Goal: Task Accomplishment & Management: Manage account settings

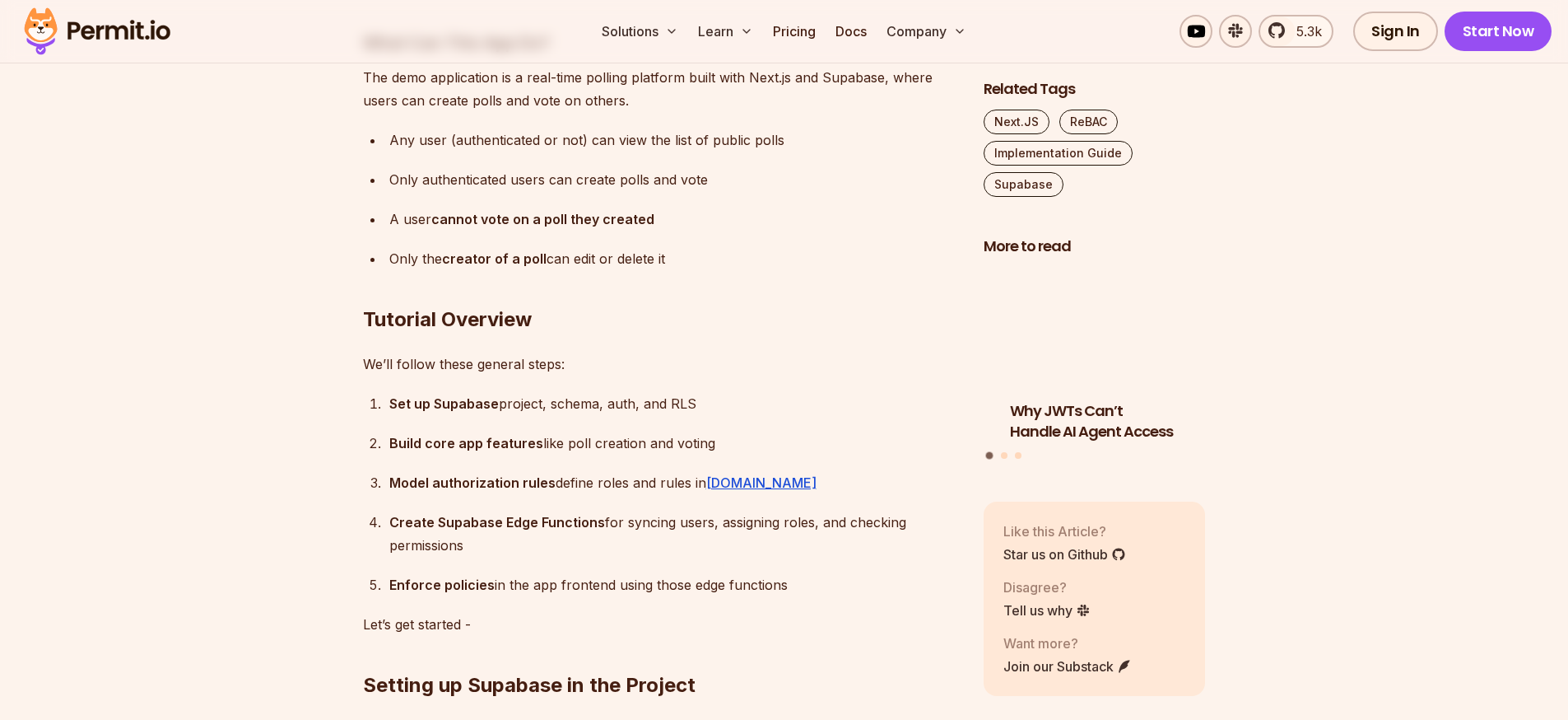
scroll to position [2372, 0]
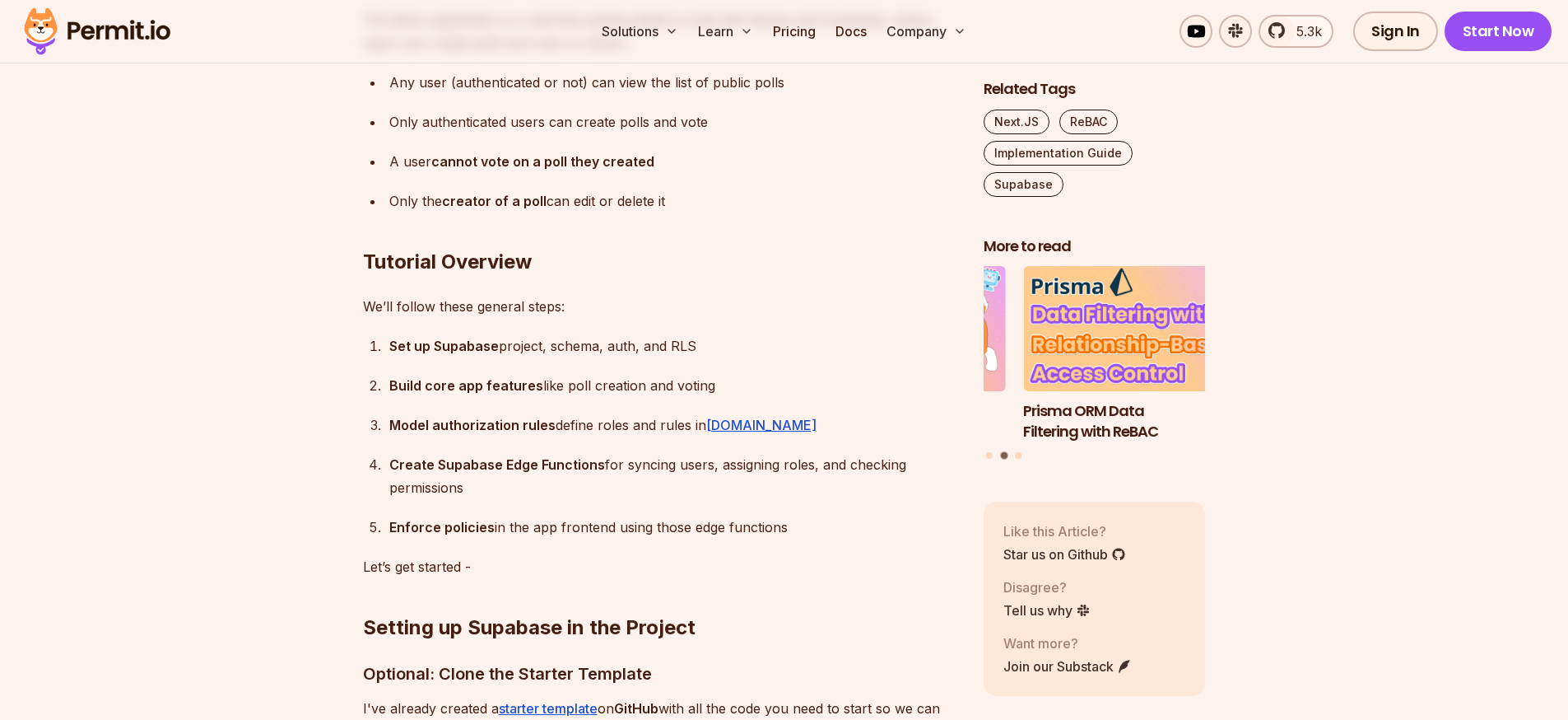
drag, startPoint x: 716, startPoint y: 347, endPoint x: 390, endPoint y: 345, distance: 326.0
click at [390, 345] on div "Set up Supabase project, schema, auth, and RLS" at bounding box center [673, 346] width 568 height 23
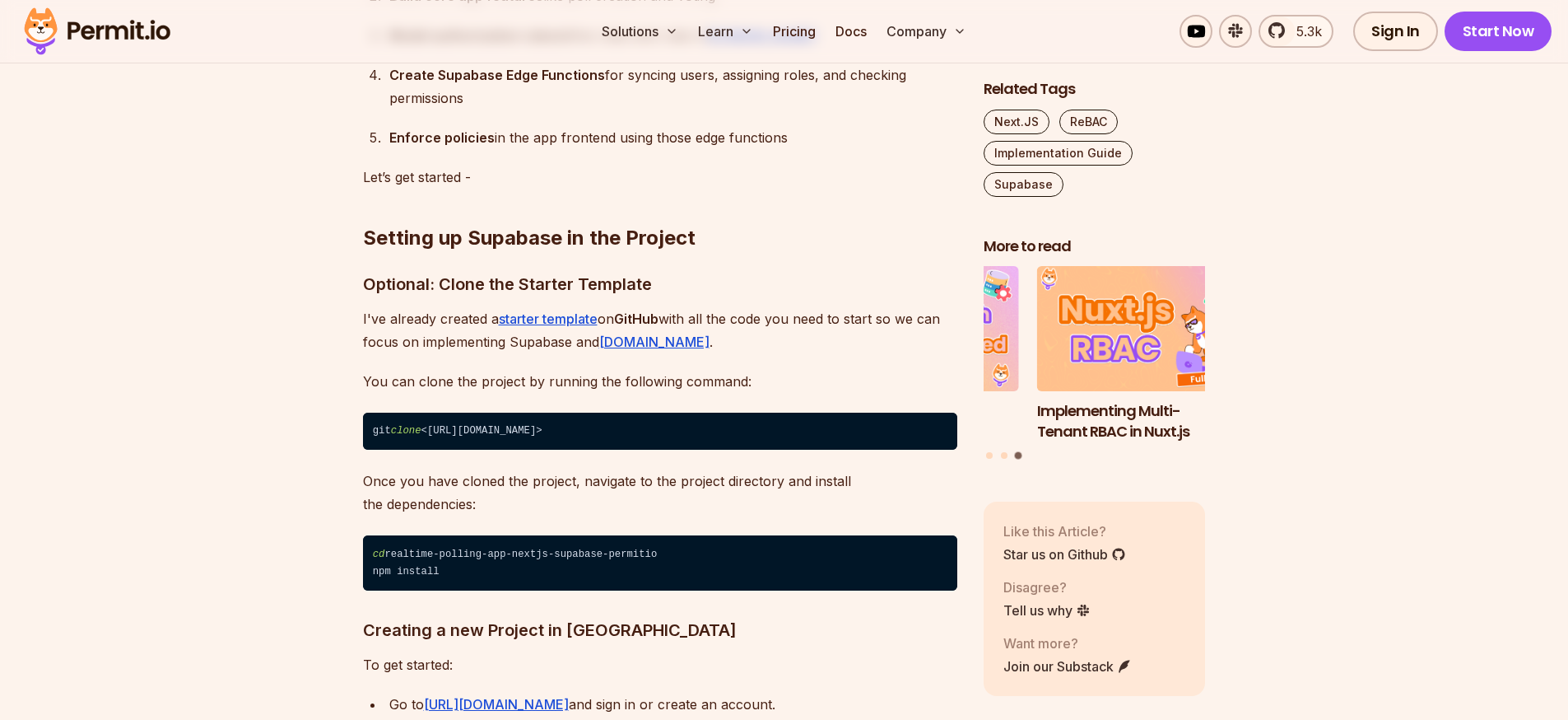
scroll to position [2816, 0]
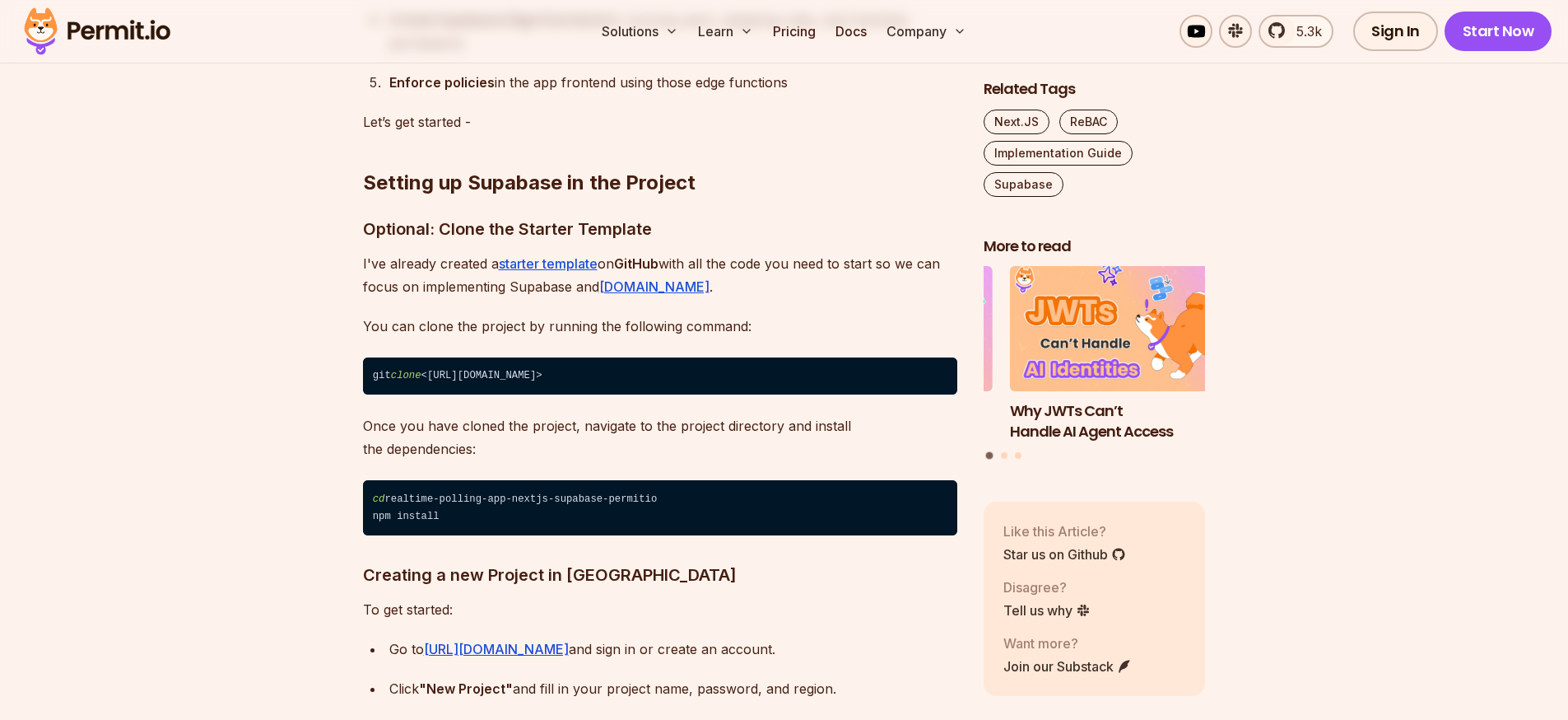
drag, startPoint x: 844, startPoint y: 376, endPoint x: 392, endPoint y: 364, distance: 452.2
click at [392, 364] on code "git clone <https://github.com/permitio/supabase-fine-grained-authorization>" at bounding box center [660, 376] width 594 height 38
copy code "git clone <https://github.com/permitio/supabase-fine-grained-authorization>"
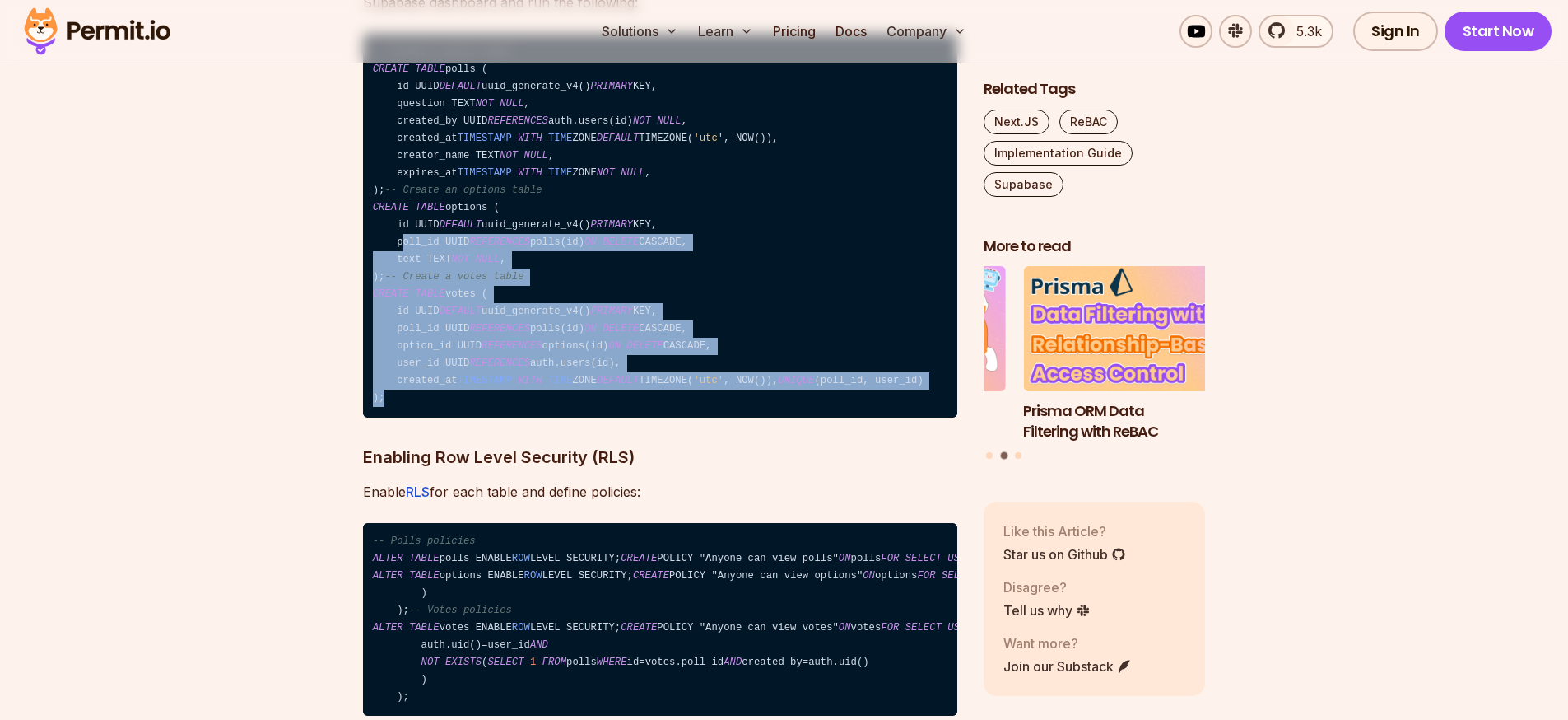
scroll to position [4447, 0]
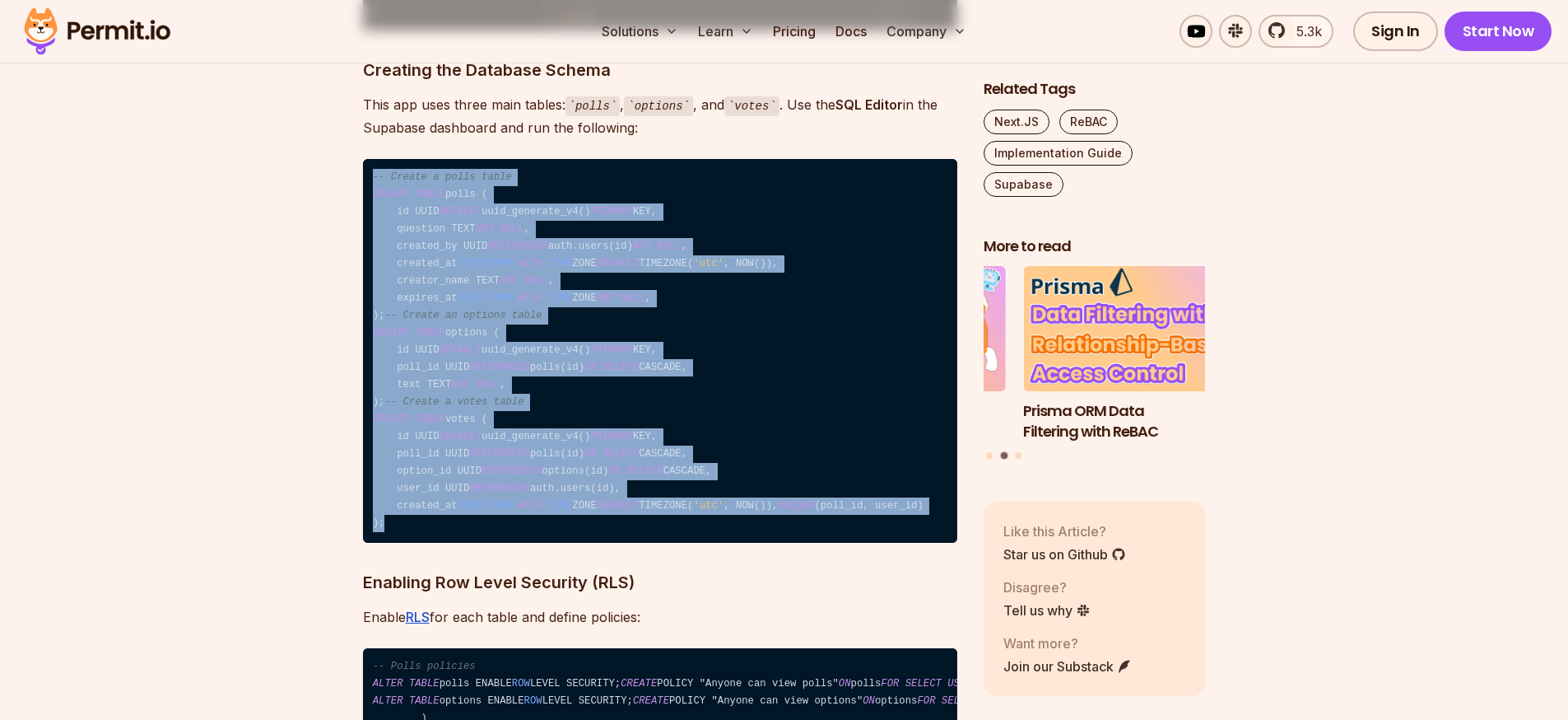
drag, startPoint x: 401, startPoint y: 471, endPoint x: 361, endPoint y: 179, distance: 294.7
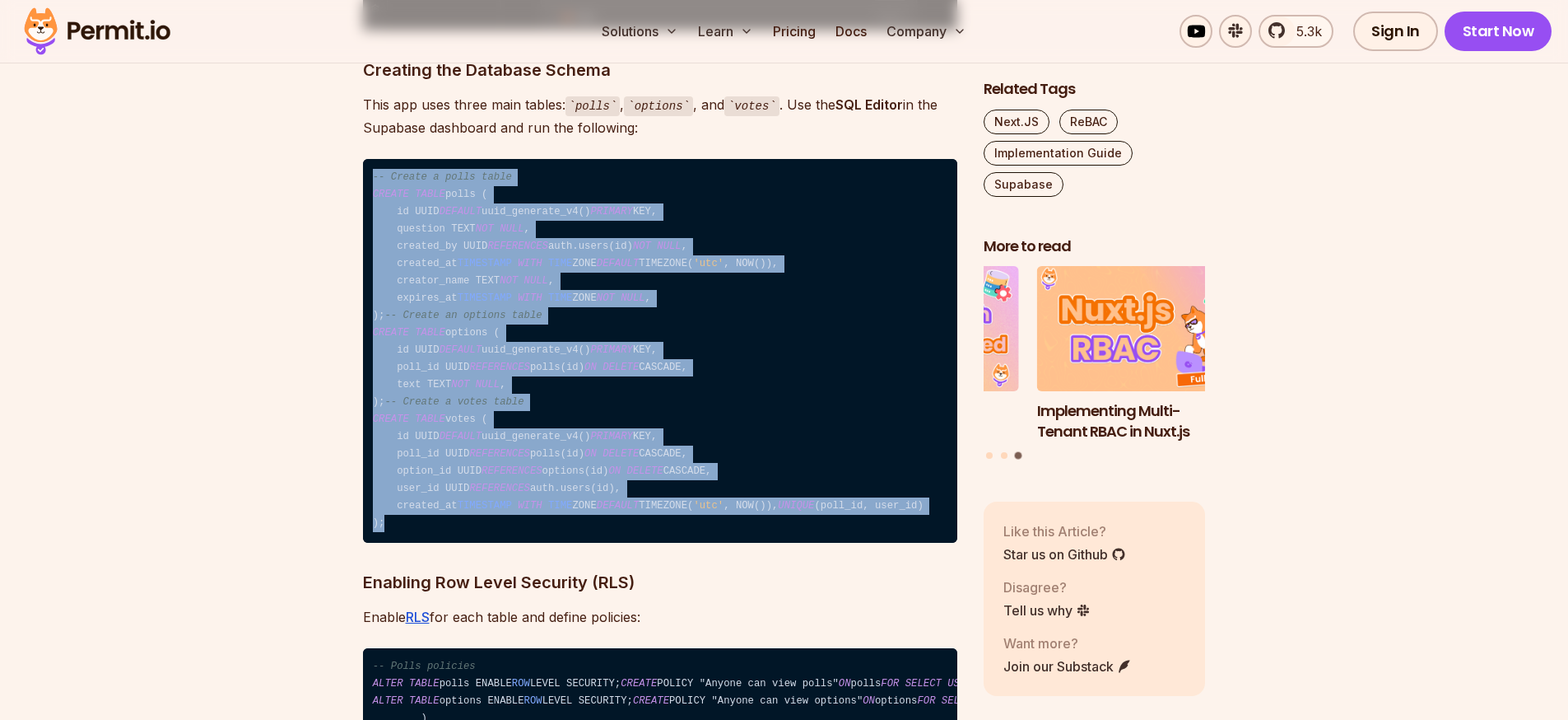
copy code "-- Create a polls table CREATE TABLE polls ( id UUID DEFAULT uuid_generate_v4()…"
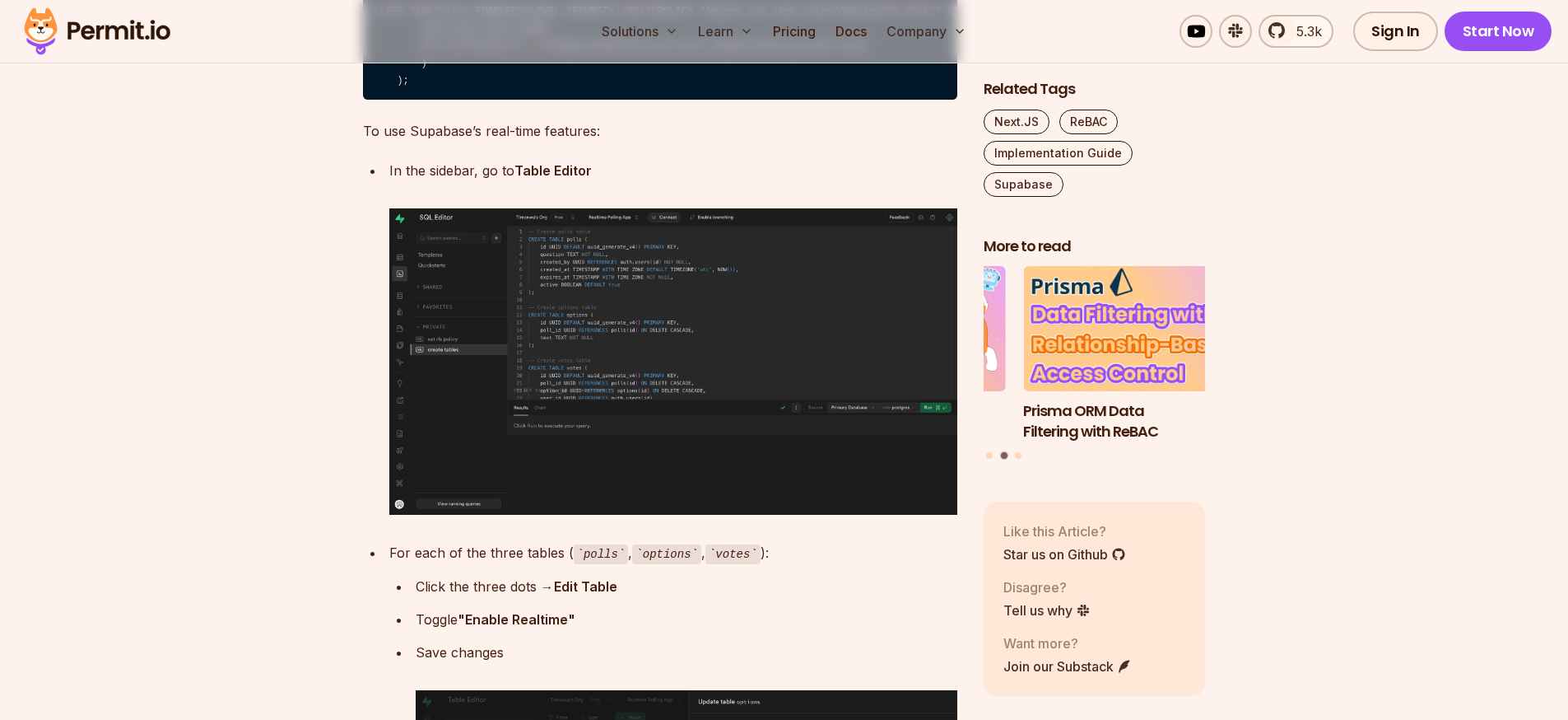
scroll to position [5040, 0]
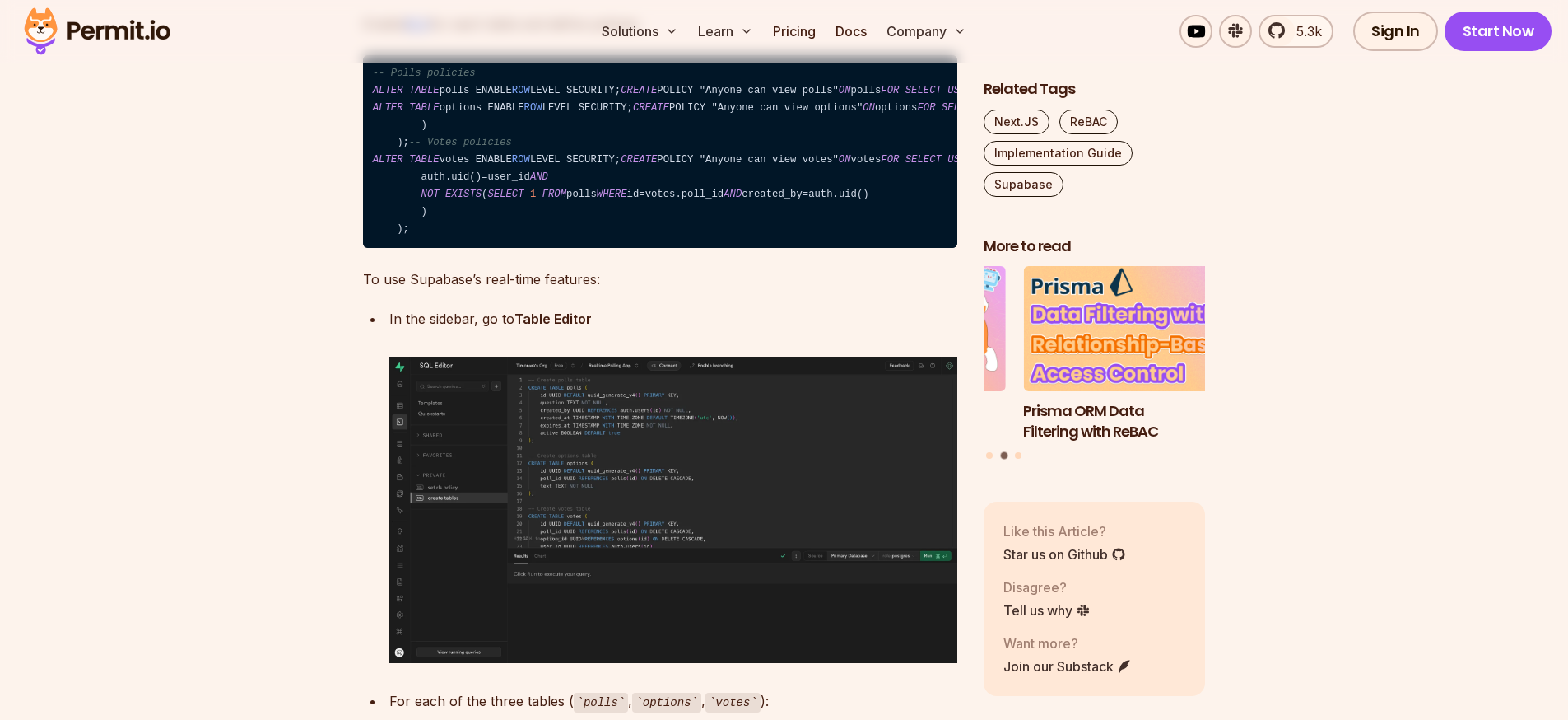
drag, startPoint x: 426, startPoint y: 431, endPoint x: 365, endPoint y: 160, distance: 277.8
click at [365, 160] on code "-- Polls policies ALTER TABLE polls ENABLE ROW LEVEL SECURITY; CREATE POLICY "A…" at bounding box center [660, 152] width 594 height 193
copy code "-- Polls policies ALTER TABLE polls ENABLE ROW LEVEL SECURITY; CREATE POLICY "A…"
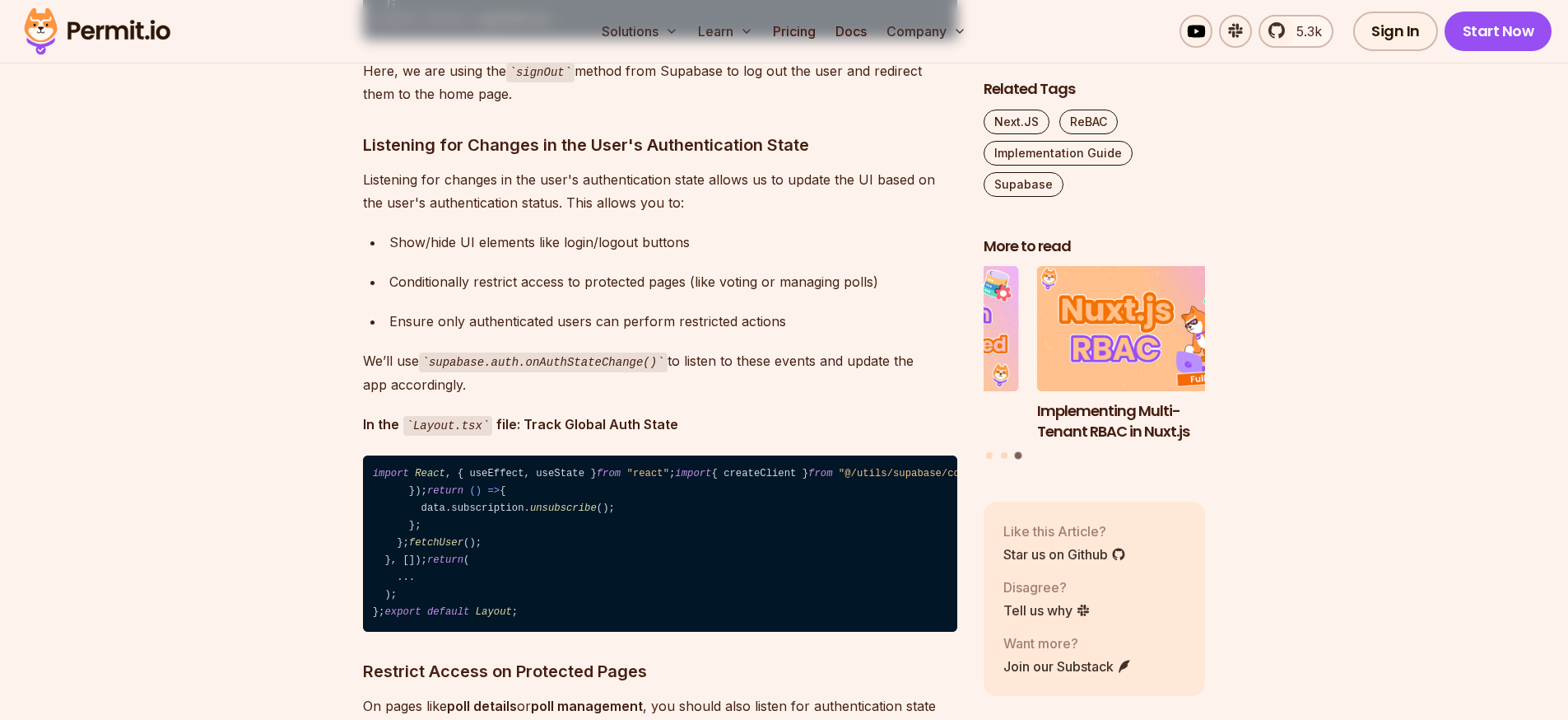
scroll to position [6819, 0]
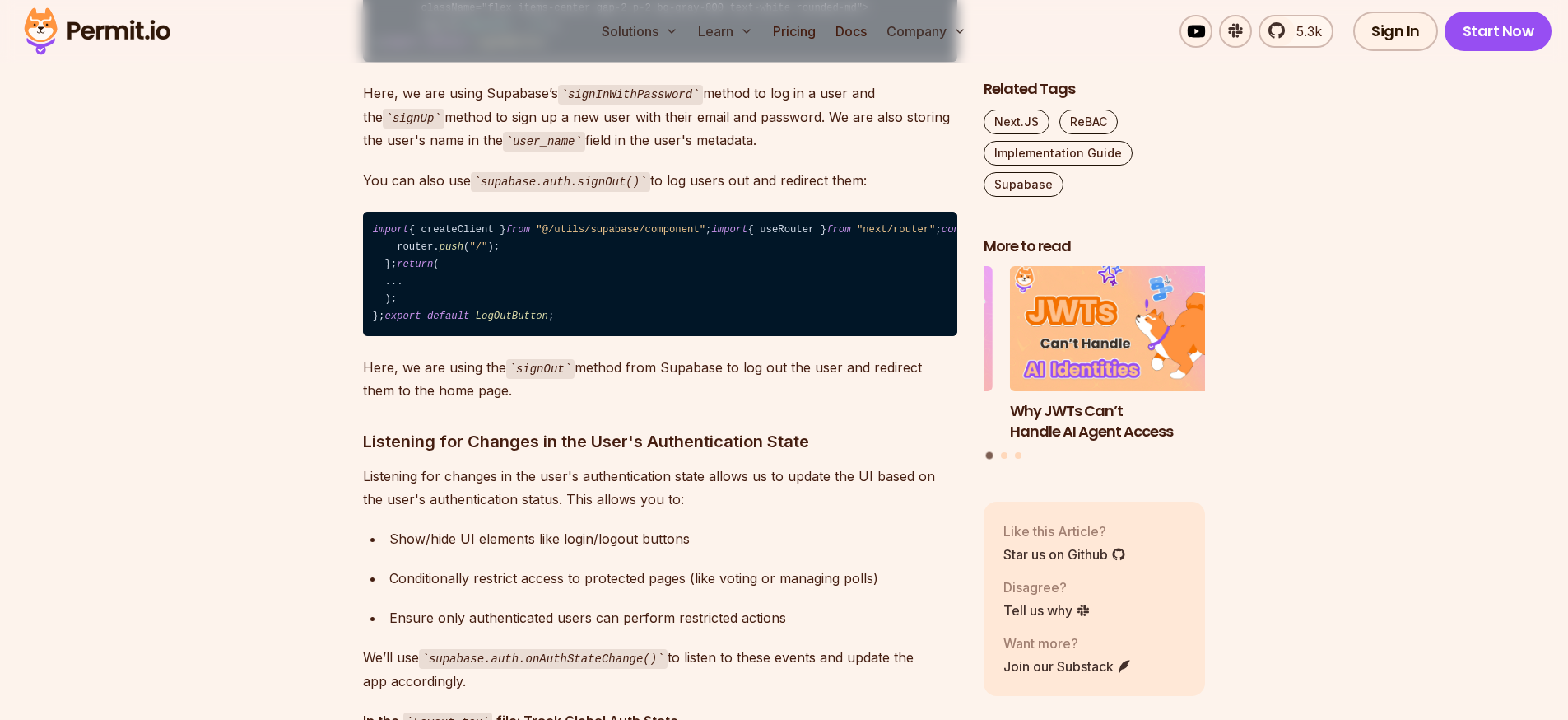
copy span "LogInButton"
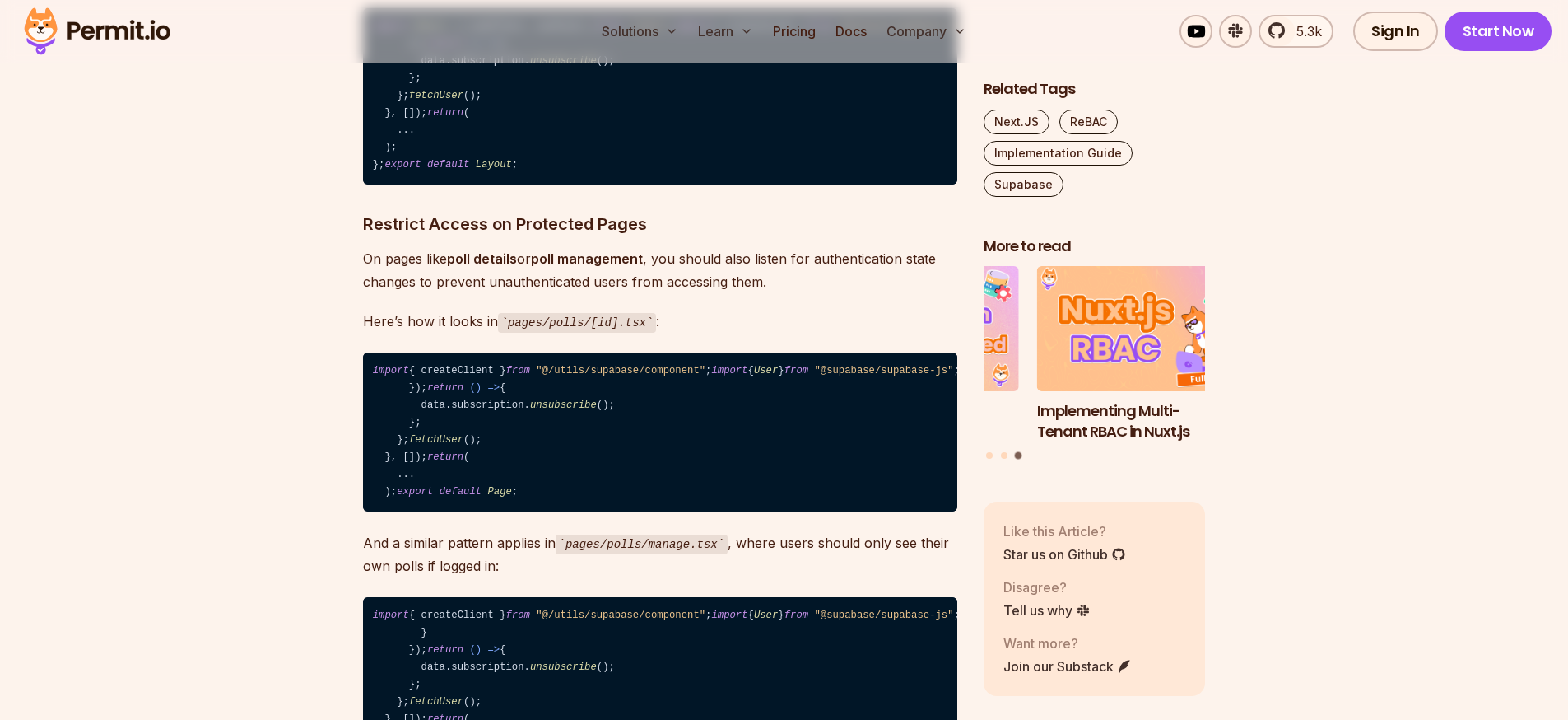
scroll to position [7709, 0]
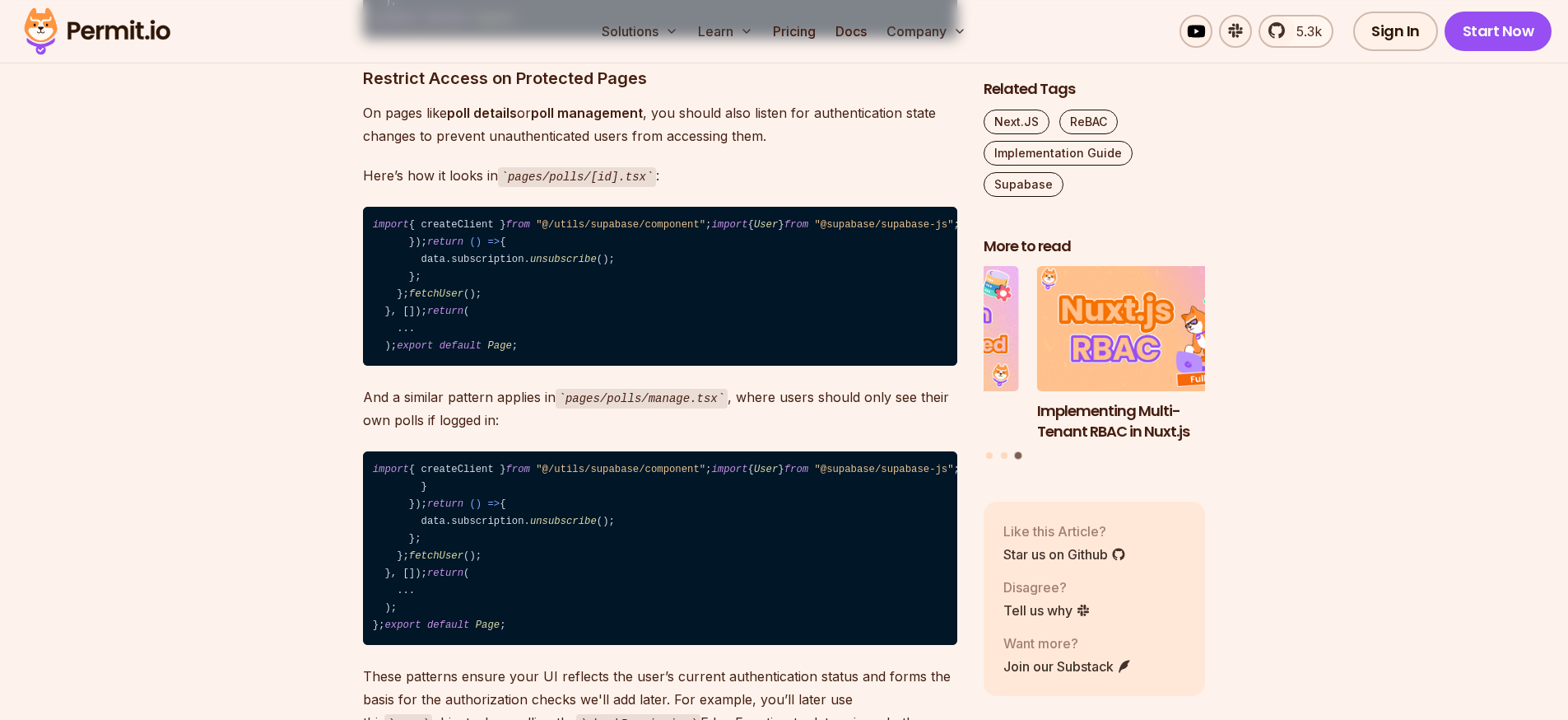
drag, startPoint x: 592, startPoint y: 422, endPoint x: 371, endPoint y: 156, distance: 345.8
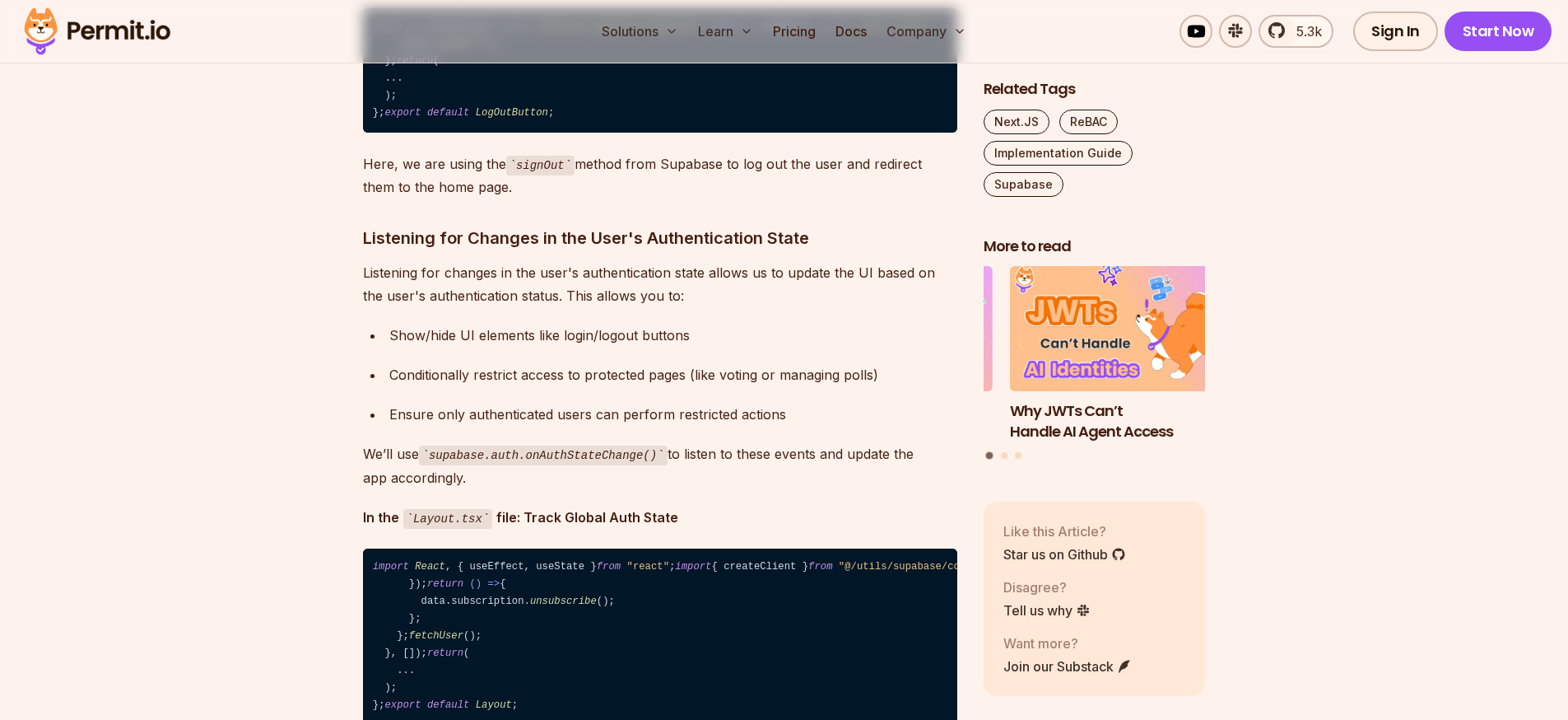
scroll to position [6967, 0]
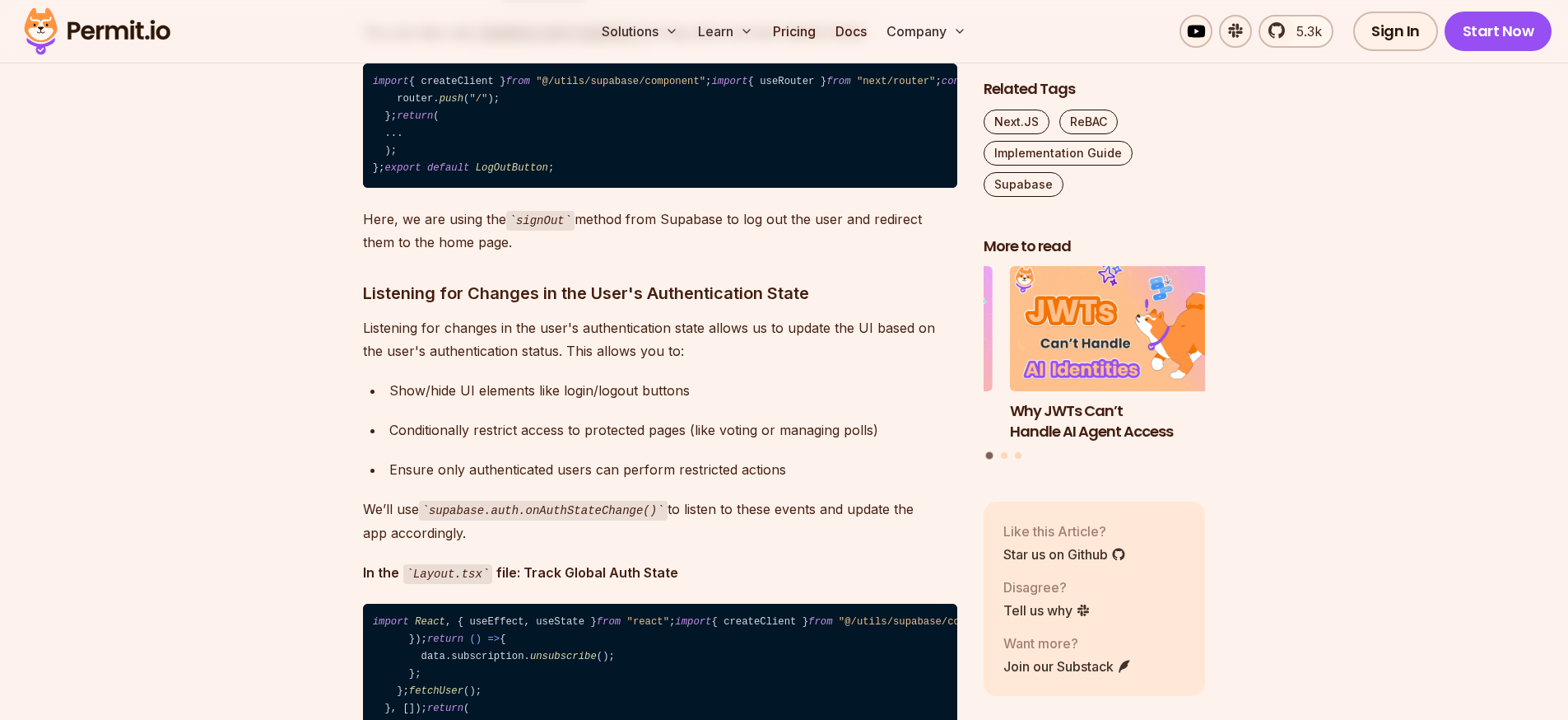
drag, startPoint x: 767, startPoint y: 177, endPoint x: 366, endPoint y: 150, distance: 401.9
copy code "import { useState } from "react" ; import { createClient } from "@/utils/supaba…"
drag, startPoint x: 750, startPoint y: 173, endPoint x: 310, endPoint y: 159, distance: 440.2
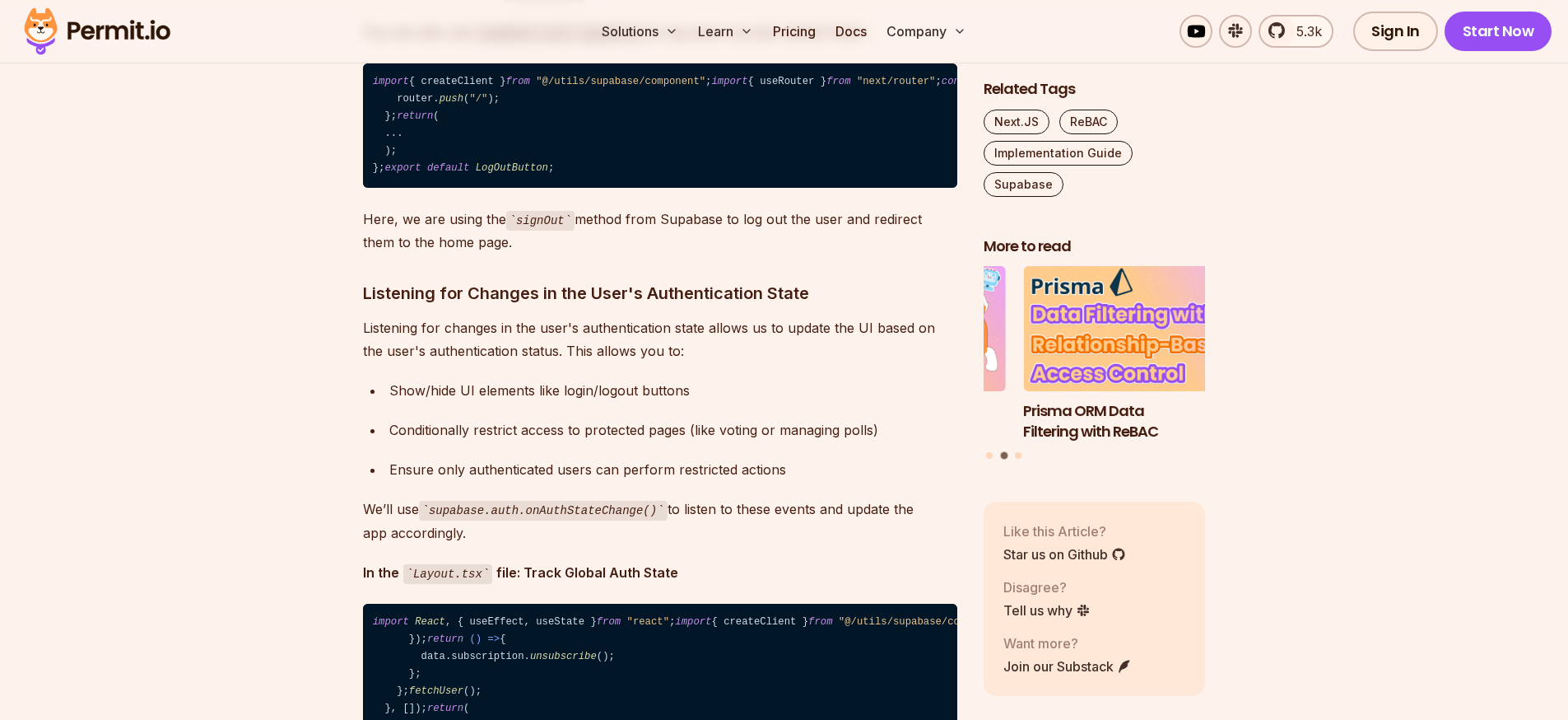
drag, startPoint x: 798, startPoint y: 180, endPoint x: 372, endPoint y: 179, distance: 426.0
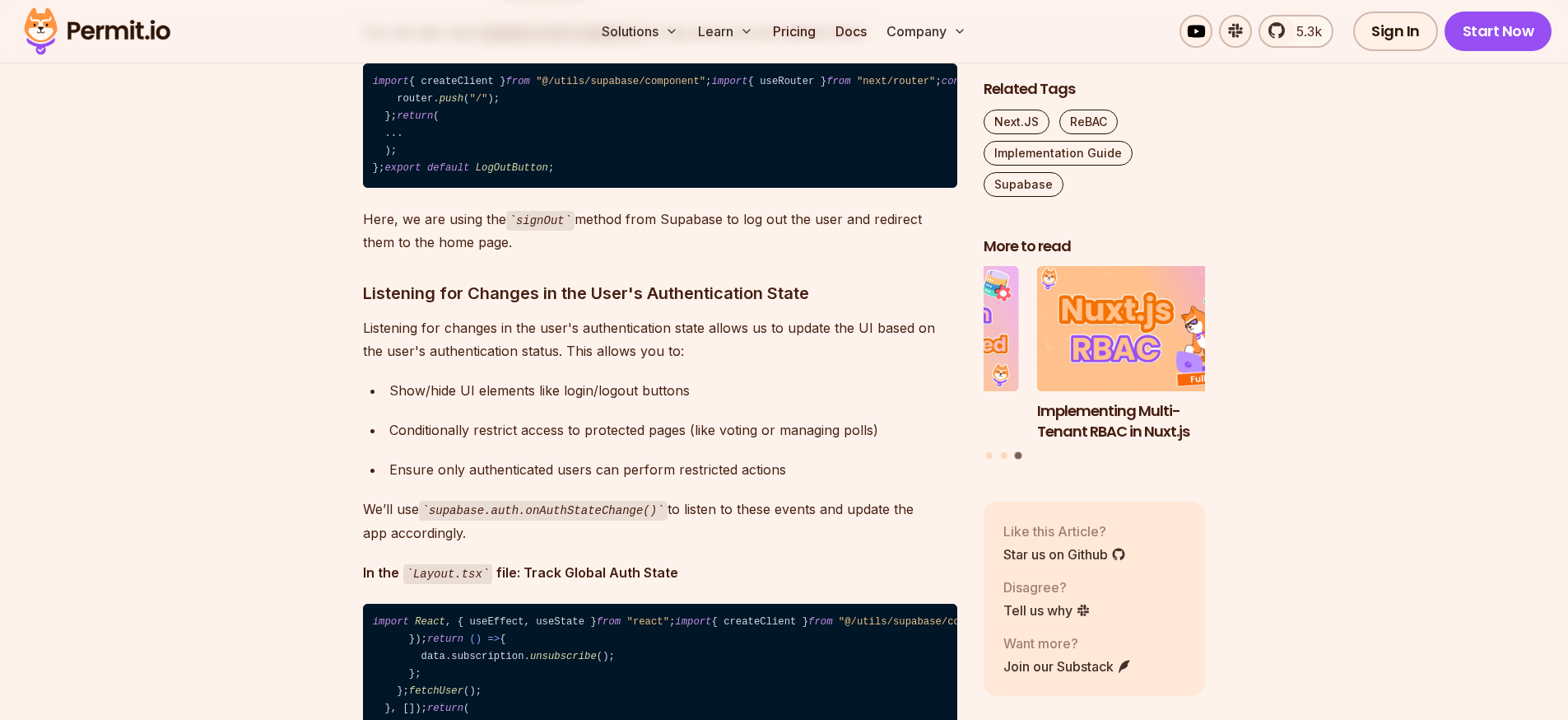
drag, startPoint x: 597, startPoint y: 223, endPoint x: 386, endPoint y: 229, distance: 211.1
copy code "const supabase = createClient ();"
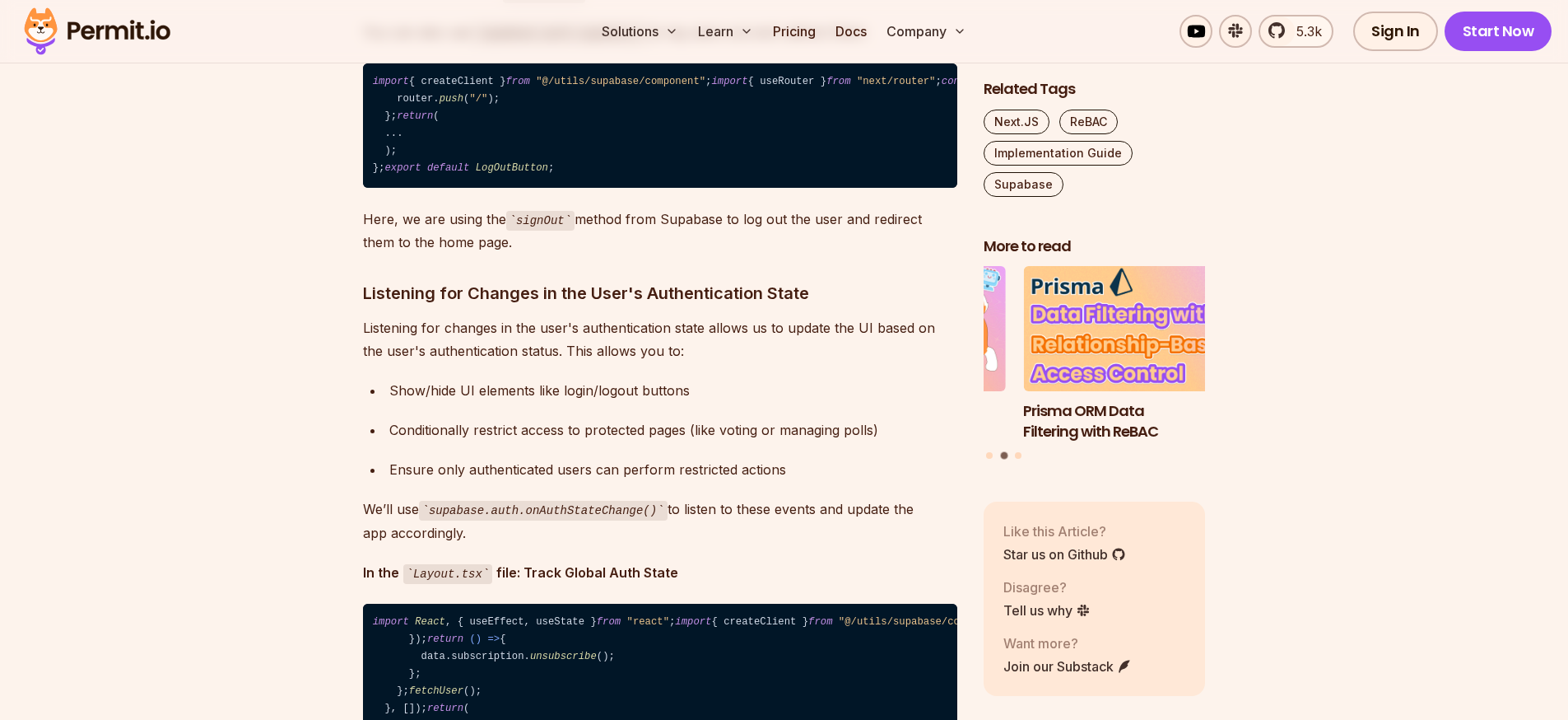
drag, startPoint x: 429, startPoint y: 630, endPoint x: 386, endPoint y: 255, distance: 377.5
copy code "async function logIn ( ) { const { error } = await supabase. auth . signInWithP…"
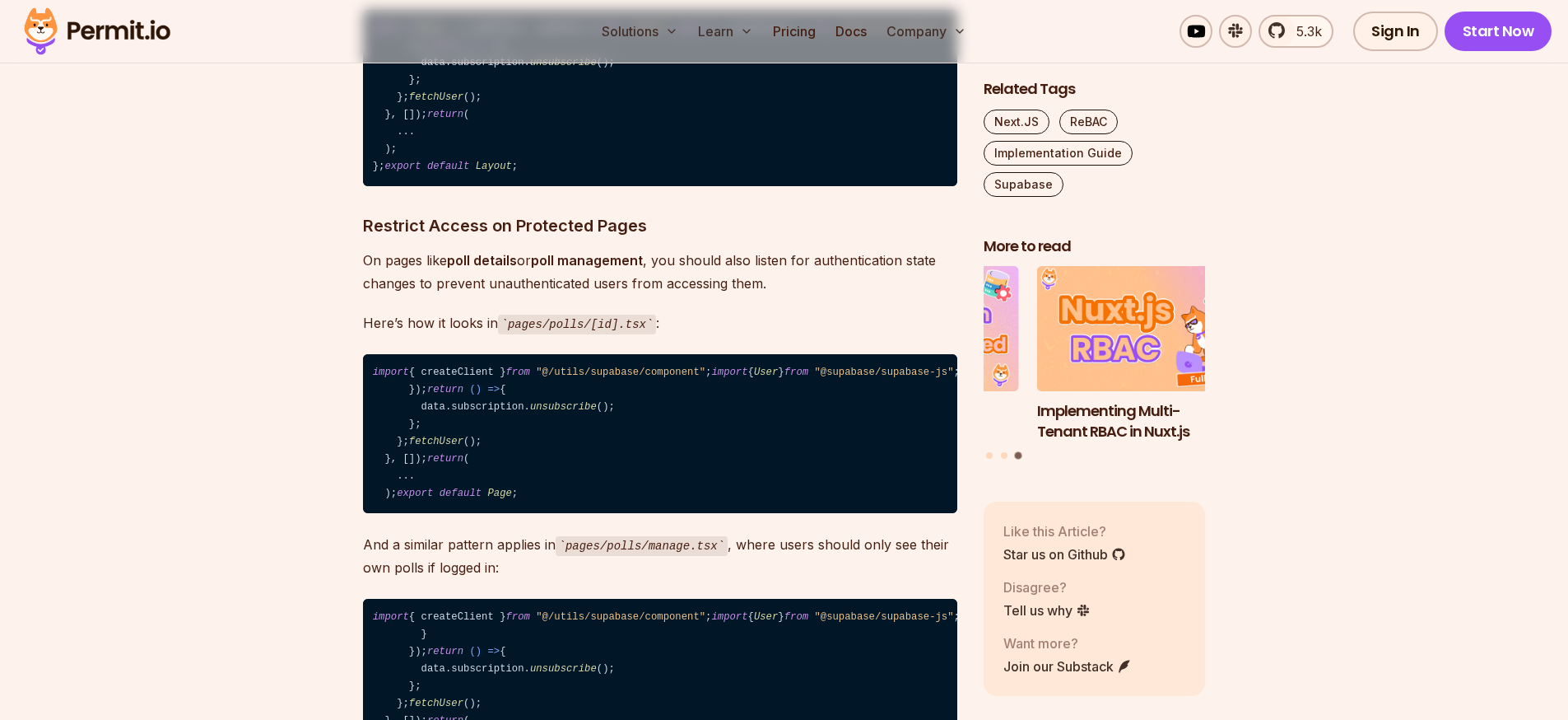
scroll to position [7560, 0]
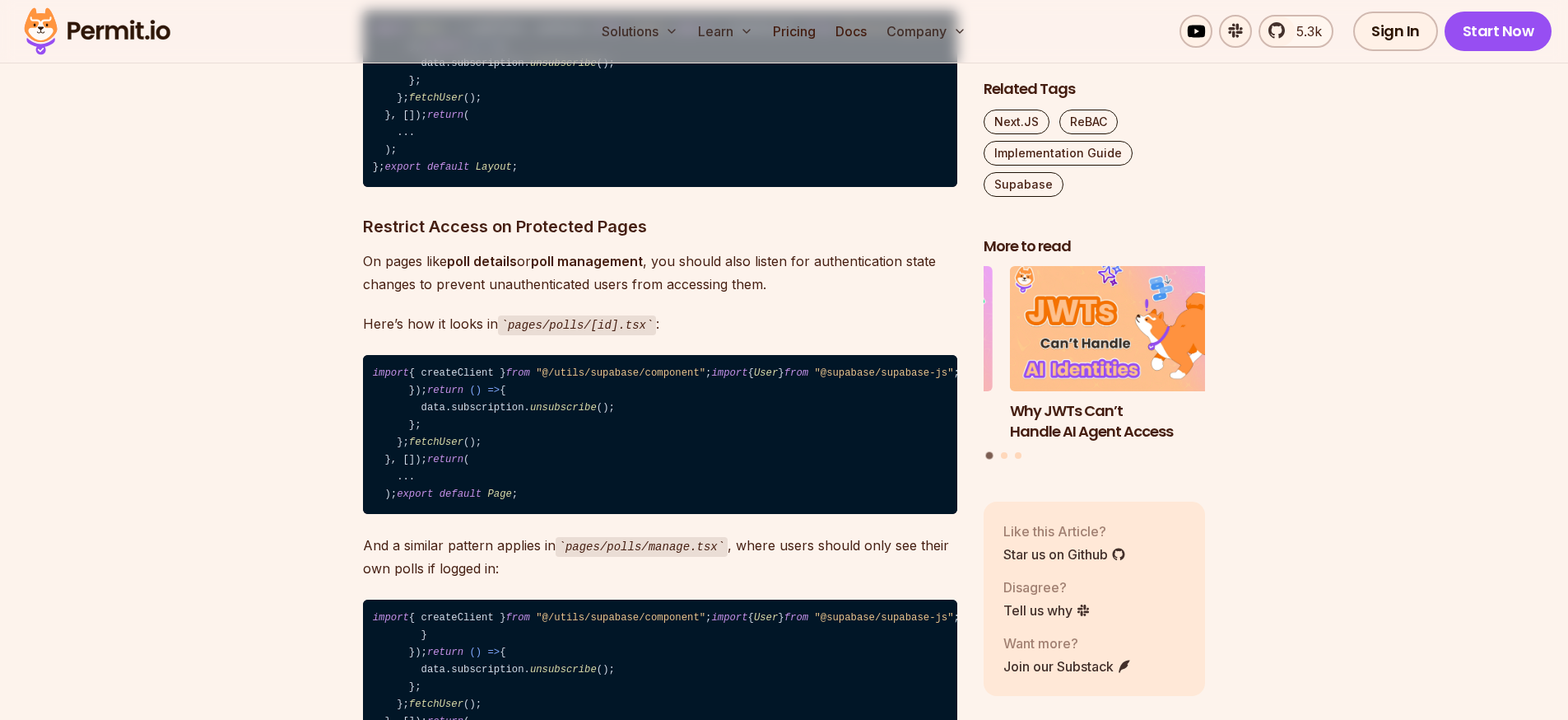
drag, startPoint x: 485, startPoint y: 460, endPoint x: 407, endPoint y: 392, distance: 103.5
copy span "< button onClick = {() => setShowModal(true)} className="flex items-center gap-…"
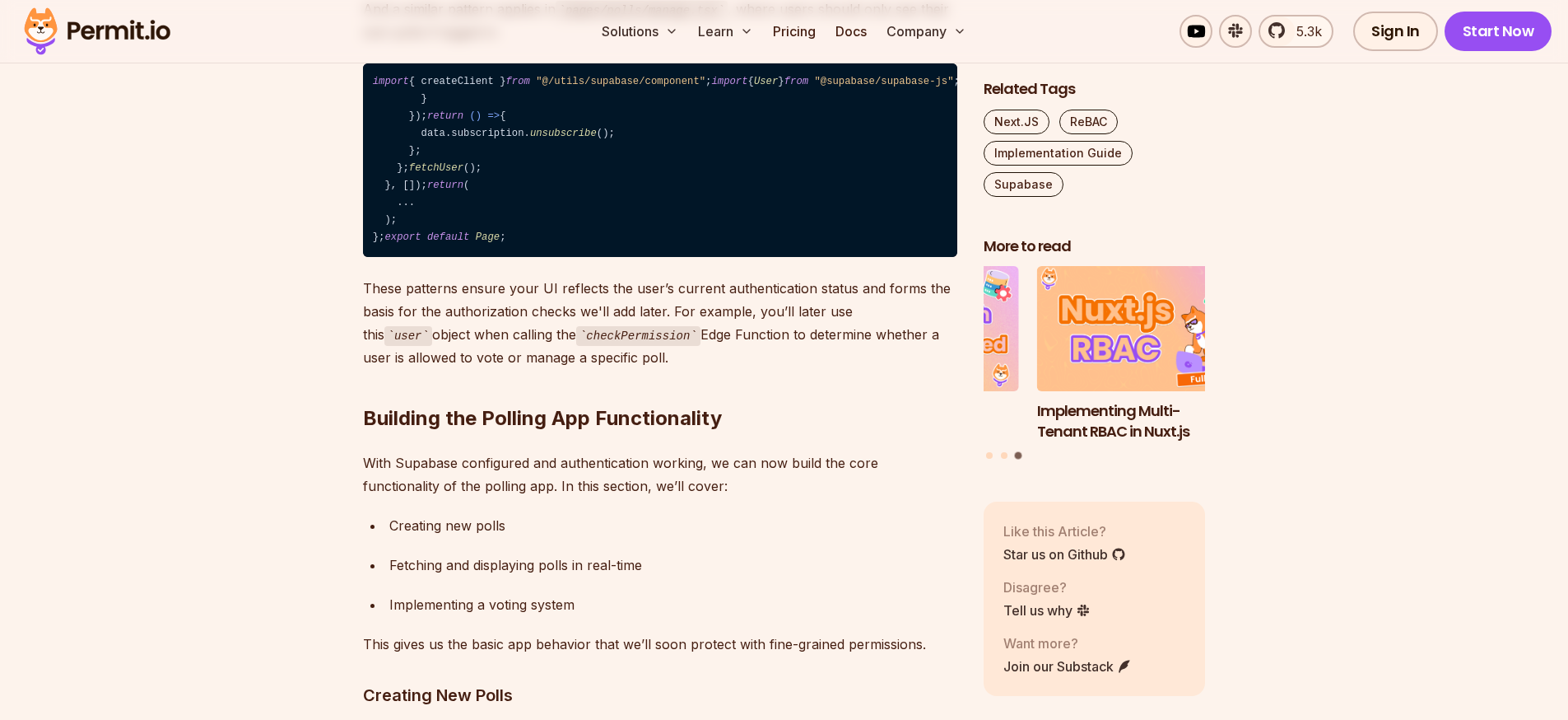
scroll to position [8154, 0]
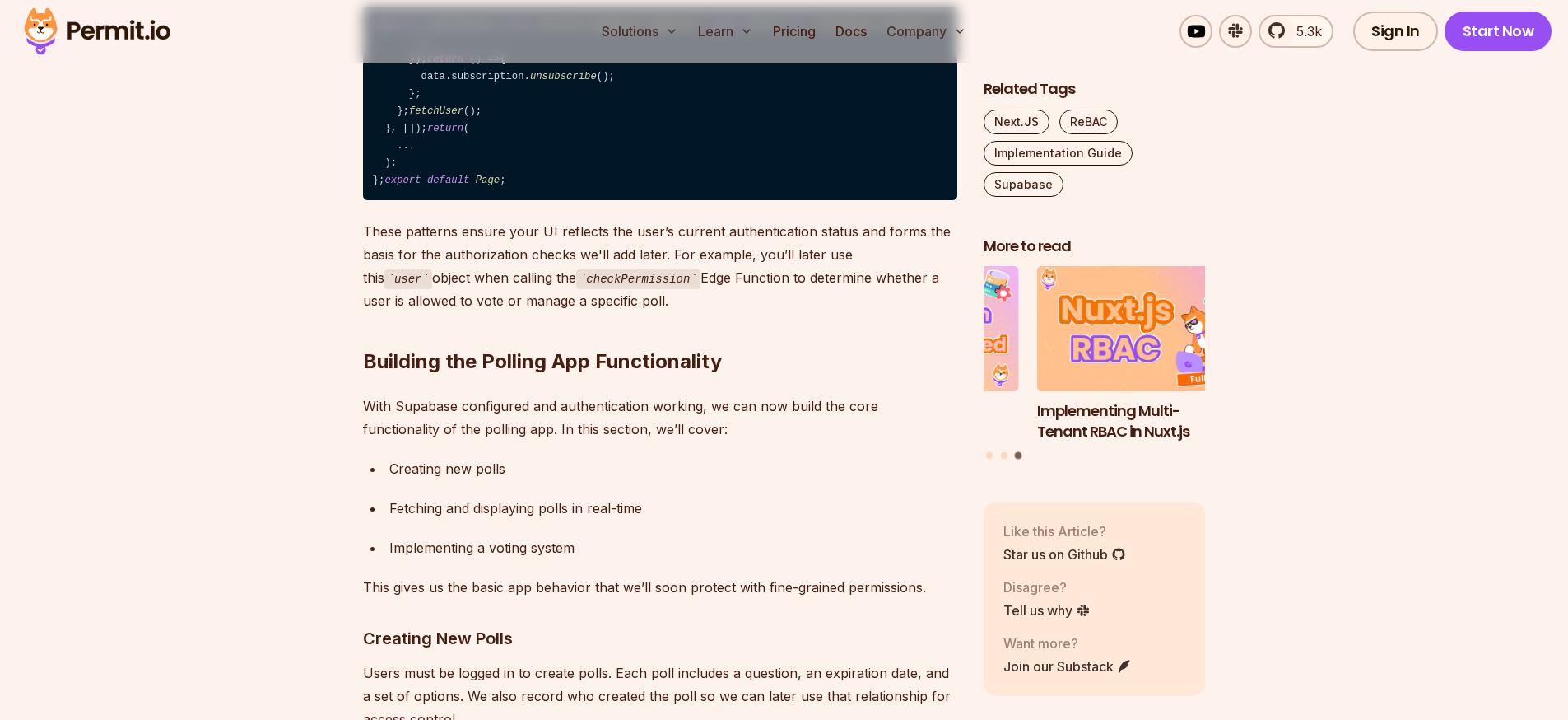
drag, startPoint x: 412, startPoint y: 347, endPoint x: 383, endPoint y: 283, distance: 70.3
copy code "const handleLogOut = async ( ) => { await supabase. auth . signOut (); closeDro…"
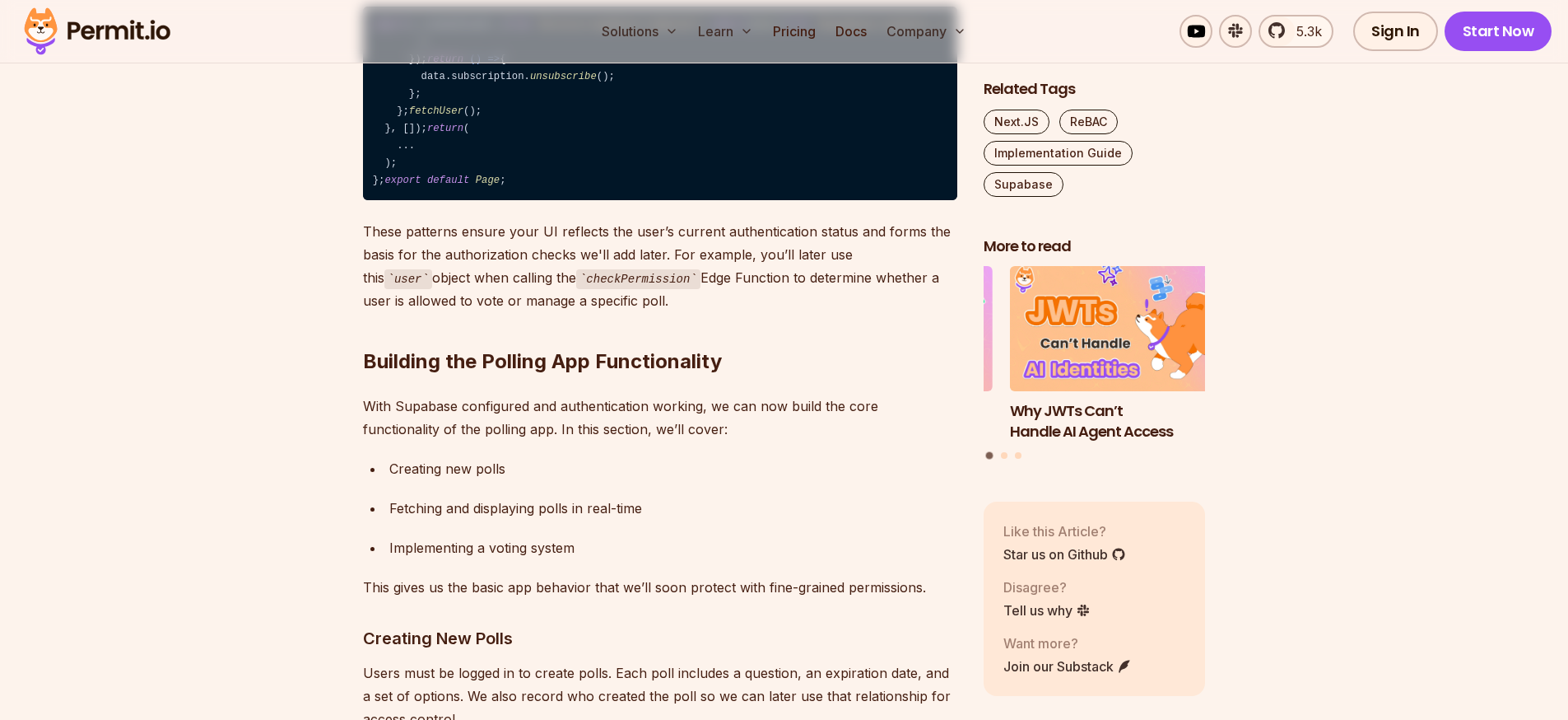
drag, startPoint x: 579, startPoint y: 226, endPoint x: 382, endPoint y: 232, distance: 197.1
copy code "const router = useRouter ();"
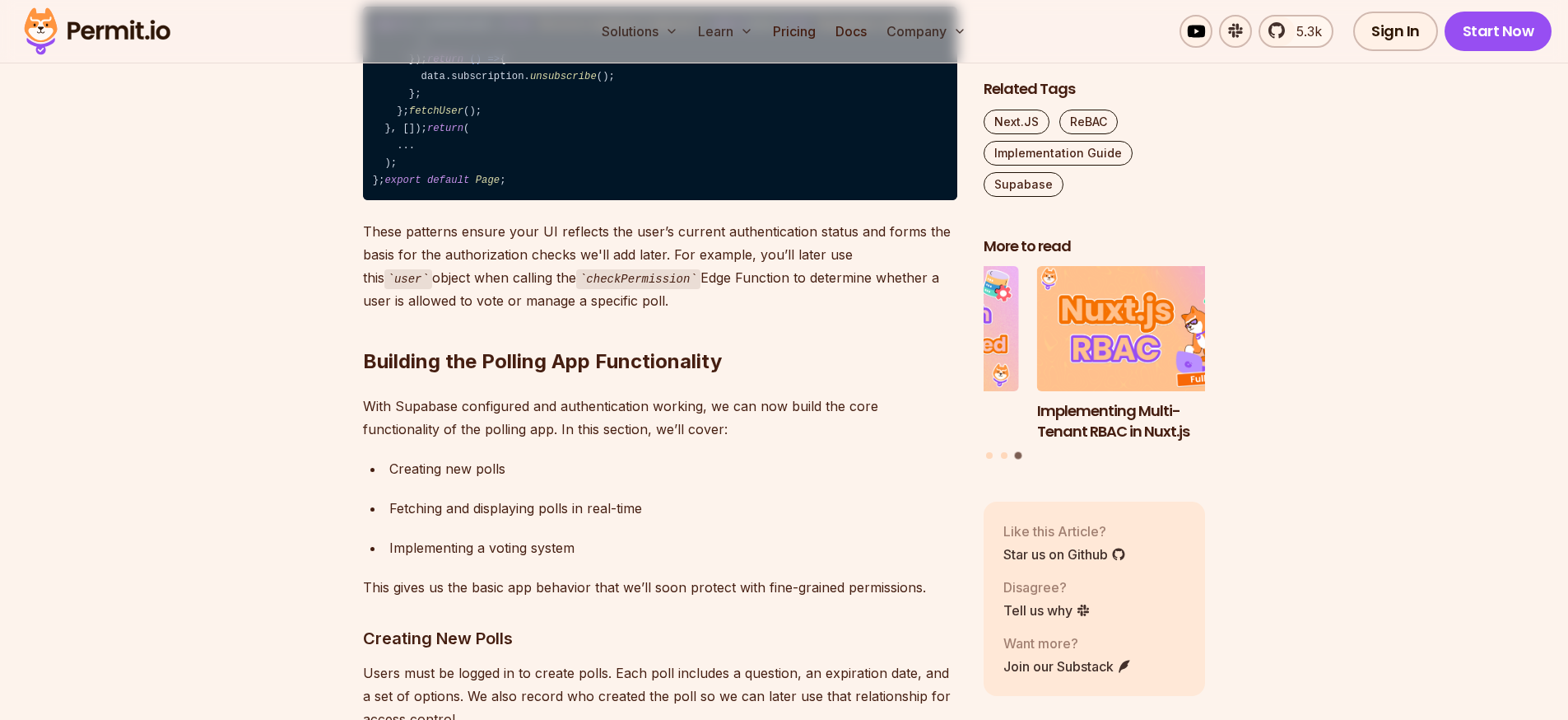
drag, startPoint x: 638, startPoint y: 179, endPoint x: 305, endPoint y: 179, distance: 333.0
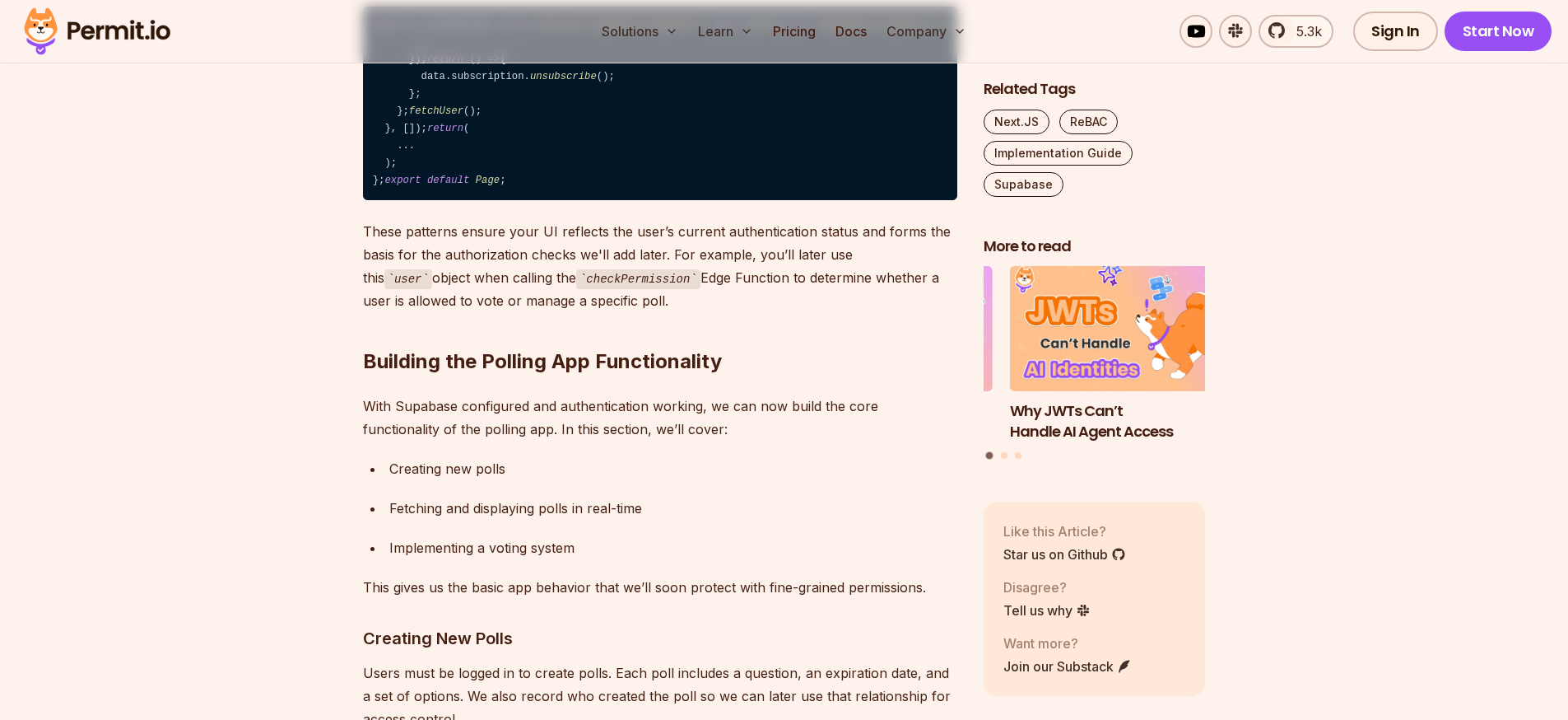
drag, startPoint x: 799, startPoint y: 205, endPoint x: 504, endPoint y: 205, distance: 295.0
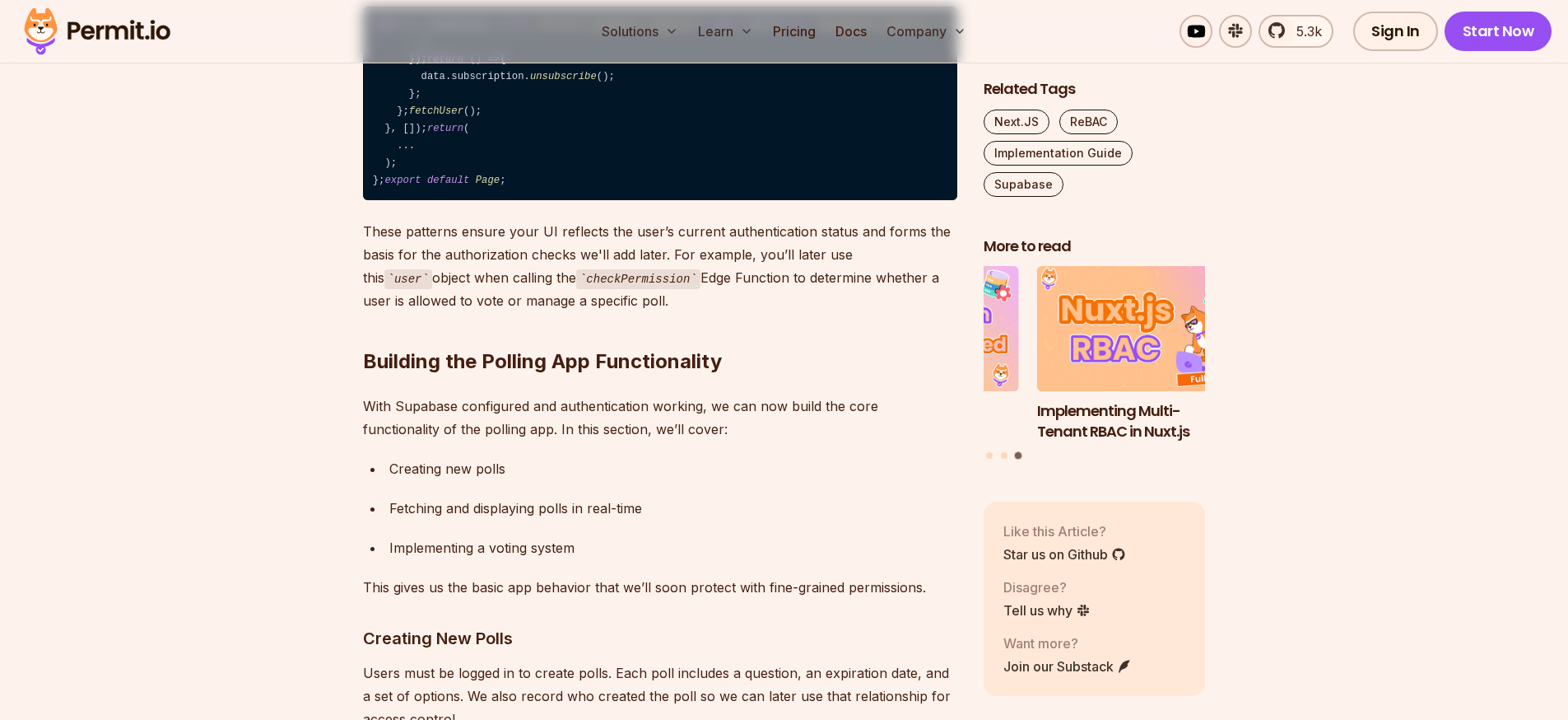
drag, startPoint x: 419, startPoint y: 352, endPoint x: 385, endPoint y: 230, distance: 126.6
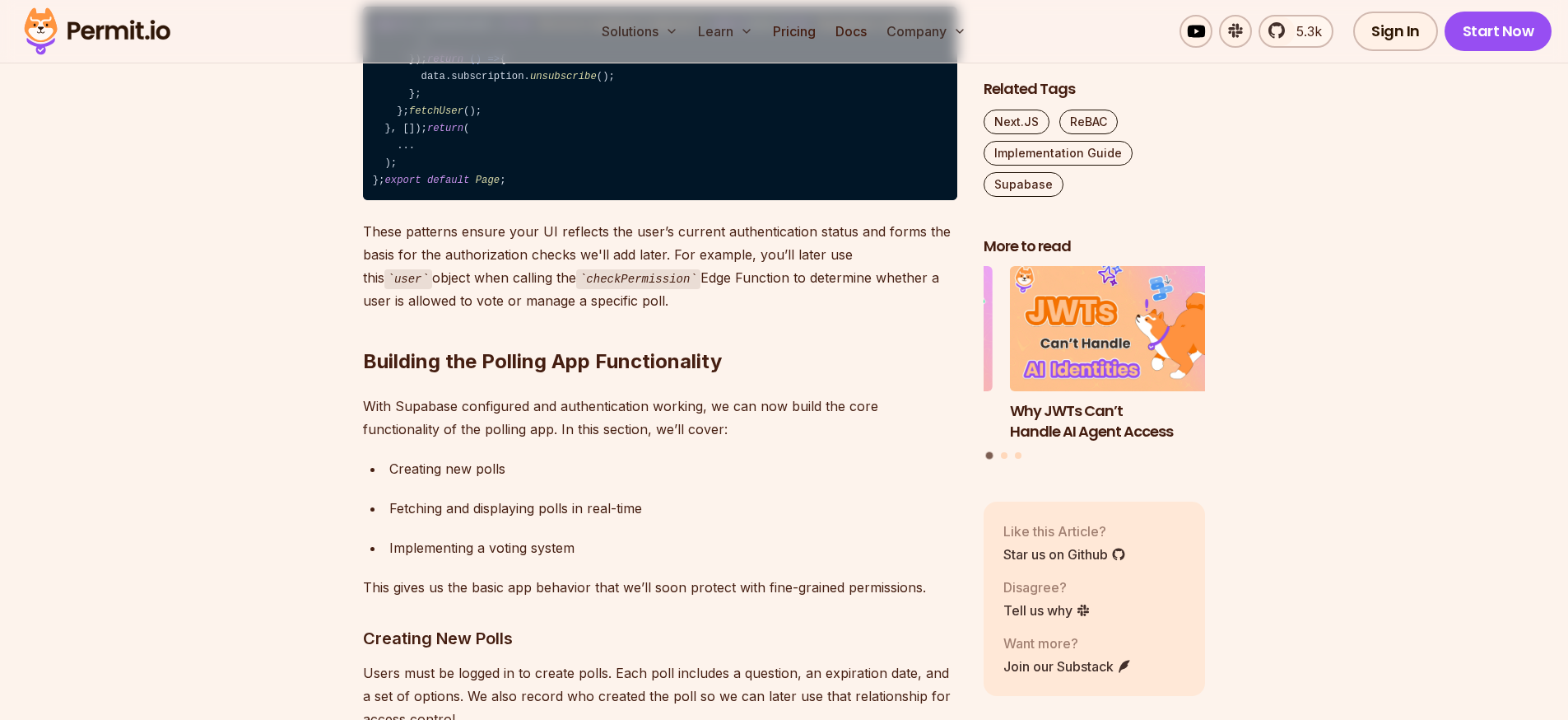
drag, startPoint x: 649, startPoint y: 180, endPoint x: 336, endPoint y: 180, distance: 313.0
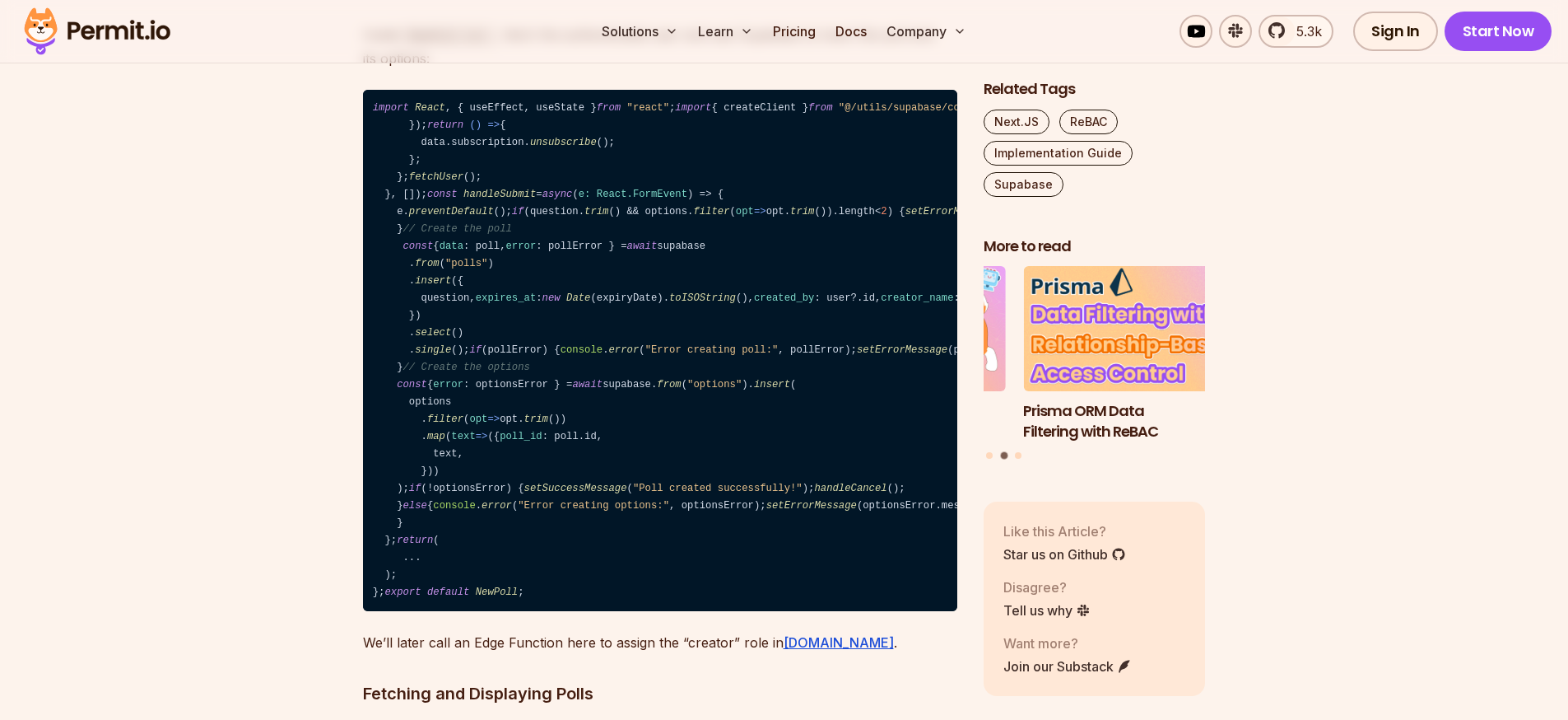
scroll to position [8931, 0]
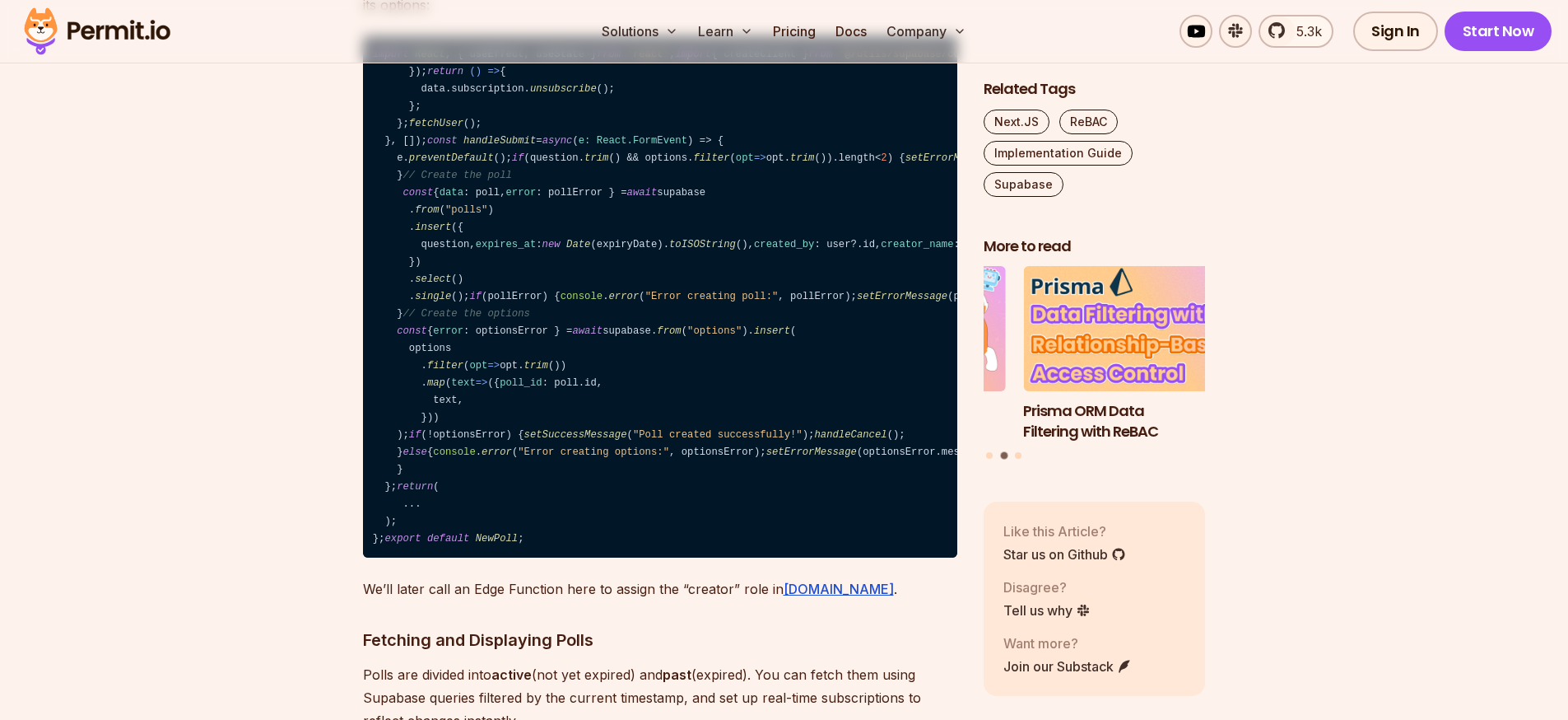
scroll to position [8782, 0]
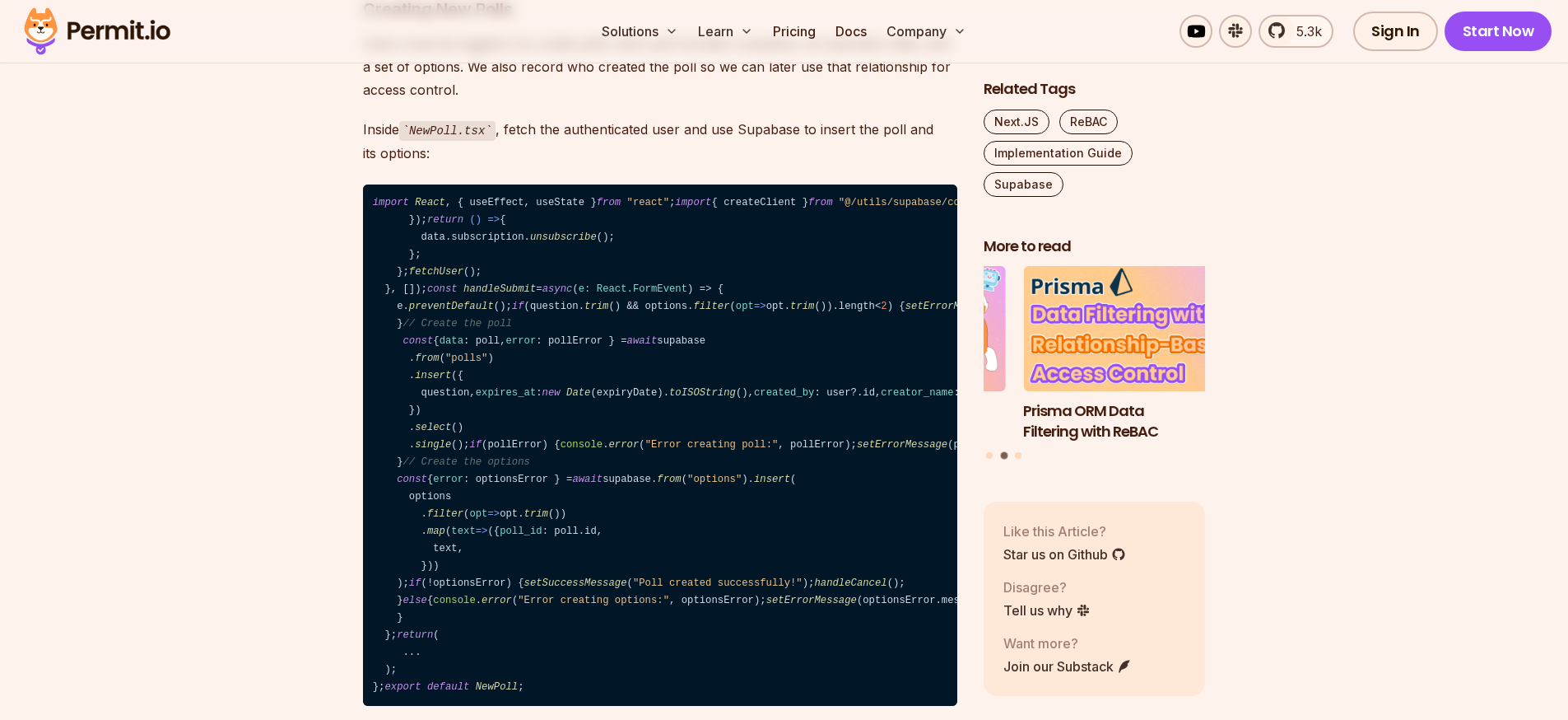
drag, startPoint x: 686, startPoint y: 329, endPoint x: 350, endPoint y: 320, distance: 336.1
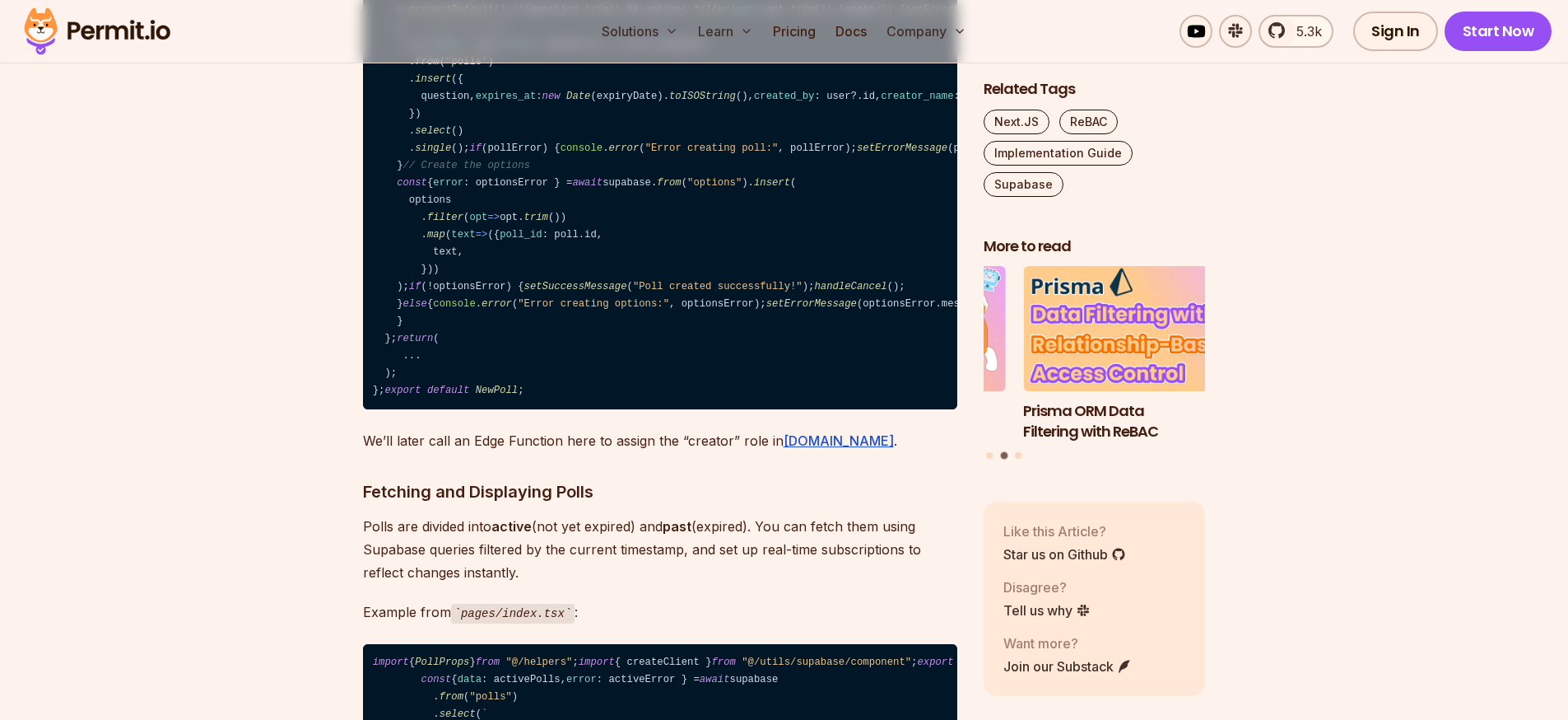
scroll to position [8931, 0]
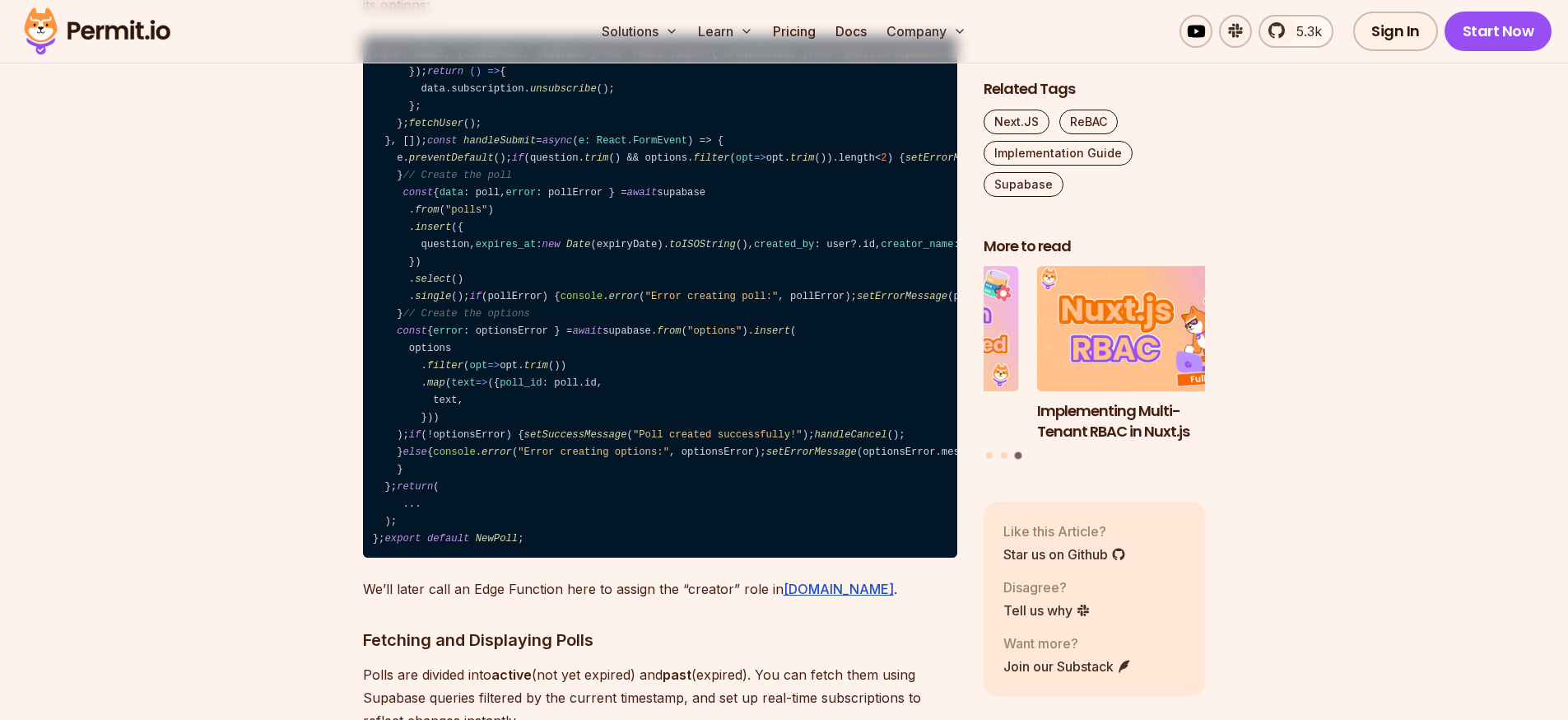
drag, startPoint x: 446, startPoint y: 501, endPoint x: 386, endPoint y: 270, distance: 238.7
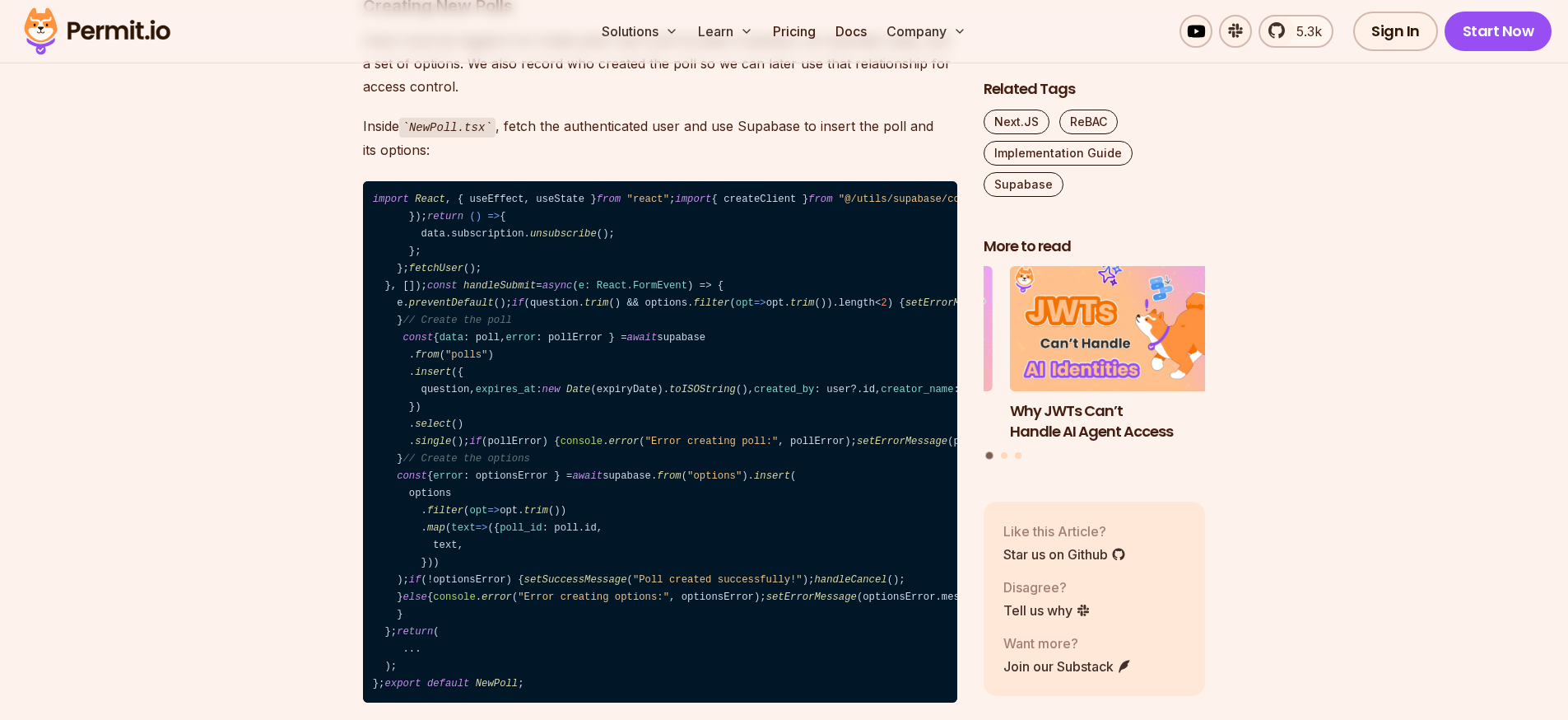
scroll to position [8782, 0]
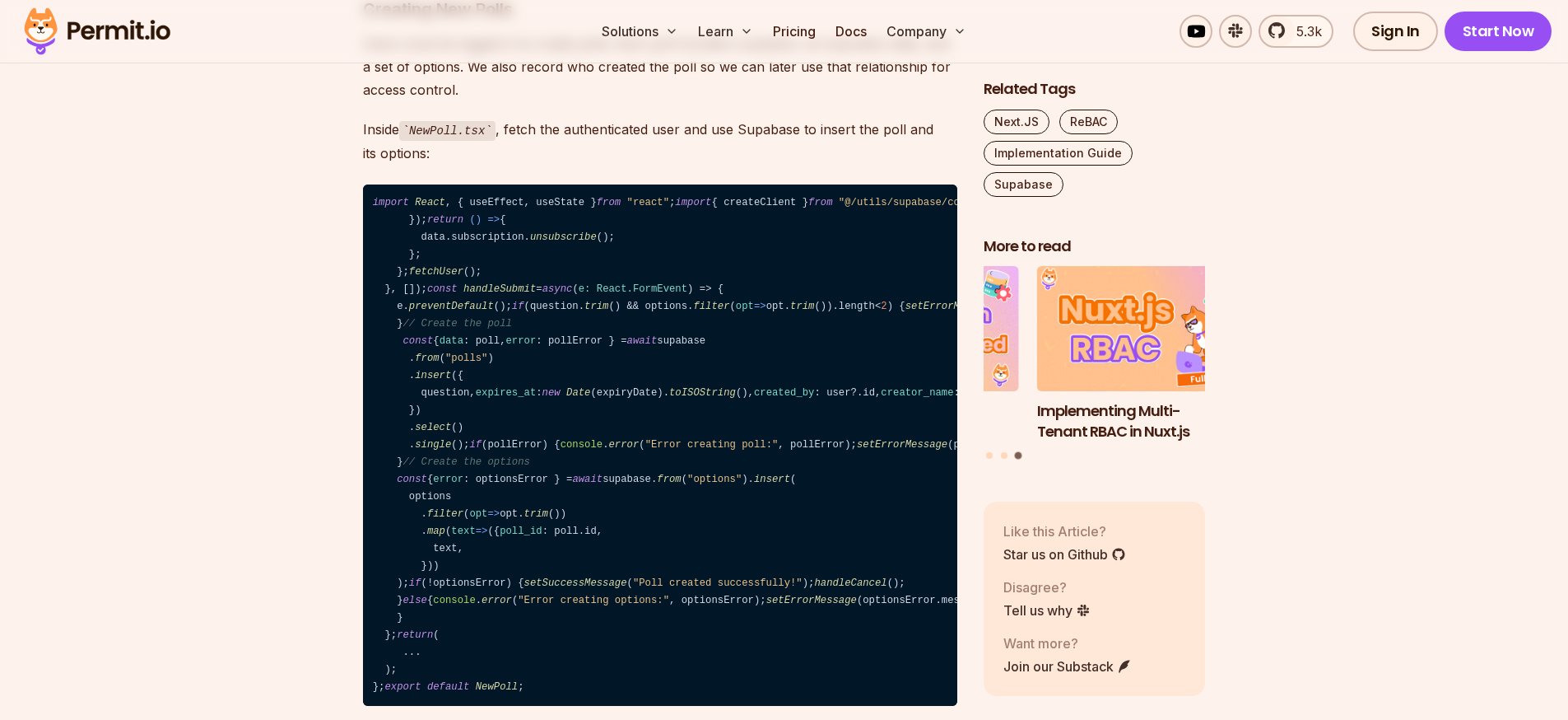
drag, startPoint x: 710, startPoint y: 379, endPoint x: 384, endPoint y: 379, distance: 326.0
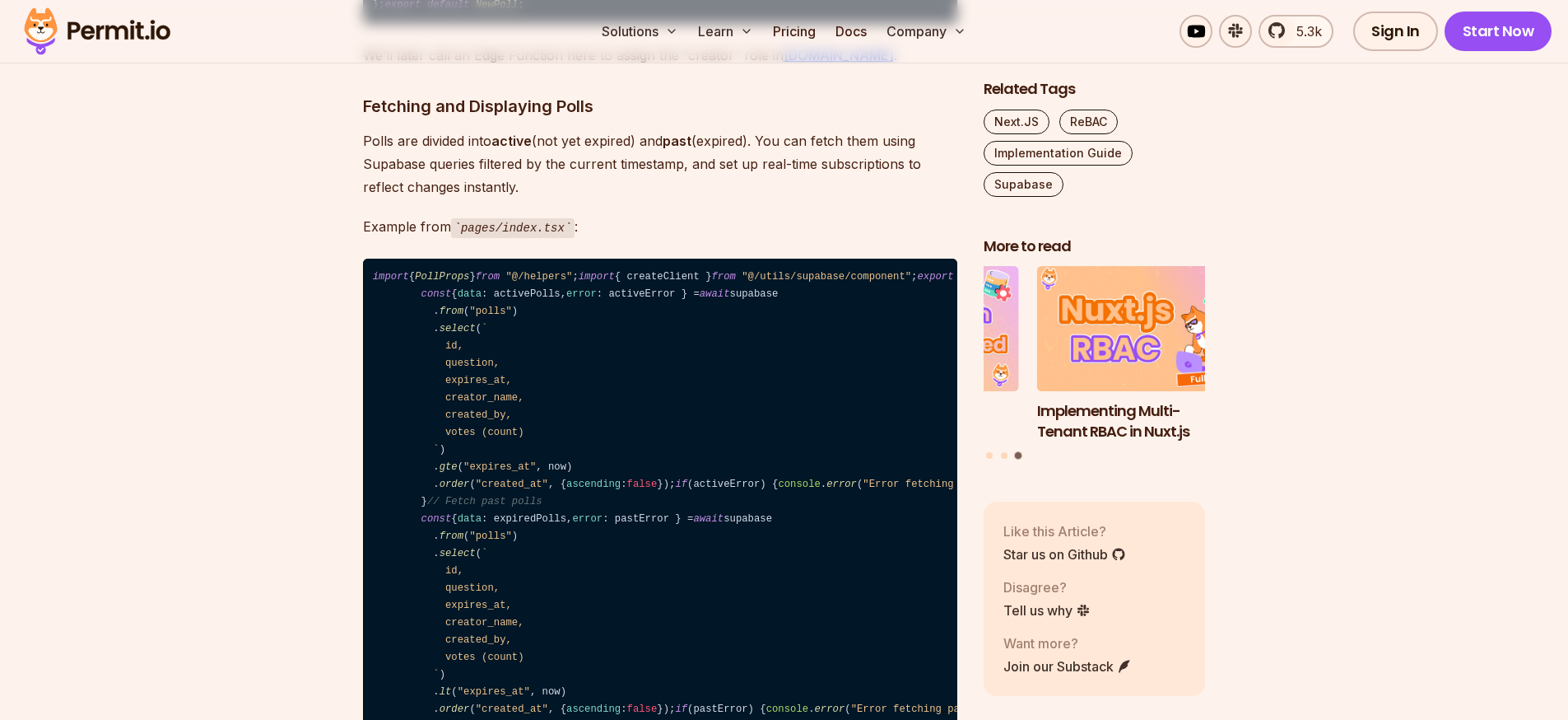
scroll to position [9524, 0]
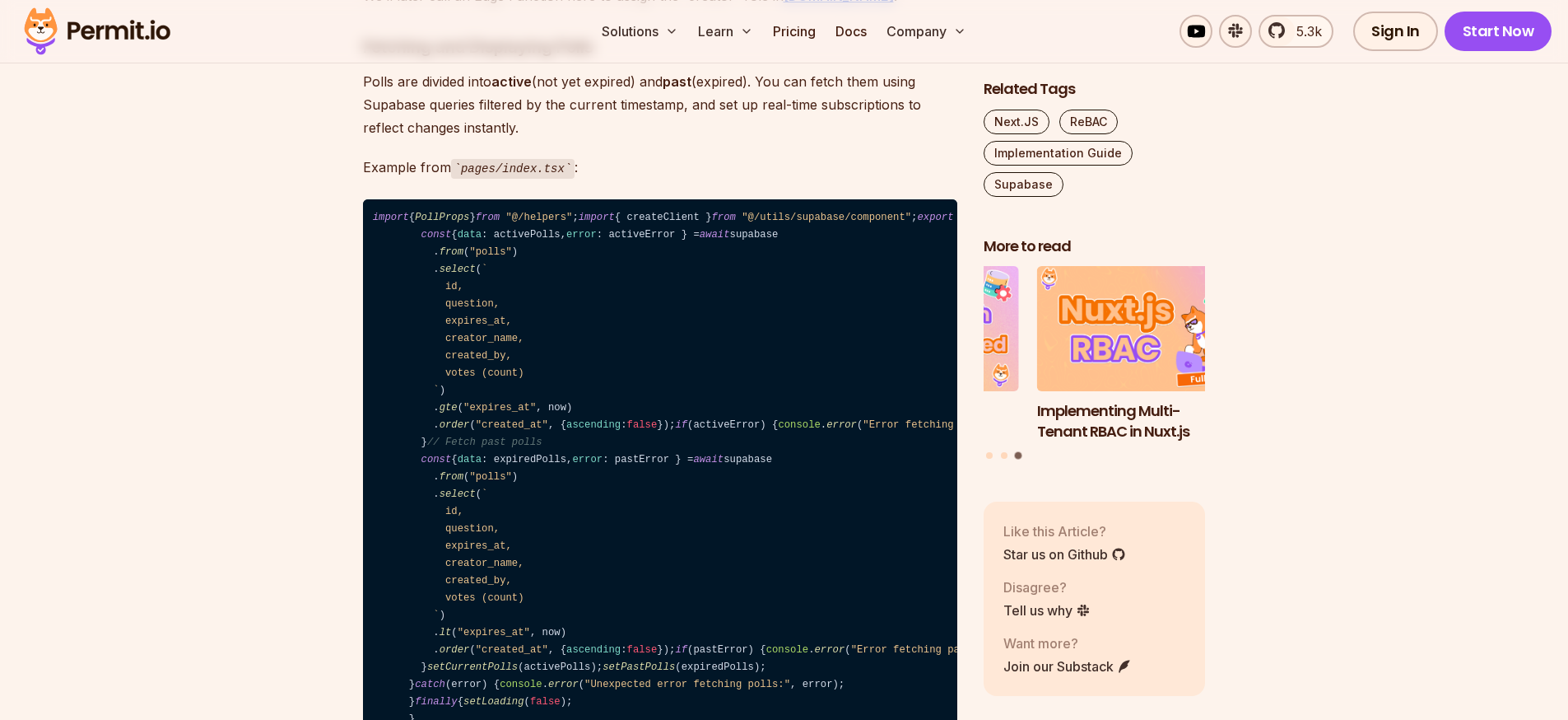
drag, startPoint x: 656, startPoint y: 250, endPoint x: 359, endPoint y: 245, distance: 297.0
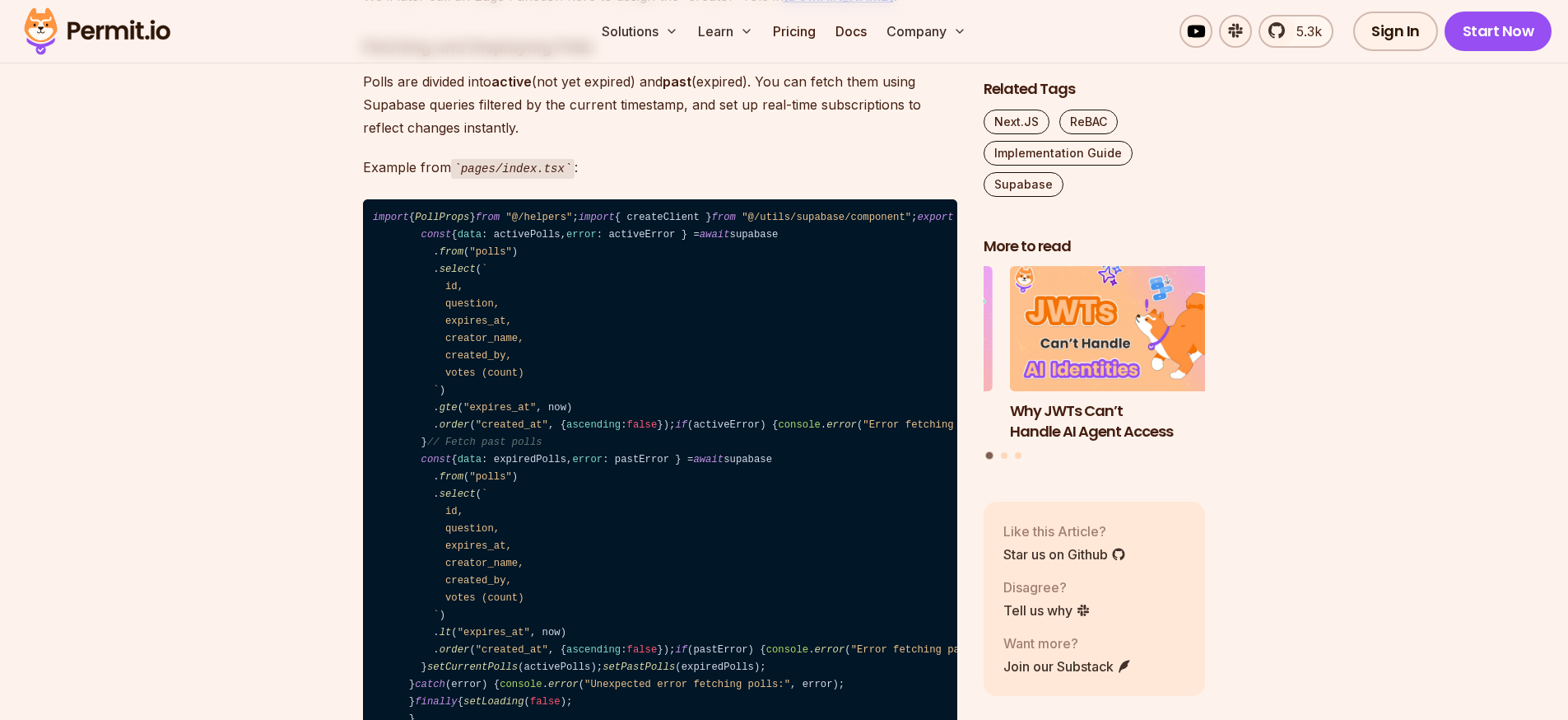
drag, startPoint x: 450, startPoint y: 575, endPoint x: 384, endPoint y: 332, distance: 251.8
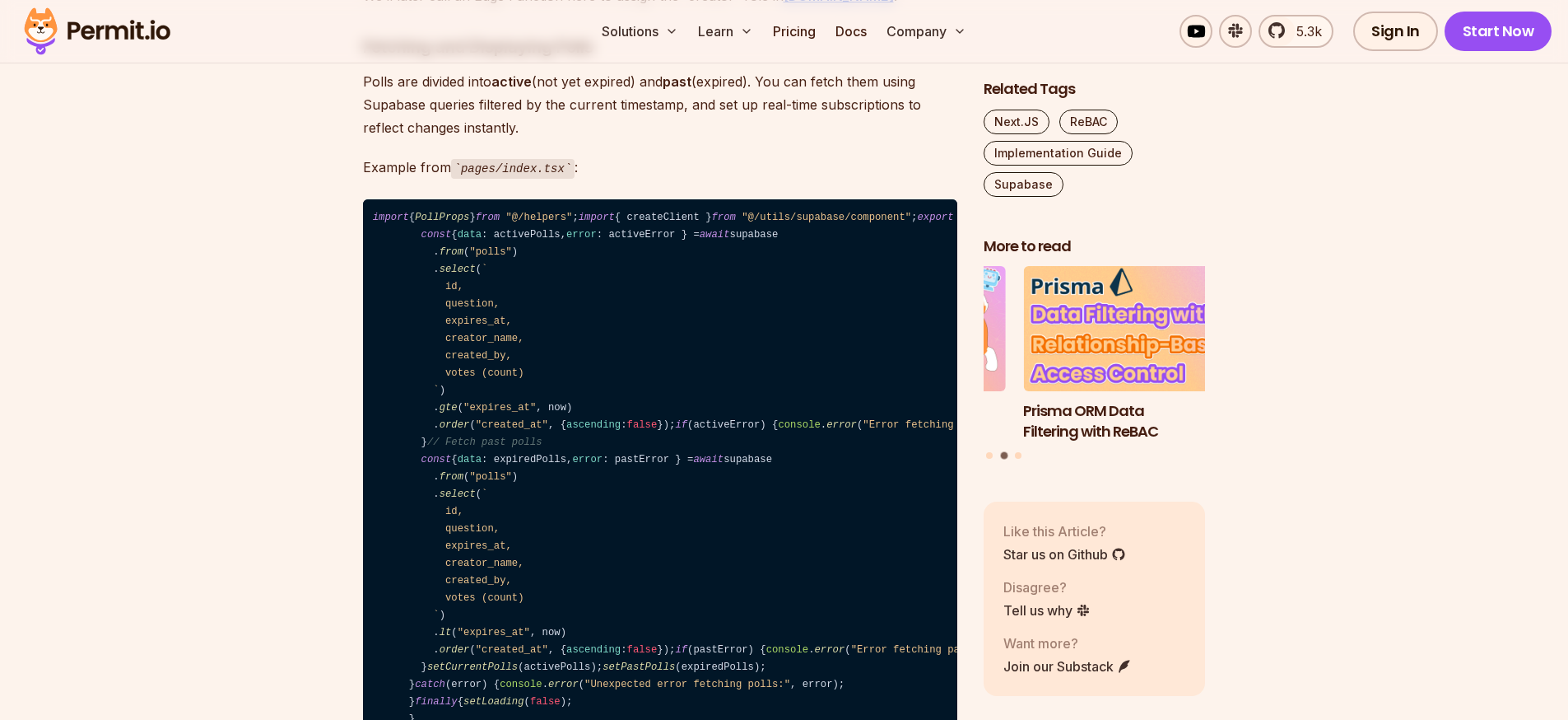
drag, startPoint x: 665, startPoint y: 240, endPoint x: 352, endPoint y: 208, distance: 314.6
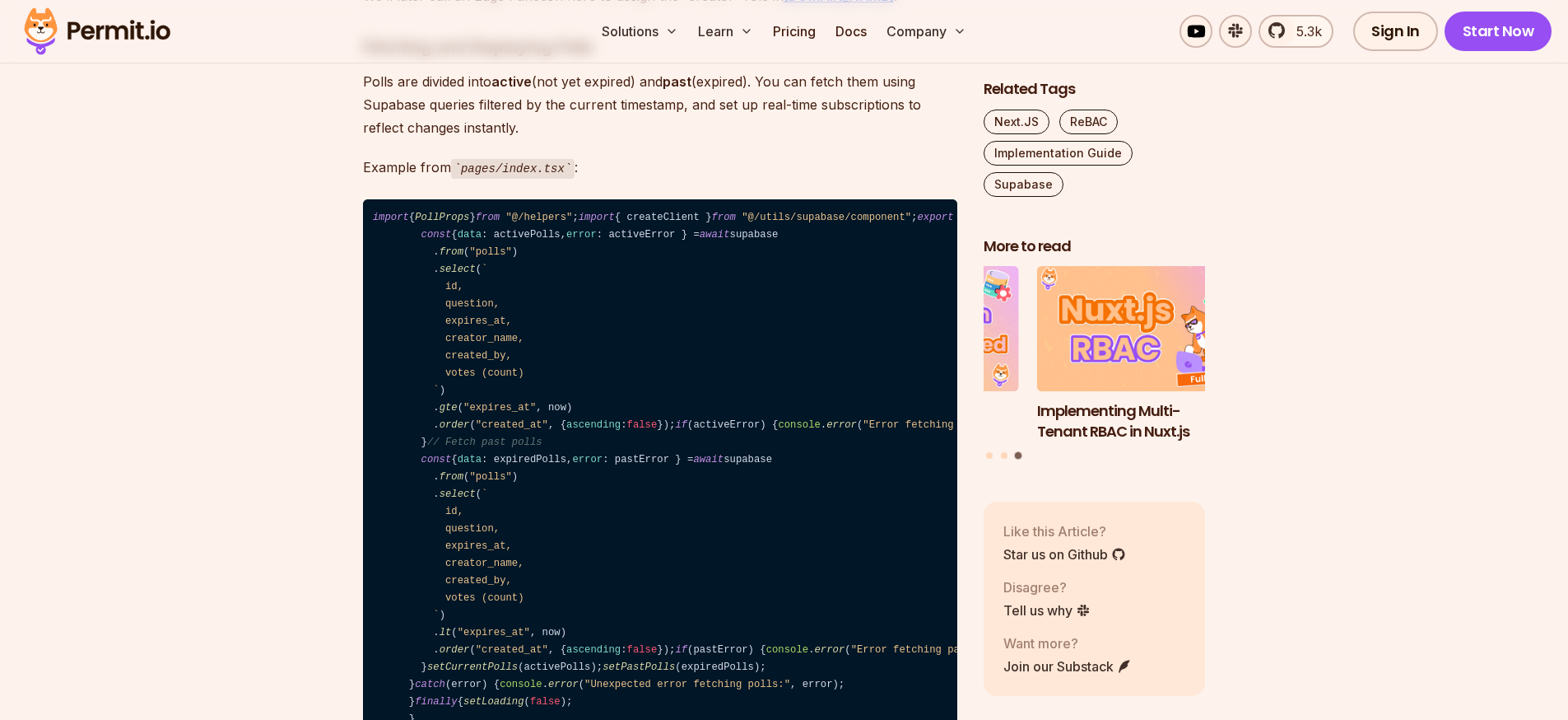
drag, startPoint x: 720, startPoint y: 295, endPoint x: 385, endPoint y: 297, distance: 335.0
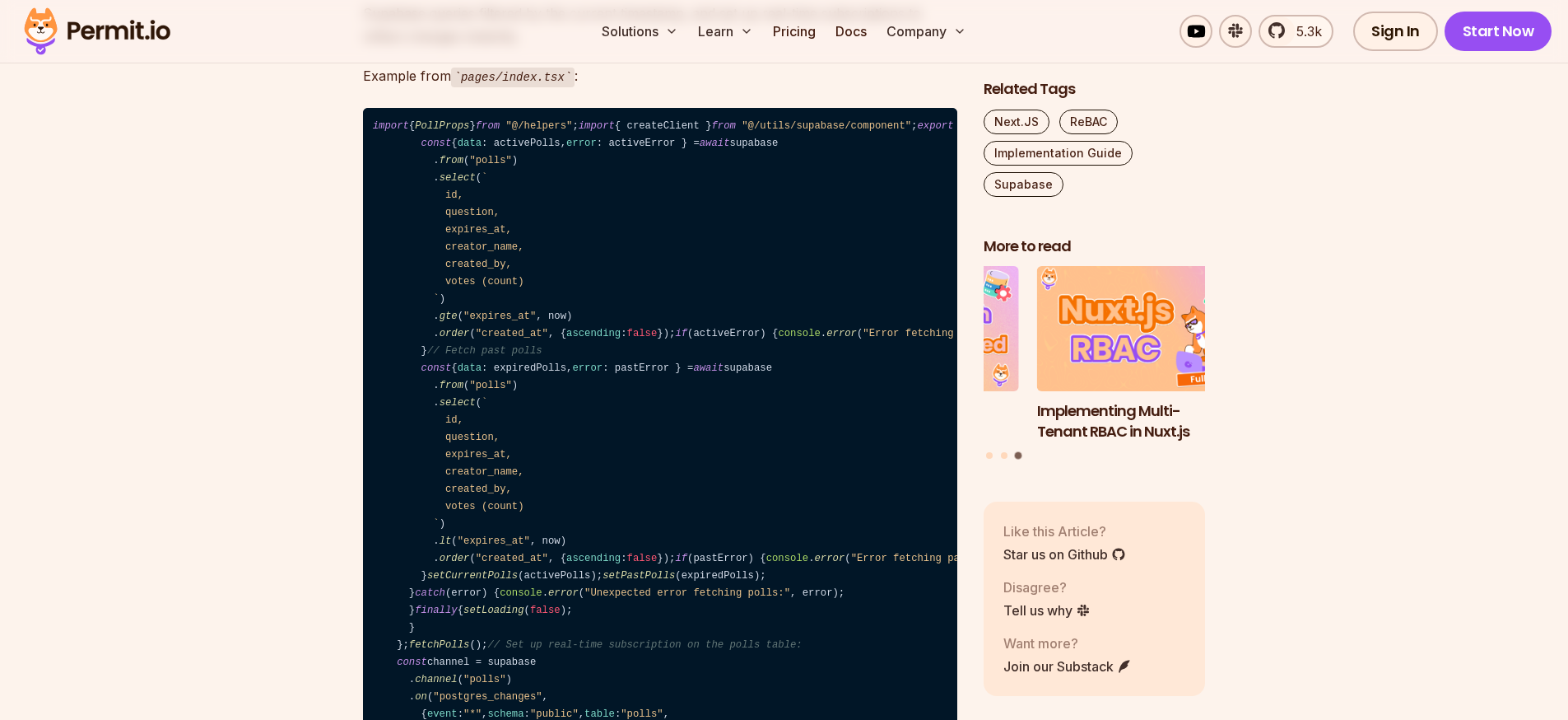
scroll to position [9672, 0]
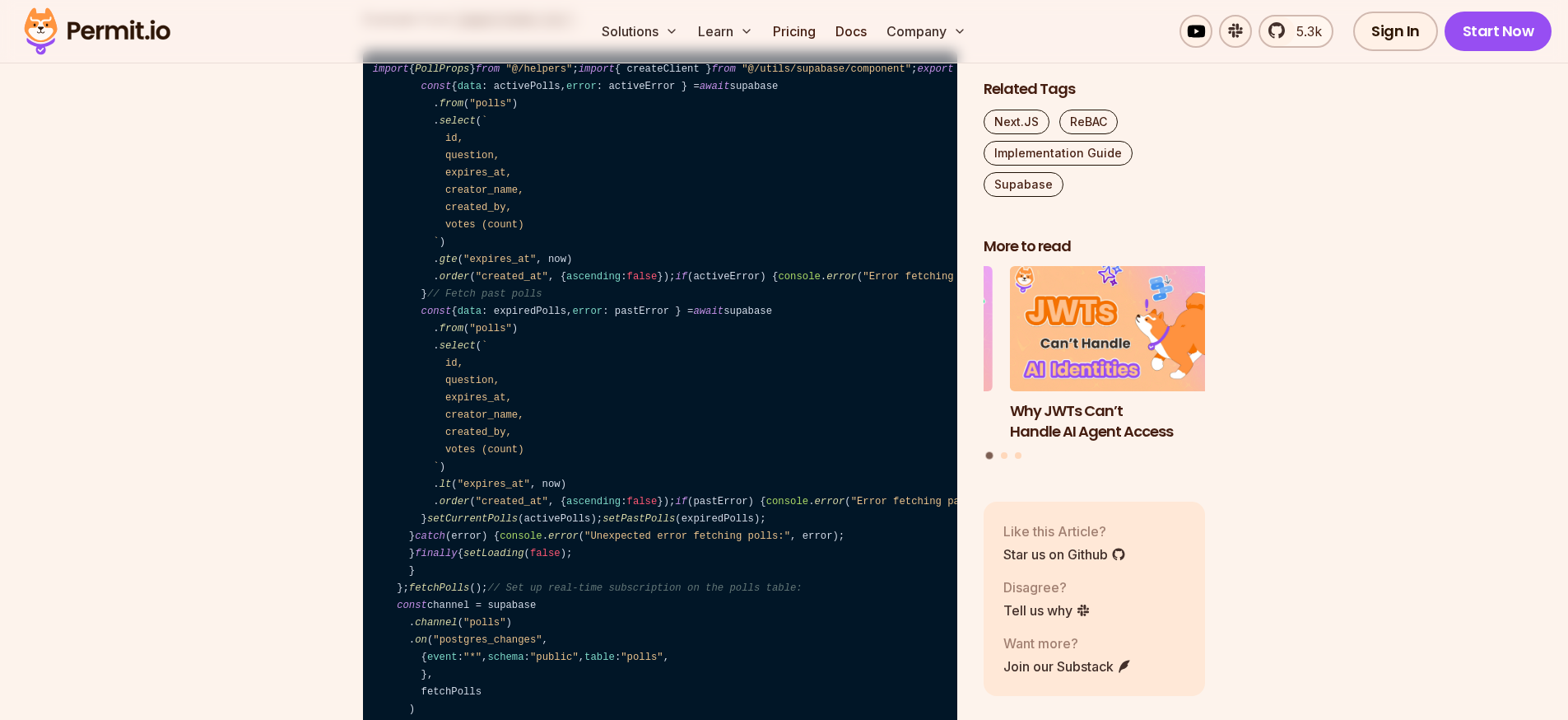
drag, startPoint x: 455, startPoint y: 425, endPoint x: 387, endPoint y: 181, distance: 253.3
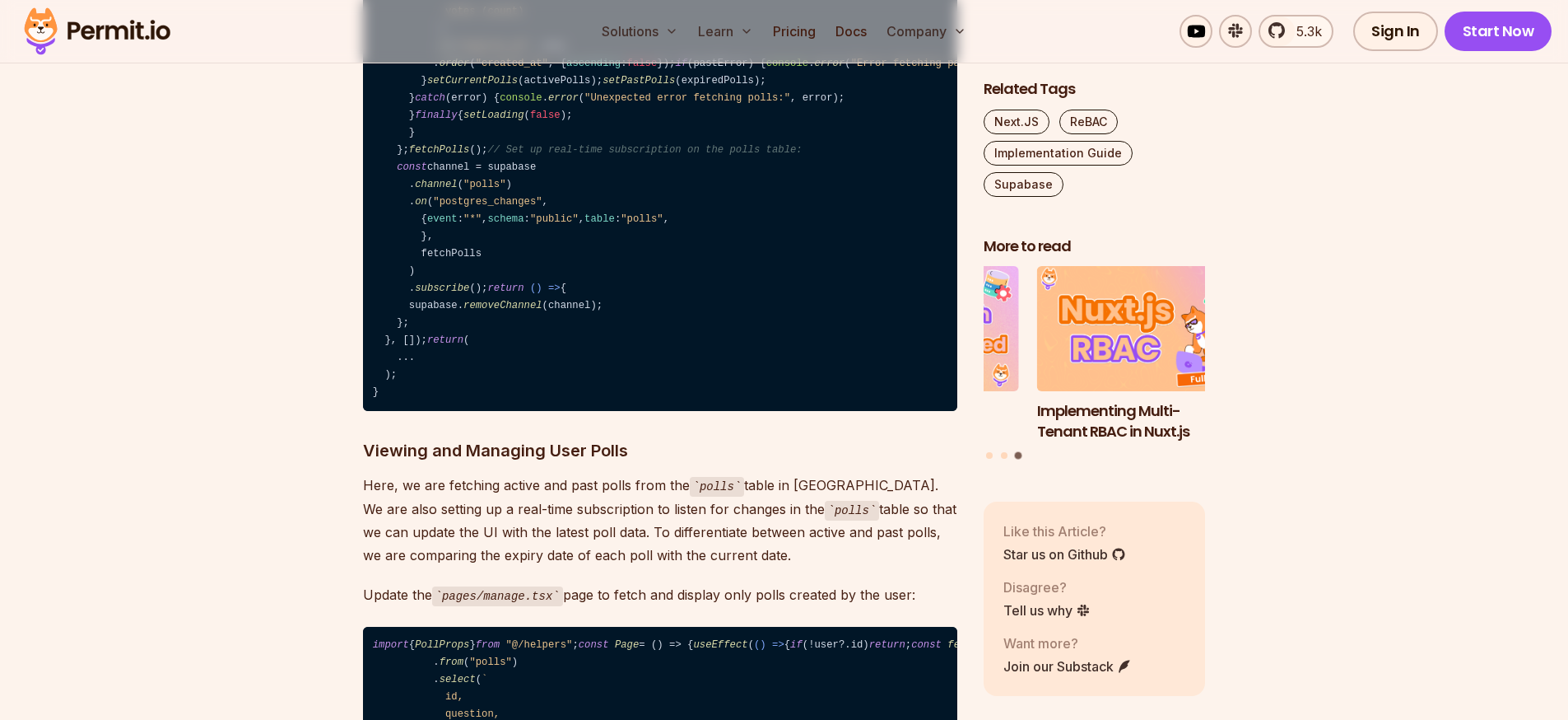
scroll to position [10117, 0]
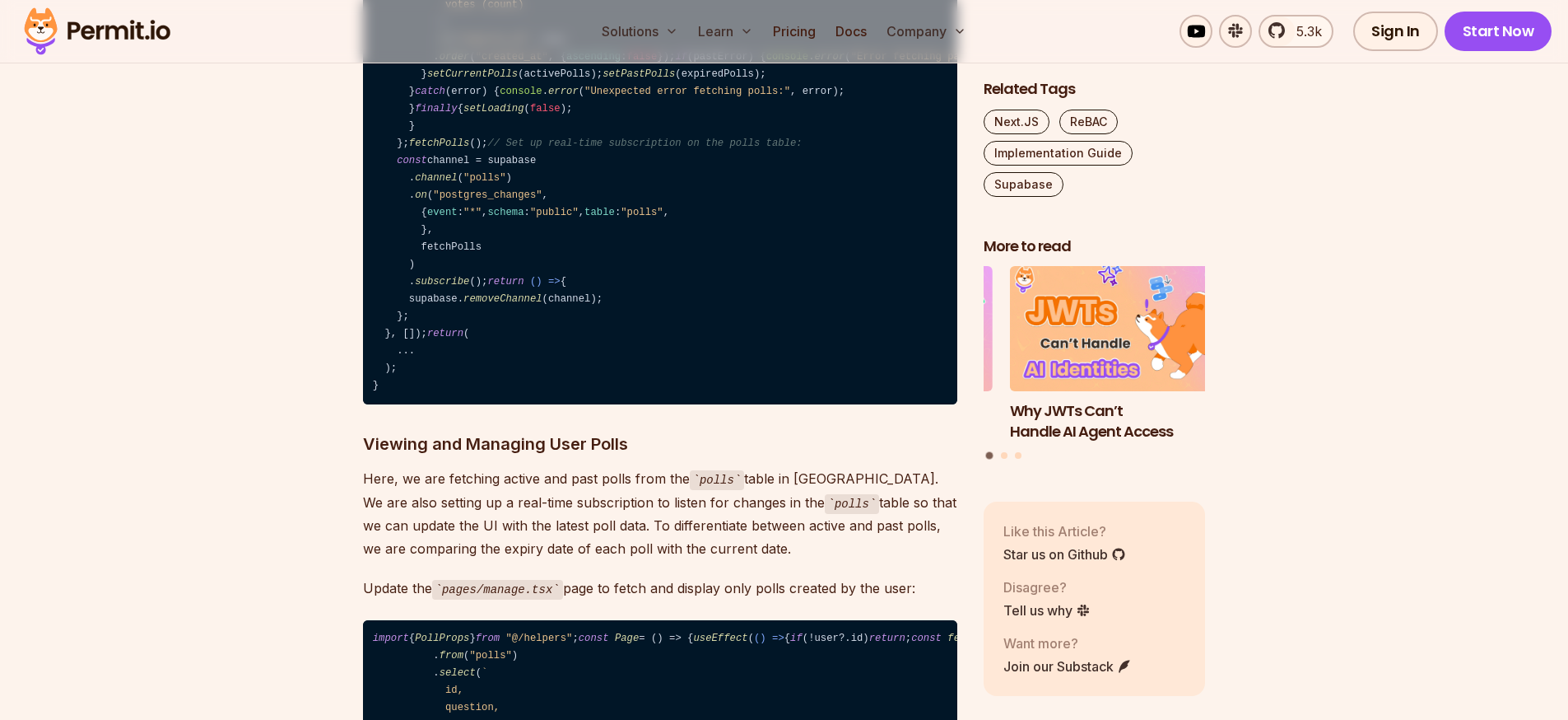
drag, startPoint x: 659, startPoint y: 229, endPoint x: 377, endPoint y: 194, distance: 284.2
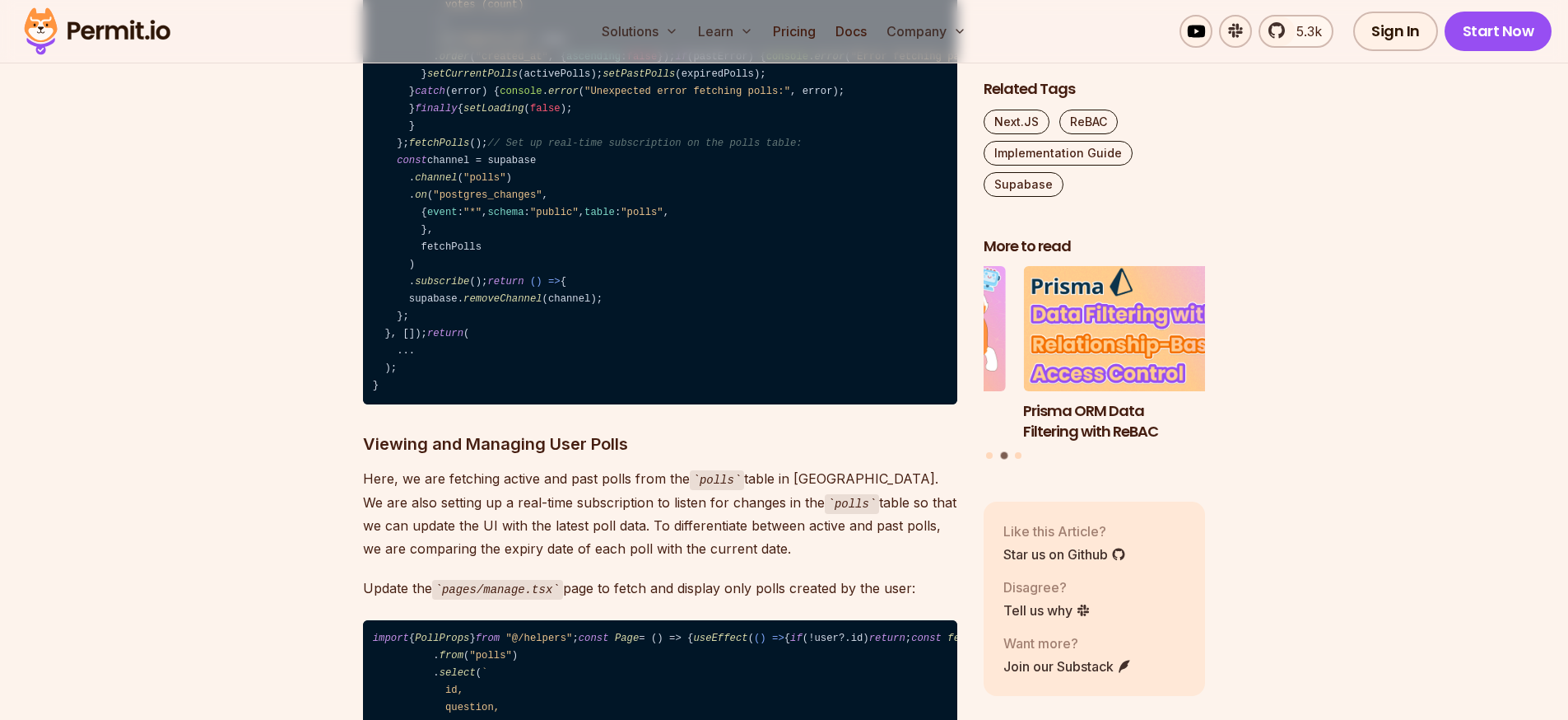
scroll to position [10265, 0]
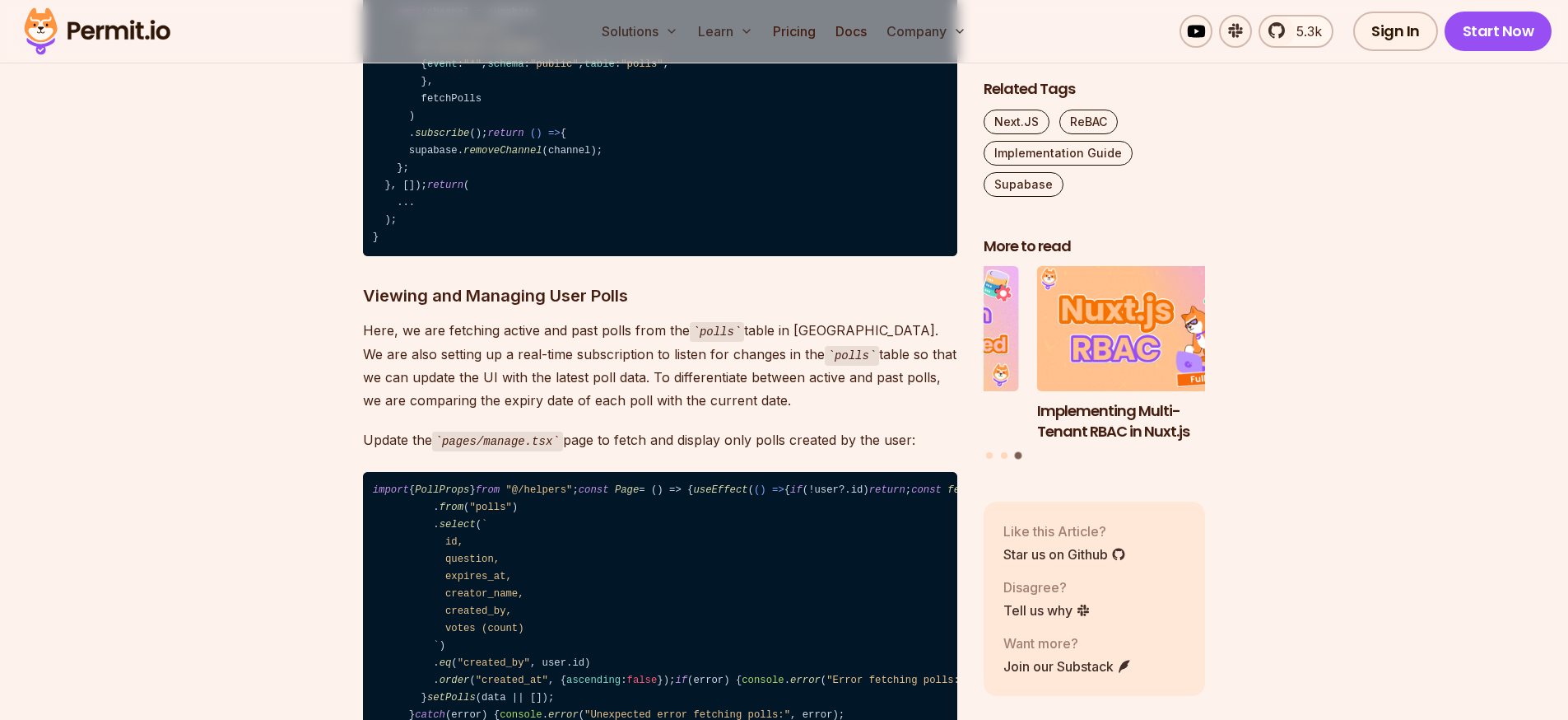
drag, startPoint x: 726, startPoint y: 118, endPoint x: 408, endPoint y: 125, distance: 318.1
drag, startPoint x: 723, startPoint y: 126, endPoint x: 385, endPoint y: 133, distance: 338.1
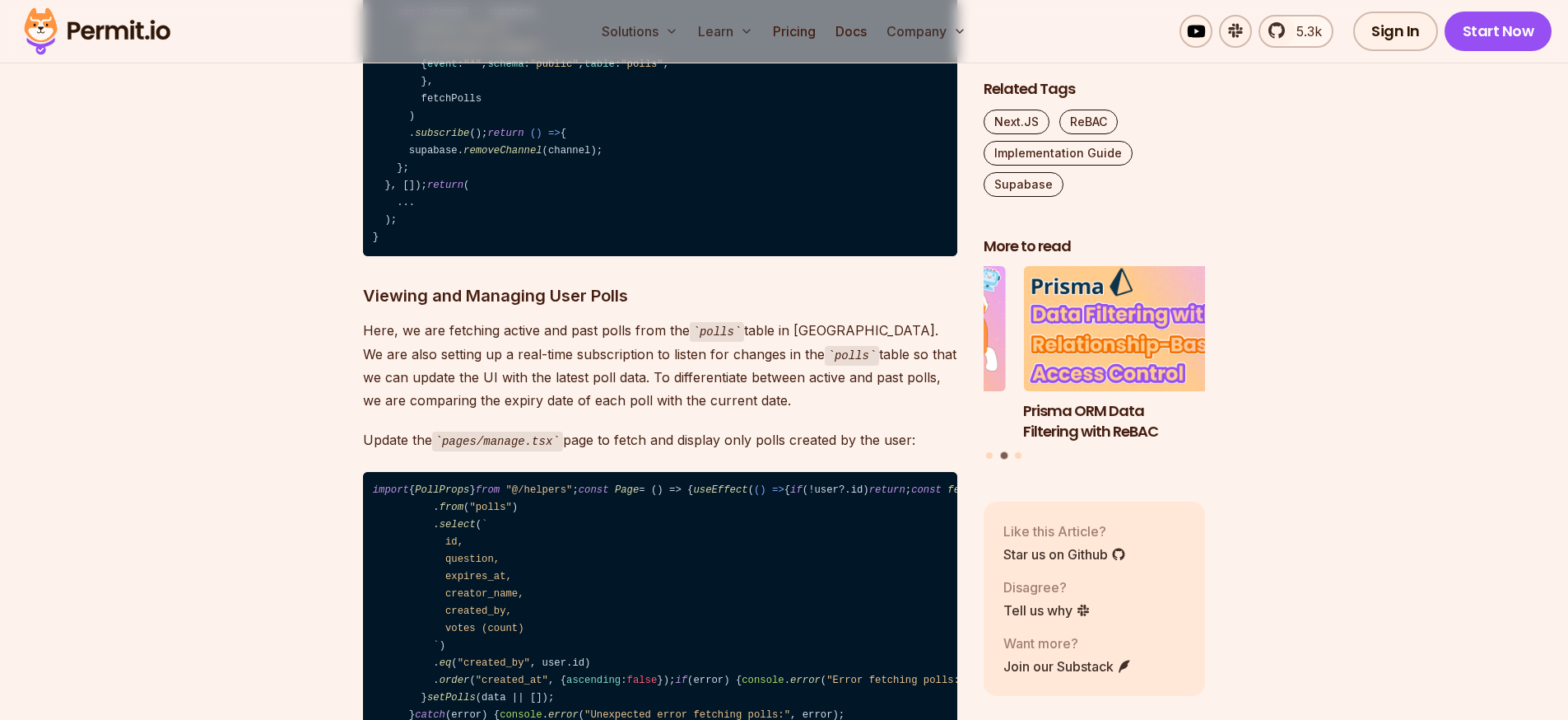
drag, startPoint x: 444, startPoint y: 461, endPoint x: 382, endPoint y: 164, distance: 303.4
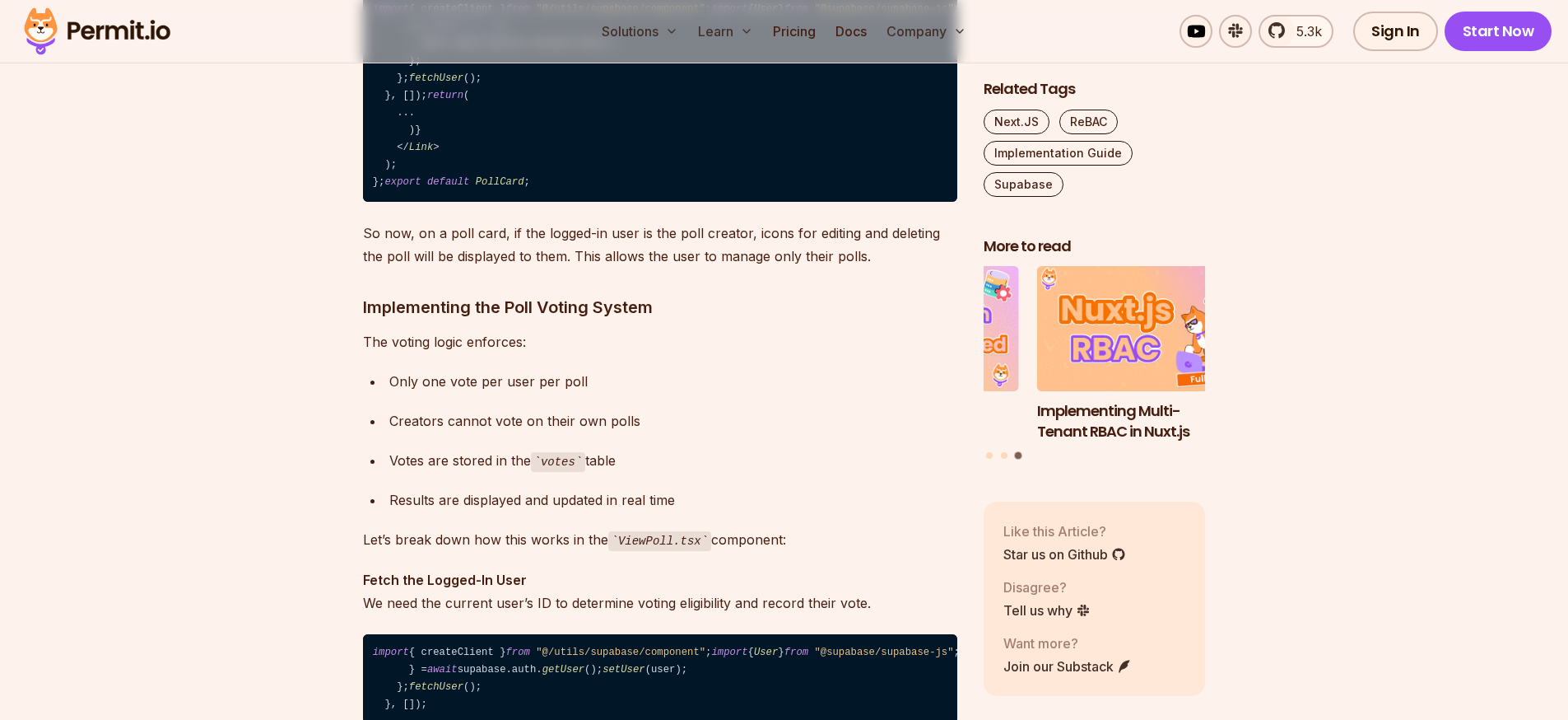
scroll to position [11302, 0]
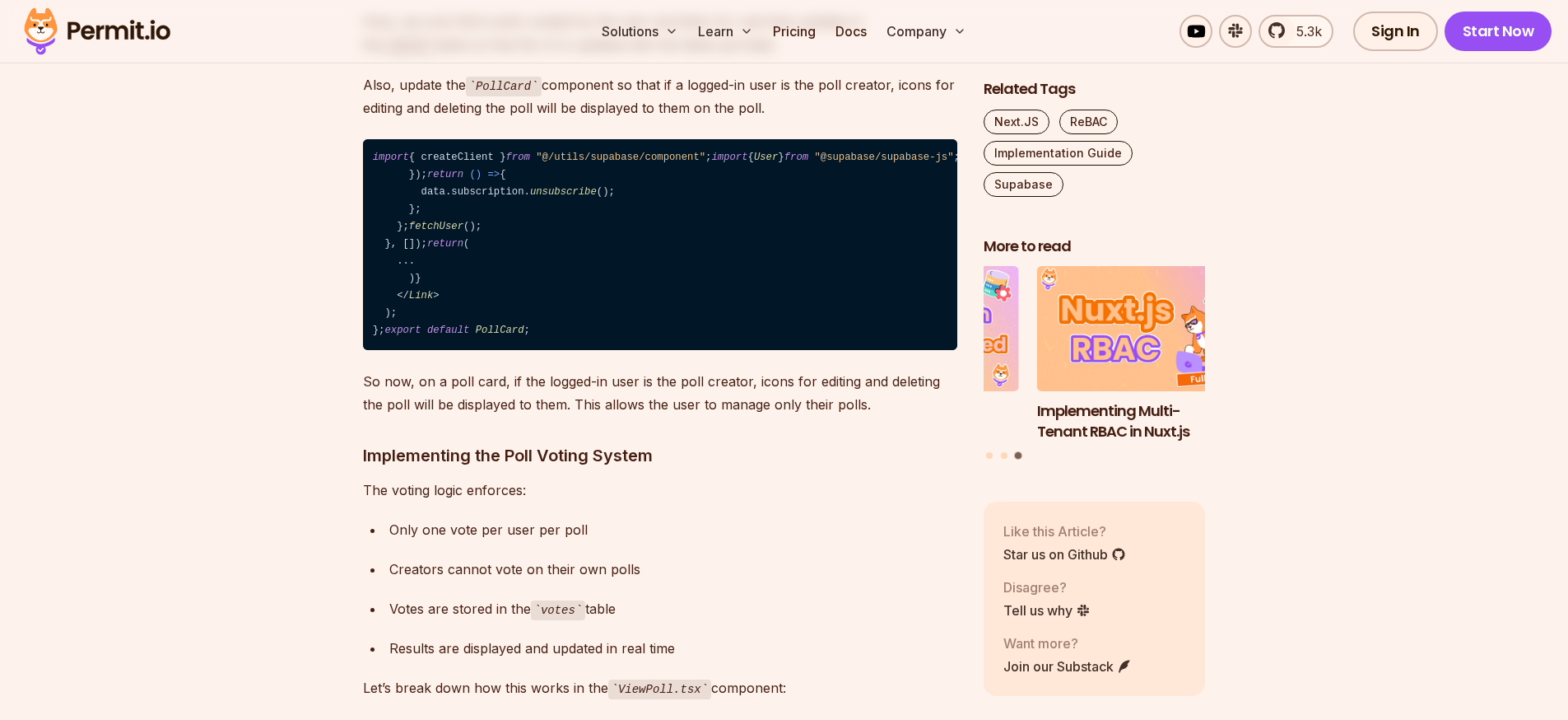
drag, startPoint x: 422, startPoint y: 617, endPoint x: 371, endPoint y: 185, distance: 435.0
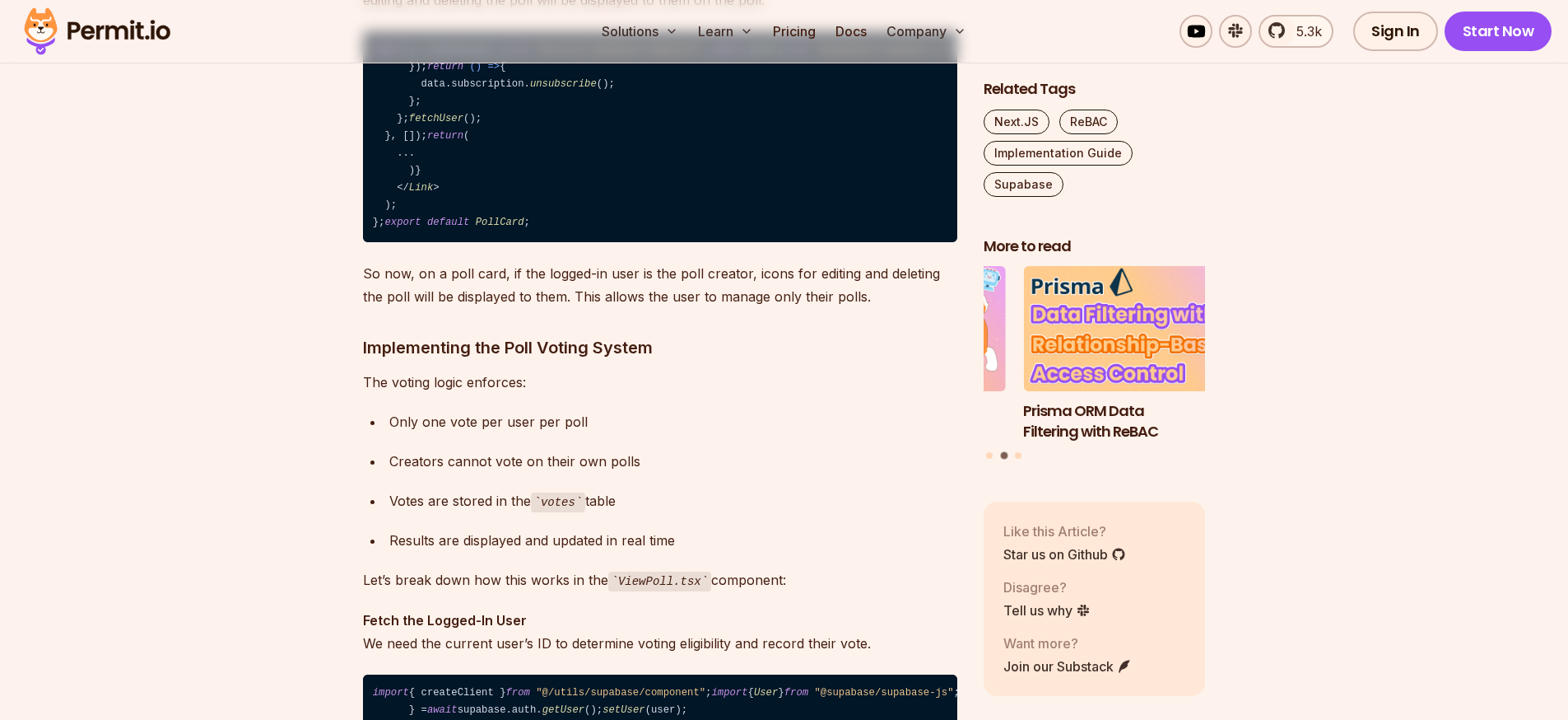
scroll to position [11451, 0]
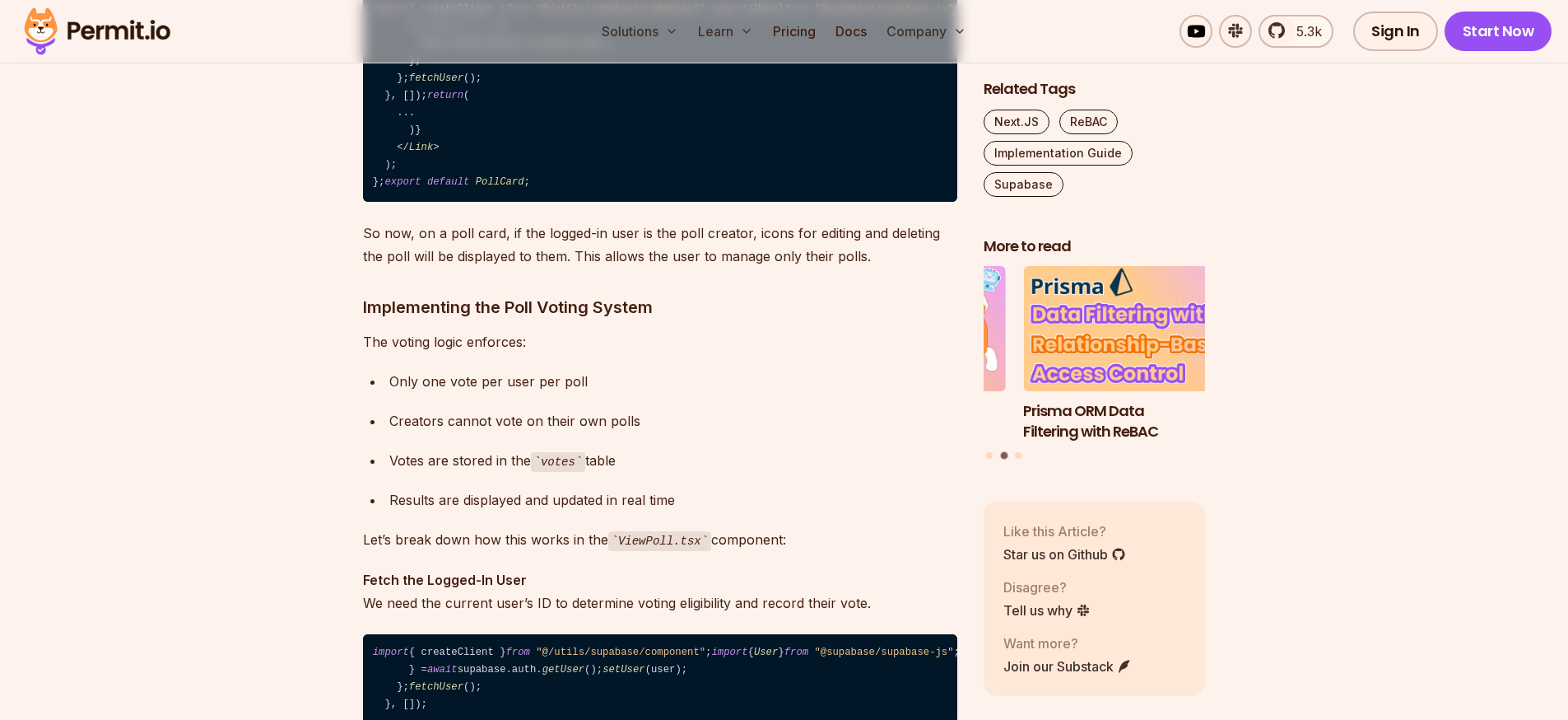
drag, startPoint x: 463, startPoint y: 430, endPoint x: 384, endPoint y: 198, distance: 245.1
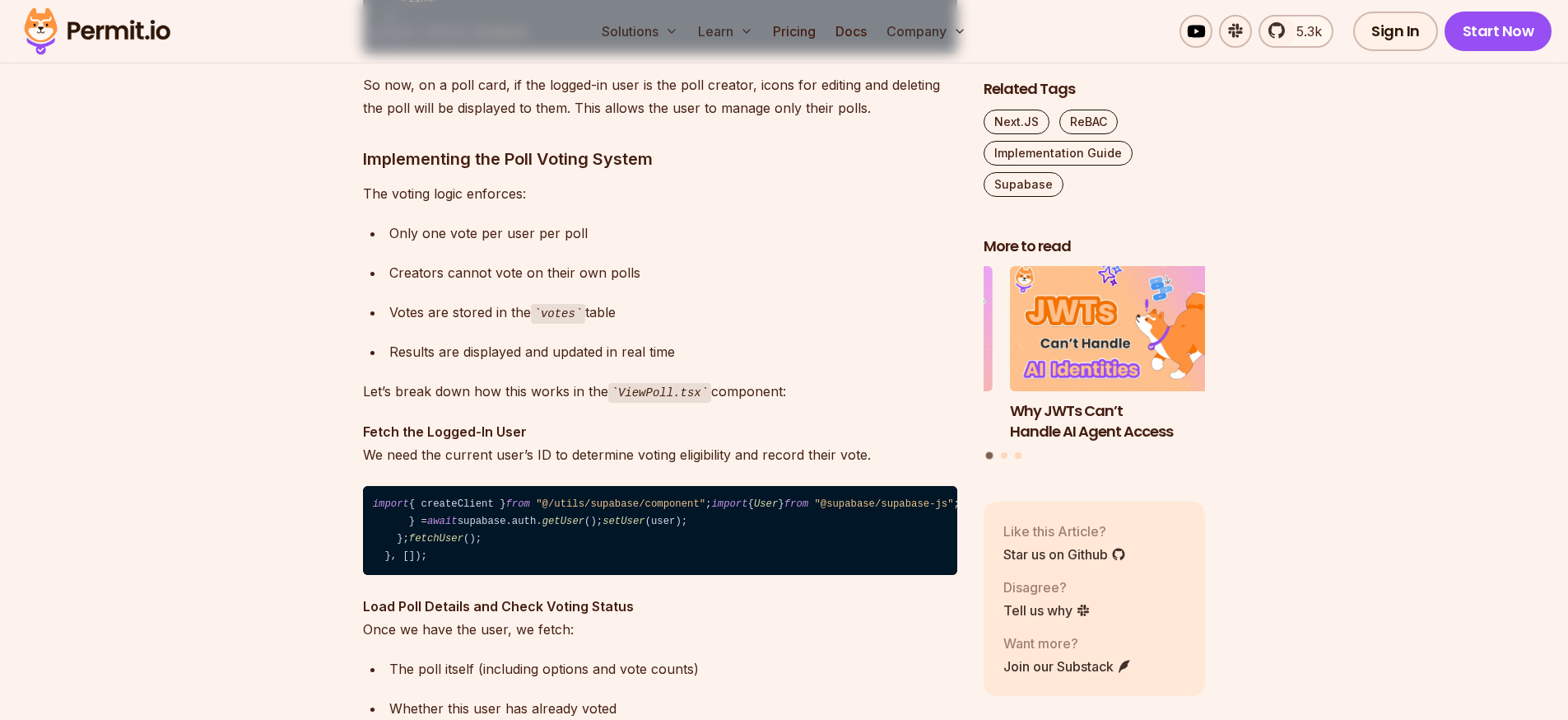
scroll to position [11748, 0]
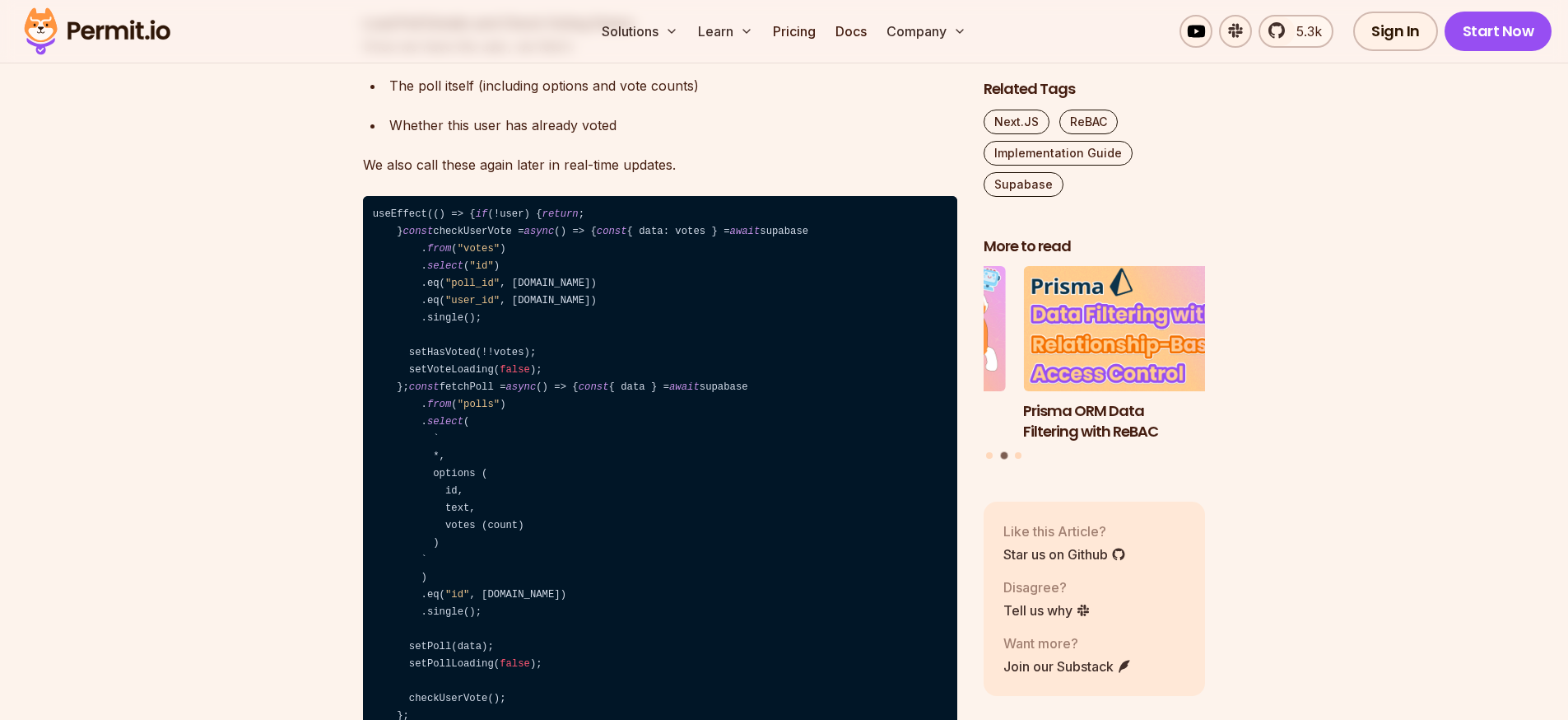
scroll to position [11451, 0]
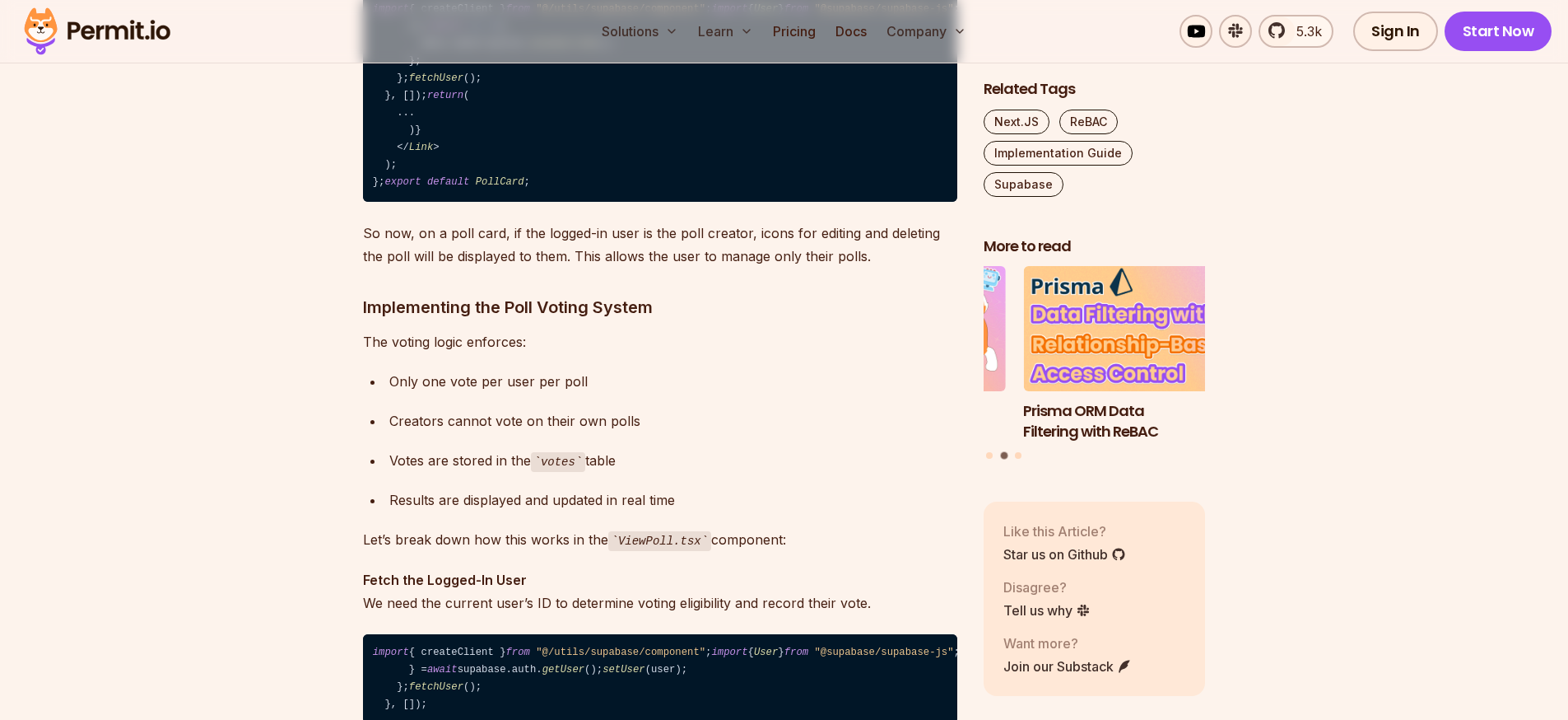
drag, startPoint x: 430, startPoint y: 461, endPoint x: 384, endPoint y: 461, distance: 46.0
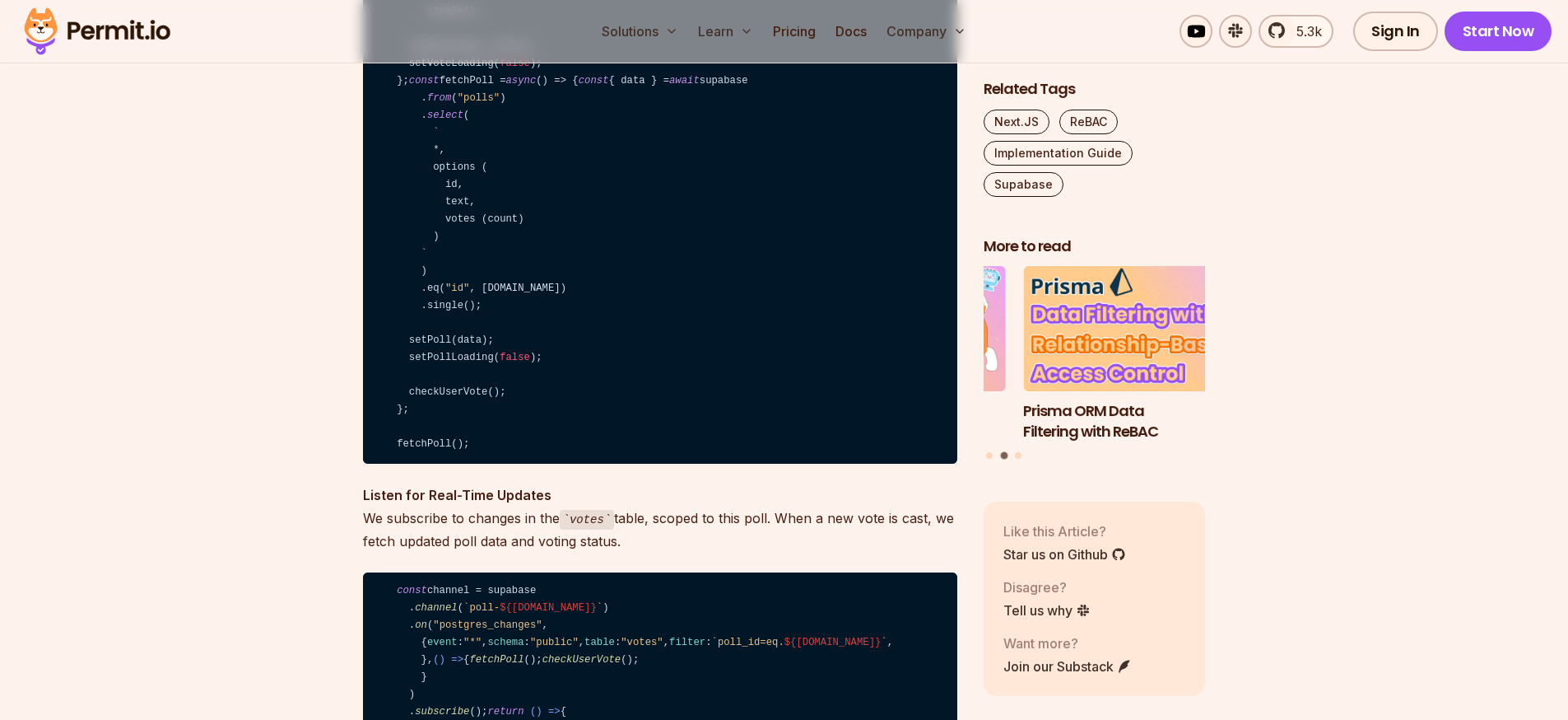
scroll to position [12637, 0]
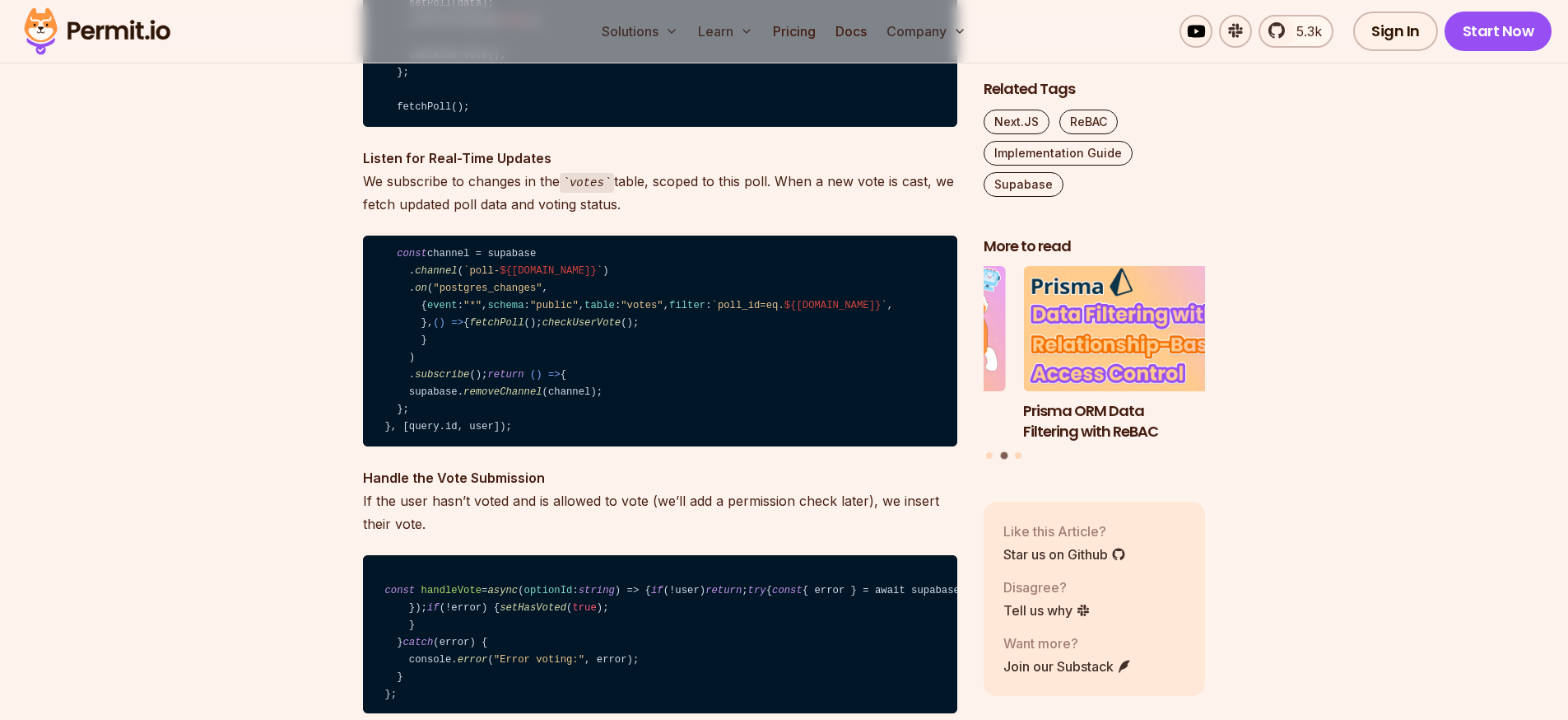
scroll to position [12785, 0]
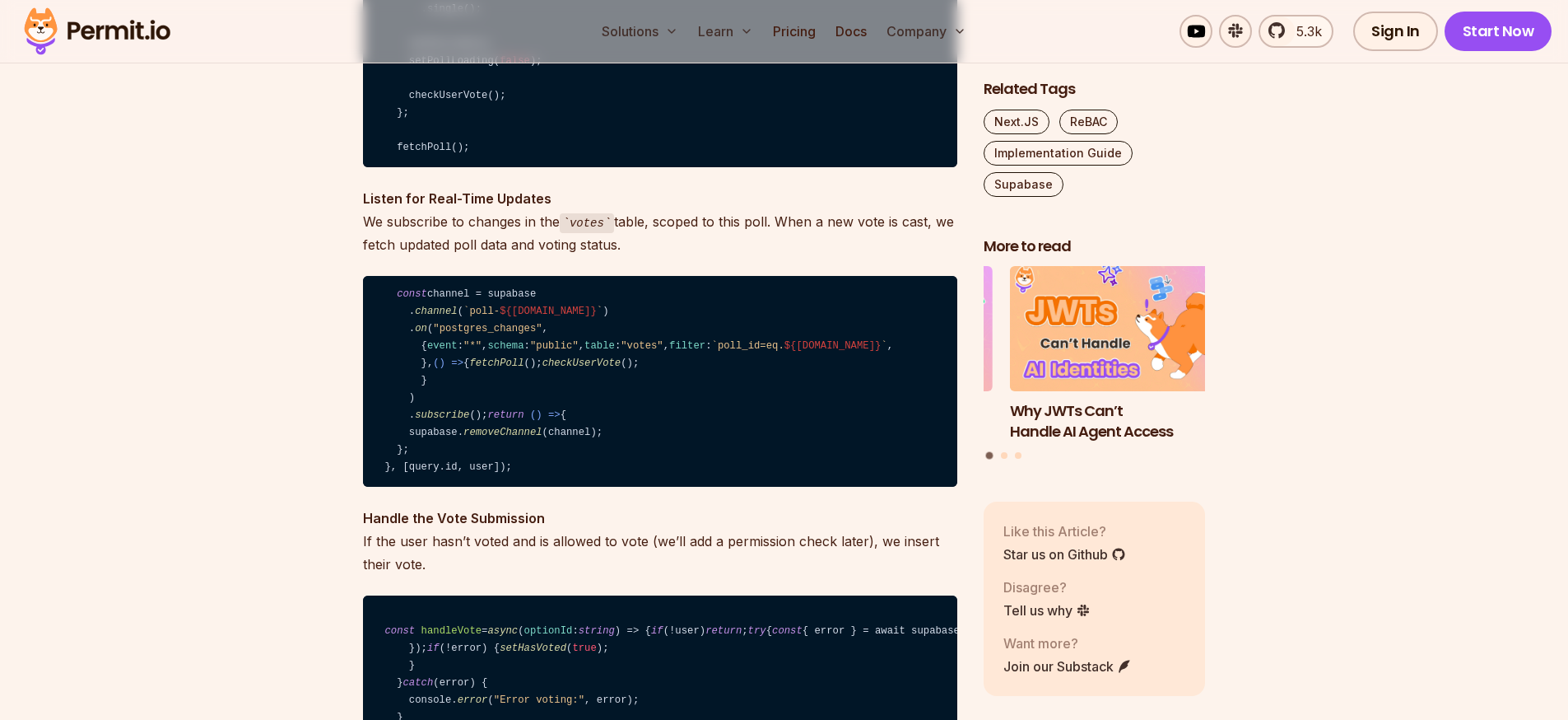
drag, startPoint x: 732, startPoint y: 278, endPoint x: 325, endPoint y: 243, distance: 408.5
click at [325, 243] on section "Table of Contents Supabase makes it easy to add authentication to your app with…" at bounding box center [784, 110] width 1568 height 23798
drag, startPoint x: 704, startPoint y: 270, endPoint x: 364, endPoint y: 273, distance: 340.0
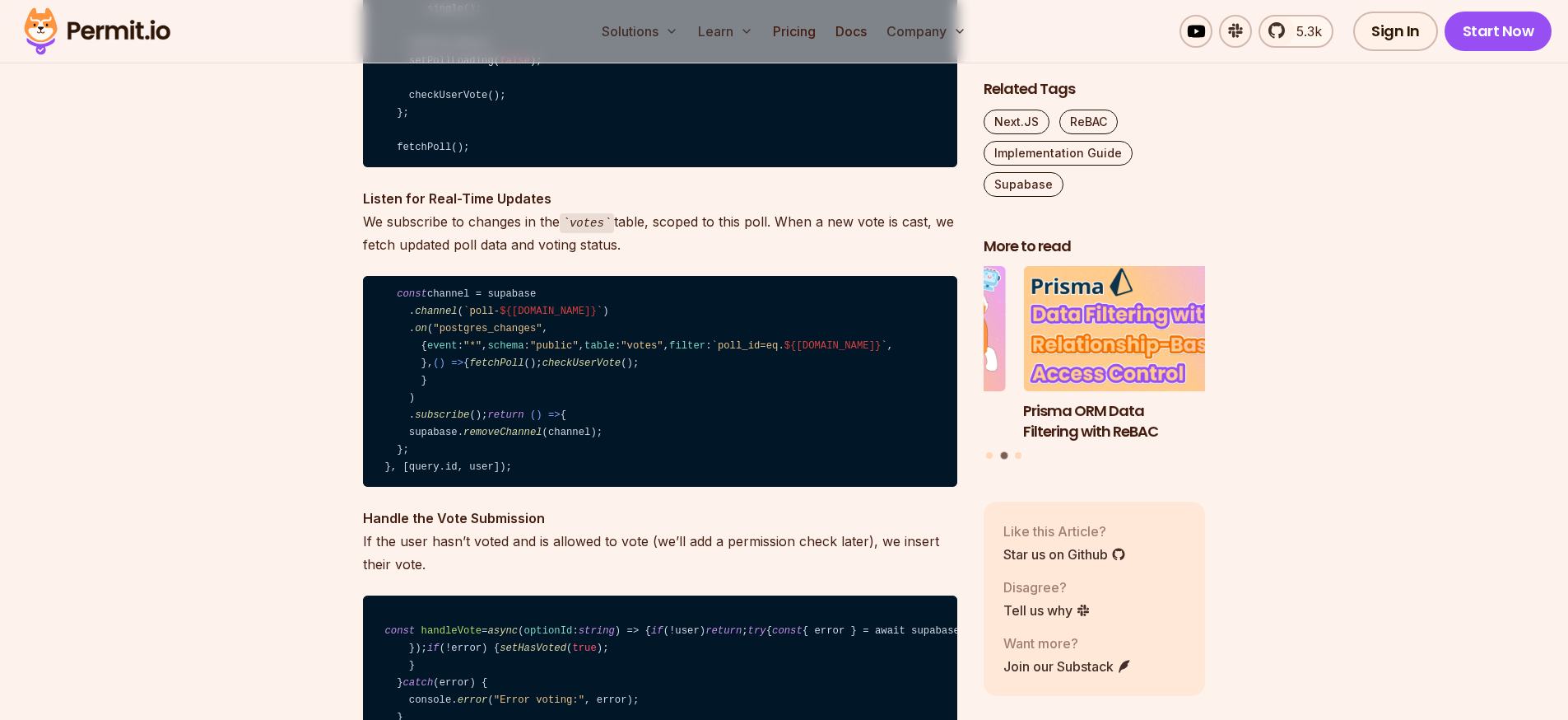
drag, startPoint x: 618, startPoint y: 329, endPoint x: 388, endPoint y: 324, distance: 230.1
drag, startPoint x: 586, startPoint y: 327, endPoint x: 385, endPoint y: 330, distance: 201.0
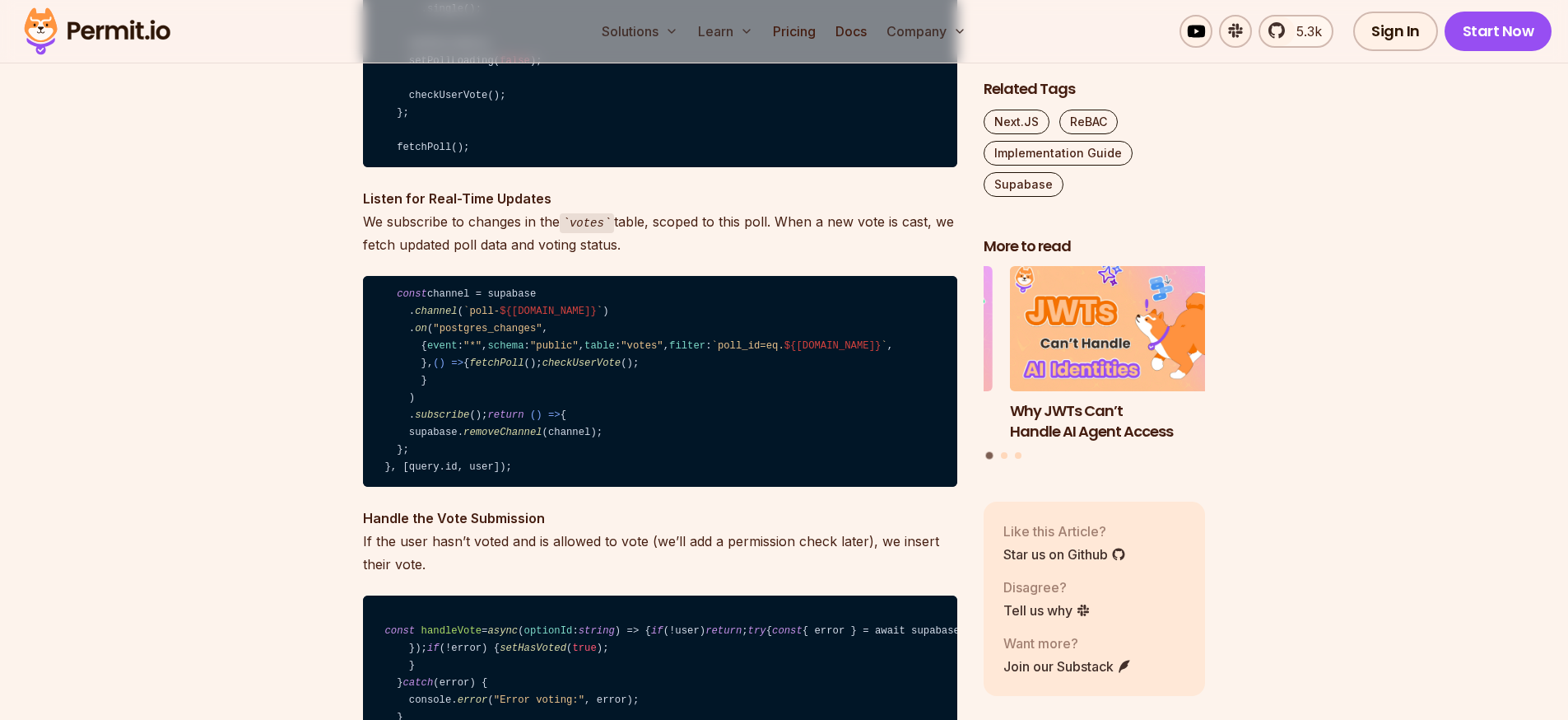
drag, startPoint x: 443, startPoint y: 493, endPoint x: 386, endPoint y: 368, distance: 137.4
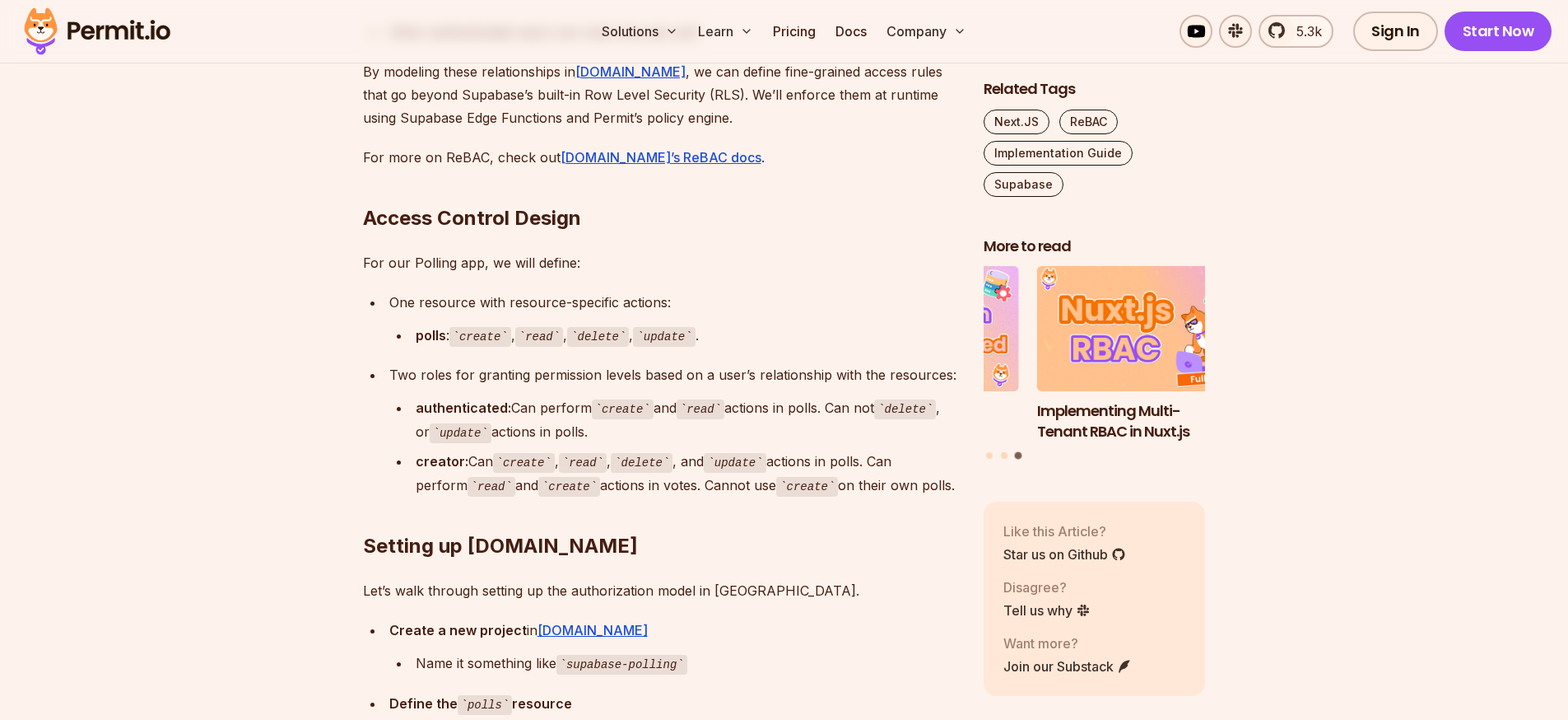
scroll to position [14564, 0]
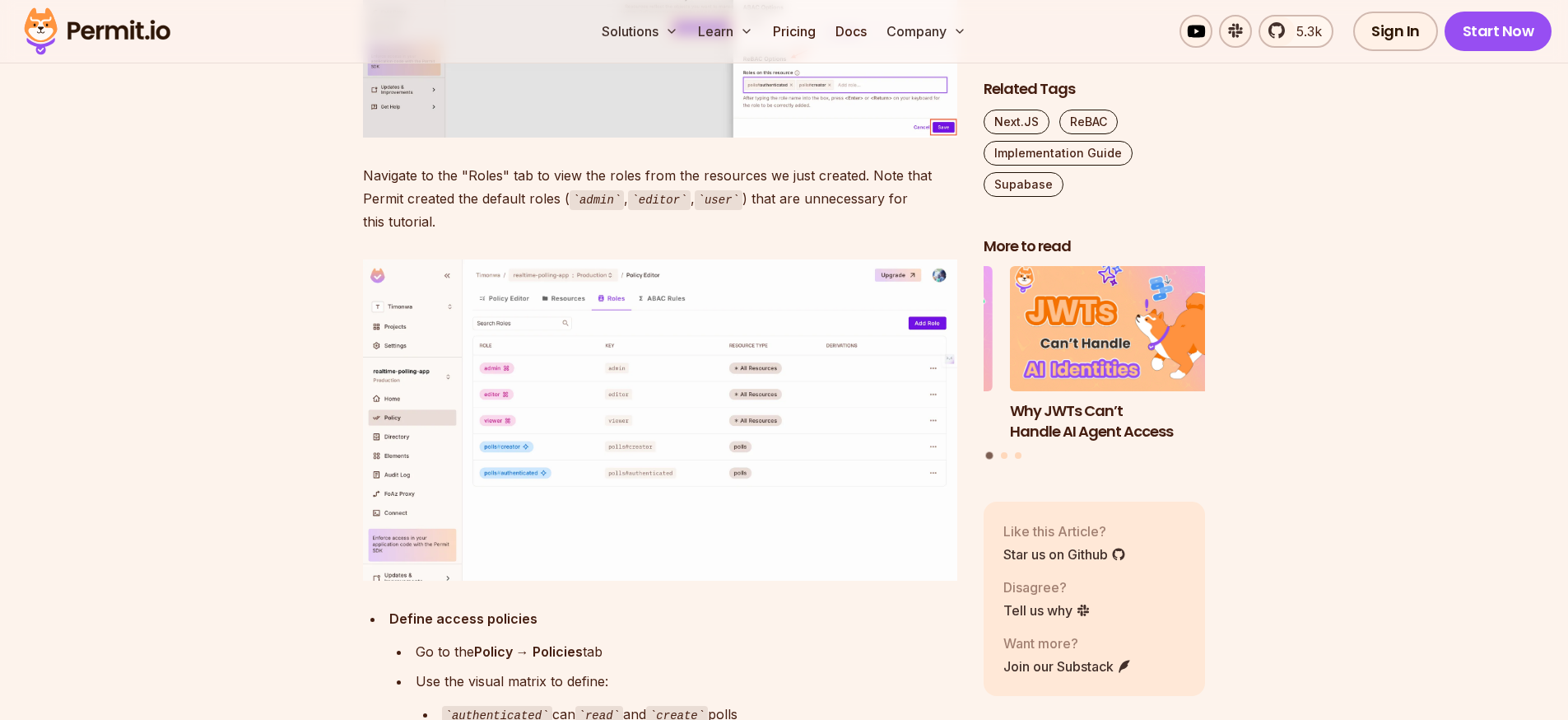
scroll to position [15453, 0]
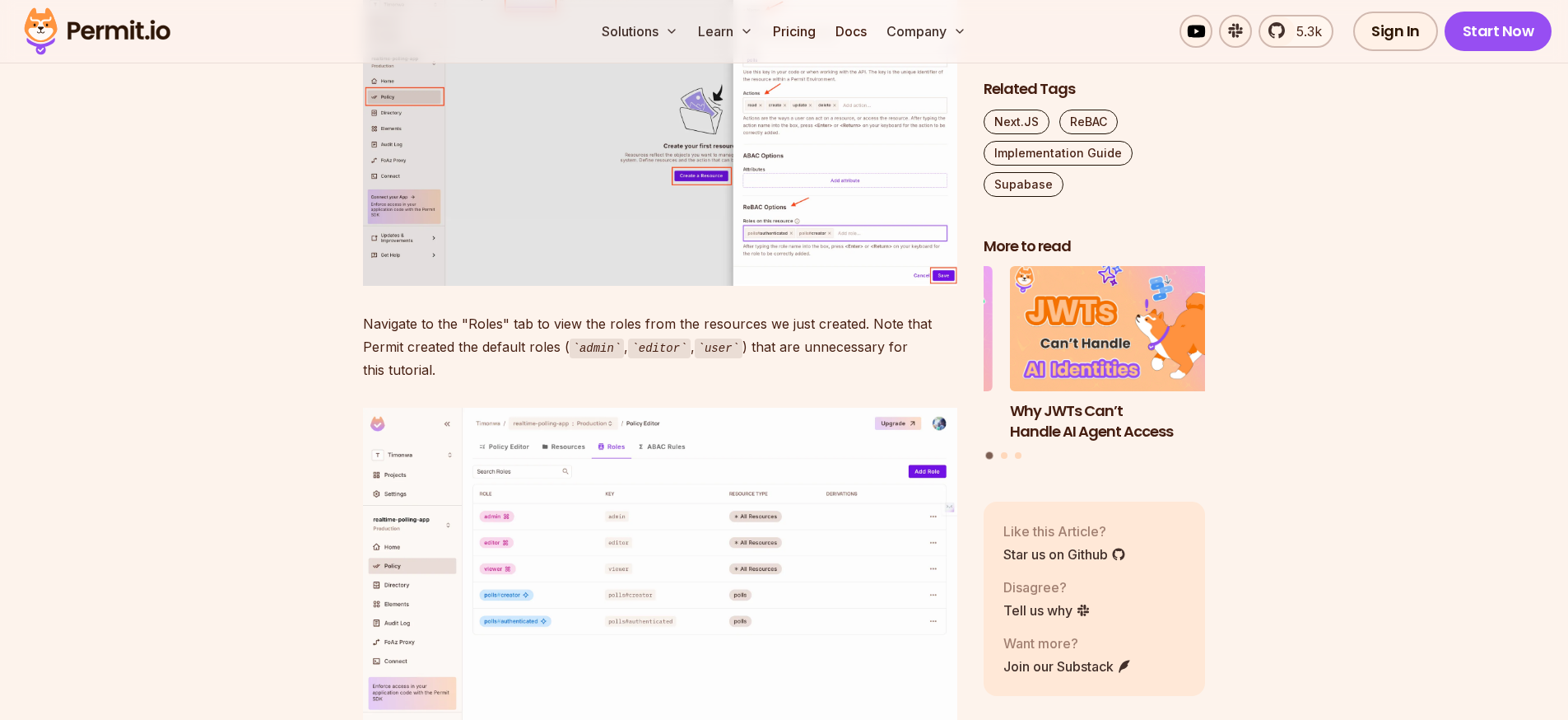
drag, startPoint x: 412, startPoint y: 411, endPoint x: 385, endPoint y: 363, distance: 55.1
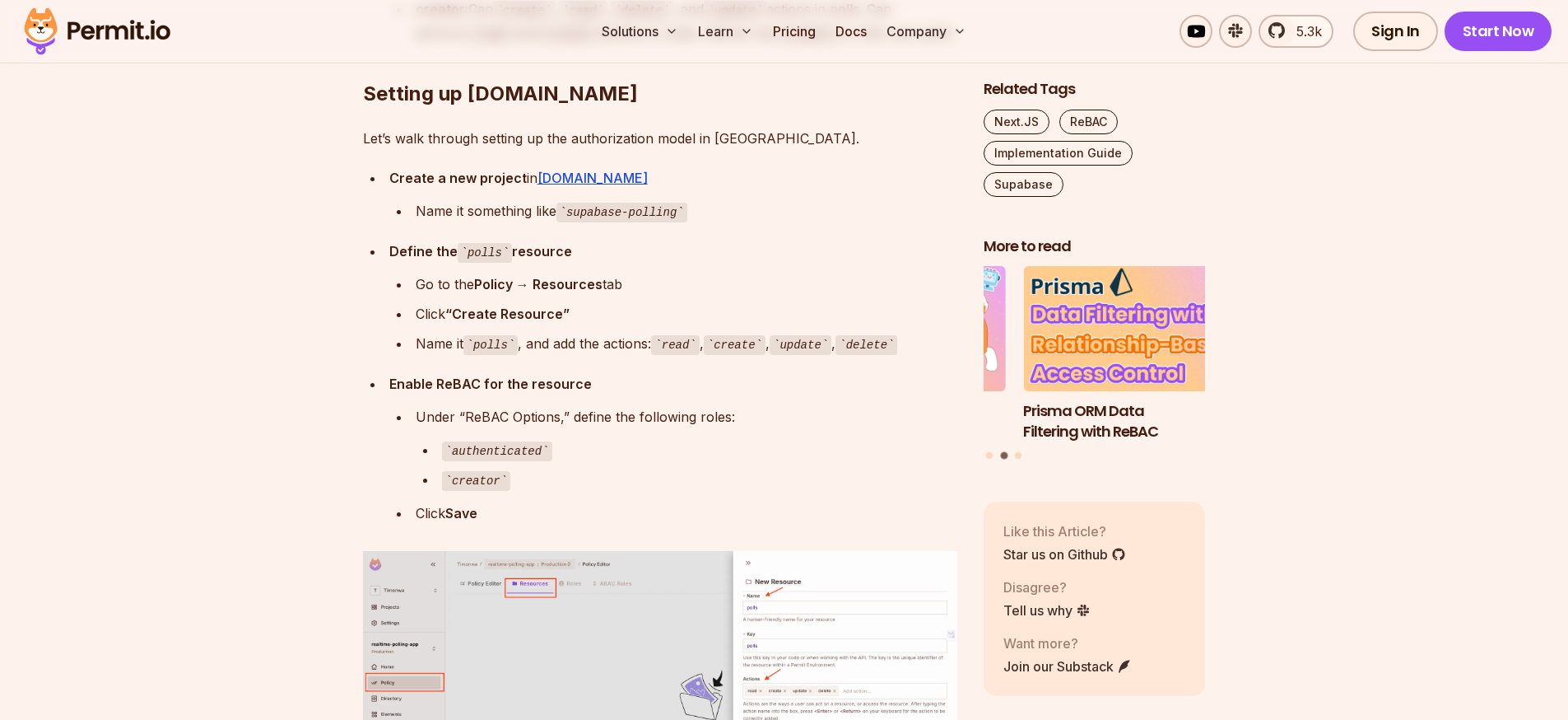
scroll to position [14712, 0]
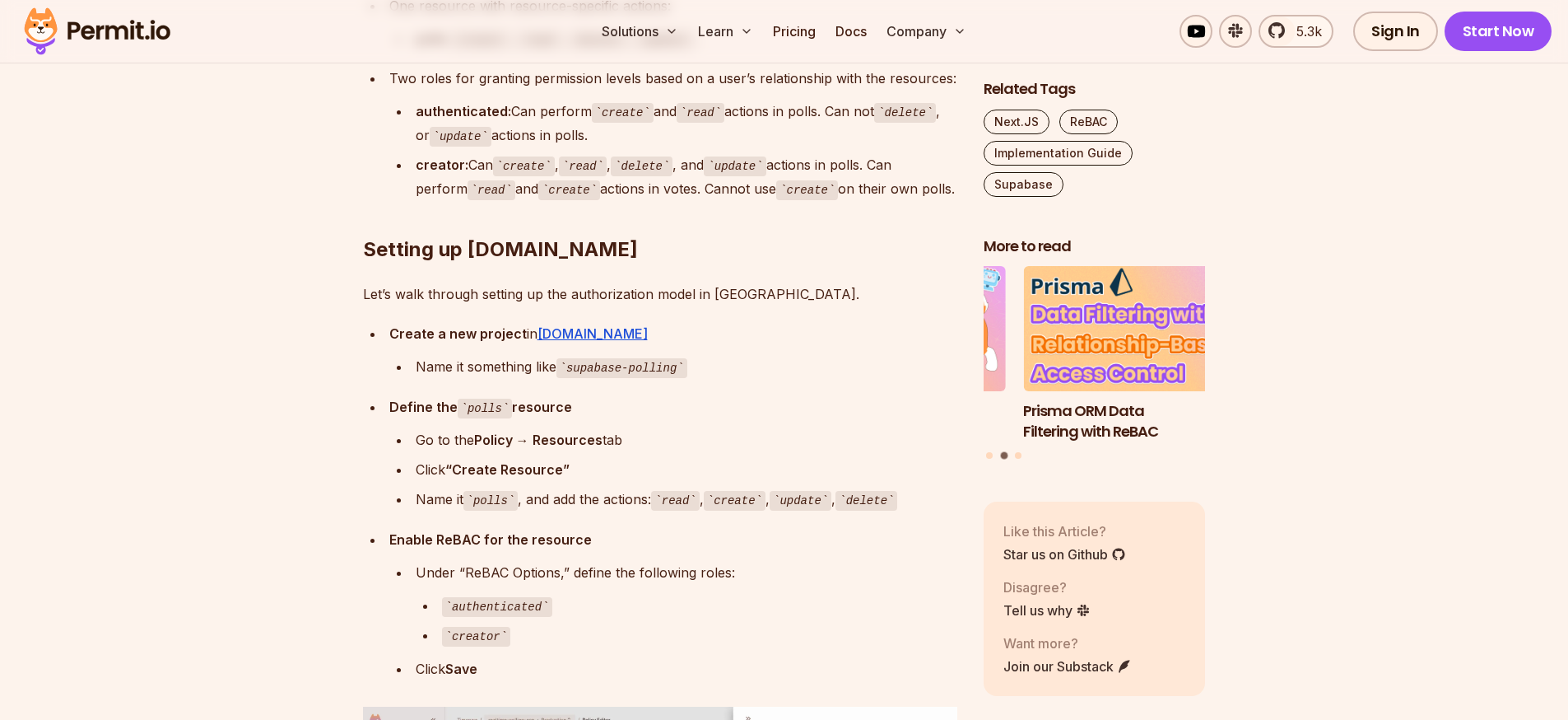
drag, startPoint x: 474, startPoint y: 484, endPoint x: 385, endPoint y: 162, distance: 334.1
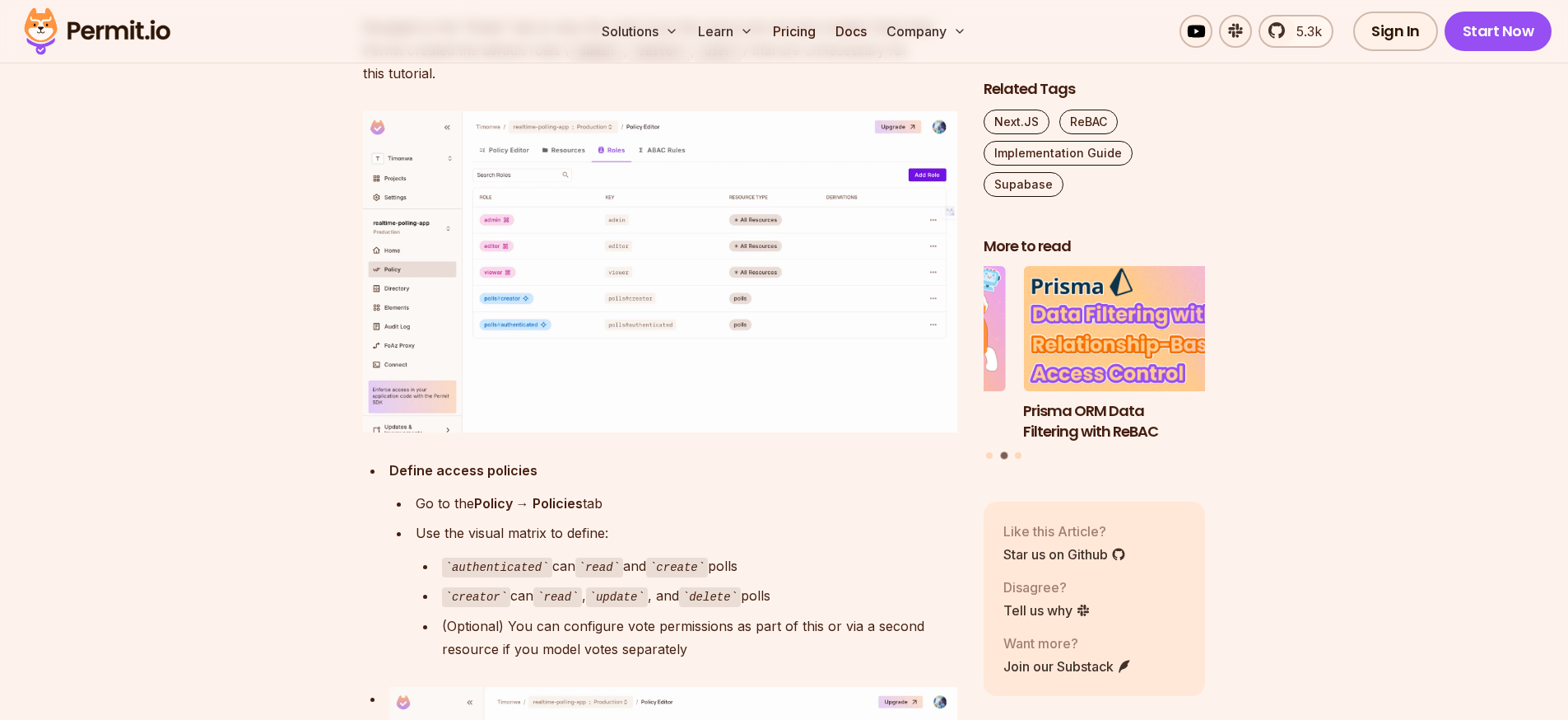
scroll to position [15899, 0]
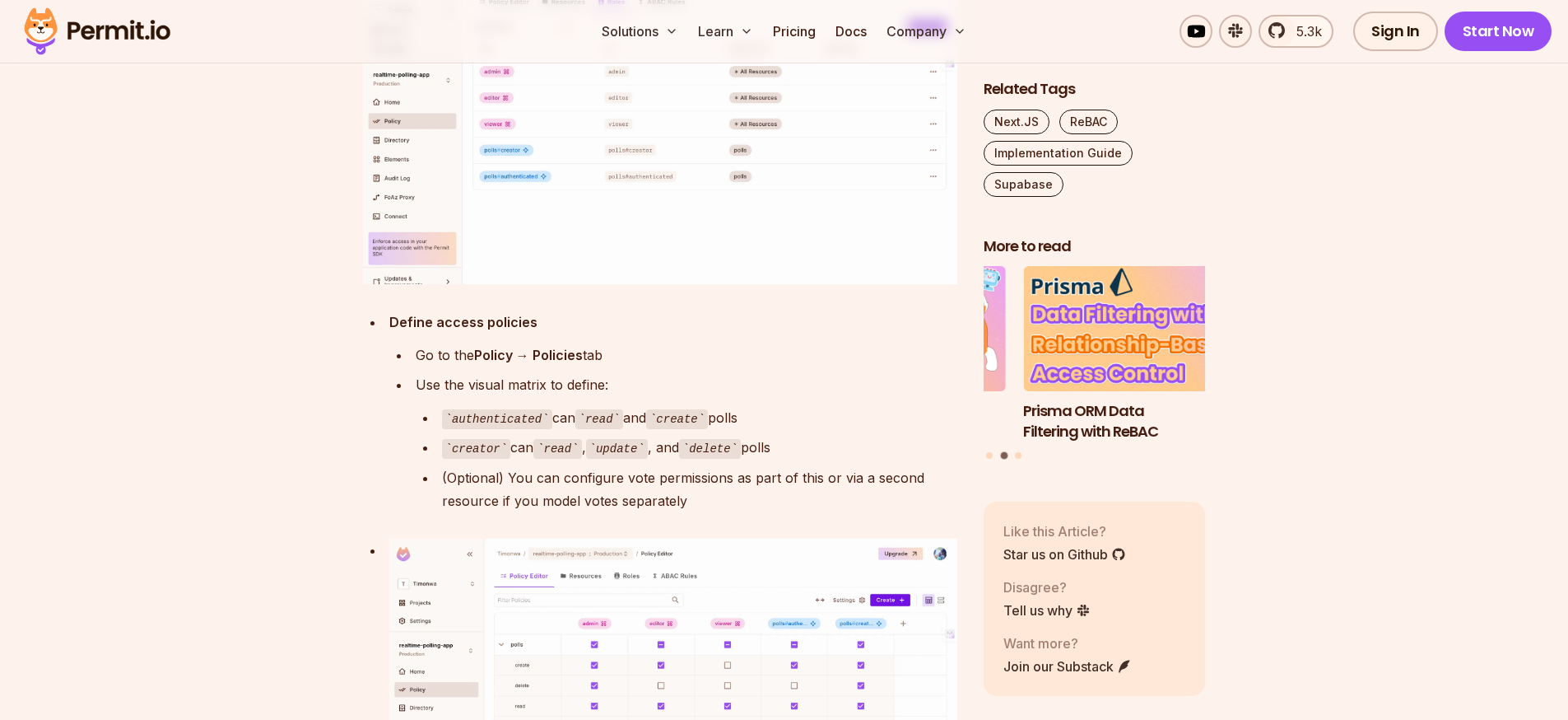
drag, startPoint x: 623, startPoint y: 276, endPoint x: 386, endPoint y: 265, distance: 237.3
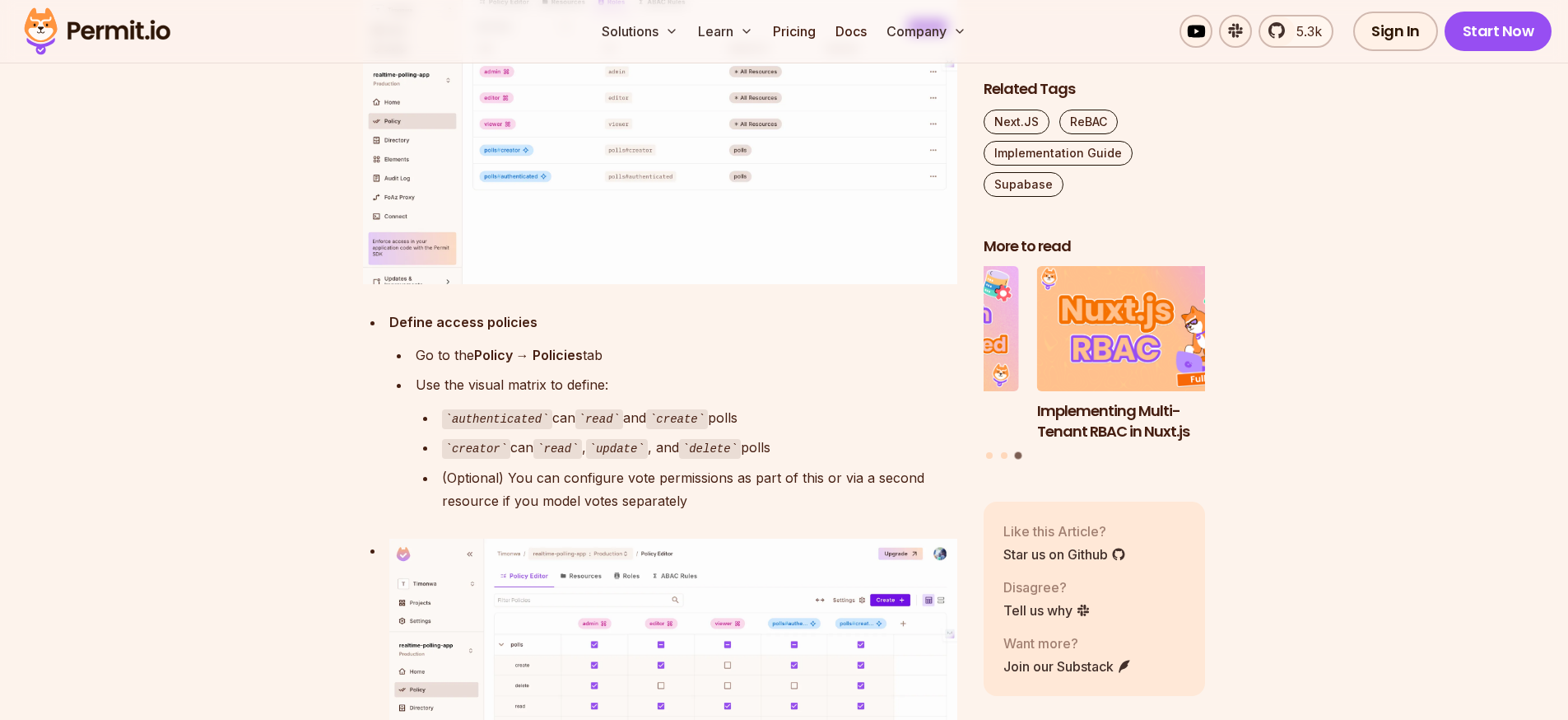
drag, startPoint x: 655, startPoint y: 219, endPoint x: 361, endPoint y: 200, distance: 294.6
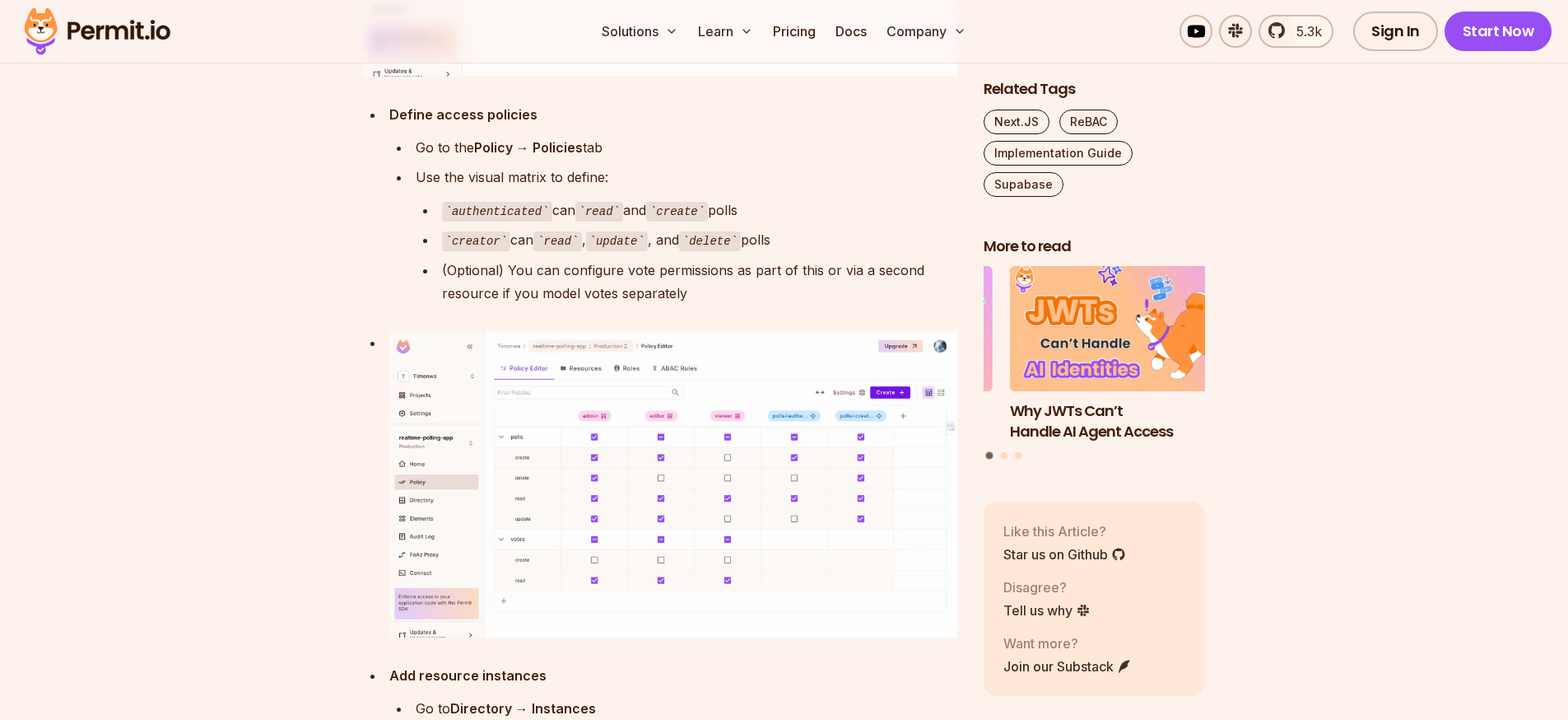
scroll to position [16047, 0]
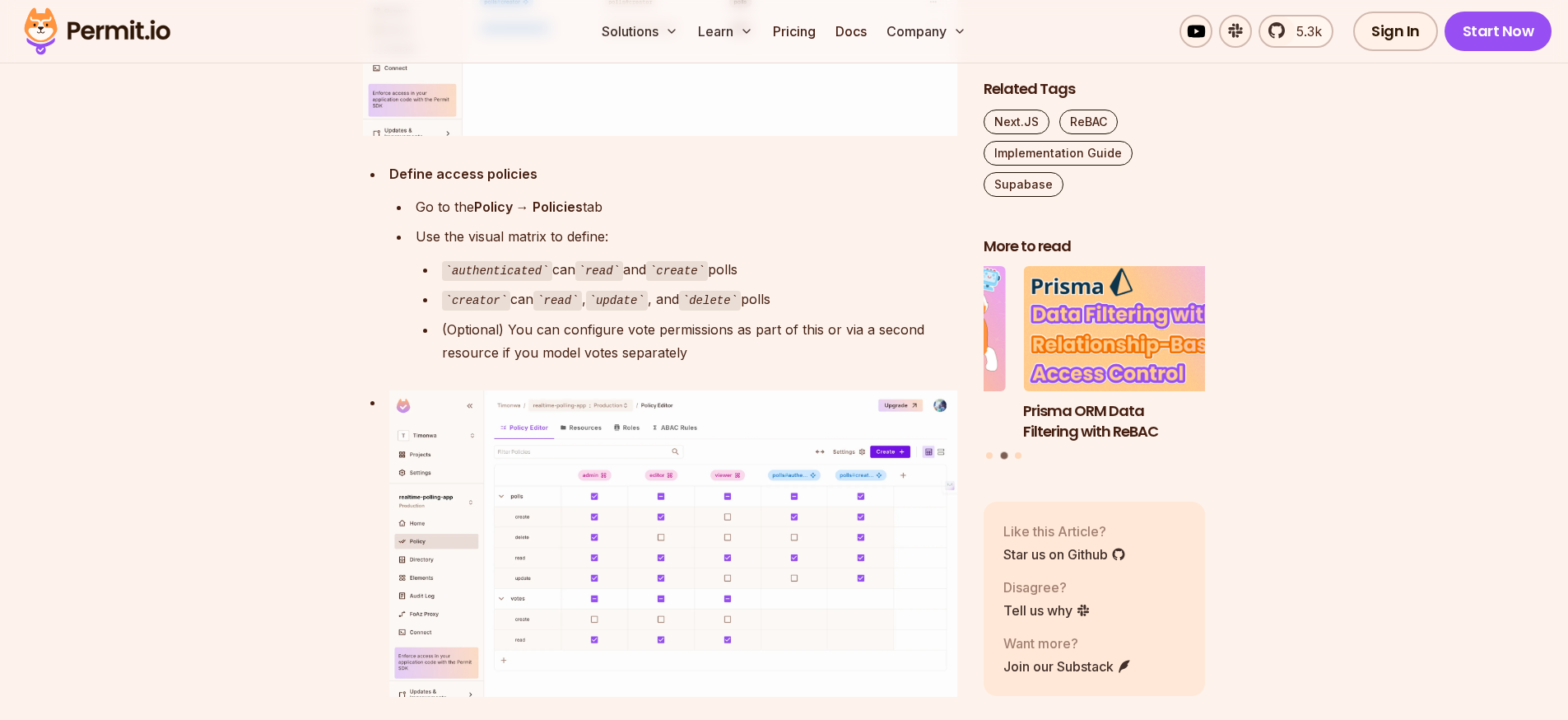
drag, startPoint x: 447, startPoint y: 402, endPoint x: 383, endPoint y: 150, distance: 260.0
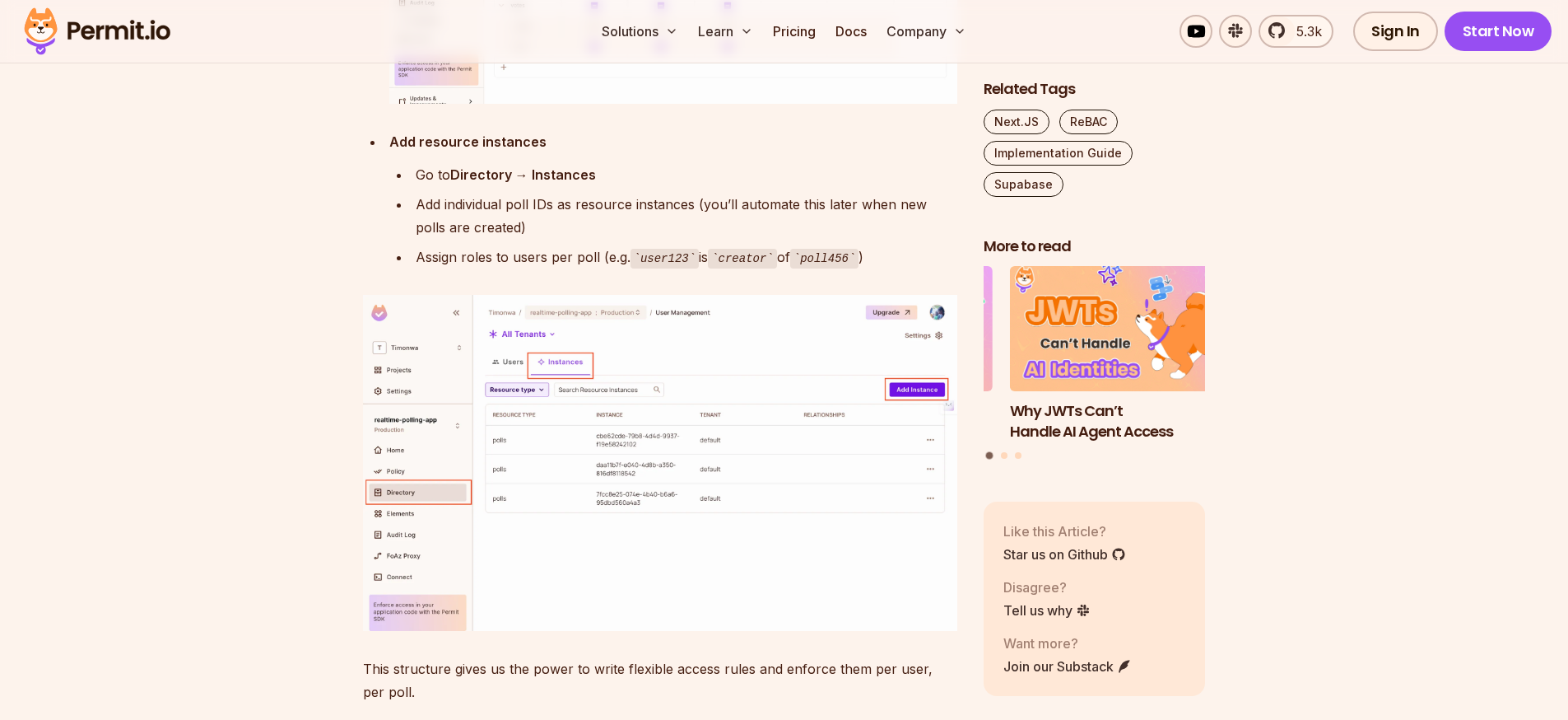
scroll to position [16788, 0]
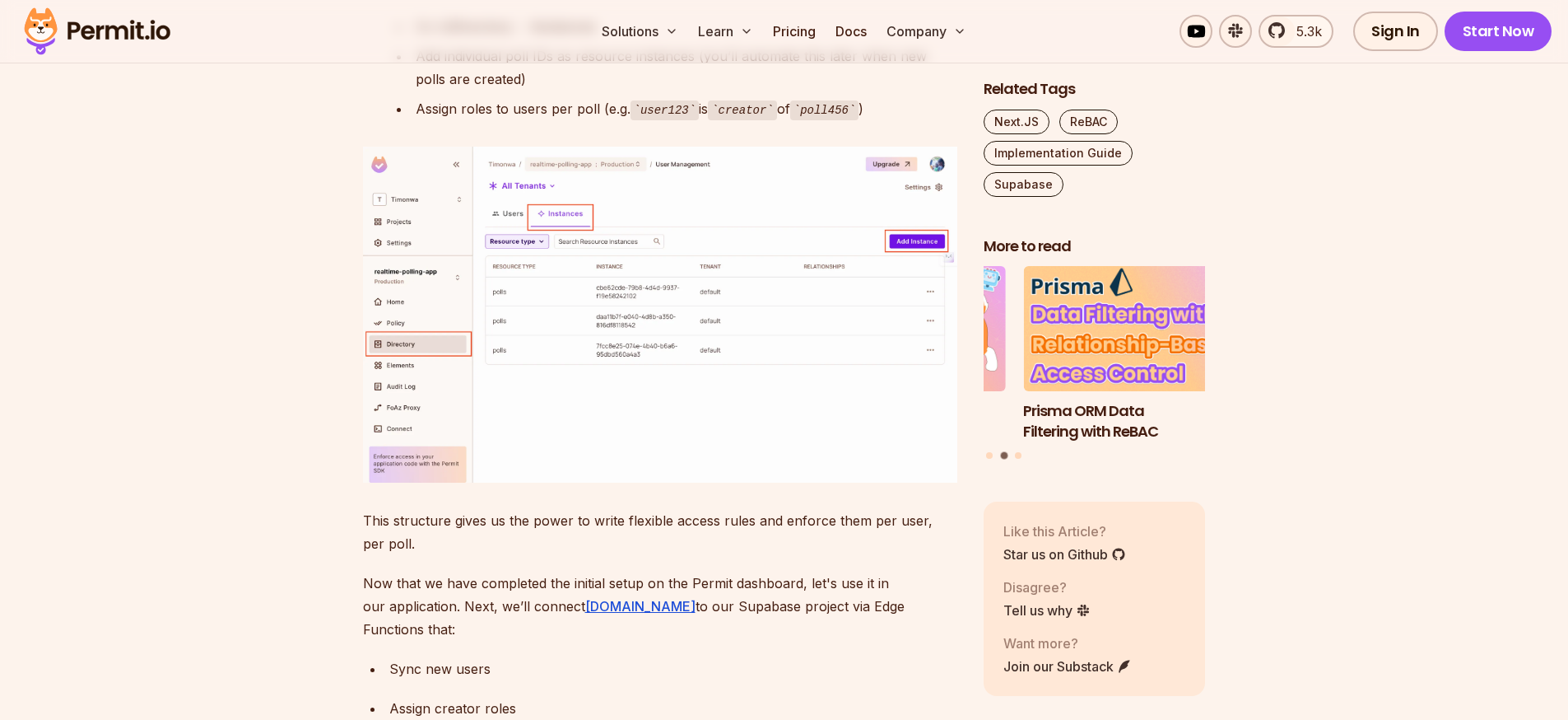
drag, startPoint x: 528, startPoint y: 290, endPoint x: 386, endPoint y: 264, distance: 144.4
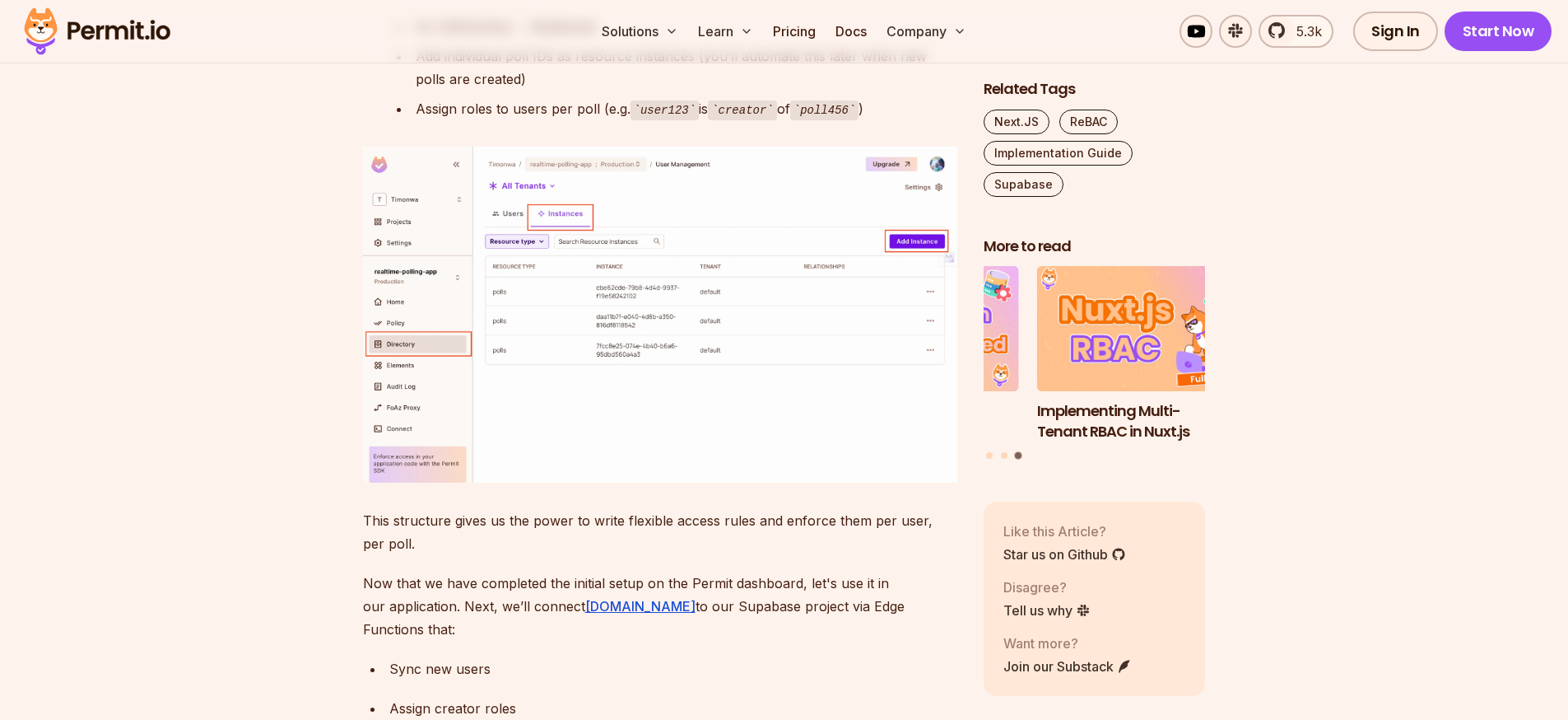
drag, startPoint x: 652, startPoint y: 294, endPoint x: 312, endPoint y: 284, distance: 340.1
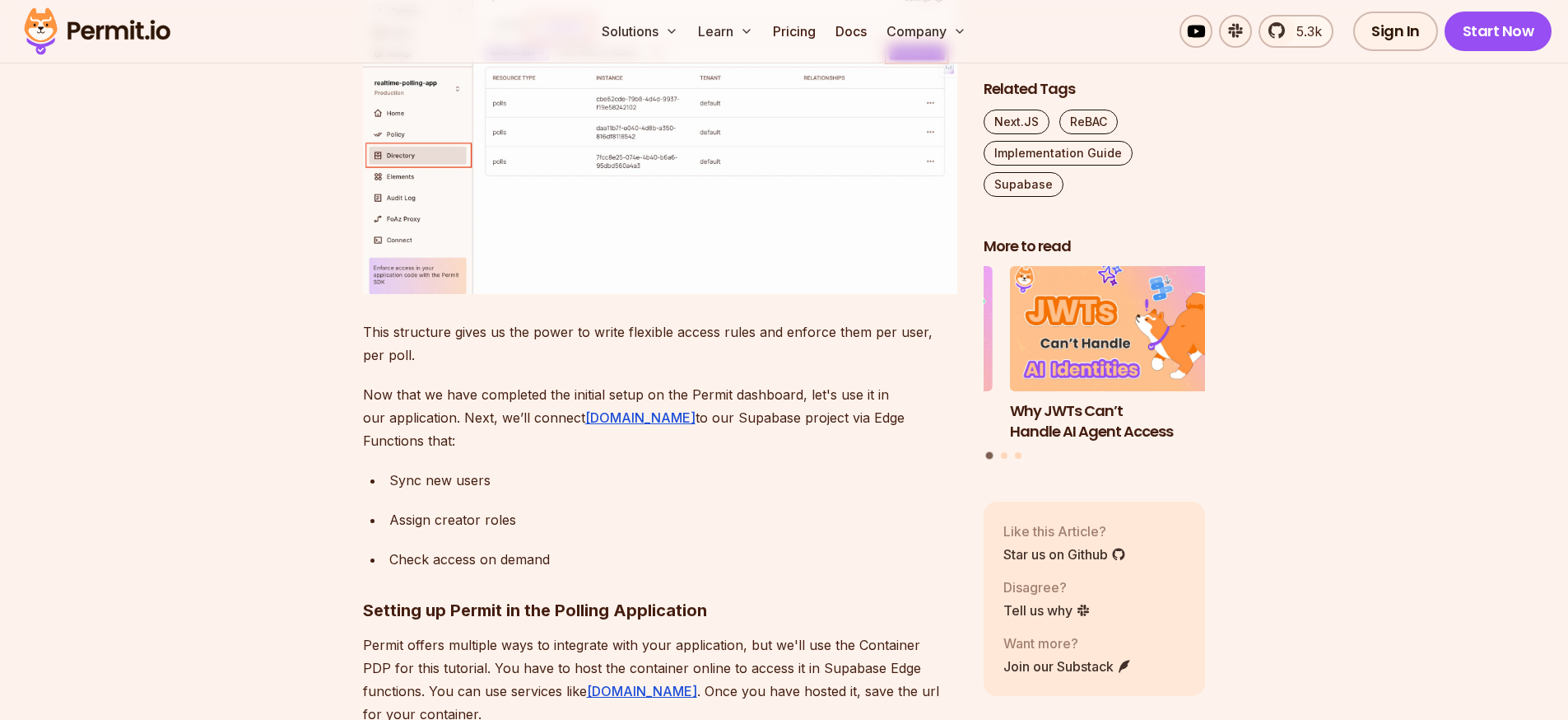
scroll to position [16936, 0]
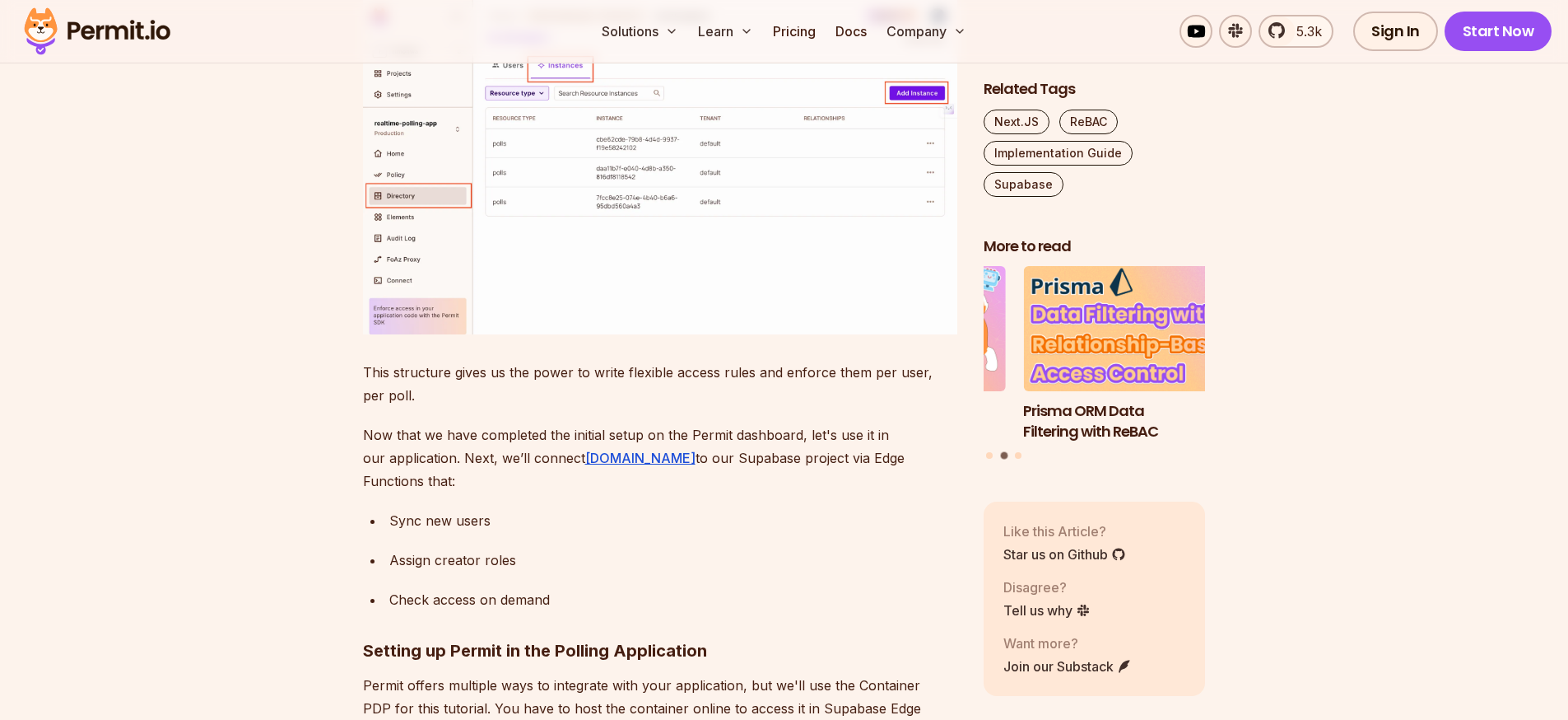
drag, startPoint x: 435, startPoint y: 422, endPoint x: 385, endPoint y: 240, distance: 188.7
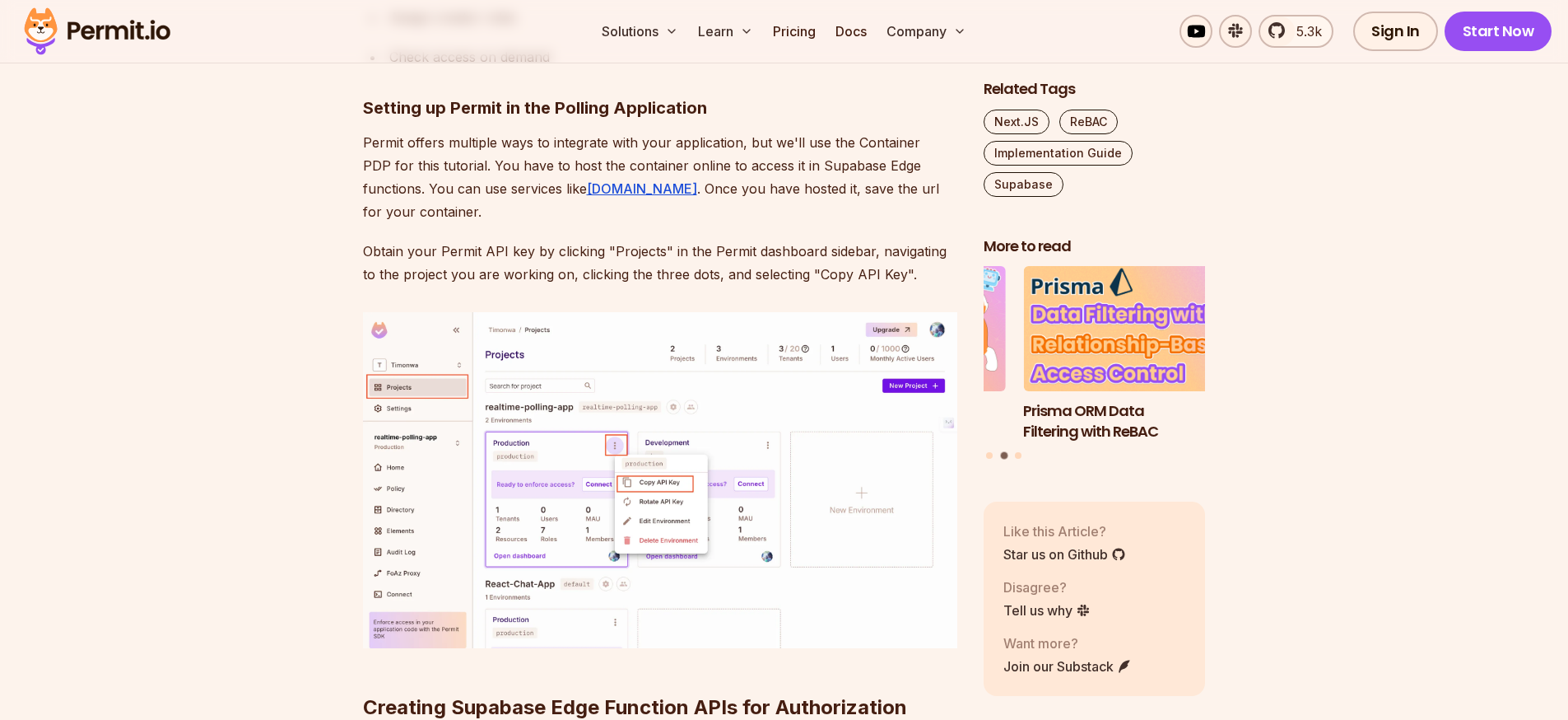
scroll to position [17380, 0]
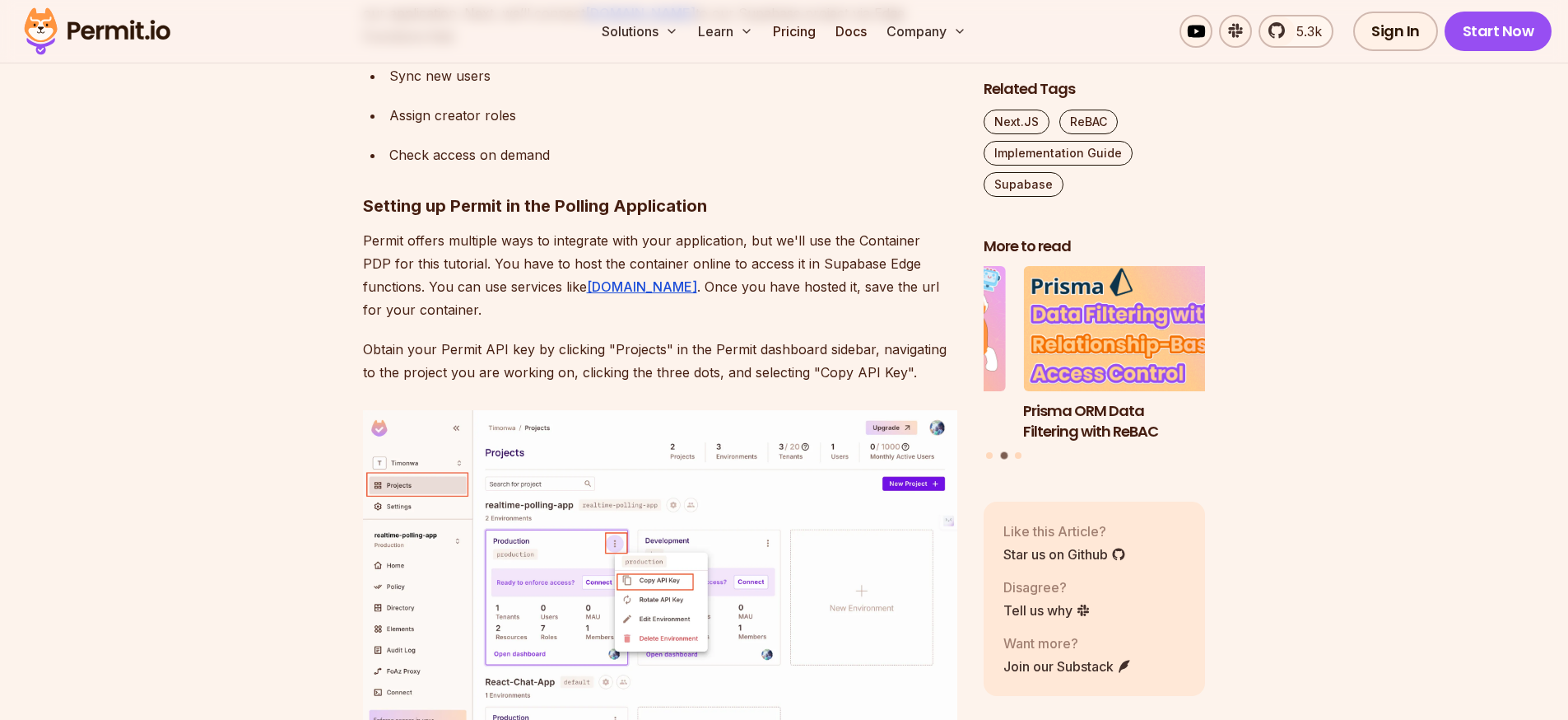
drag, startPoint x: 482, startPoint y: 597, endPoint x: 395, endPoint y: 244, distance: 363.6
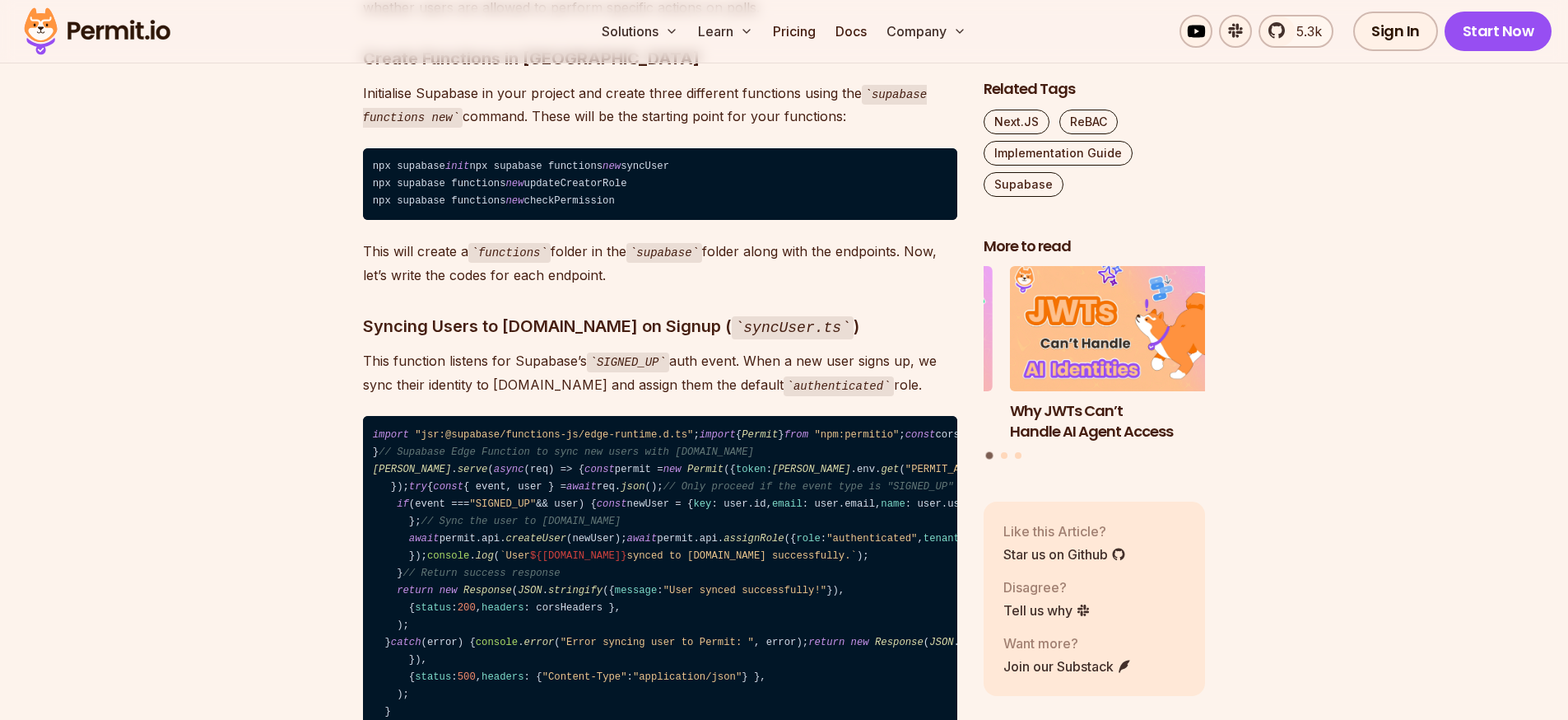
scroll to position [18122, 0]
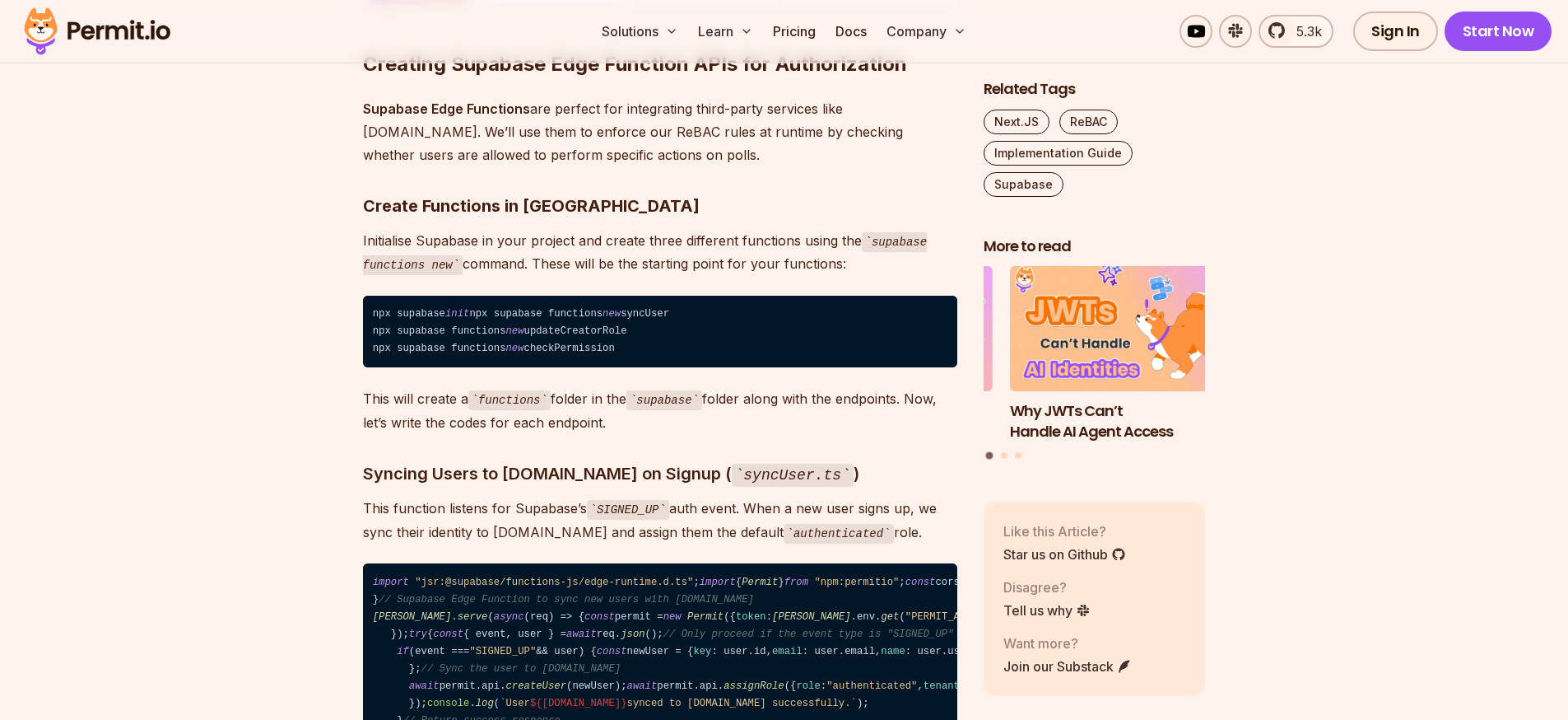
drag, startPoint x: 520, startPoint y: 650, endPoint x: 398, endPoint y: 310, distance: 361.2
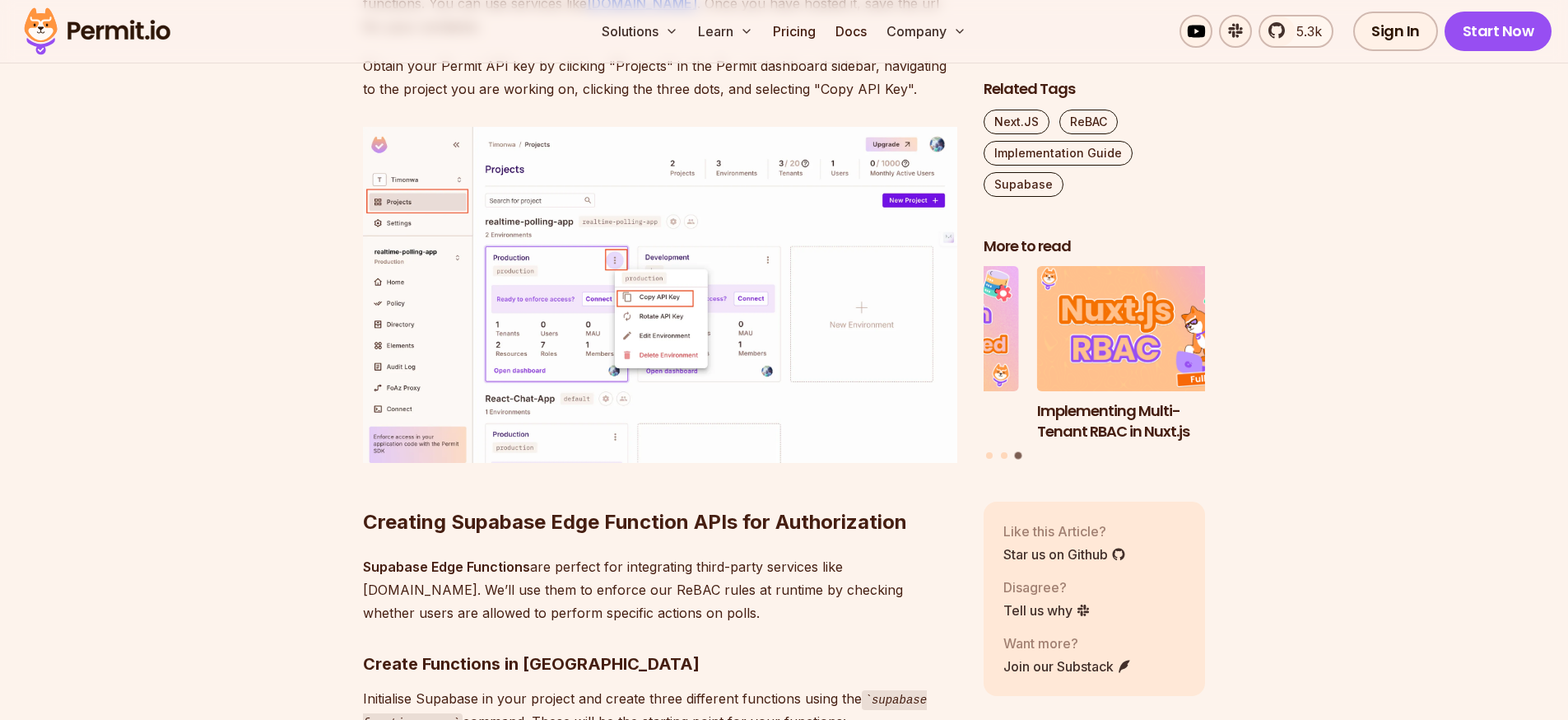
scroll to position [17380, 0]
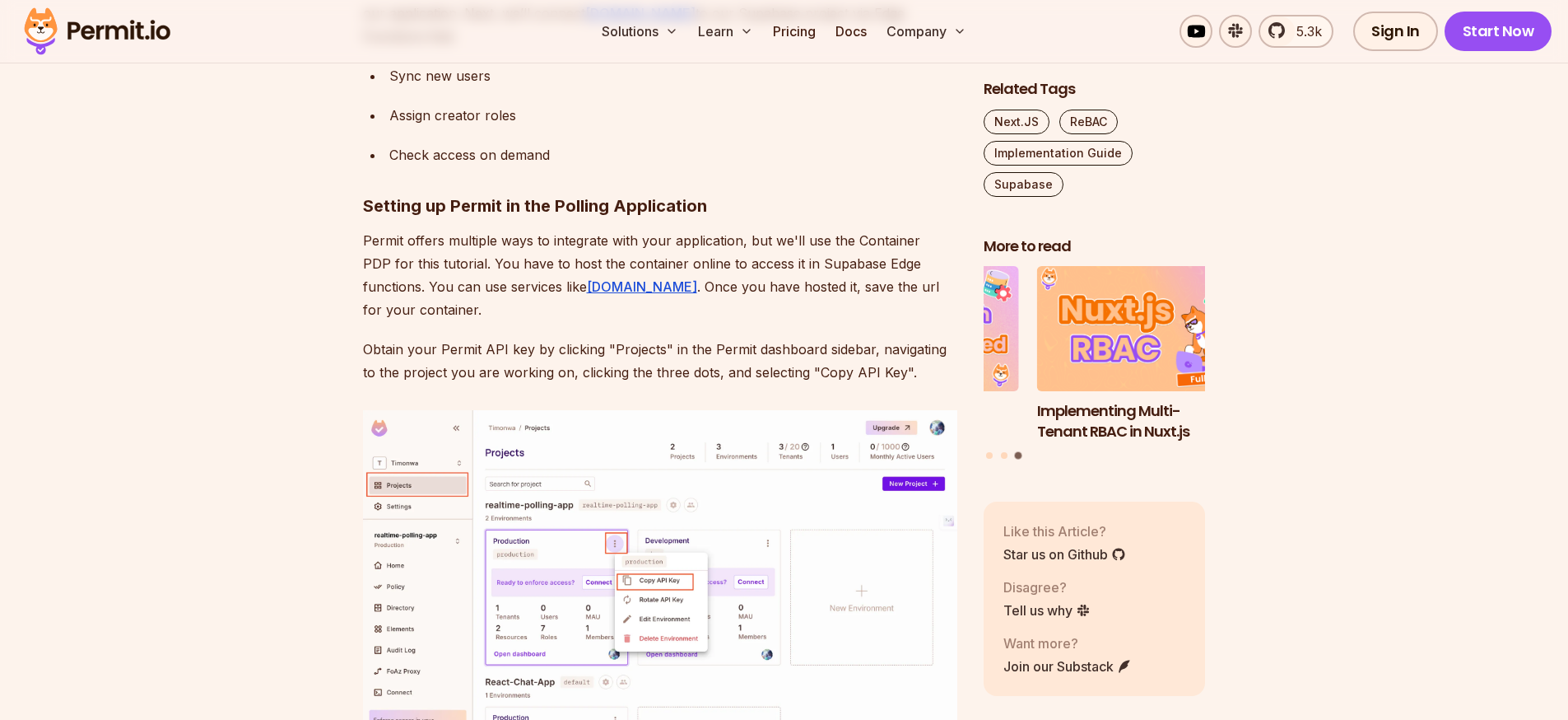
drag, startPoint x: 492, startPoint y: 449, endPoint x: 387, endPoint y: 227, distance: 245.6
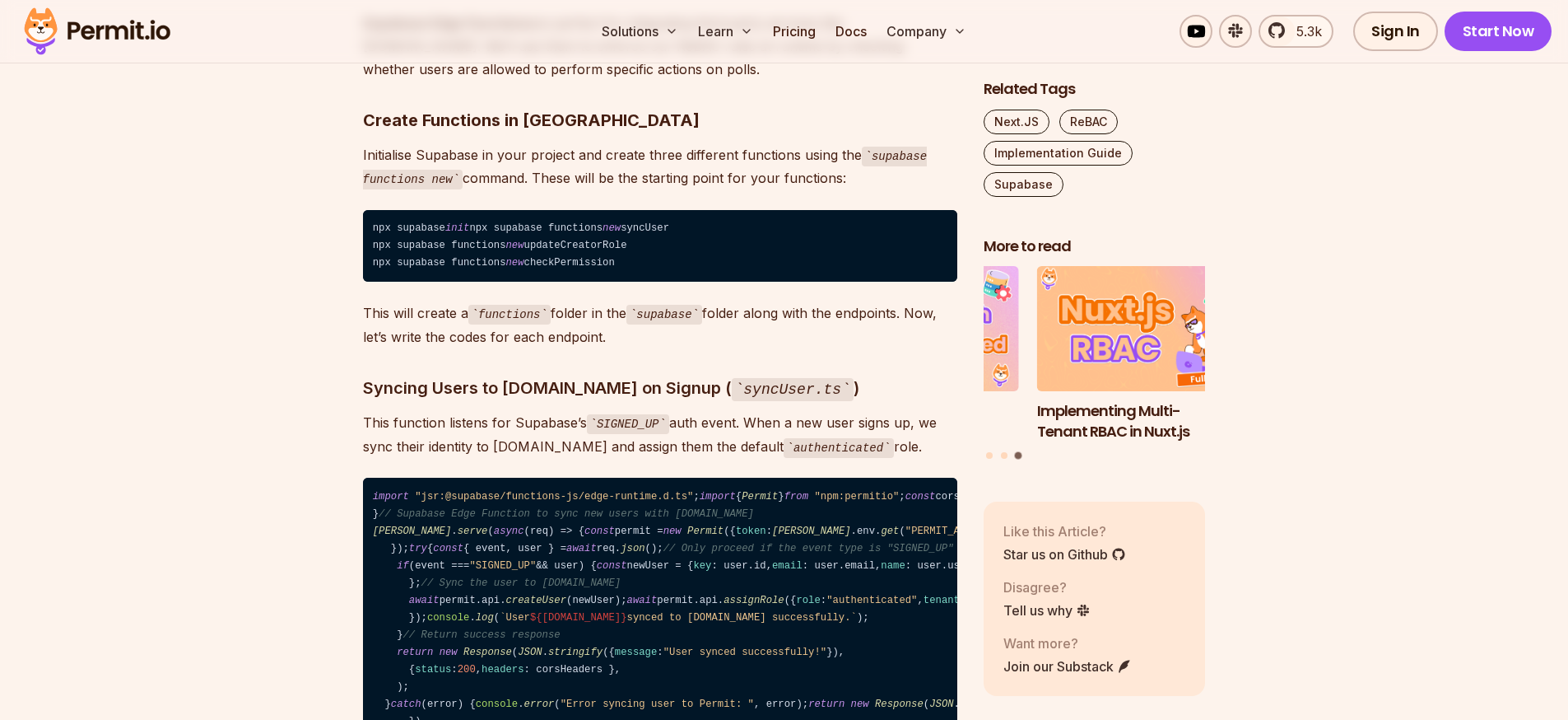
scroll to position [18270, 0]
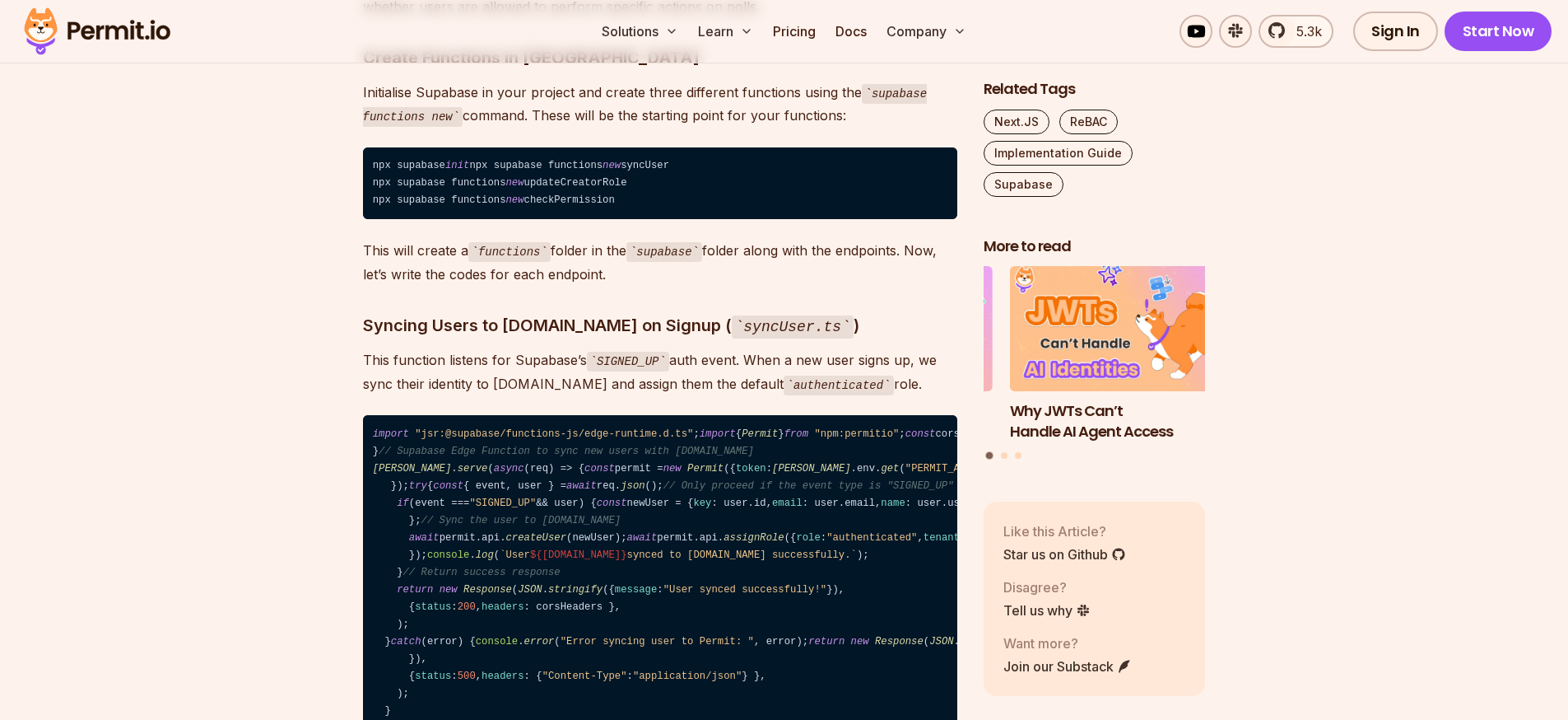
drag, startPoint x: 542, startPoint y: 507, endPoint x: 366, endPoint y: 149, distance: 398.9
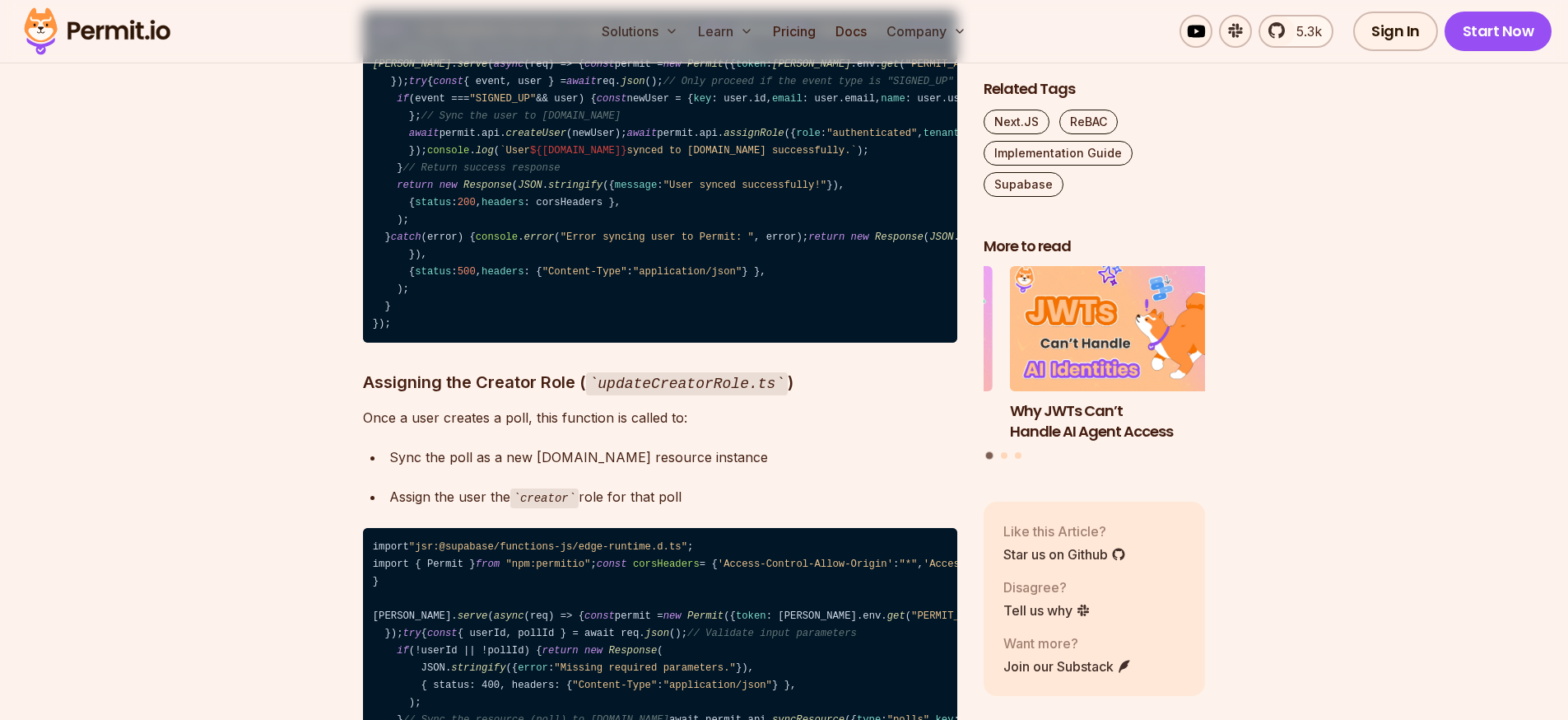
scroll to position [18715, 0]
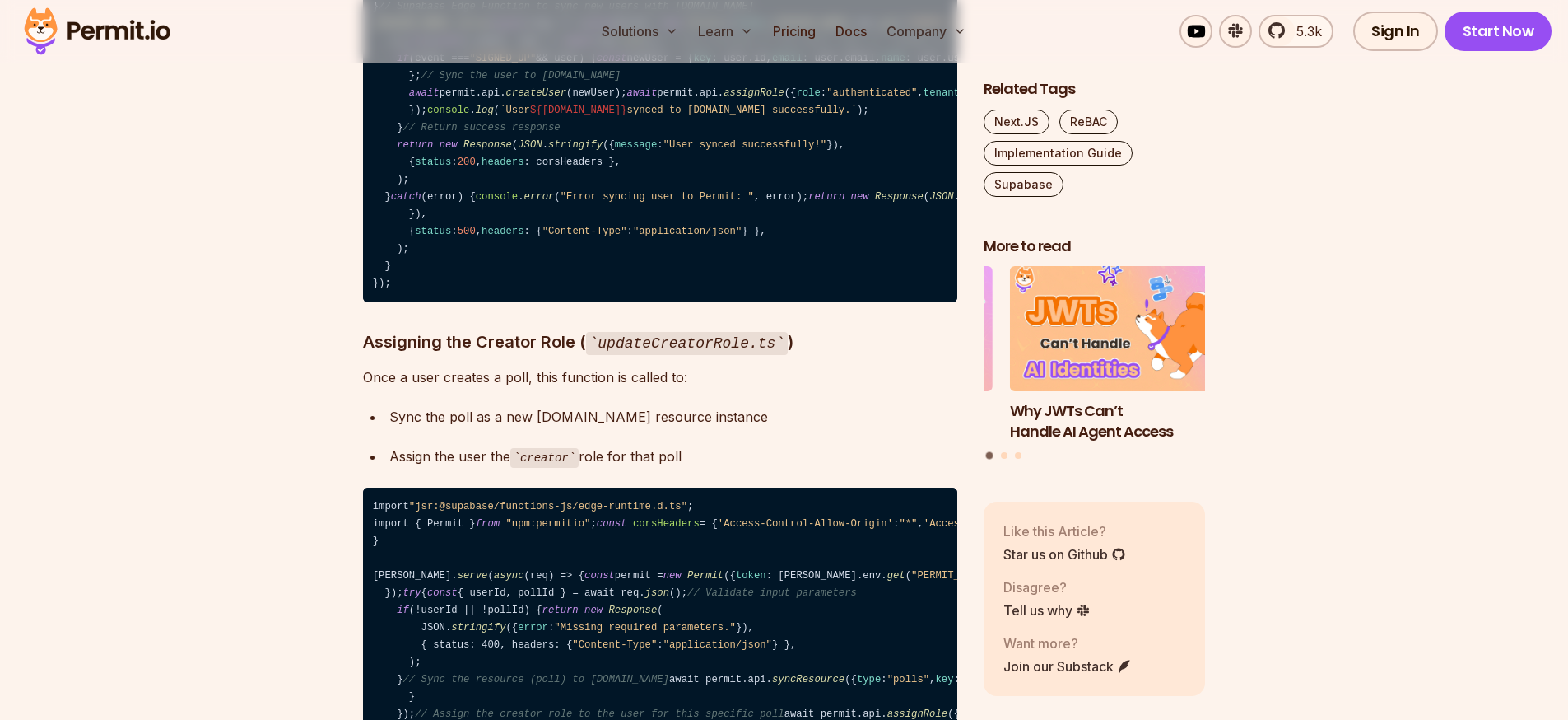
drag, startPoint x: 424, startPoint y: 497, endPoint x: 382, endPoint y: 213, distance: 287.1
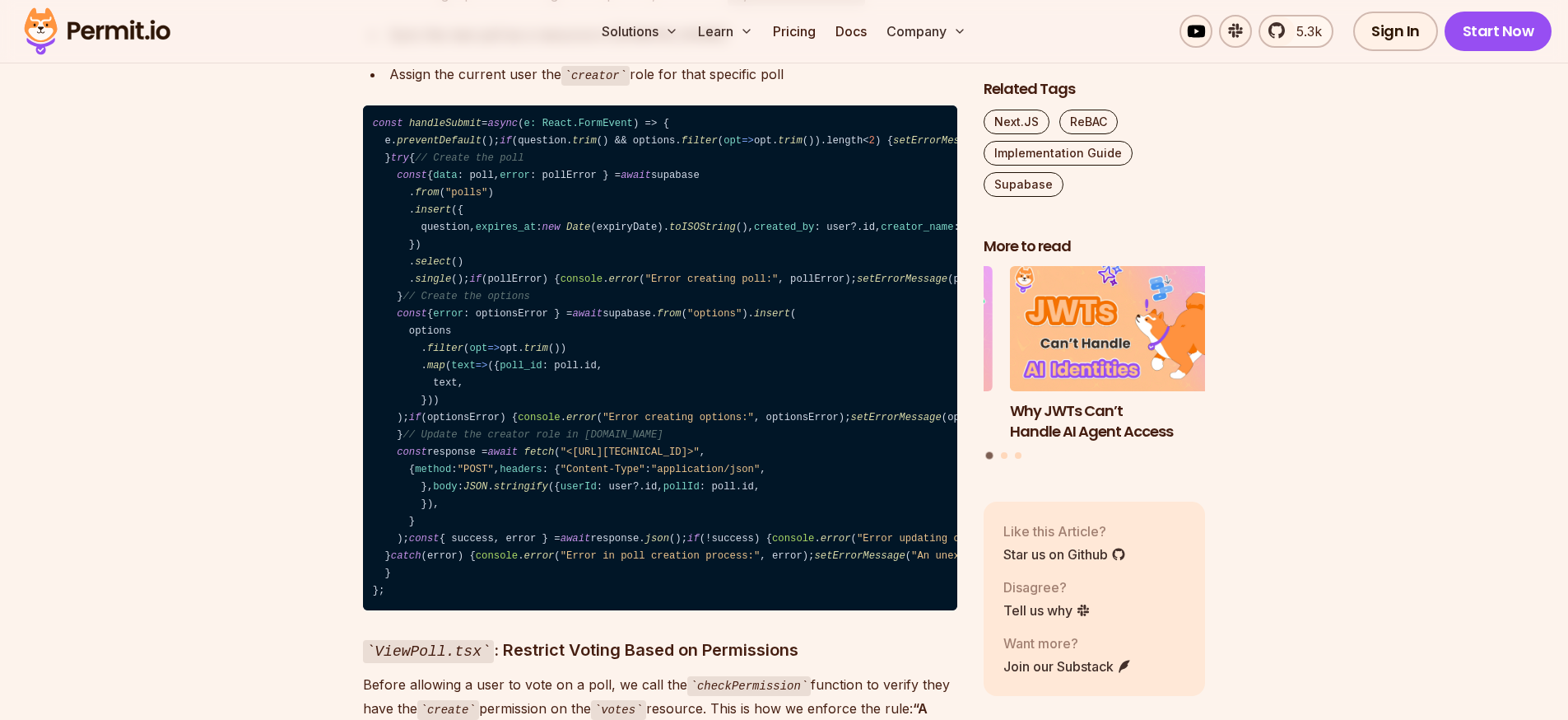
scroll to position [20790, 0]
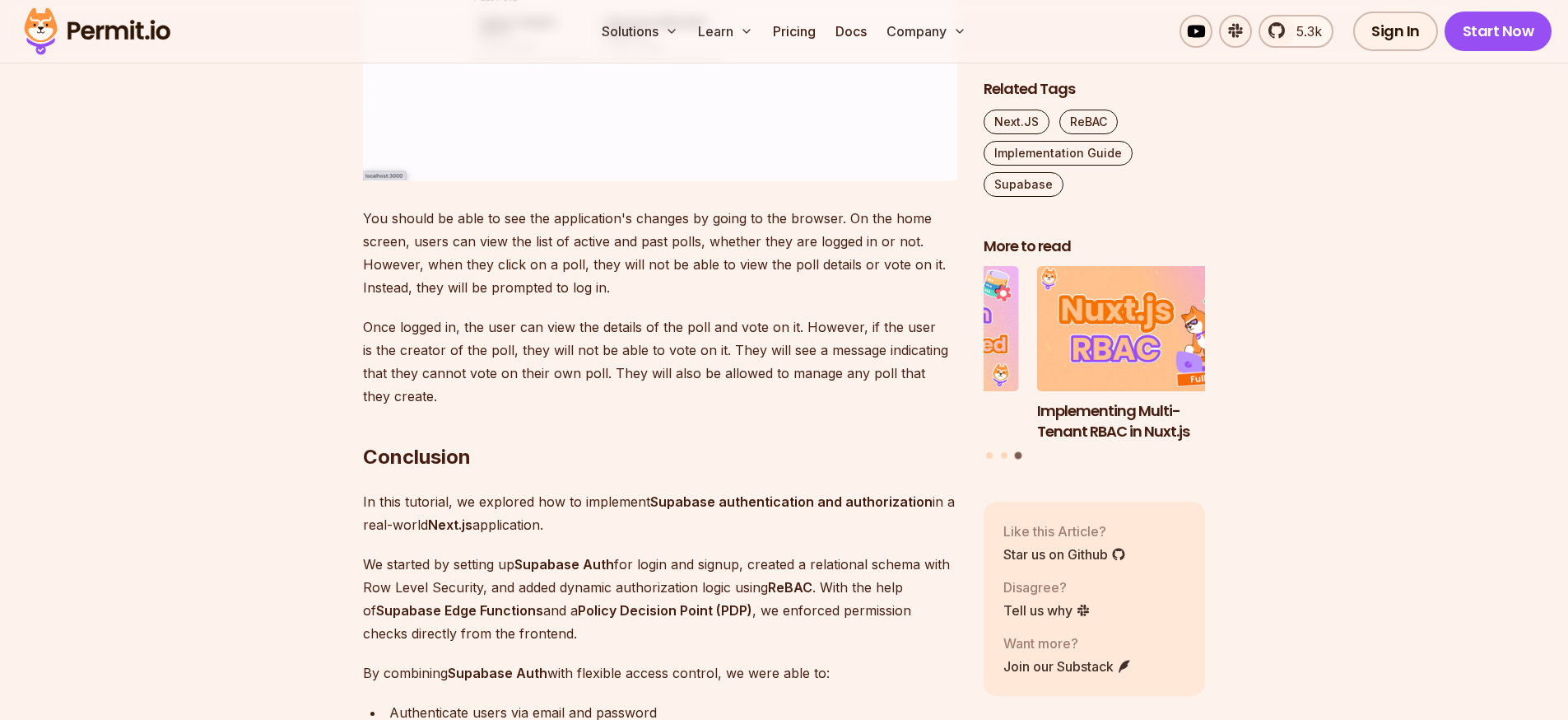
scroll to position [23162, 0]
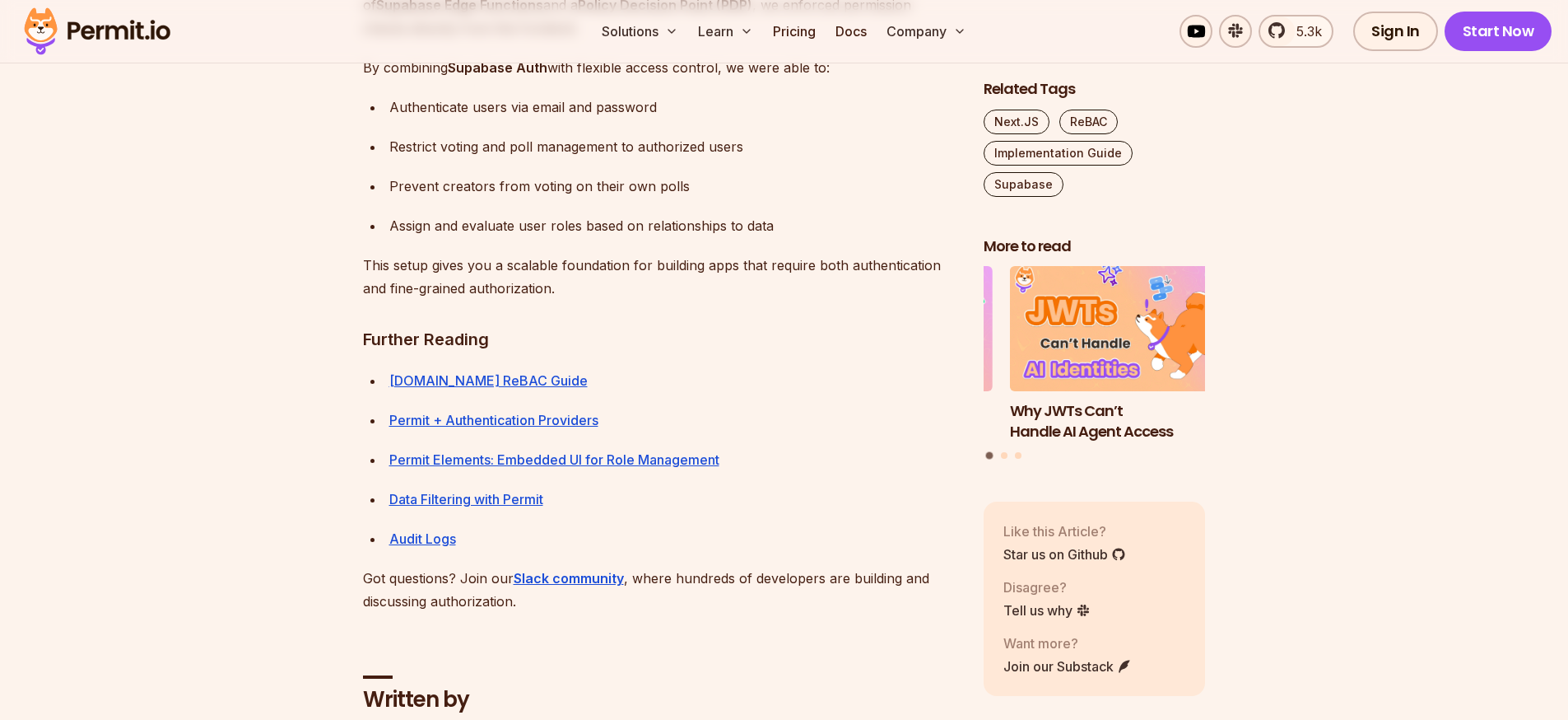
scroll to position [23903, 0]
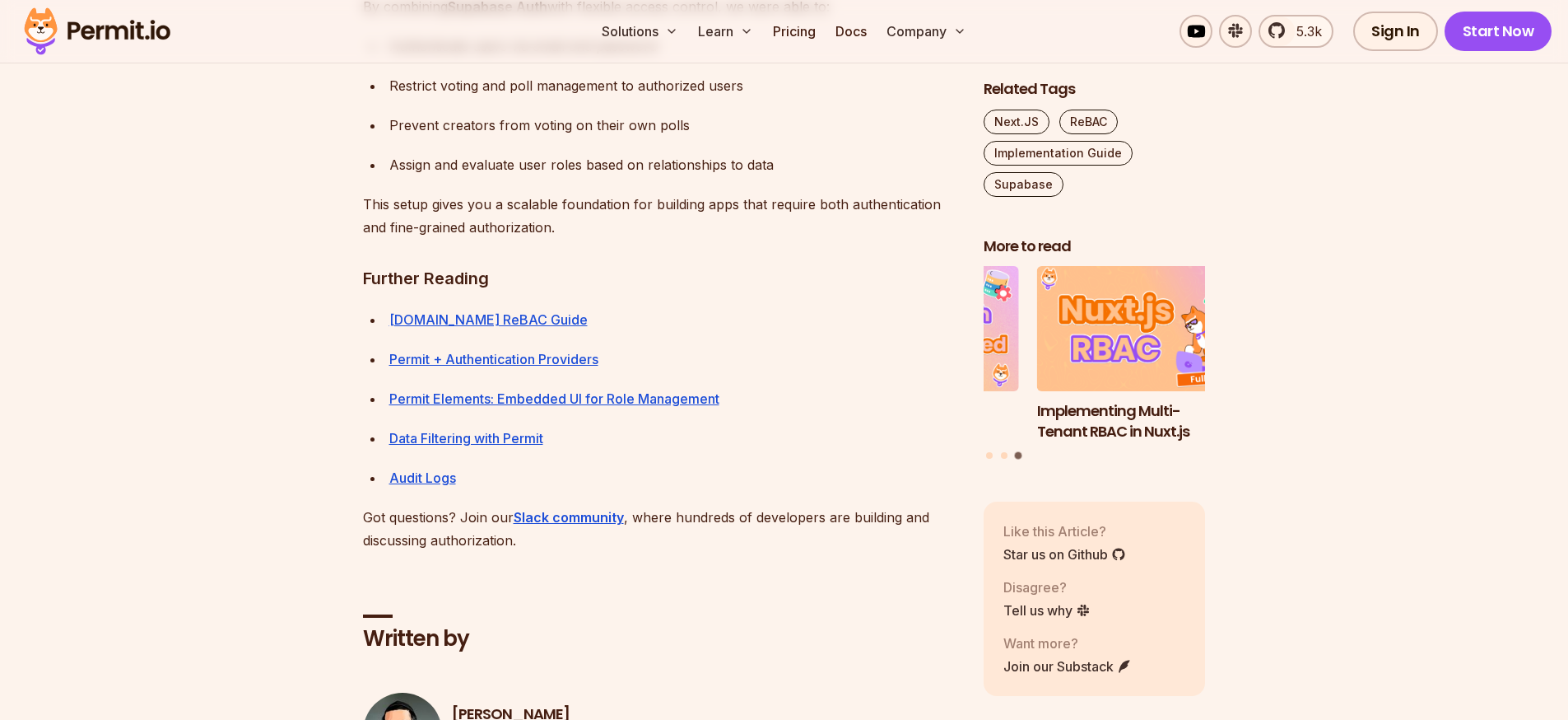
drag, startPoint x: 603, startPoint y: 336, endPoint x: 353, endPoint y: 337, distance: 250.0
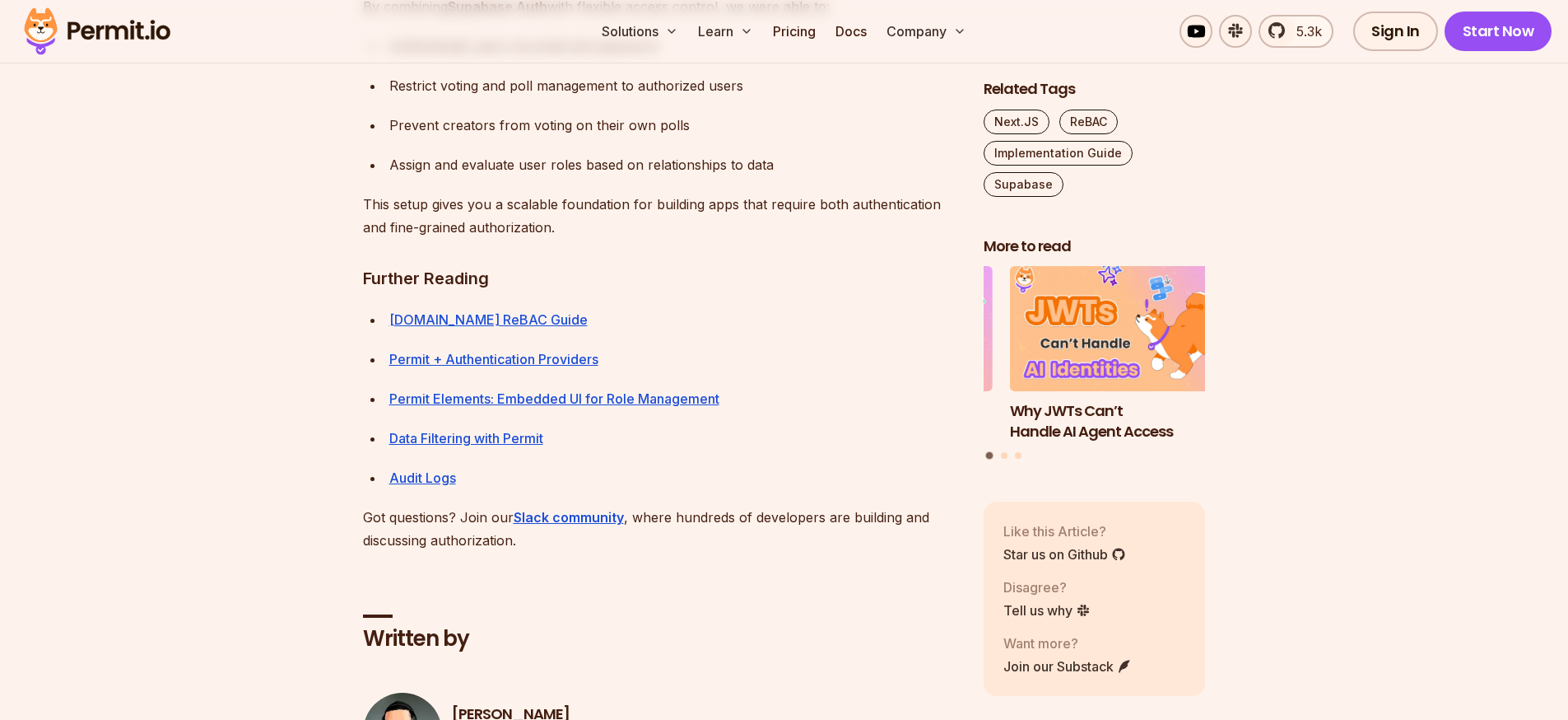
drag, startPoint x: 652, startPoint y: 352, endPoint x: 371, endPoint y: 357, distance: 281.0
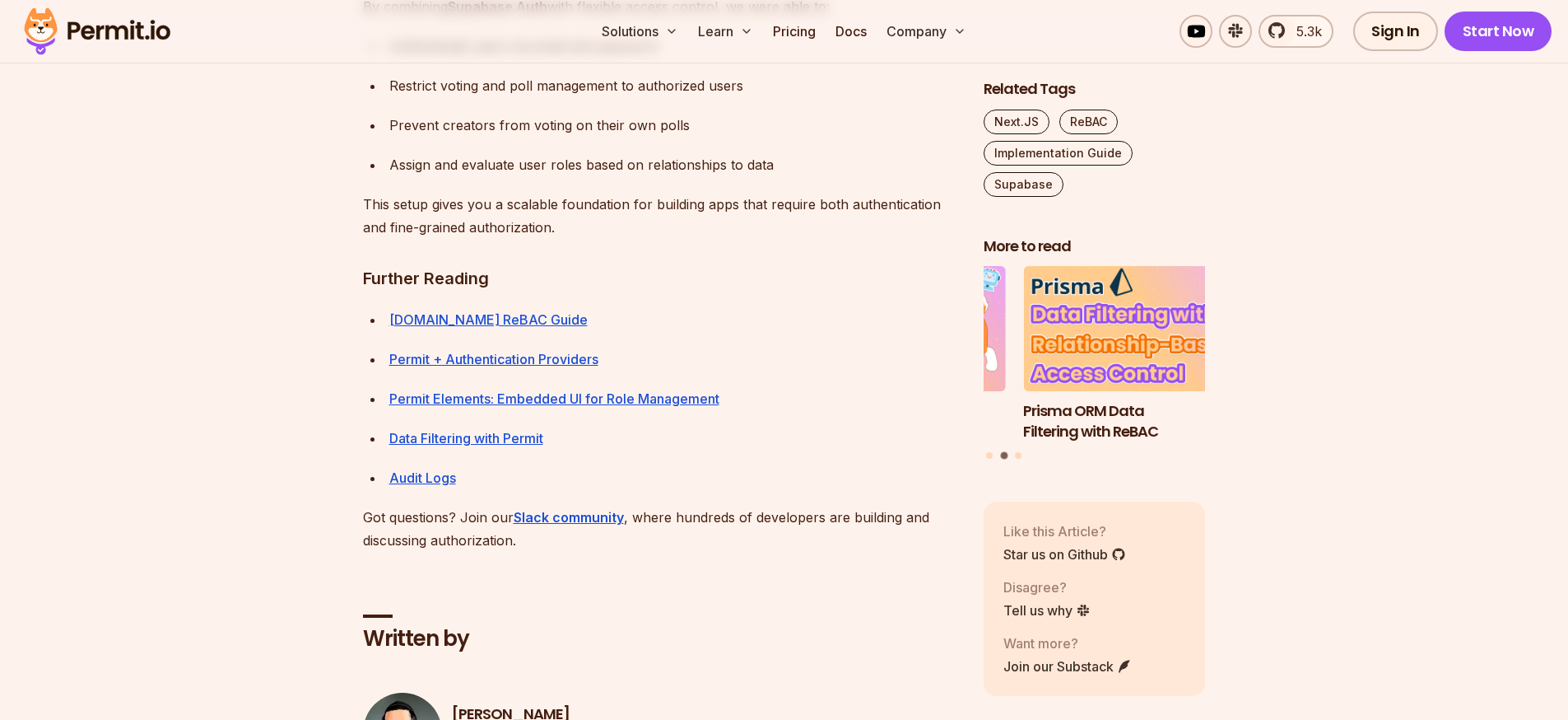
drag, startPoint x: 638, startPoint y: 373, endPoint x: 359, endPoint y: 370, distance: 279.0
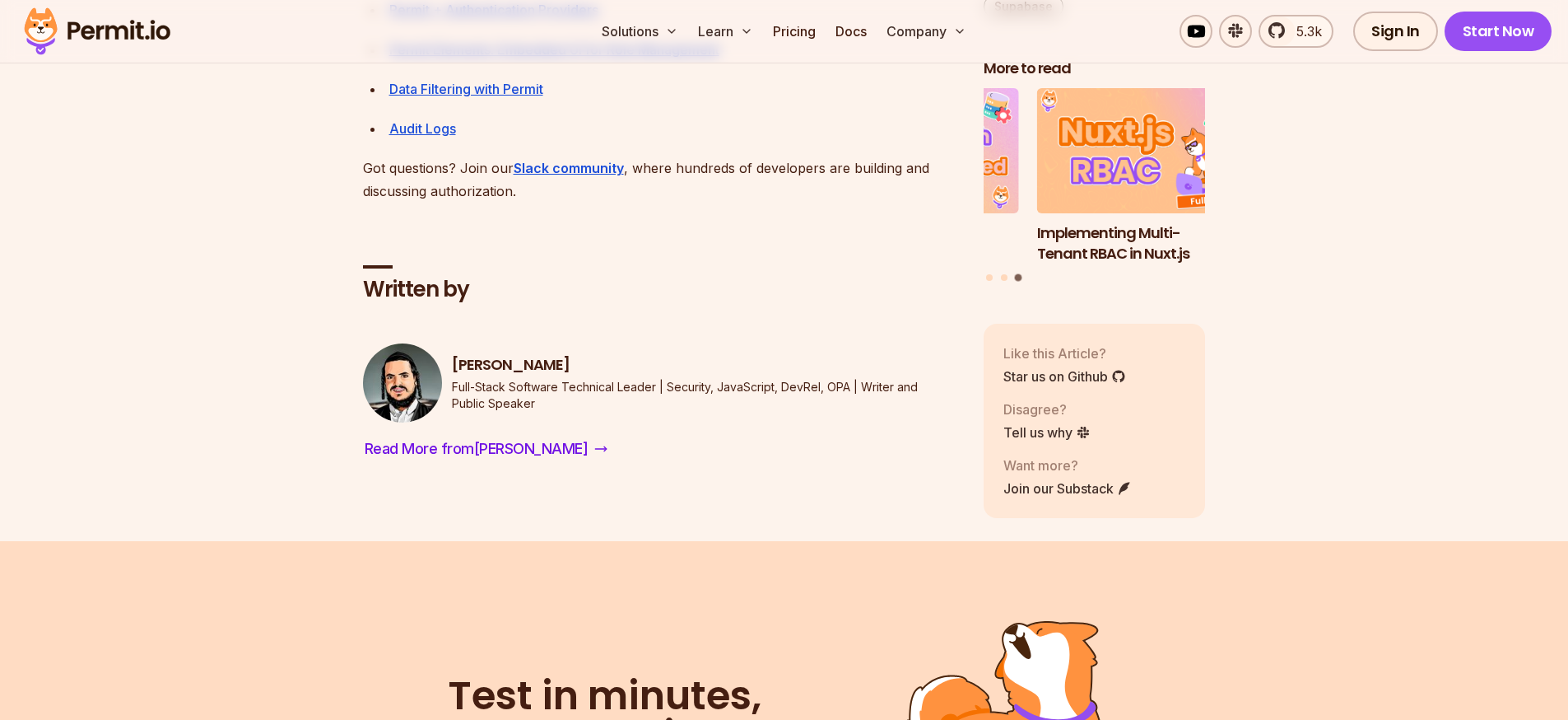
scroll to position [24200, 0]
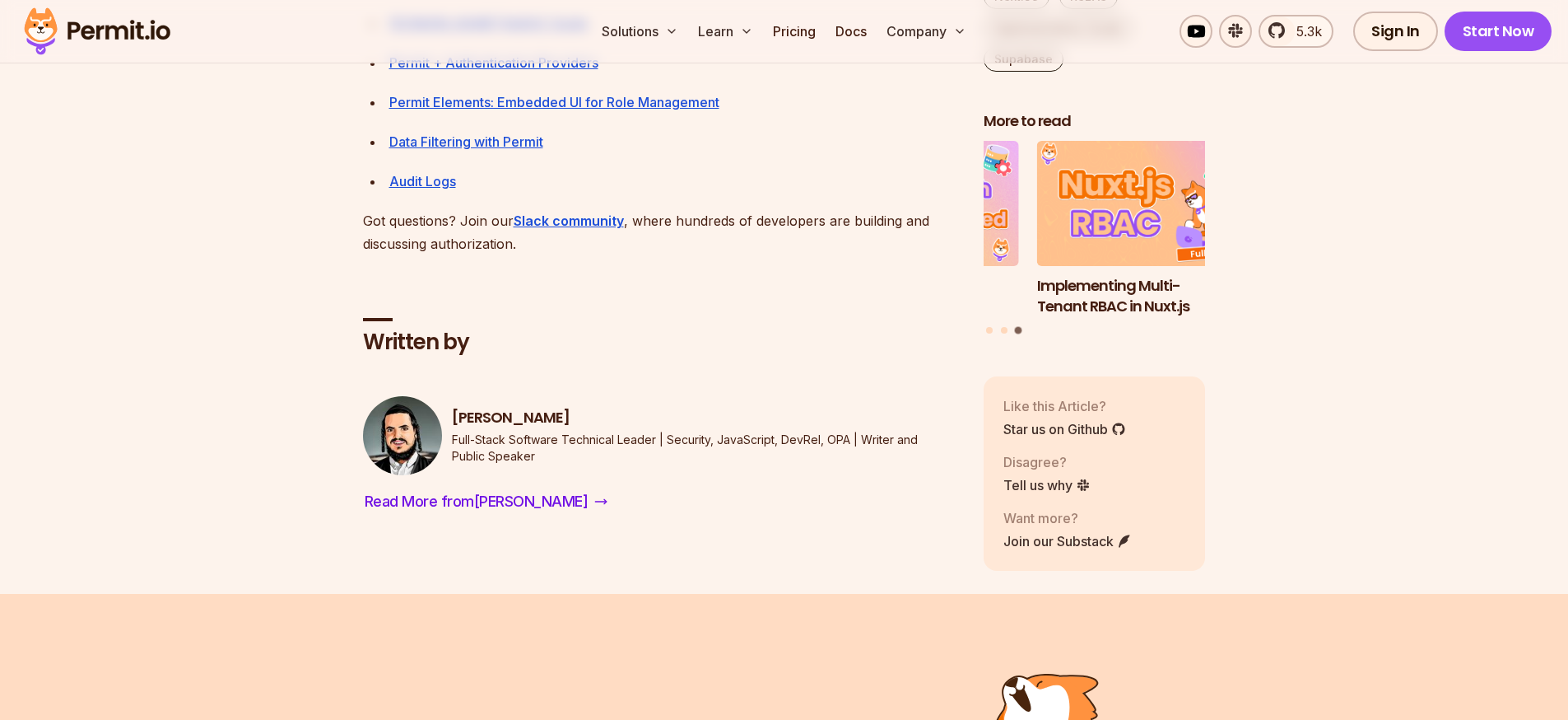
drag, startPoint x: 409, startPoint y: 661, endPoint x: 388, endPoint y: 298, distance: 363.6
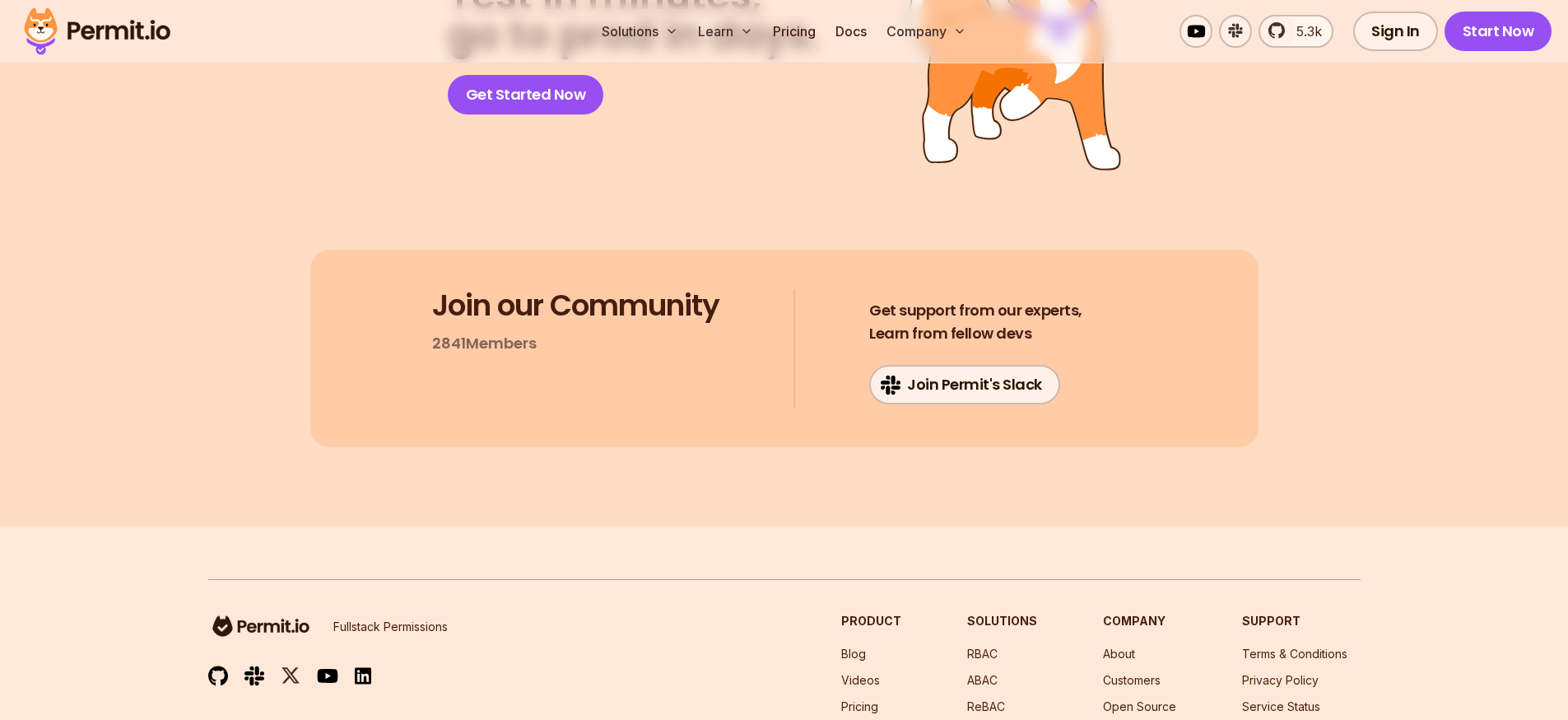
scroll to position [25089, 0]
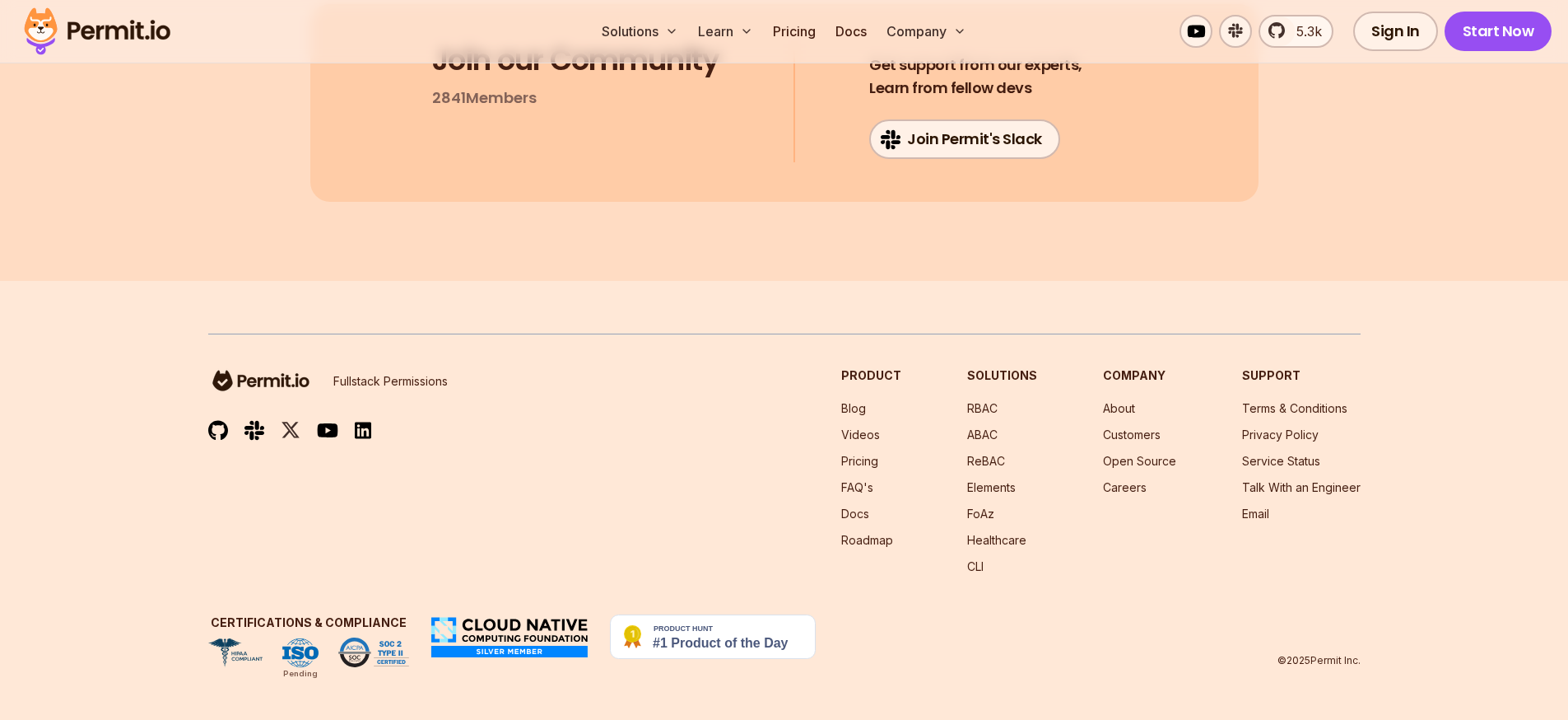
scroll to position [25534, 0]
drag, startPoint x: 443, startPoint y: 375, endPoint x: 367, endPoint y: 132, distance: 254.6
drag, startPoint x: 417, startPoint y: 417, endPoint x: 372, endPoint y: 89, distance: 331.1
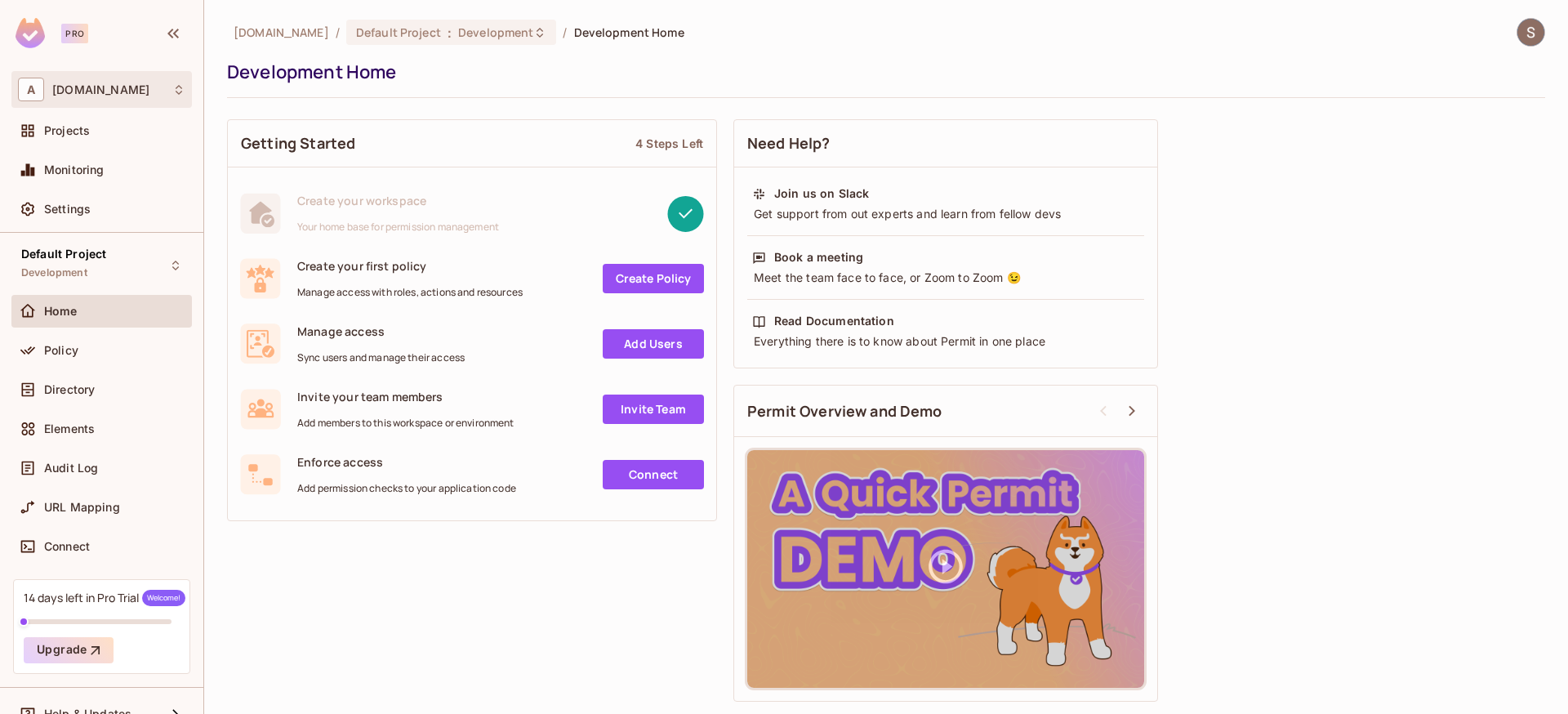
click at [113, 99] on div "A [DOMAIN_NAME]" at bounding box center [102, 89] width 168 height 24
click at [370, 72] on div at bounding box center [784, 357] width 1568 height 714
click at [550, 66] on div "Development Home" at bounding box center [882, 72] width 1310 height 25
click at [289, 28] on span "[DOMAIN_NAME]" at bounding box center [281, 32] width 95 height 16
click at [82, 81] on div "A [DOMAIN_NAME]" at bounding box center [102, 89] width 168 height 24
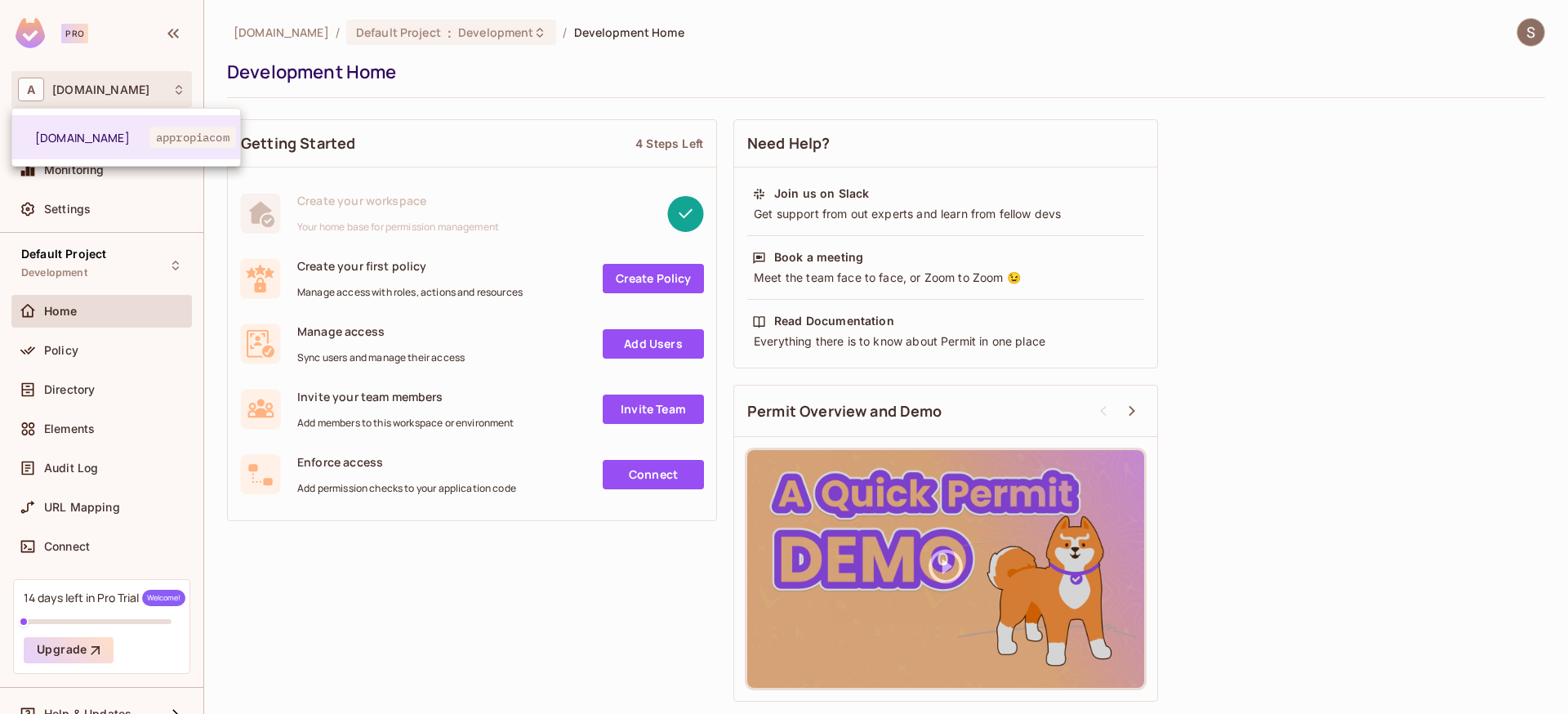
click at [369, 93] on div at bounding box center [784, 357] width 1568 height 714
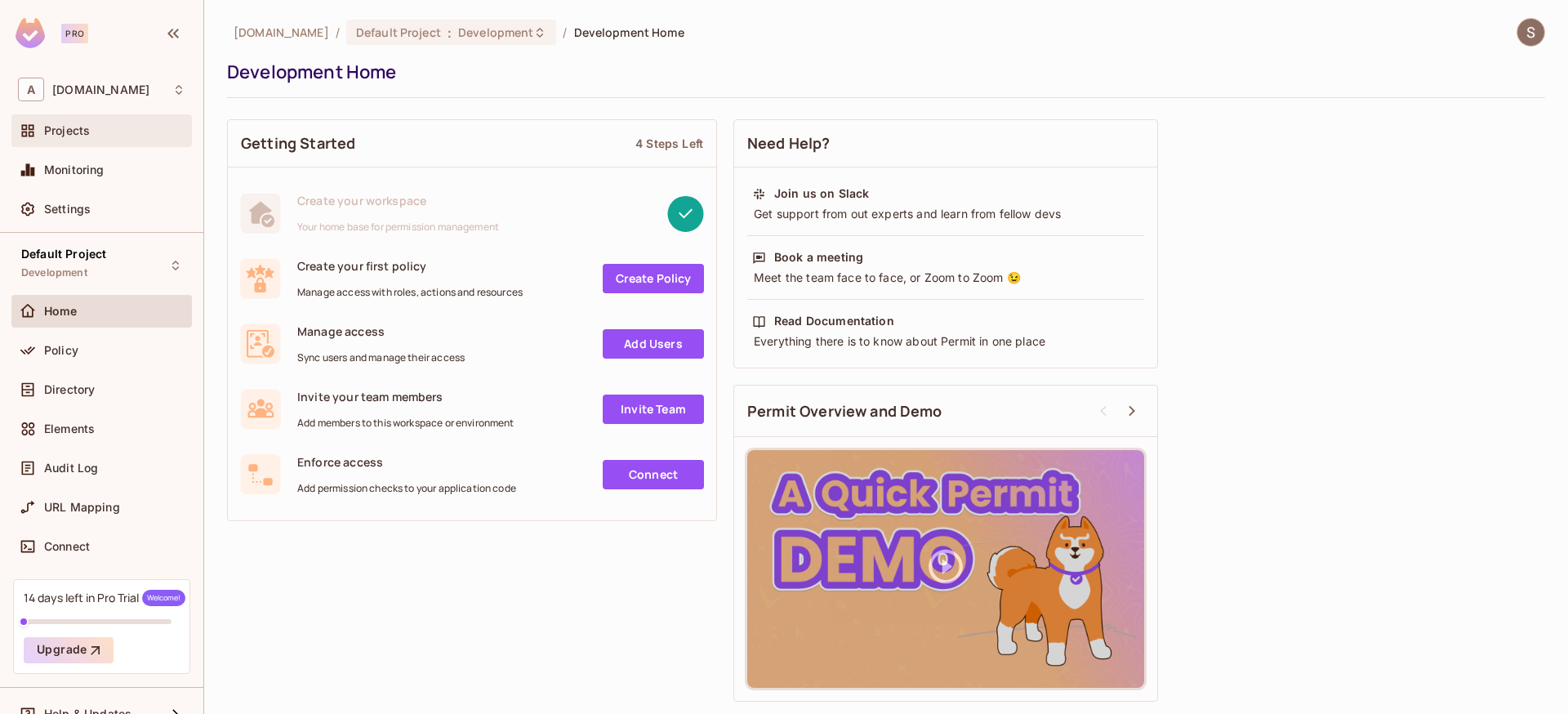
click at [68, 130] on span "Projects" at bounding box center [66, 131] width 46 height 13
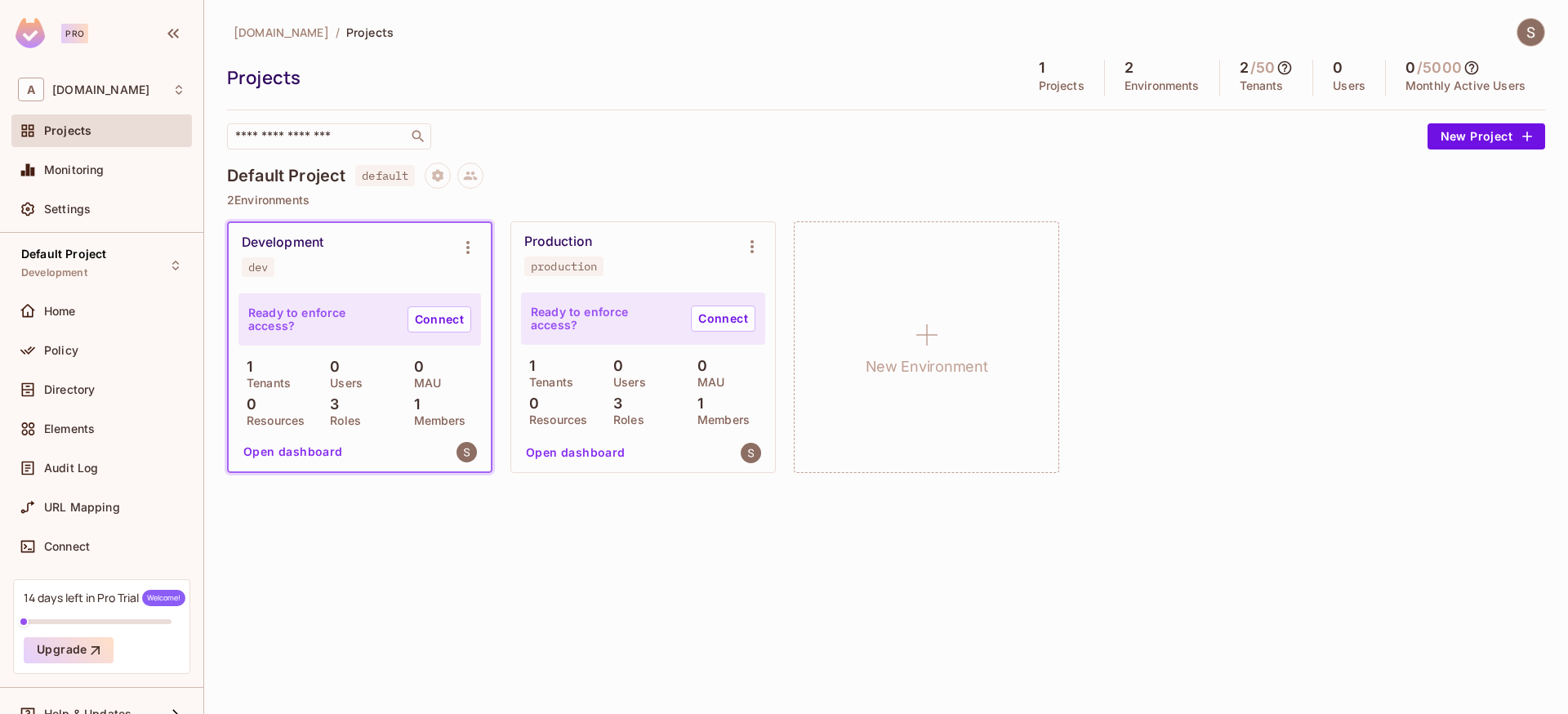
click at [256, 32] on span "[DOMAIN_NAME]" at bounding box center [281, 32] width 95 height 16
click at [94, 86] on span "[DOMAIN_NAME]" at bounding box center [100, 90] width 97 height 13
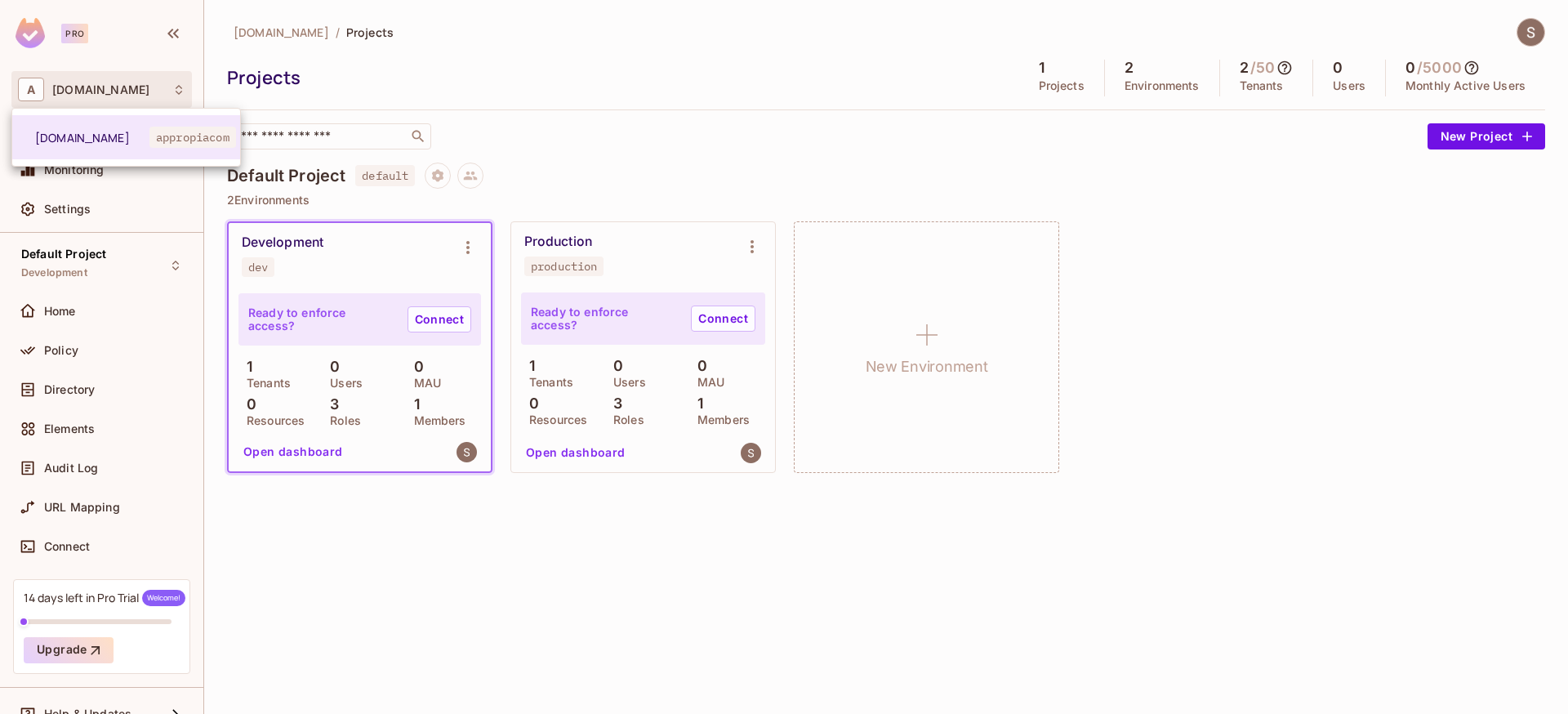
click at [175, 32] on div at bounding box center [784, 357] width 1568 height 714
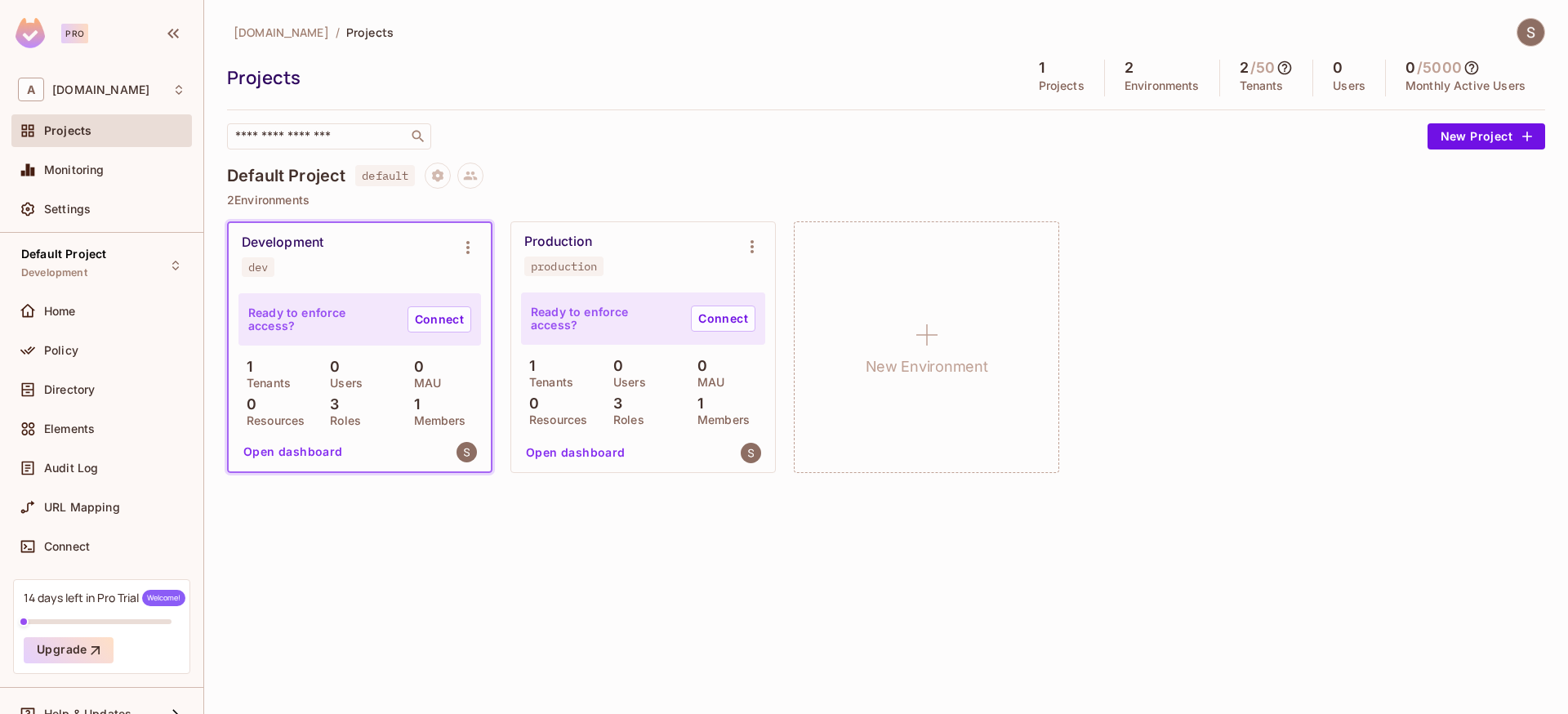
click at [288, 25] on span "[DOMAIN_NAME]" at bounding box center [281, 32] width 95 height 16
click at [286, 28] on span "[DOMAIN_NAME]" at bounding box center [281, 32] width 95 height 16
click at [903, 154] on div "[DOMAIN_NAME] / Projects Projects 1 Projects 2 Environments 2 / 50 Tenants 0 Us…" at bounding box center [886, 255] width 1318 height 473
click at [645, 249] on div "Production production" at bounding box center [630, 254] width 212 height 42
click at [1446, 125] on button "New Project" at bounding box center [1487, 136] width 118 height 26
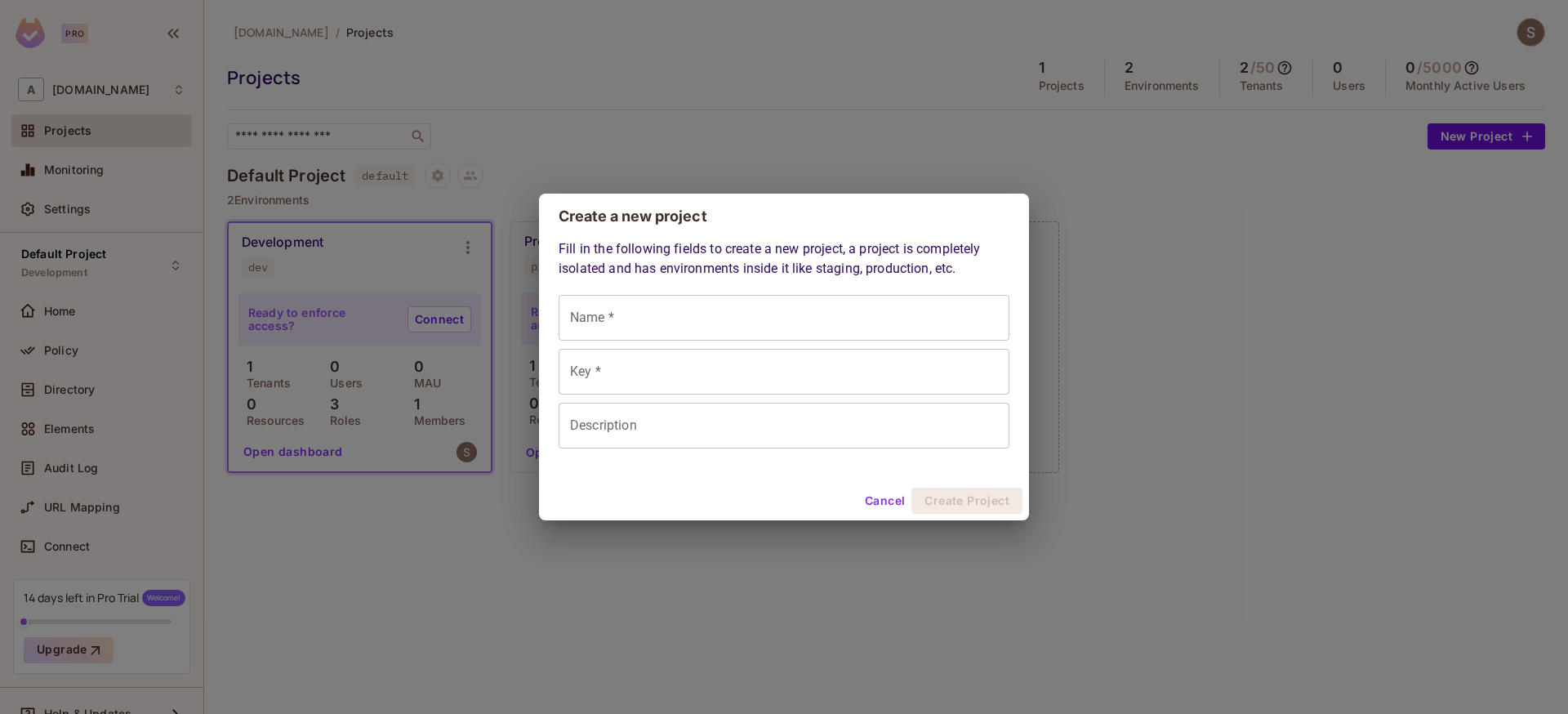
click at [667, 314] on input "Name *" at bounding box center [784, 317] width 451 height 46
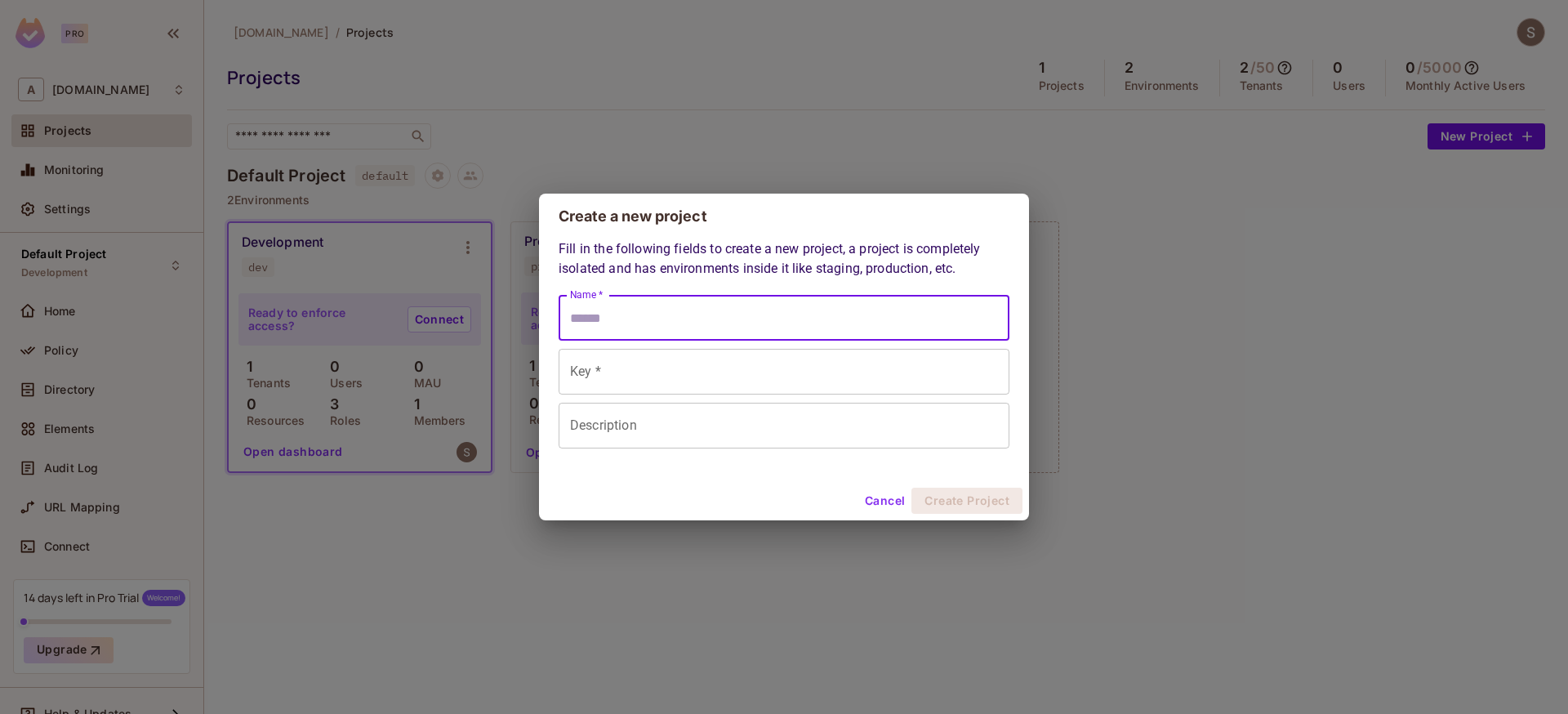
type input "*"
type input "**"
type input "***"
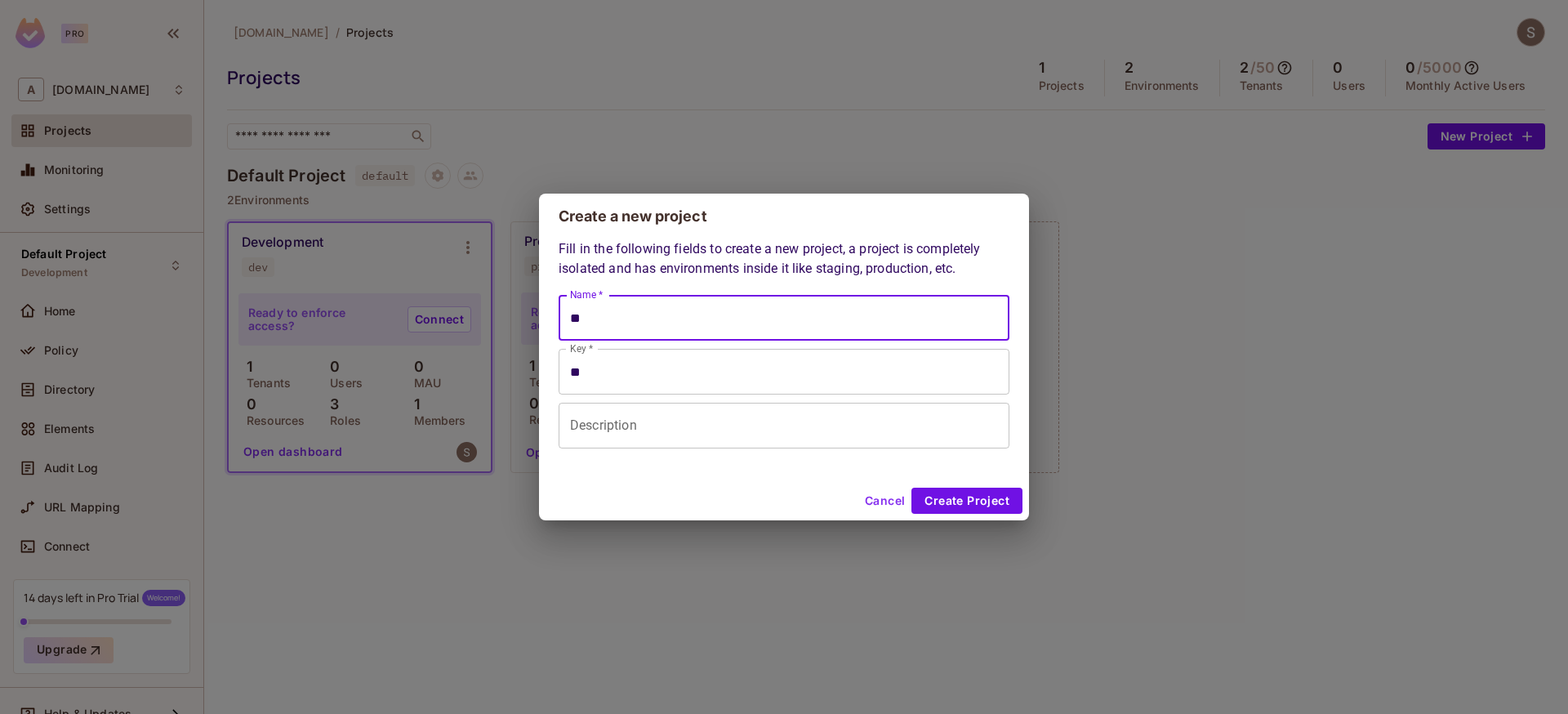
type input "***"
type input "****"
type input "*****"
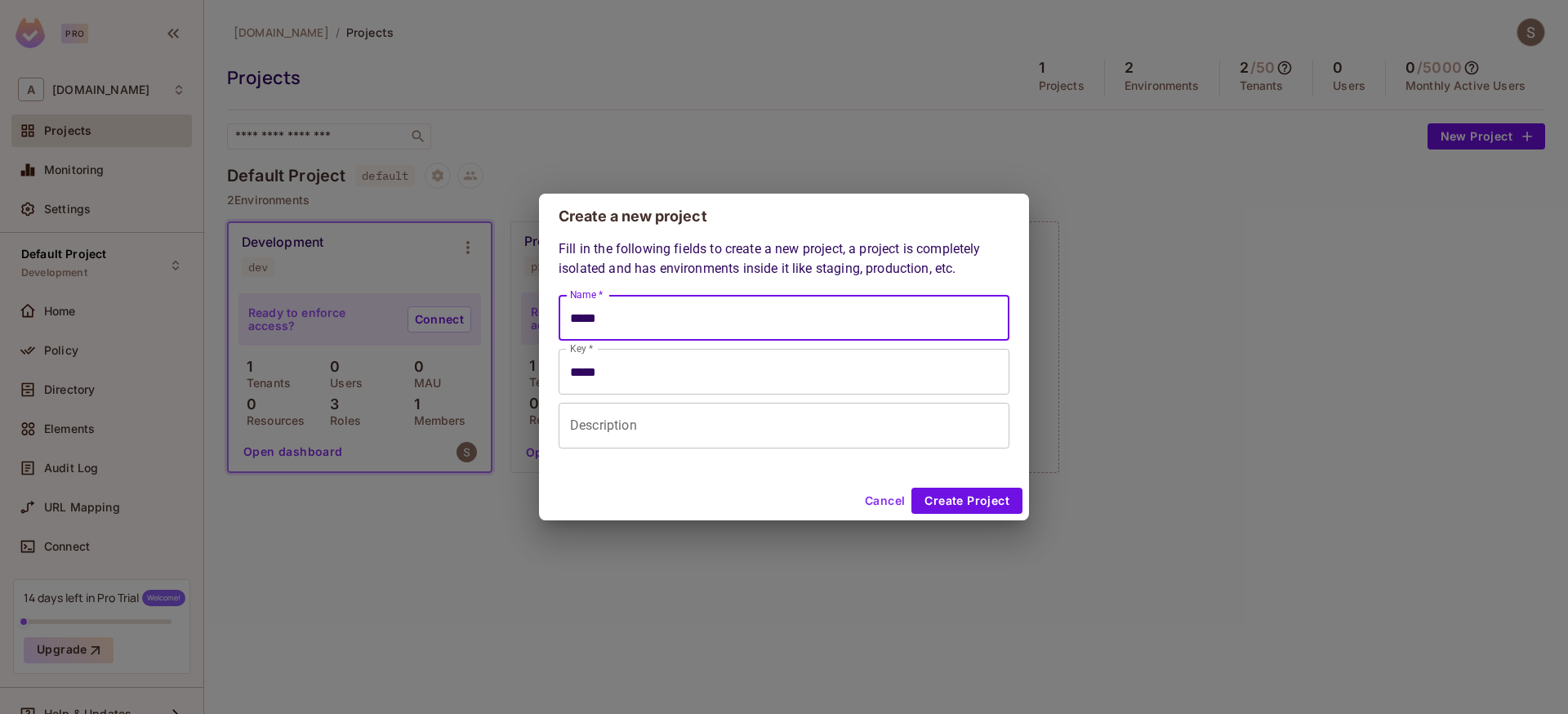
type input "******"
type input "*******"
type input "********"
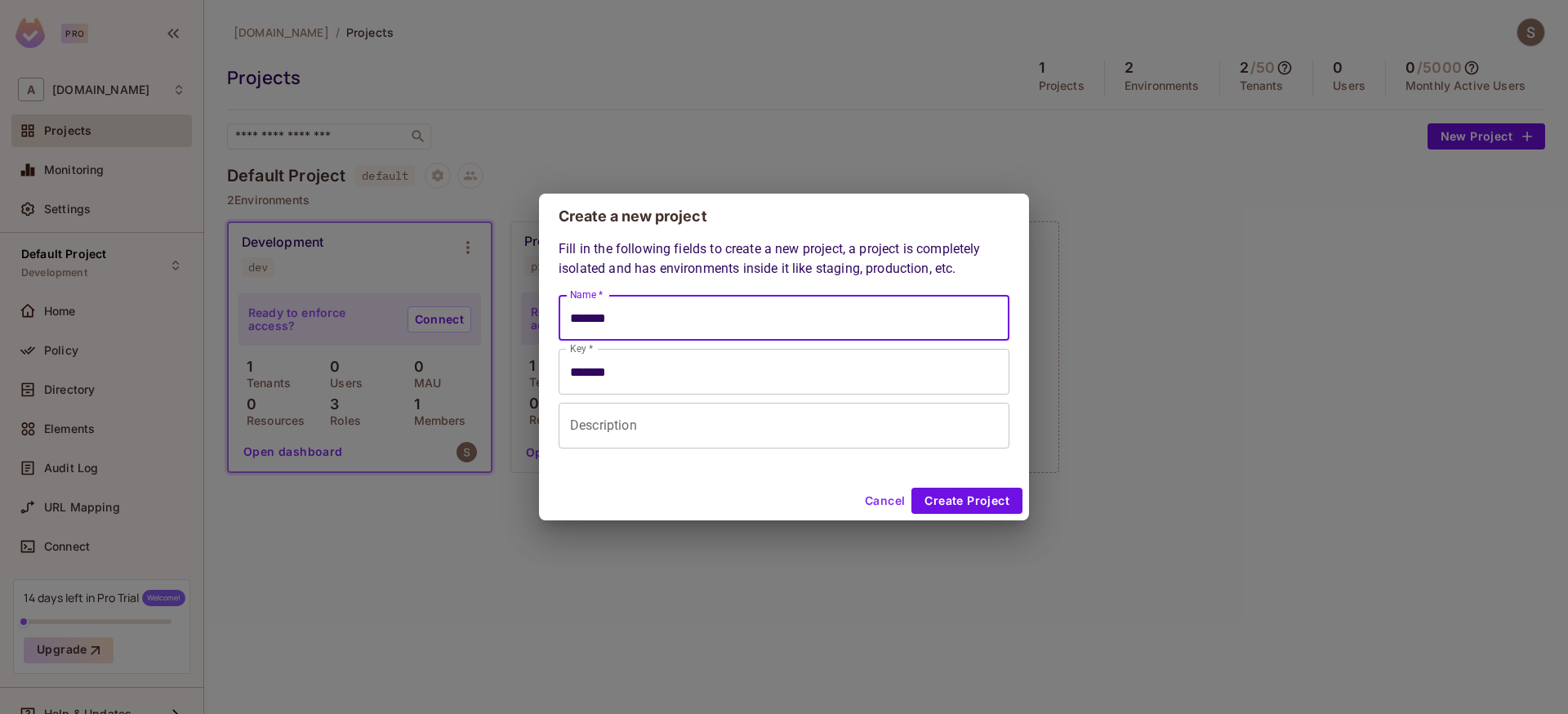
type input "********"
type input "*********"
type input "**********"
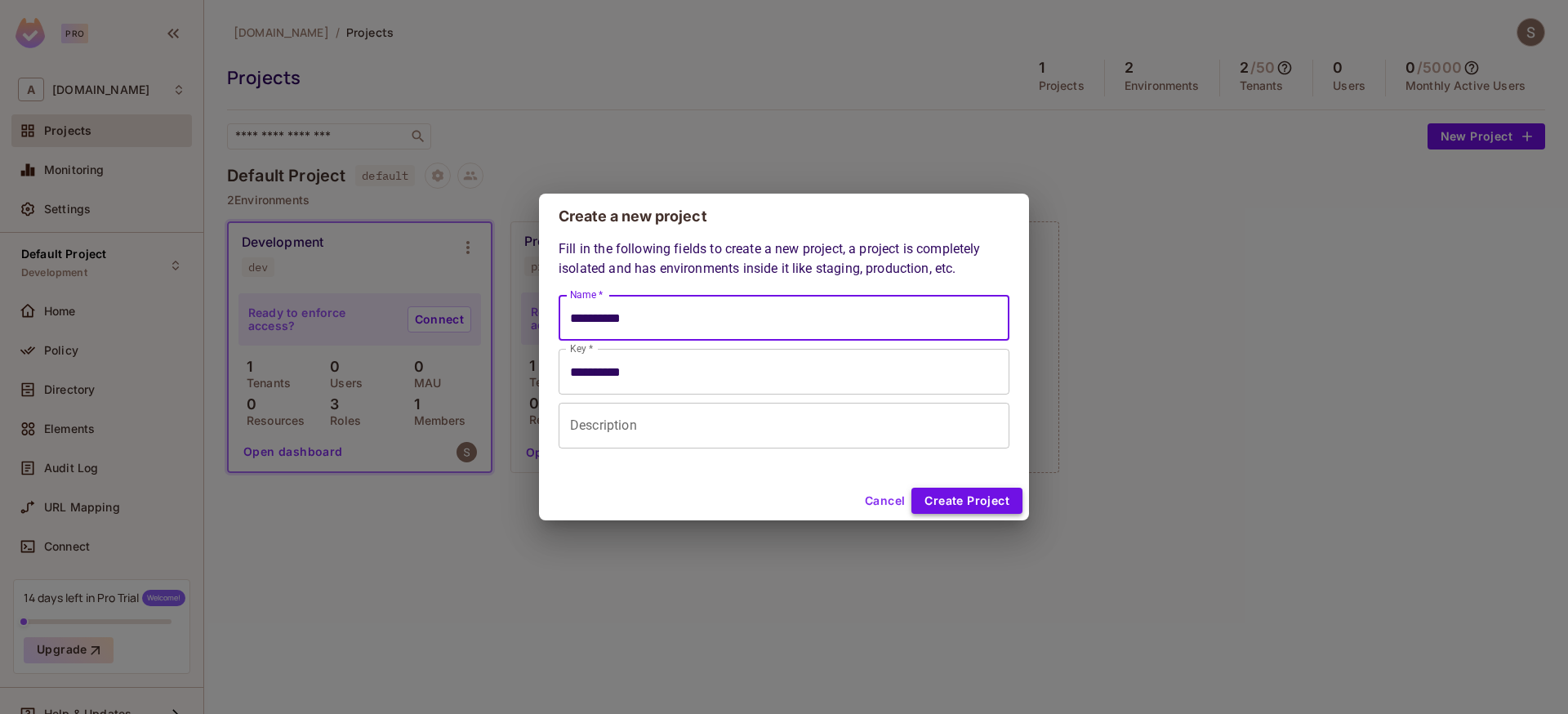
type input "**********"
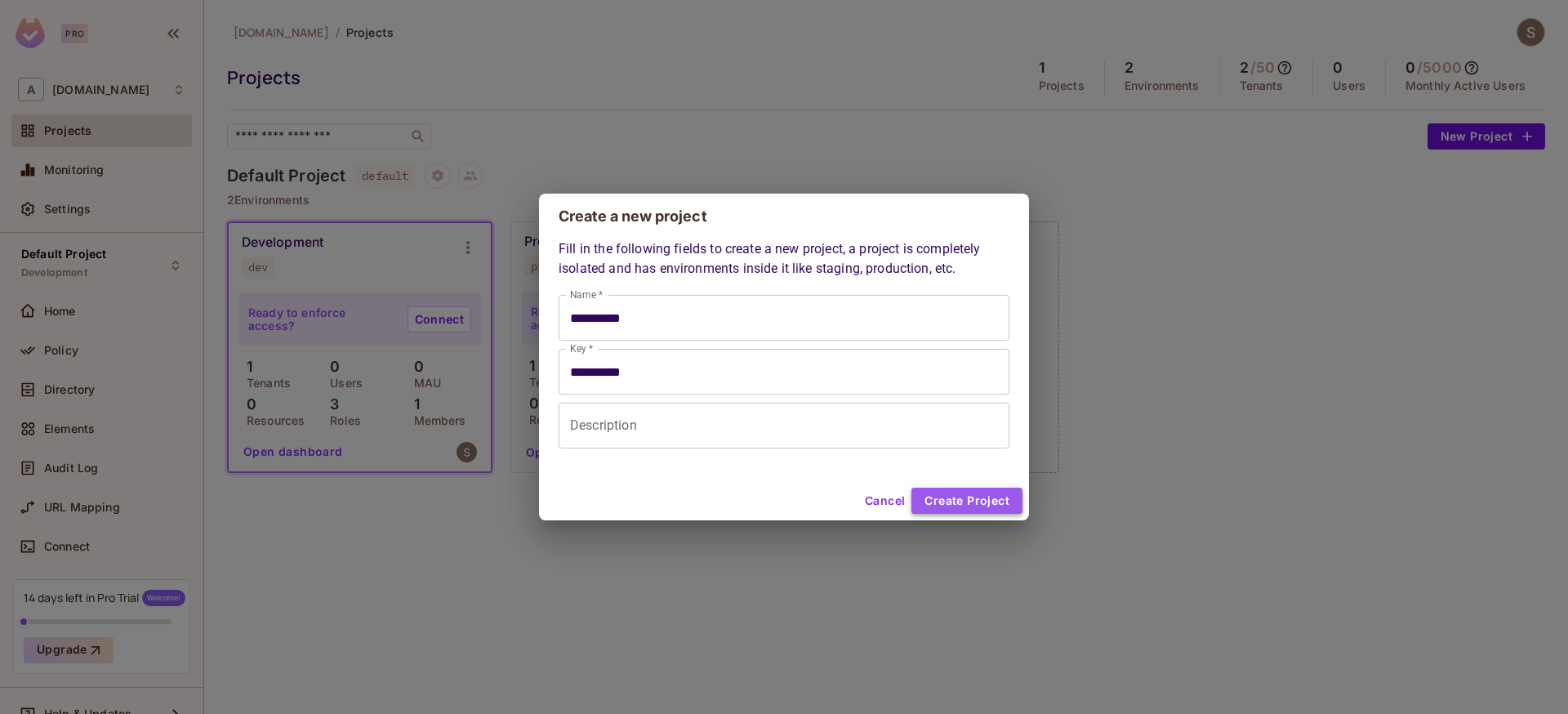
click at [937, 501] on button "Create Project" at bounding box center [967, 500] width 111 height 26
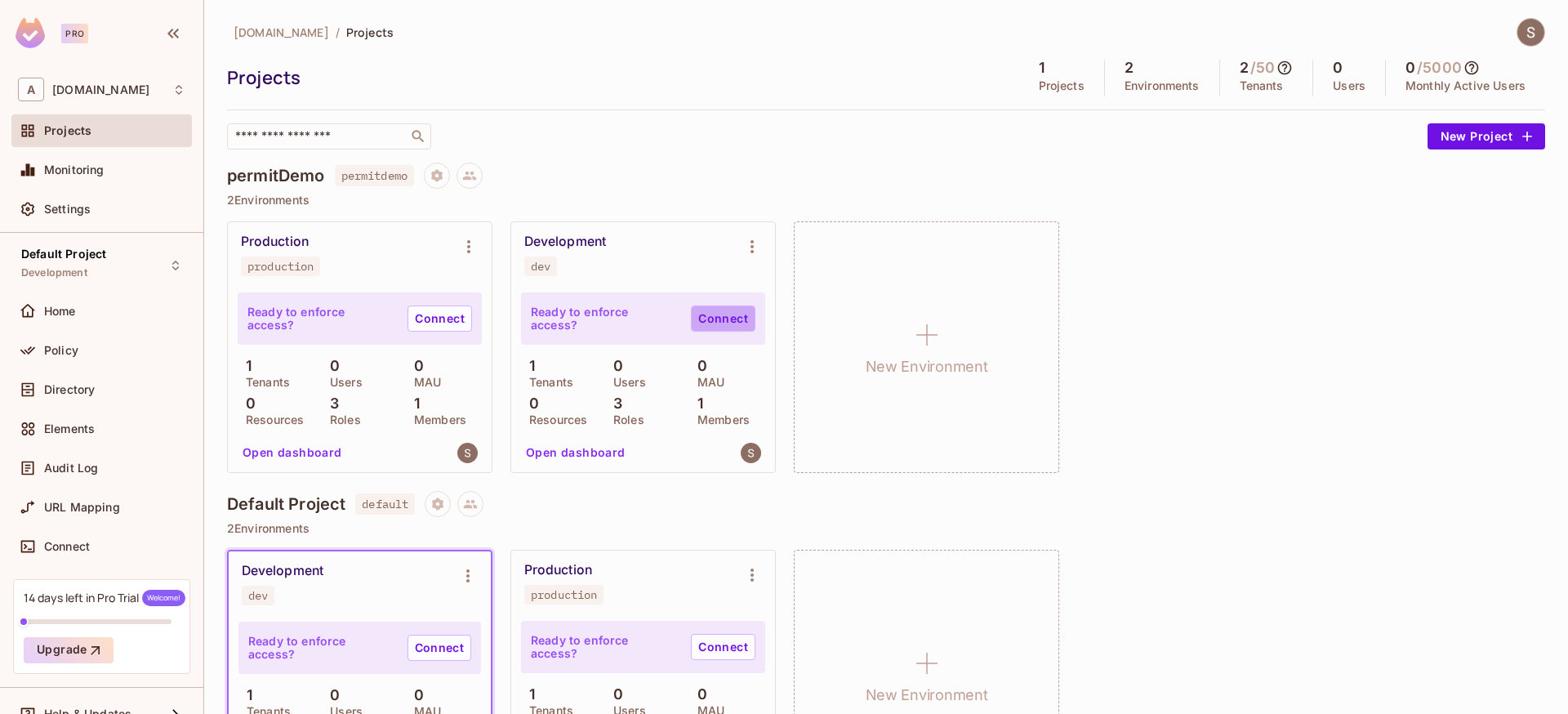
click at [706, 320] on link "Connect" at bounding box center [723, 318] width 65 height 26
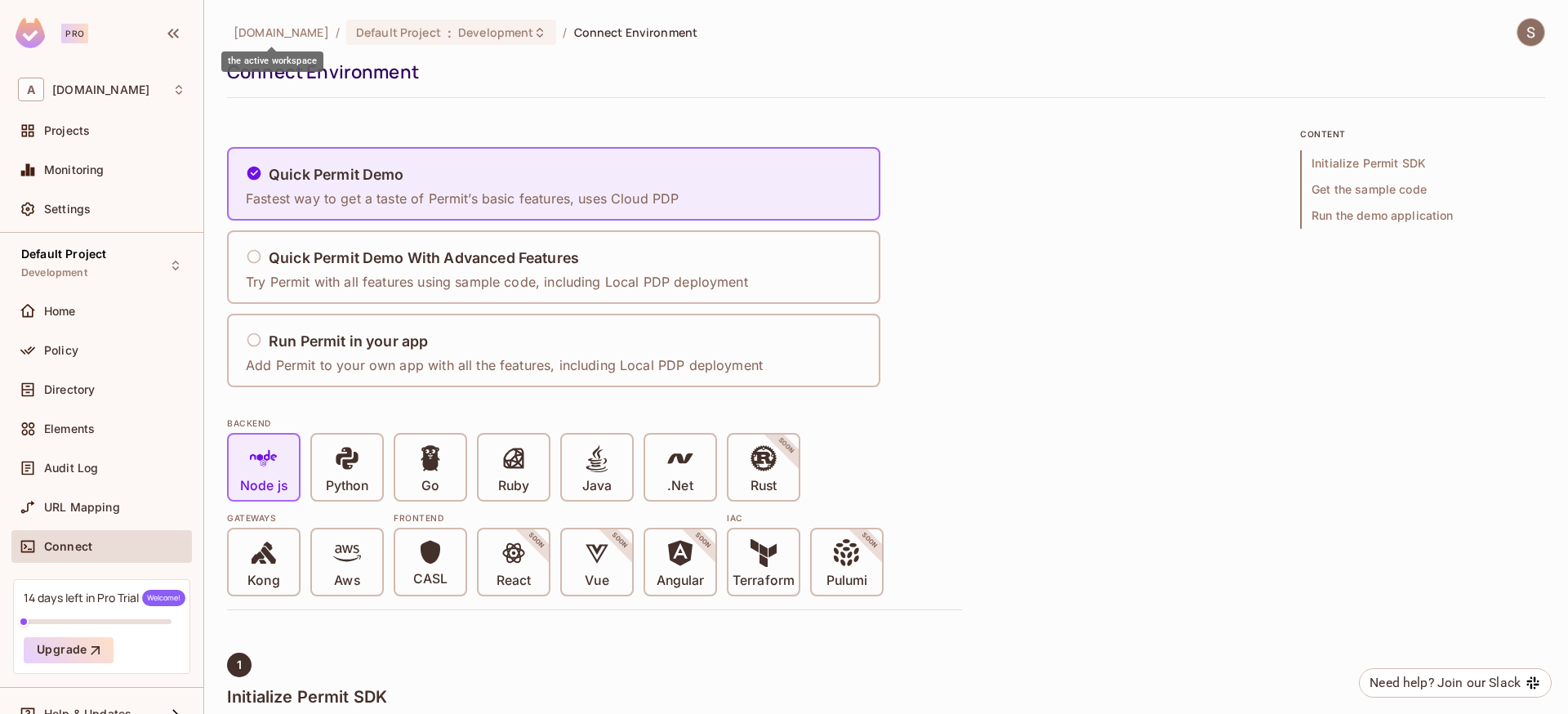
click at [281, 34] on span "[DOMAIN_NAME]" at bounding box center [281, 32] width 95 height 16
click at [95, 100] on div "A [DOMAIN_NAME]" at bounding box center [102, 89] width 168 height 24
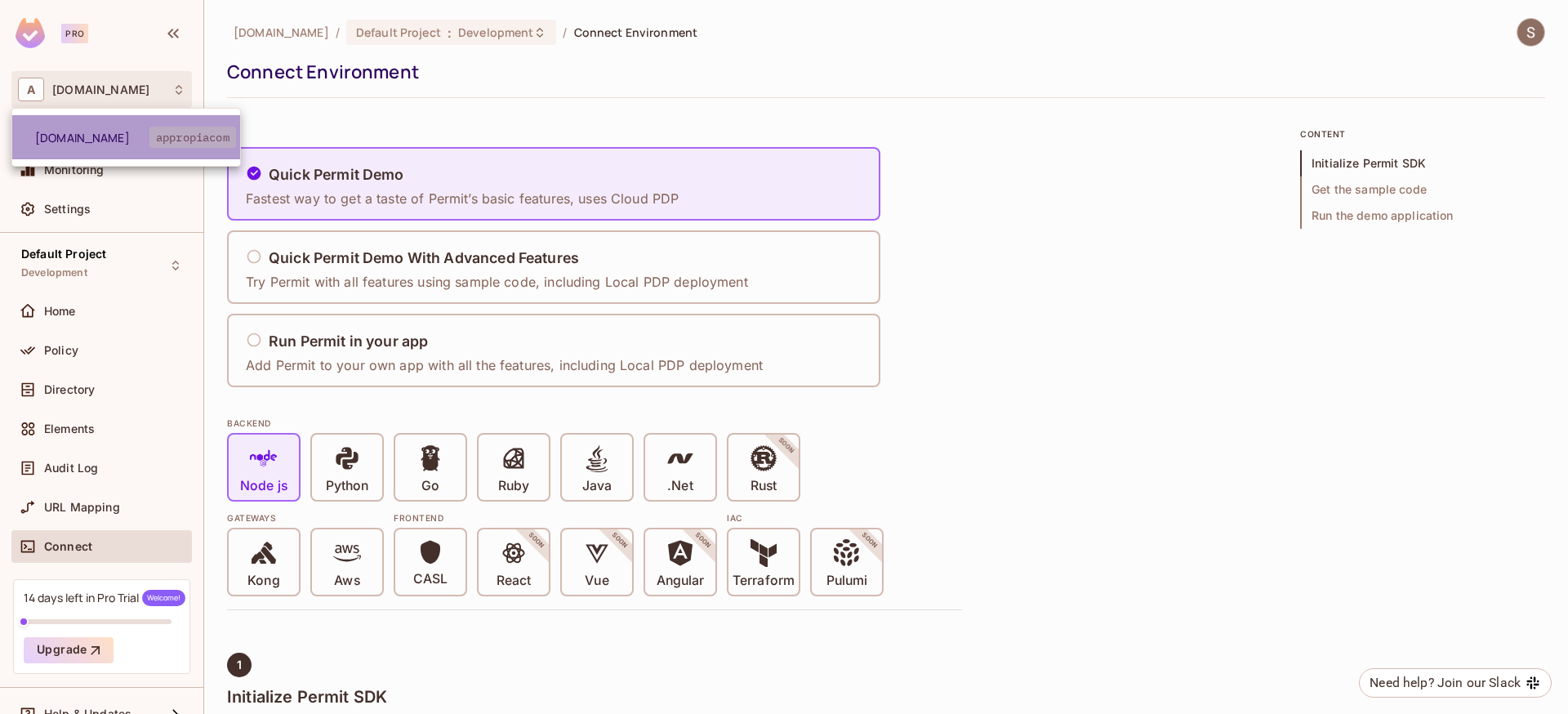
click at [87, 134] on span "[DOMAIN_NAME]" at bounding box center [92, 137] width 115 height 16
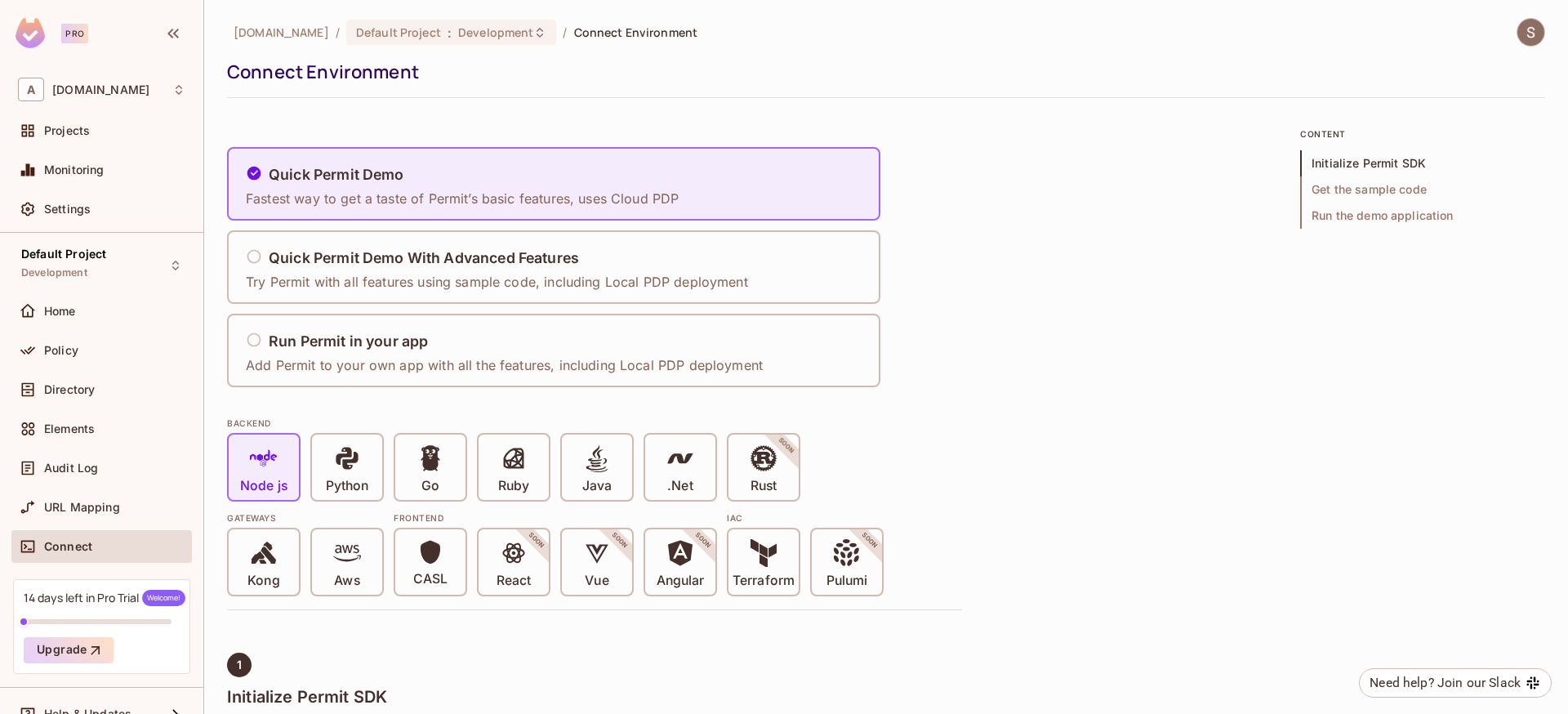
click at [94, 149] on div "Projects" at bounding box center [101, 134] width 180 height 39
click at [97, 132] on div "Projects" at bounding box center [115, 131] width 141 height 13
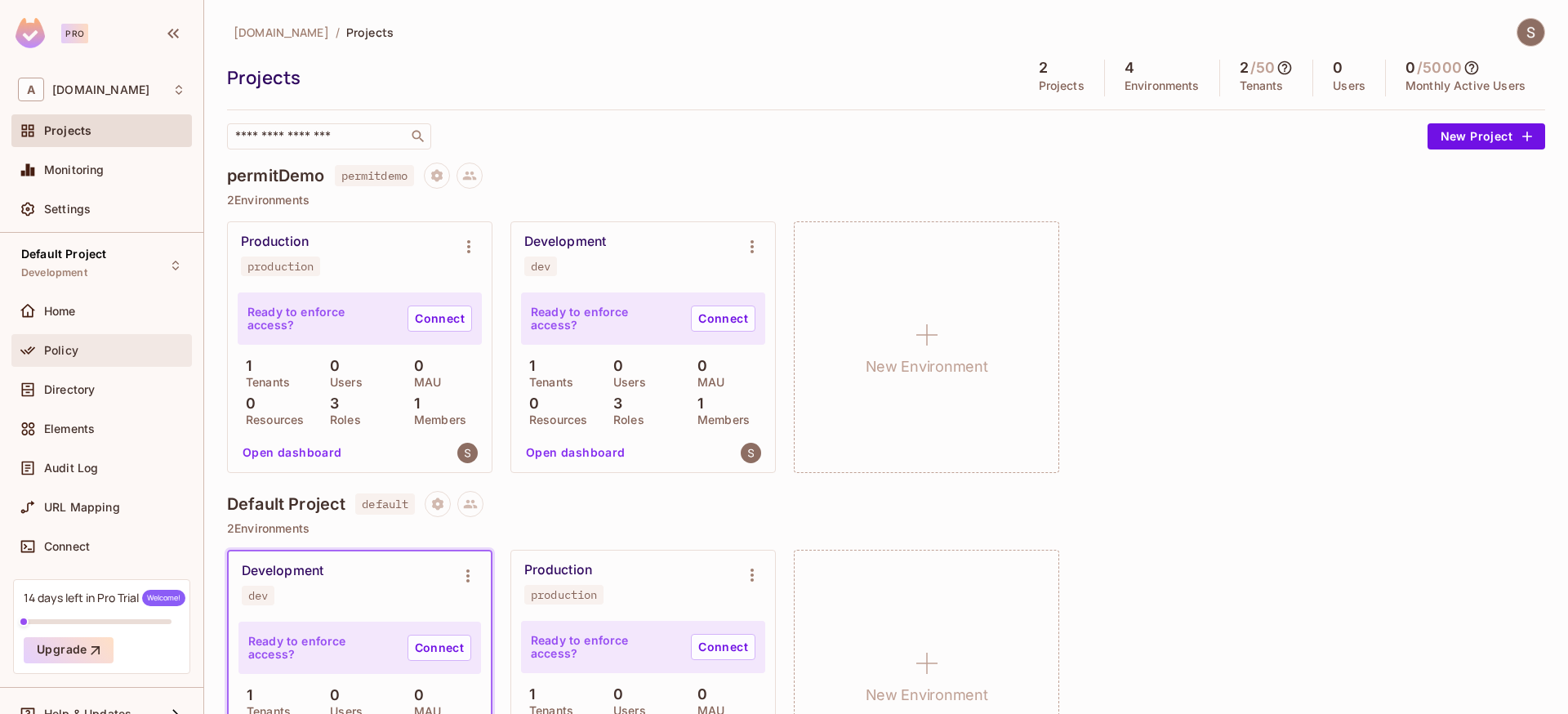
click at [101, 346] on div "Policy" at bounding box center [115, 350] width 141 height 13
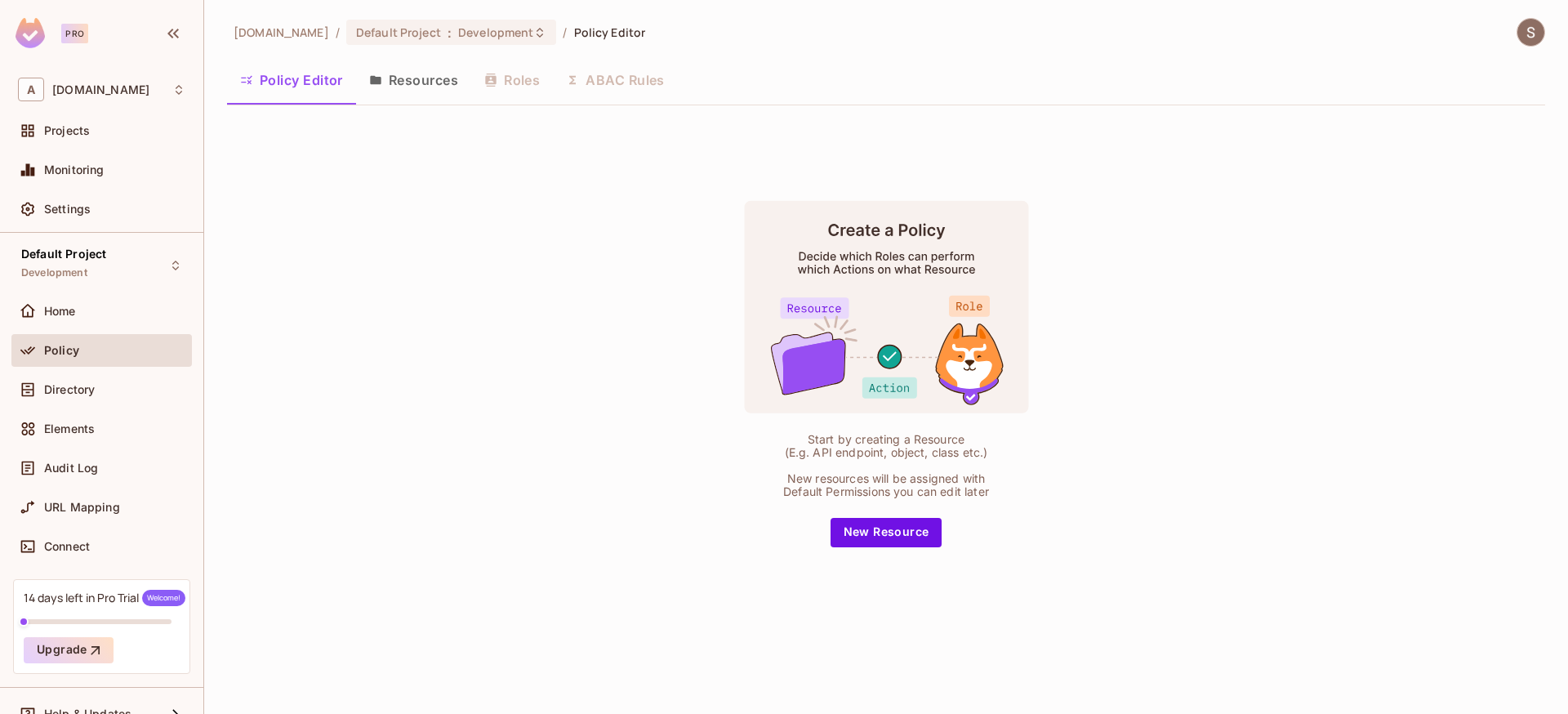
click at [393, 93] on button "Resources" at bounding box center [413, 80] width 115 height 41
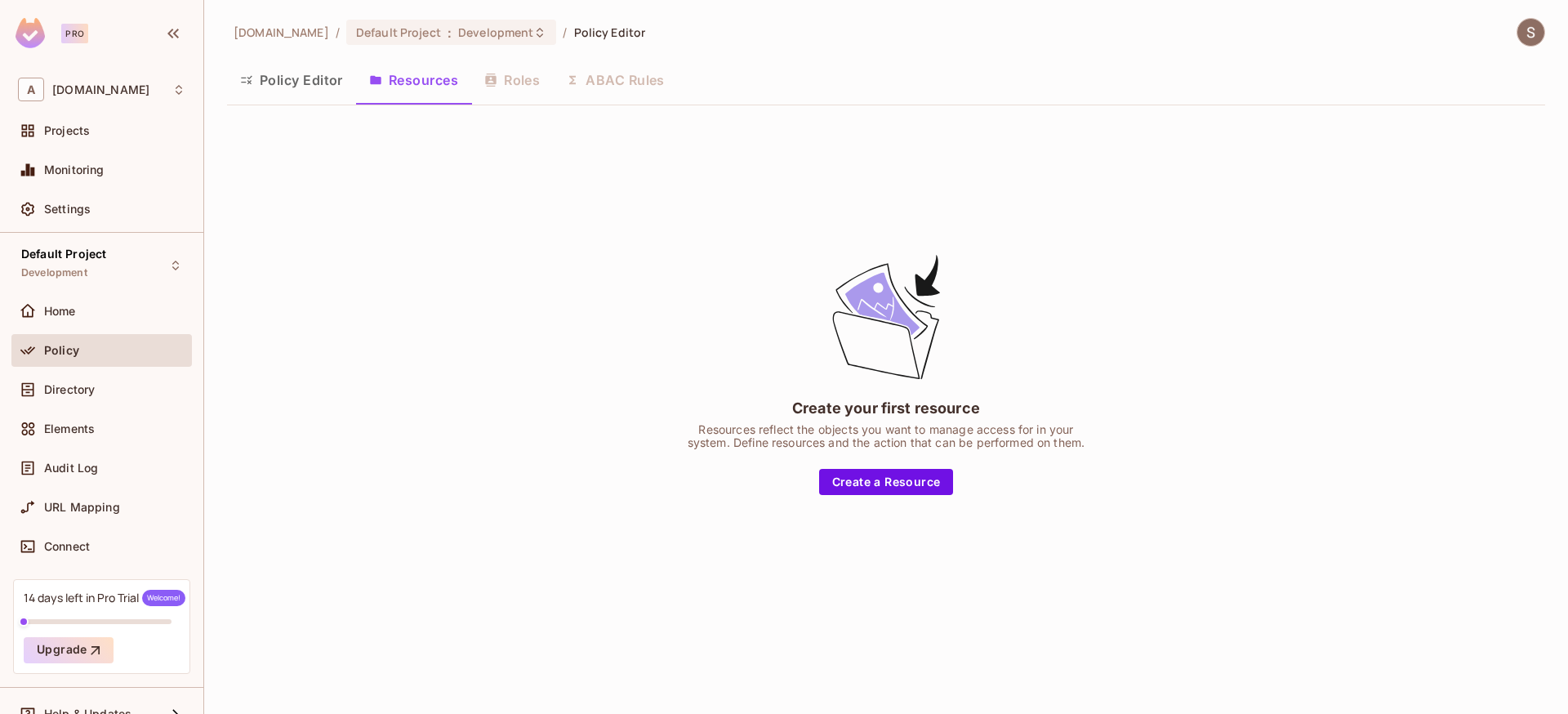
click at [887, 466] on div "Create your first resource Resources reflect the objects you want to manage acc…" at bounding box center [886, 373] width 408 height 243
click at [890, 484] on button "Create a Resource" at bounding box center [887, 482] width 134 height 26
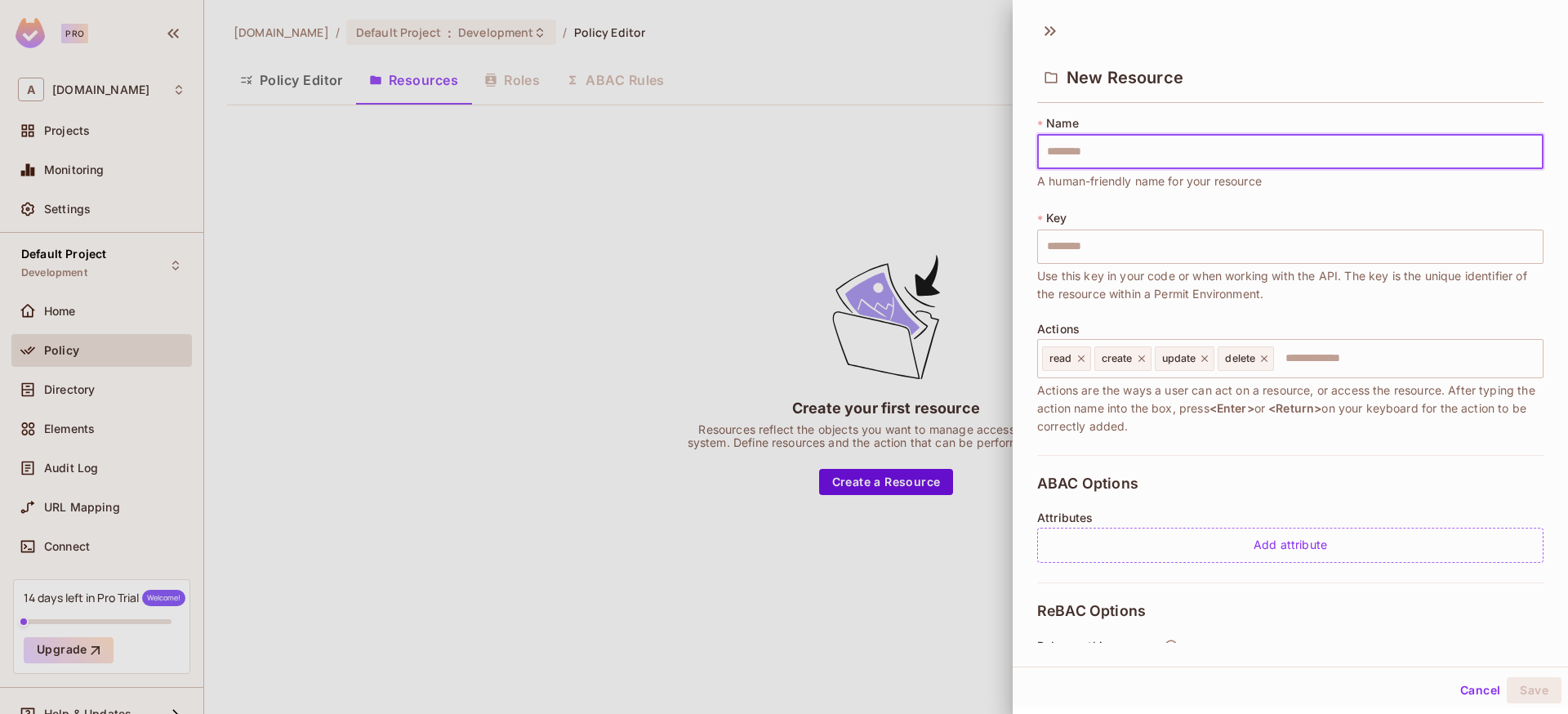
type input "*"
type input "**"
type input "***"
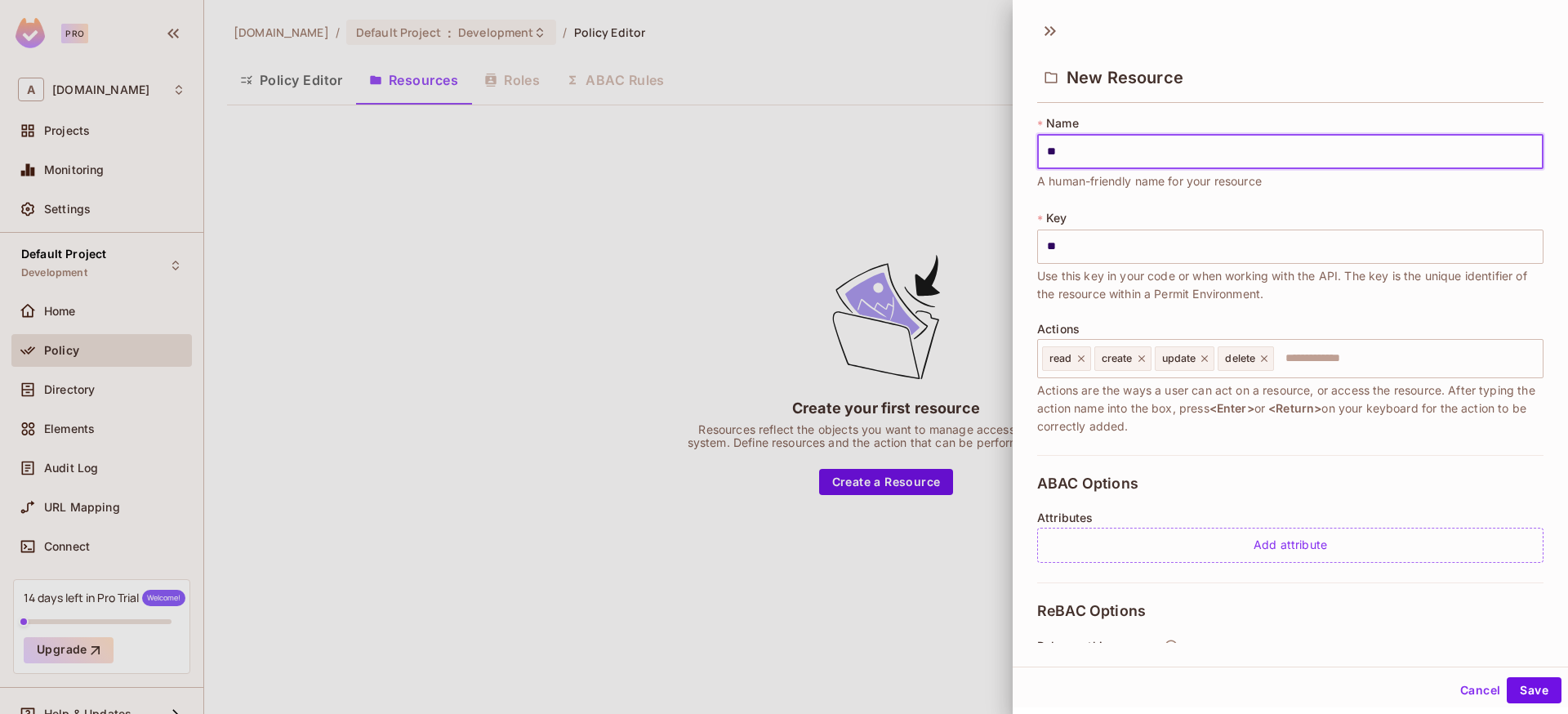
type input "***"
type input "****"
type input "*****"
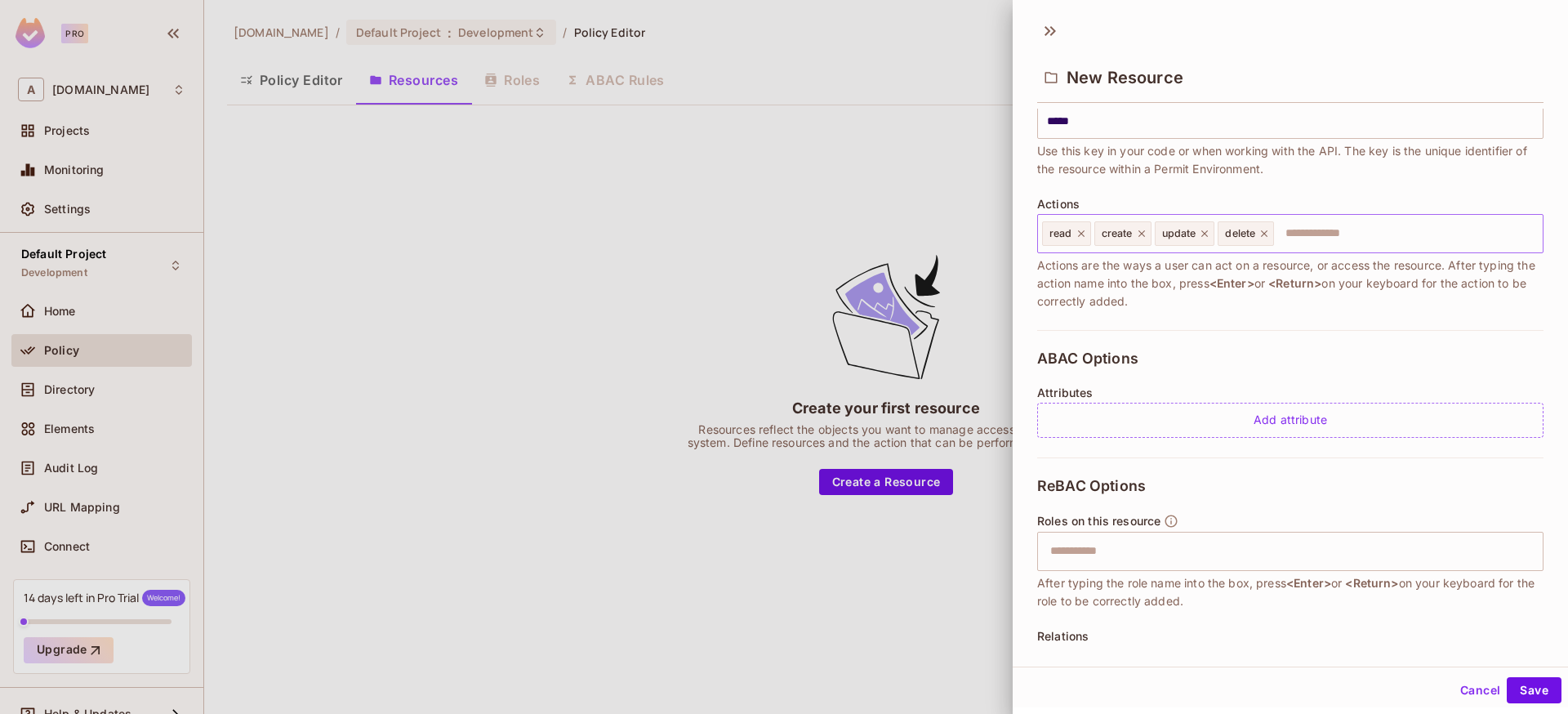
scroll to position [247, 0]
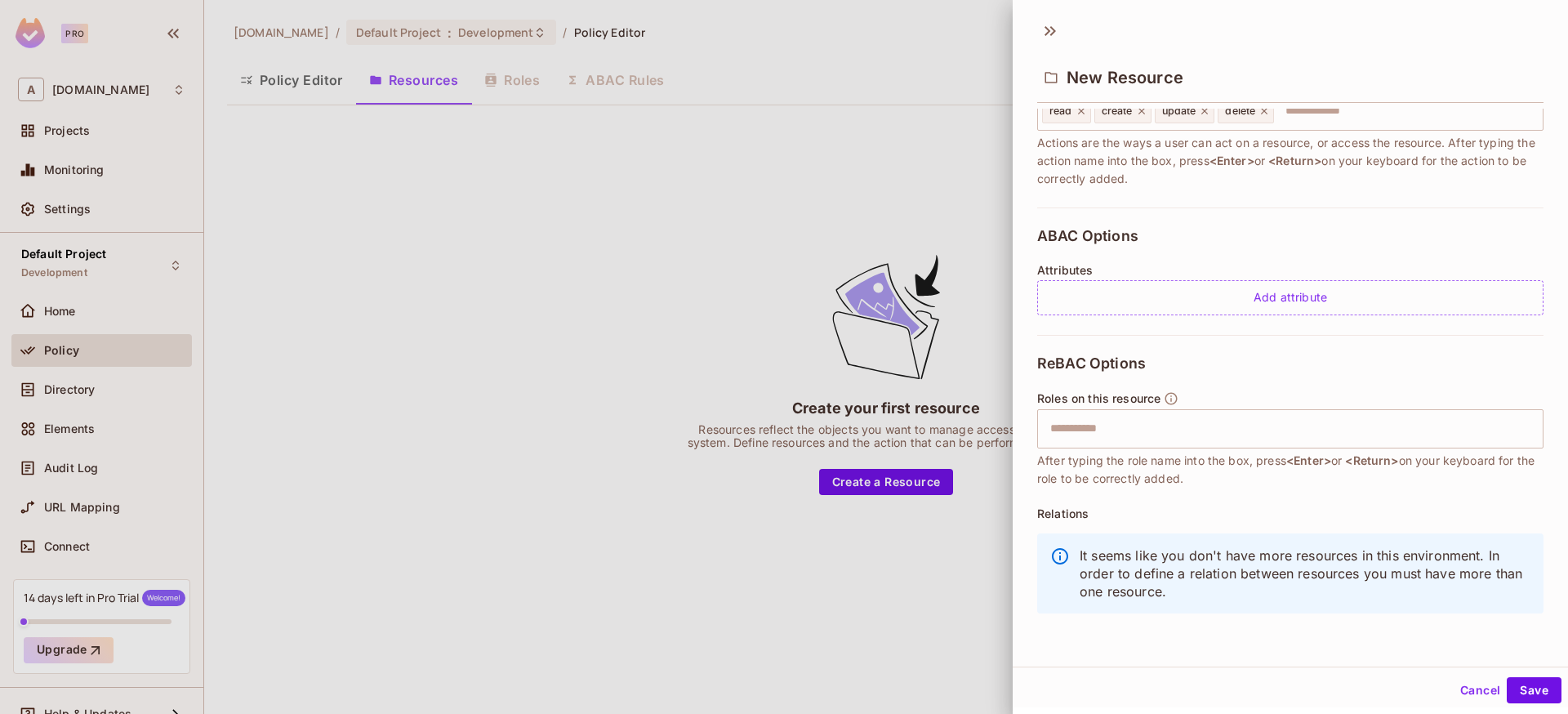
type input "*****"
click at [1102, 423] on input "text" at bounding box center [1287, 426] width 496 height 32
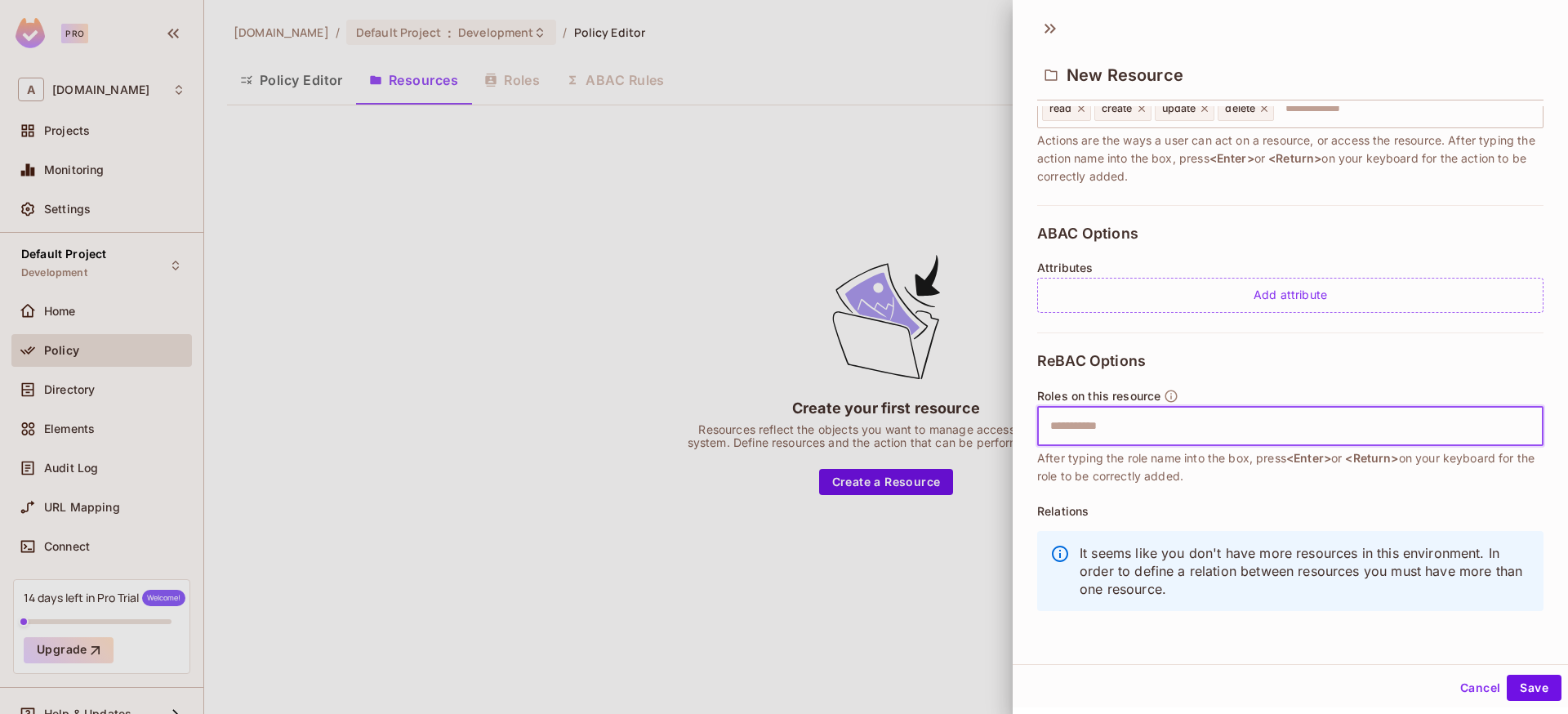
click at [1157, 435] on input "text" at bounding box center [1287, 426] width 496 height 32
paste input "**********"
type input "**********"
click at [1201, 412] on input "text" at bounding box center [1351, 426] width 369 height 32
paste input "*******"
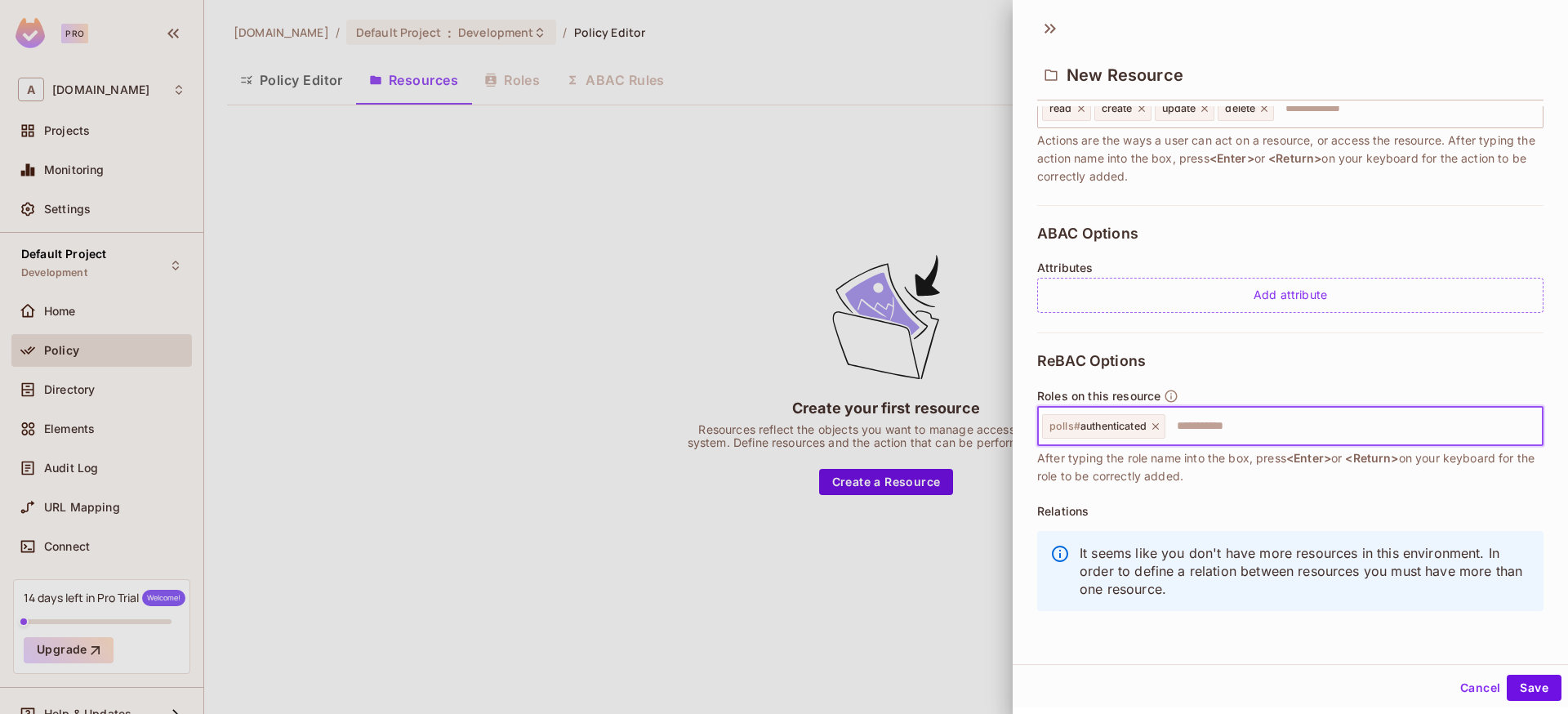
type input "*******"
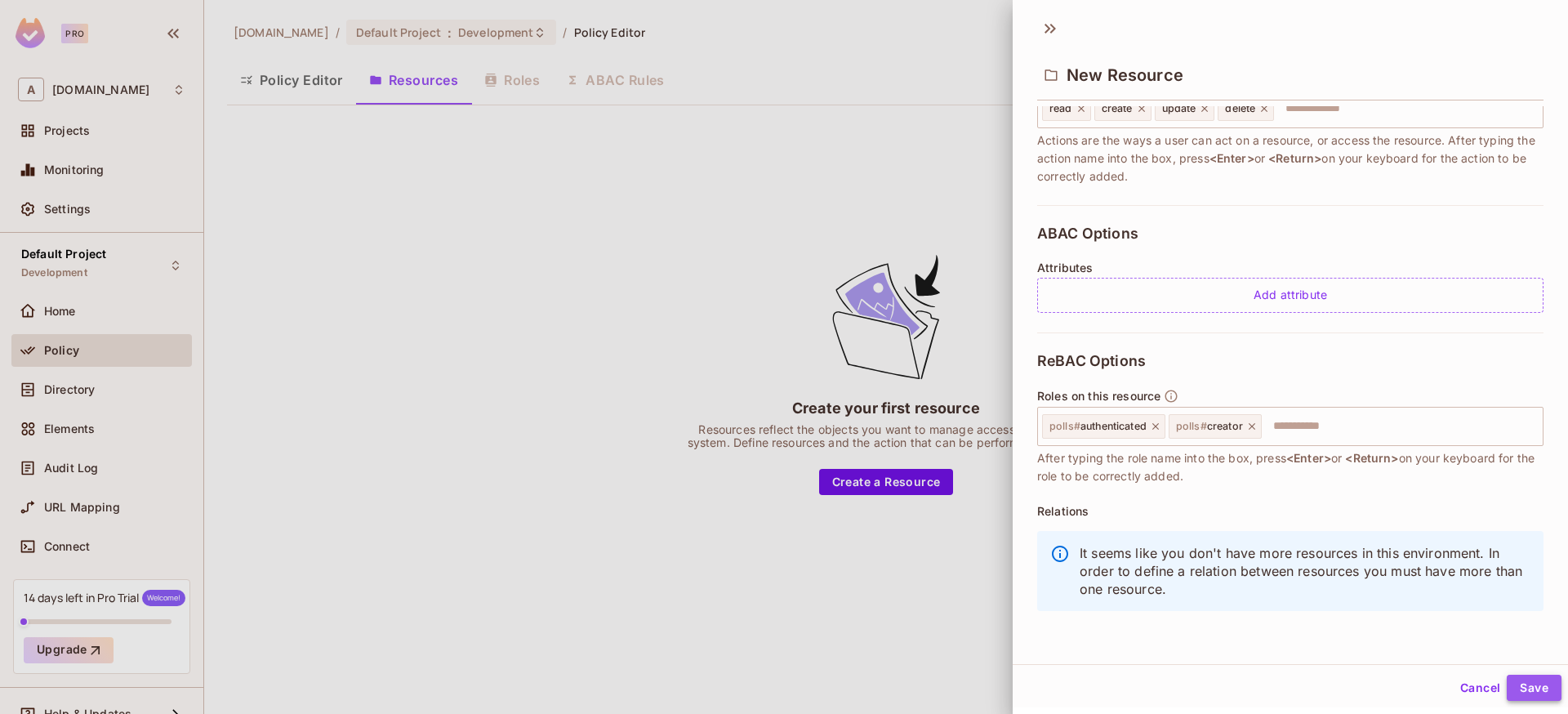
click at [1529, 682] on button "Save" at bounding box center [1534, 687] width 55 height 26
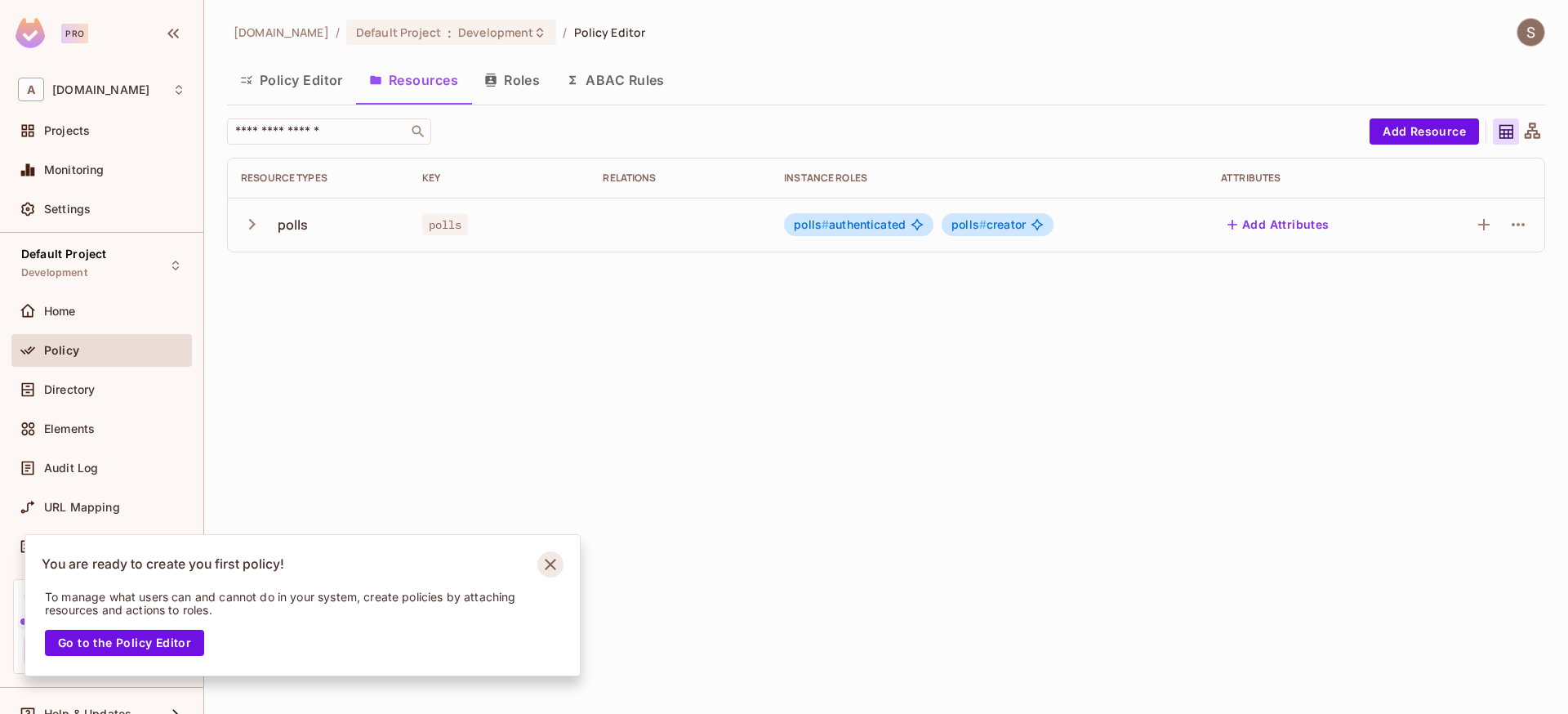
click at [552, 569] on icon "Notifications Alt+T" at bounding box center [550, 564] width 26 height 26
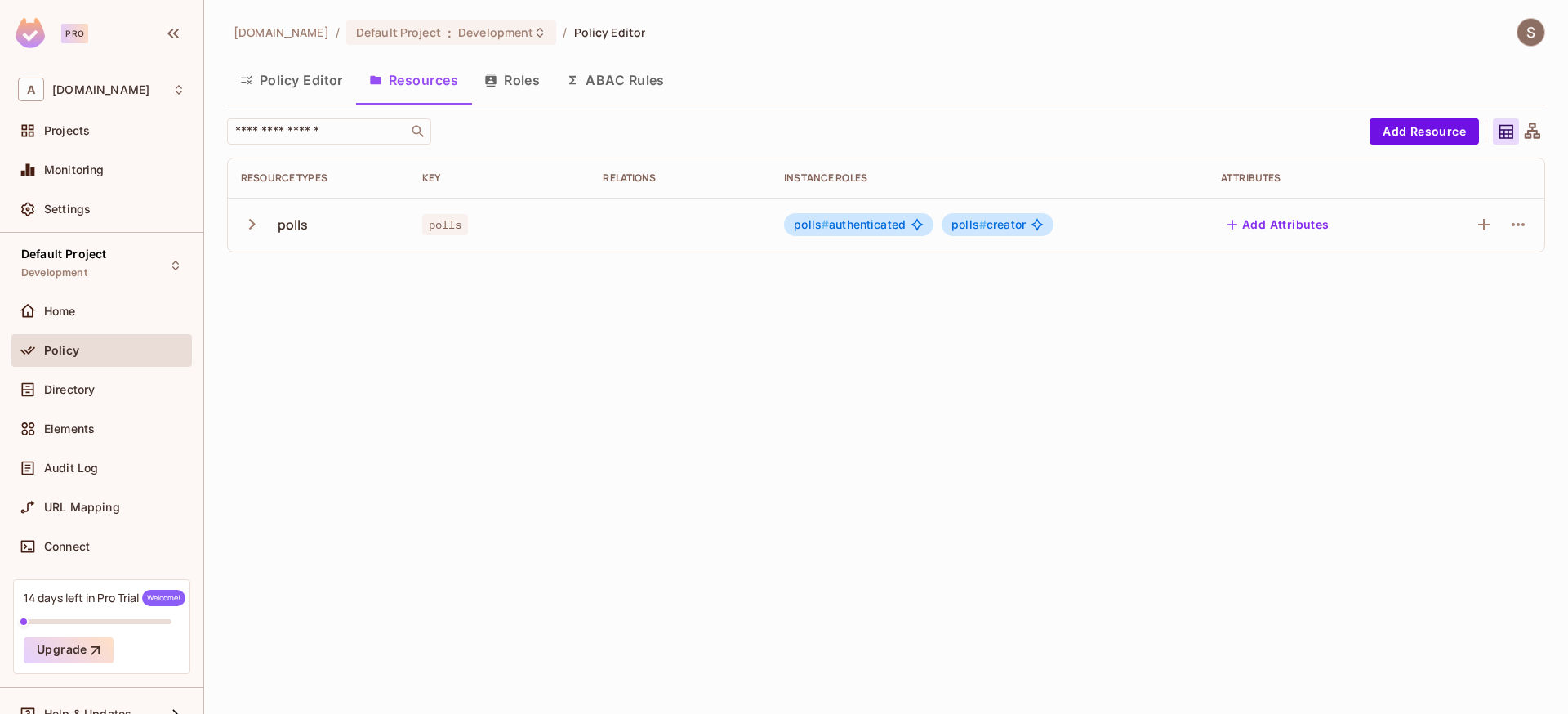
click at [524, 73] on button "Roles" at bounding box center [512, 80] width 81 height 41
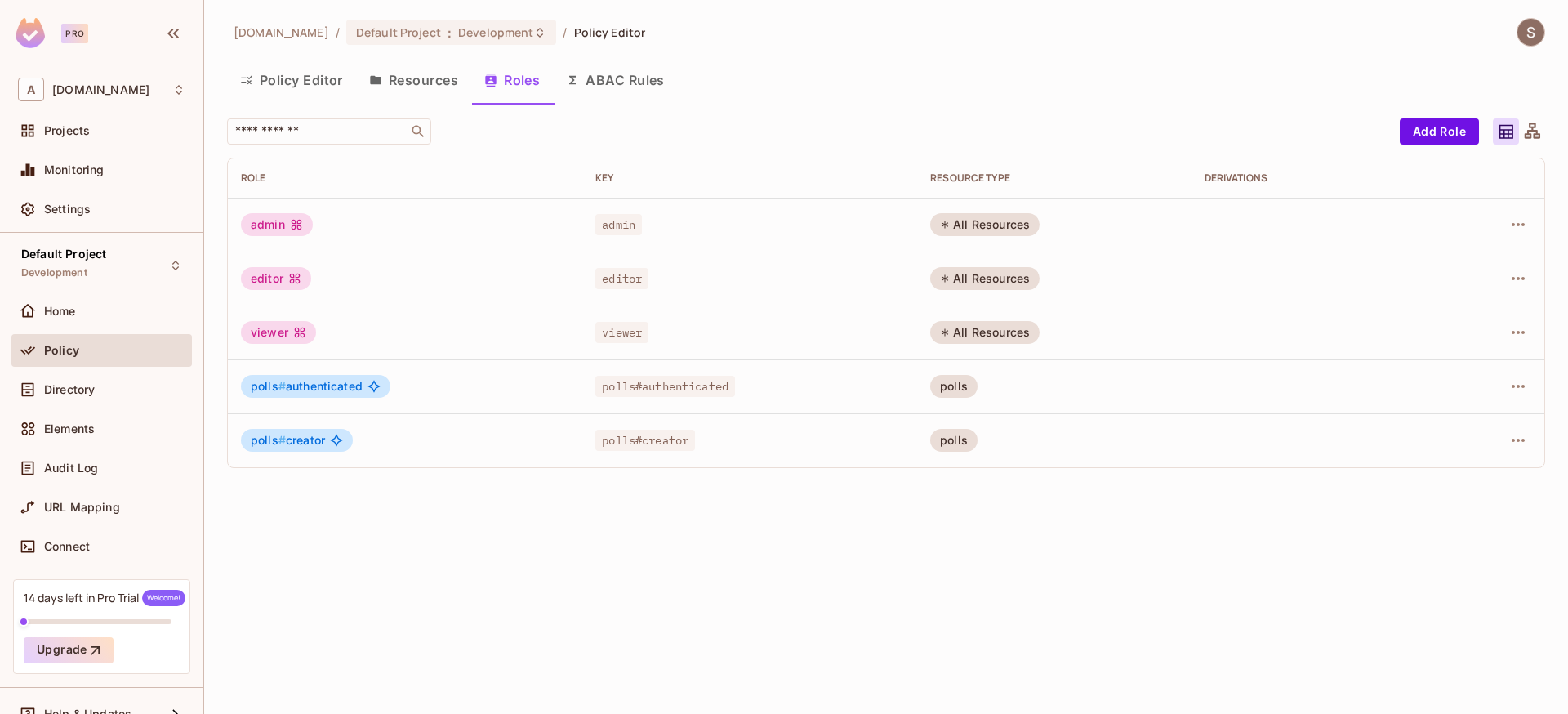
click at [281, 73] on button "Policy Editor" at bounding box center [291, 80] width 129 height 41
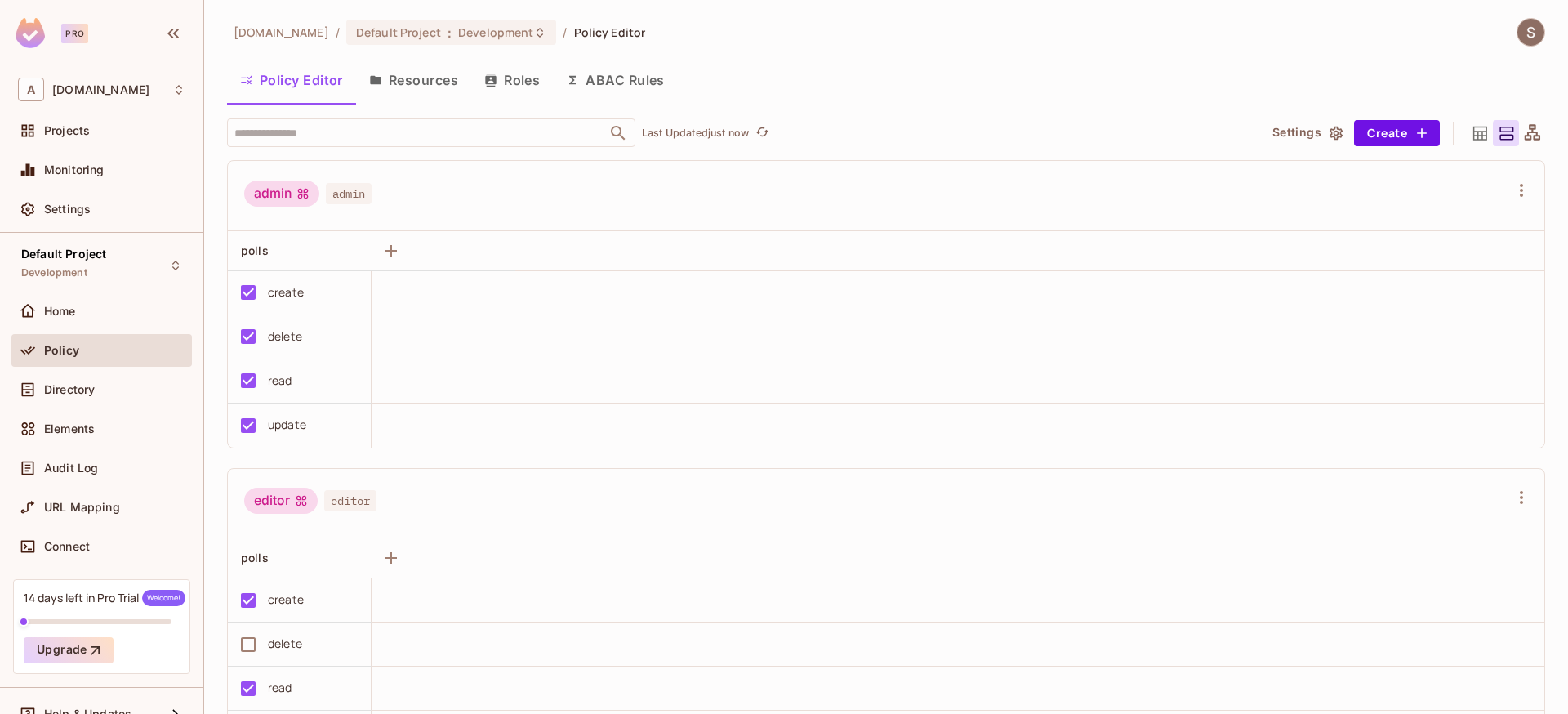
click at [1473, 130] on icon at bounding box center [1480, 132] width 14 height 14
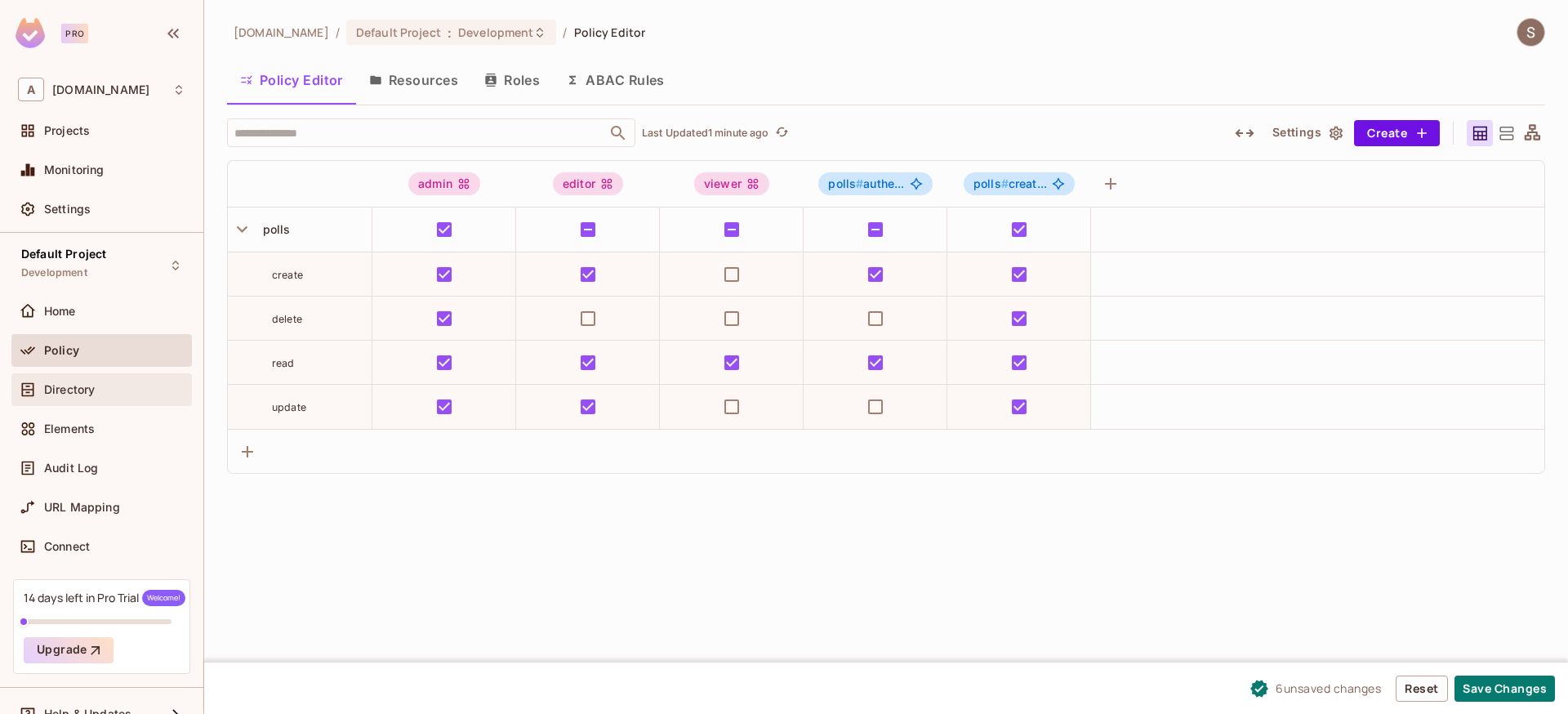
click at [59, 386] on span "Directory" at bounding box center [69, 389] width 51 height 13
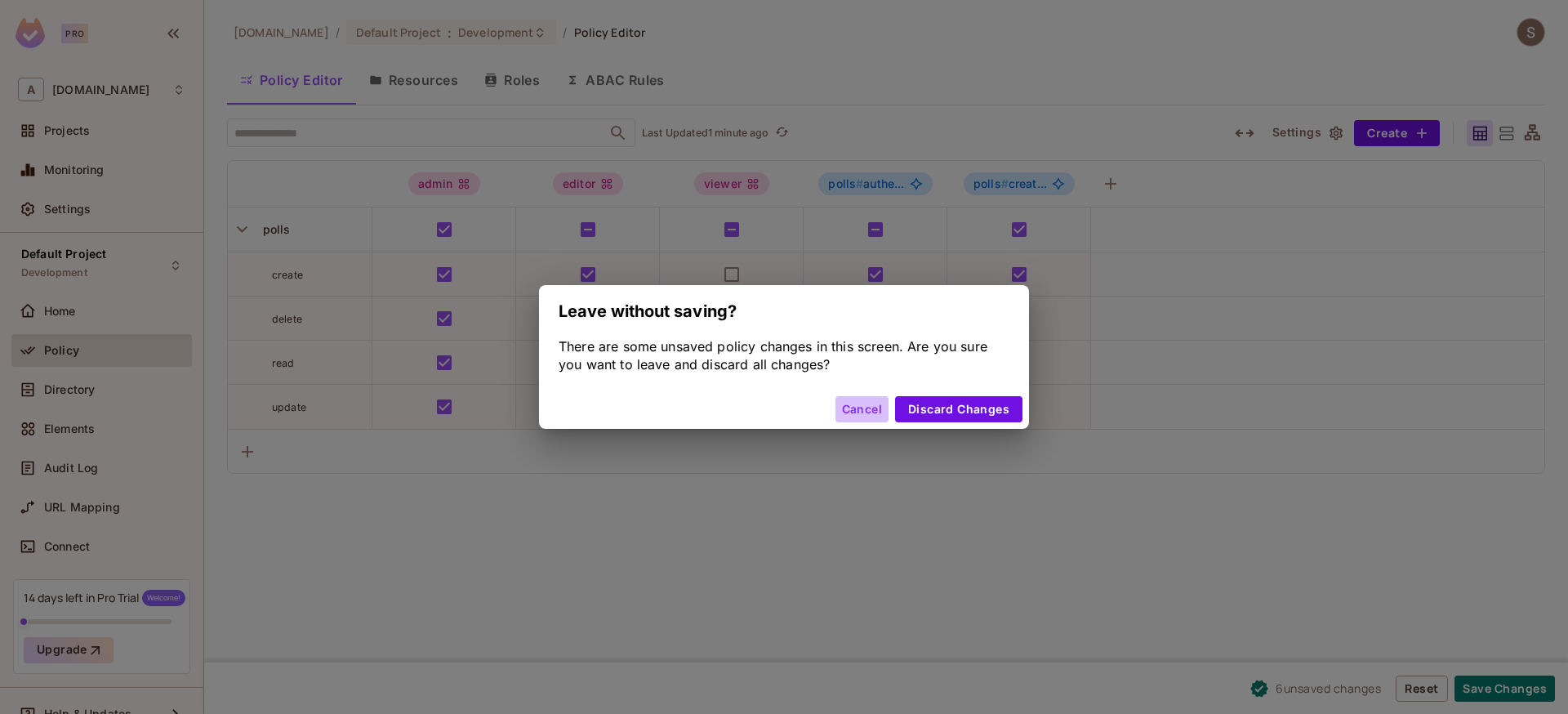
click at [852, 411] on button "Cancel" at bounding box center [862, 408] width 53 height 26
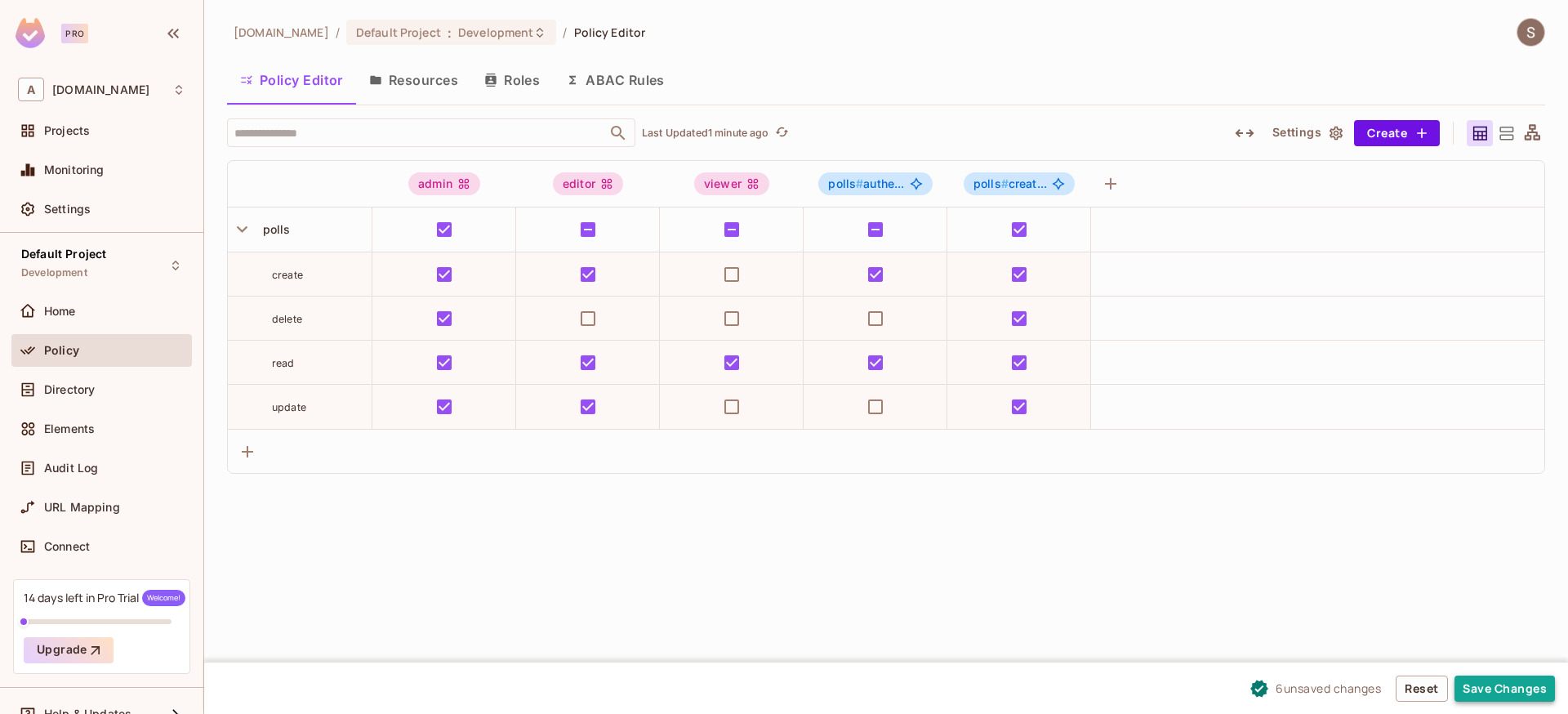
click at [1482, 699] on button "Save Changes" at bounding box center [1504, 688] width 100 height 26
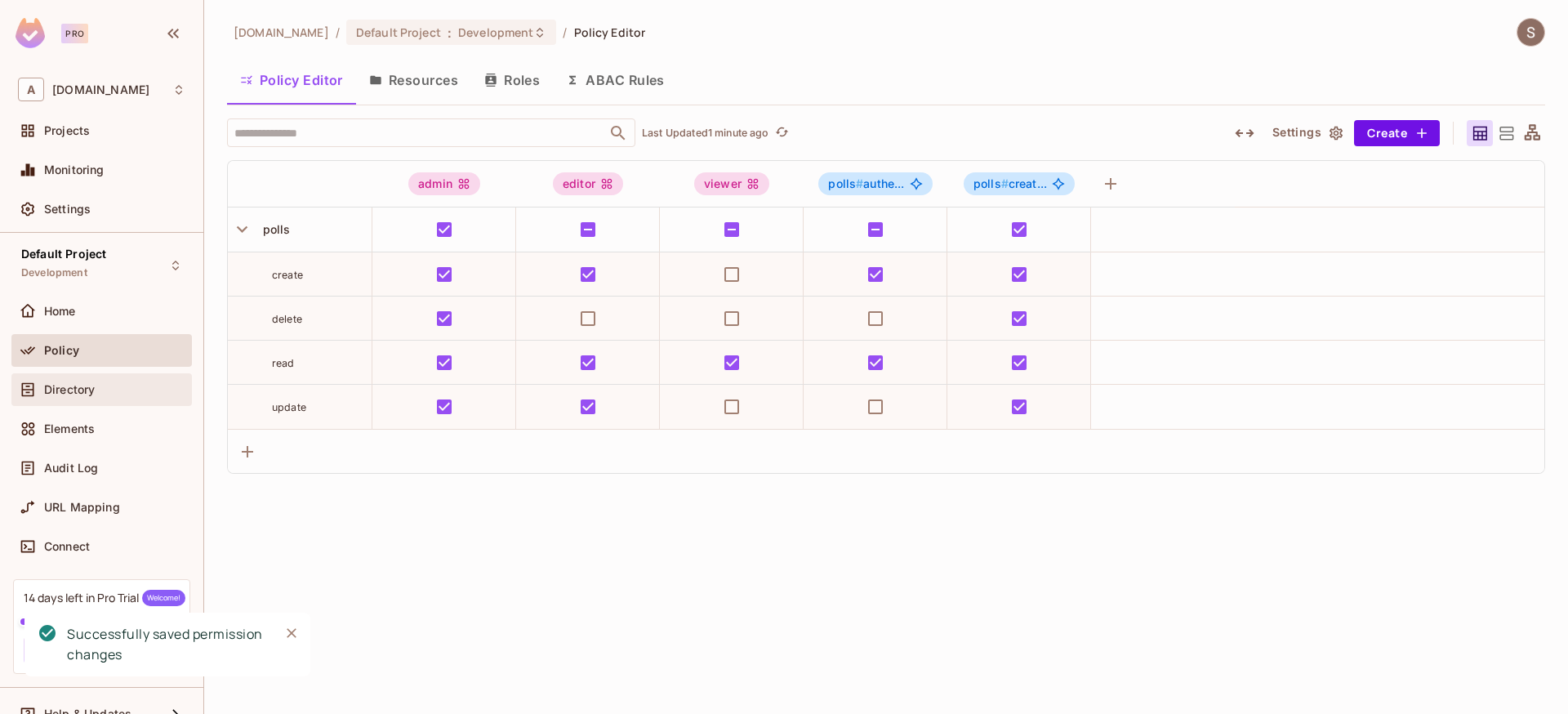
click at [91, 393] on span "Directory" at bounding box center [69, 389] width 51 height 13
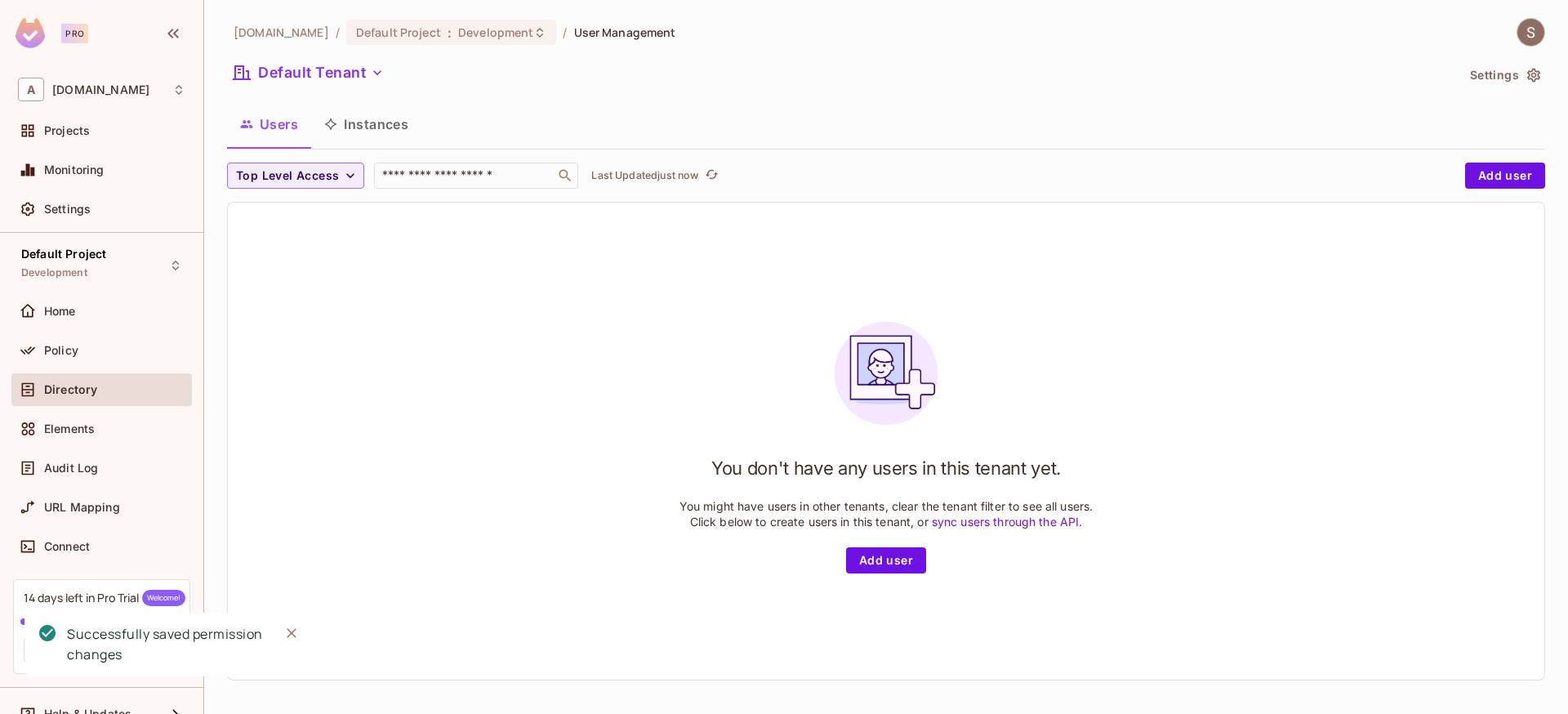
scroll to position [2, 0]
click at [393, 108] on button "Instances" at bounding box center [366, 121] width 110 height 41
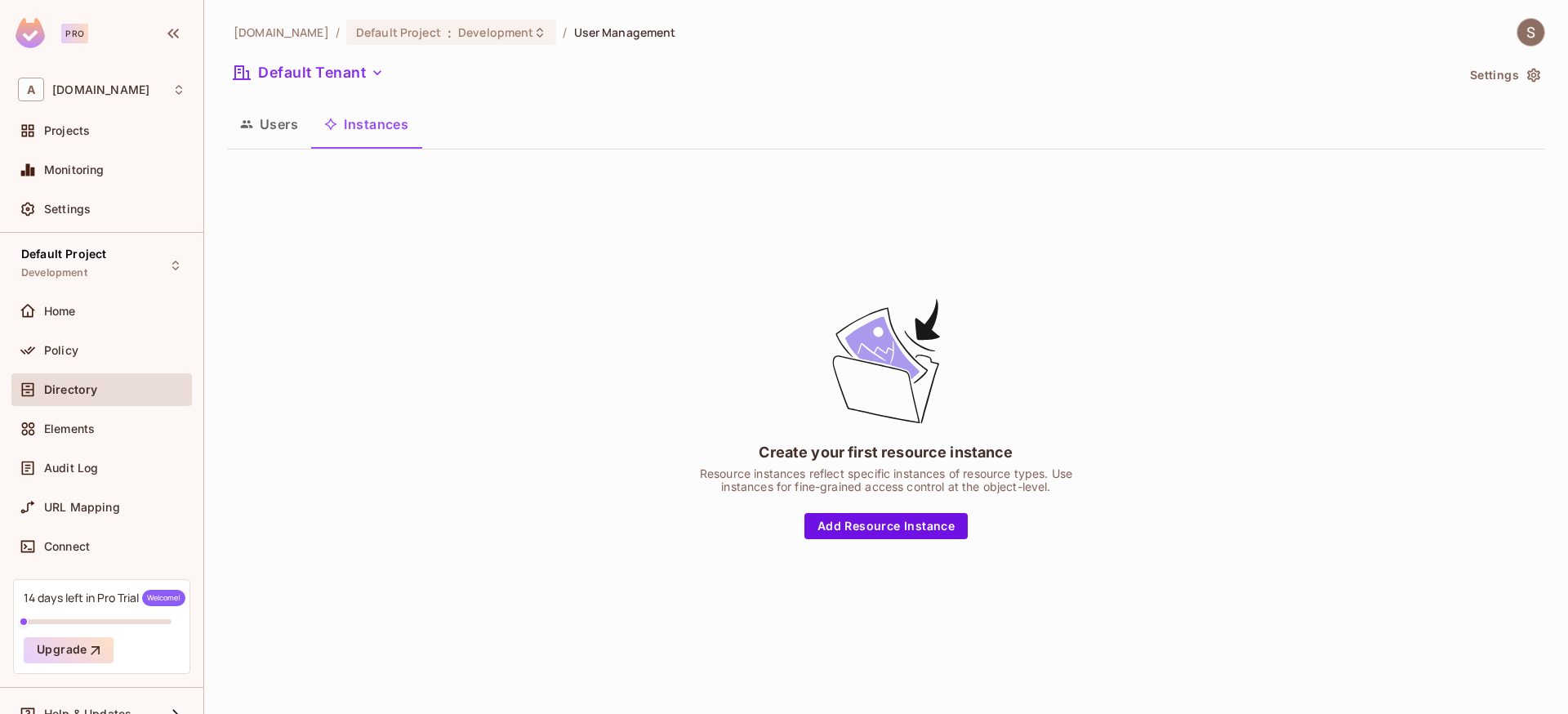
click at [285, 120] on button "Users" at bounding box center [268, 124] width 84 height 41
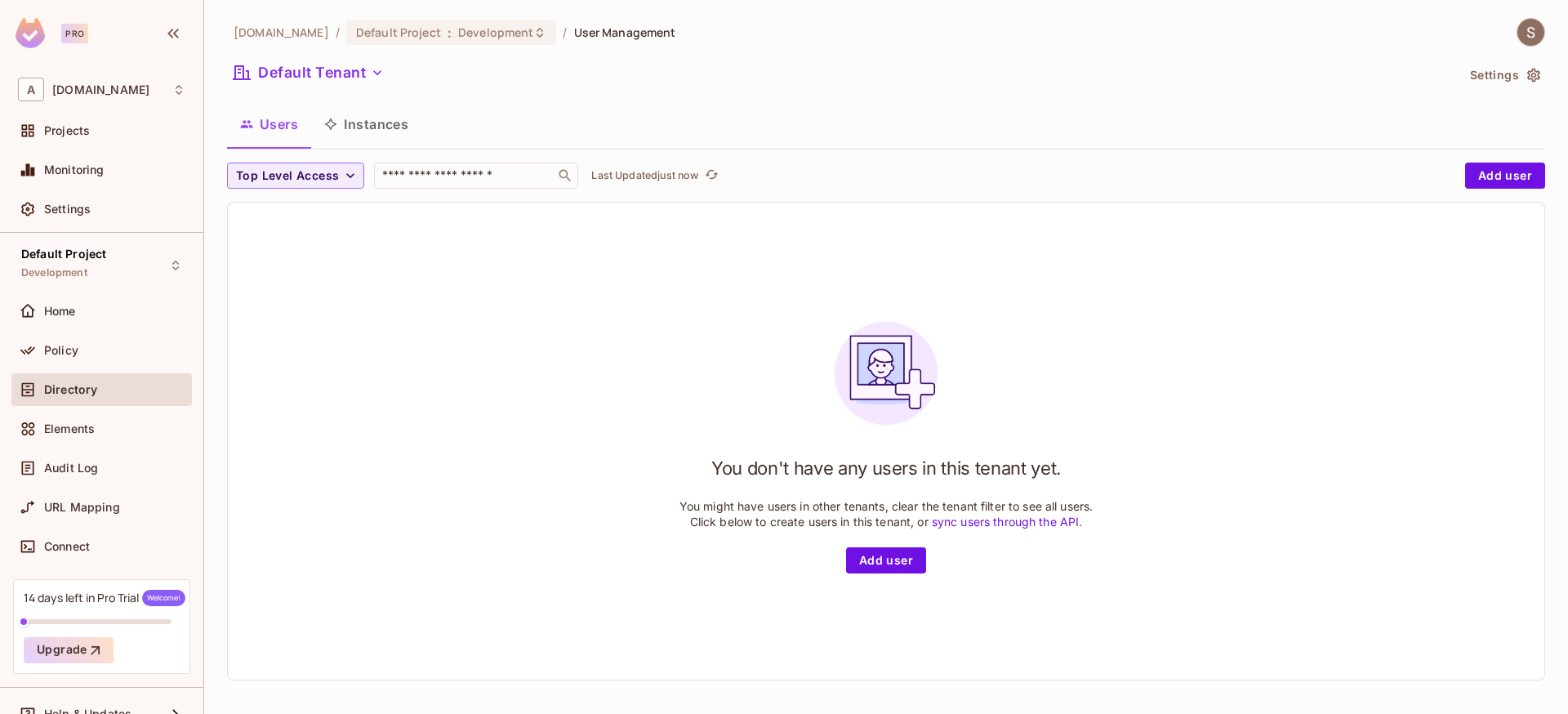
click at [355, 134] on button "Instances" at bounding box center [366, 124] width 110 height 41
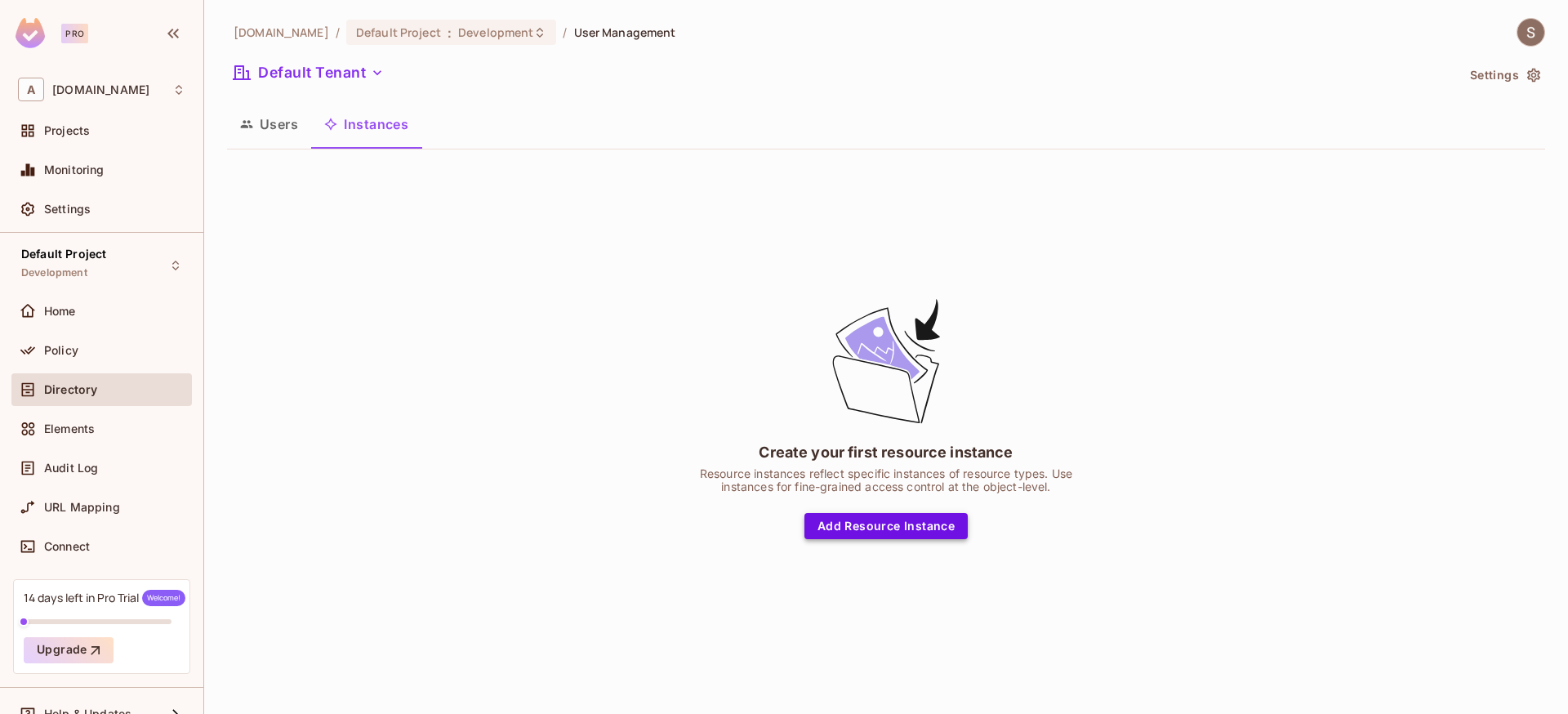
click at [864, 528] on button "Add Resource Instance" at bounding box center [886, 526] width 164 height 26
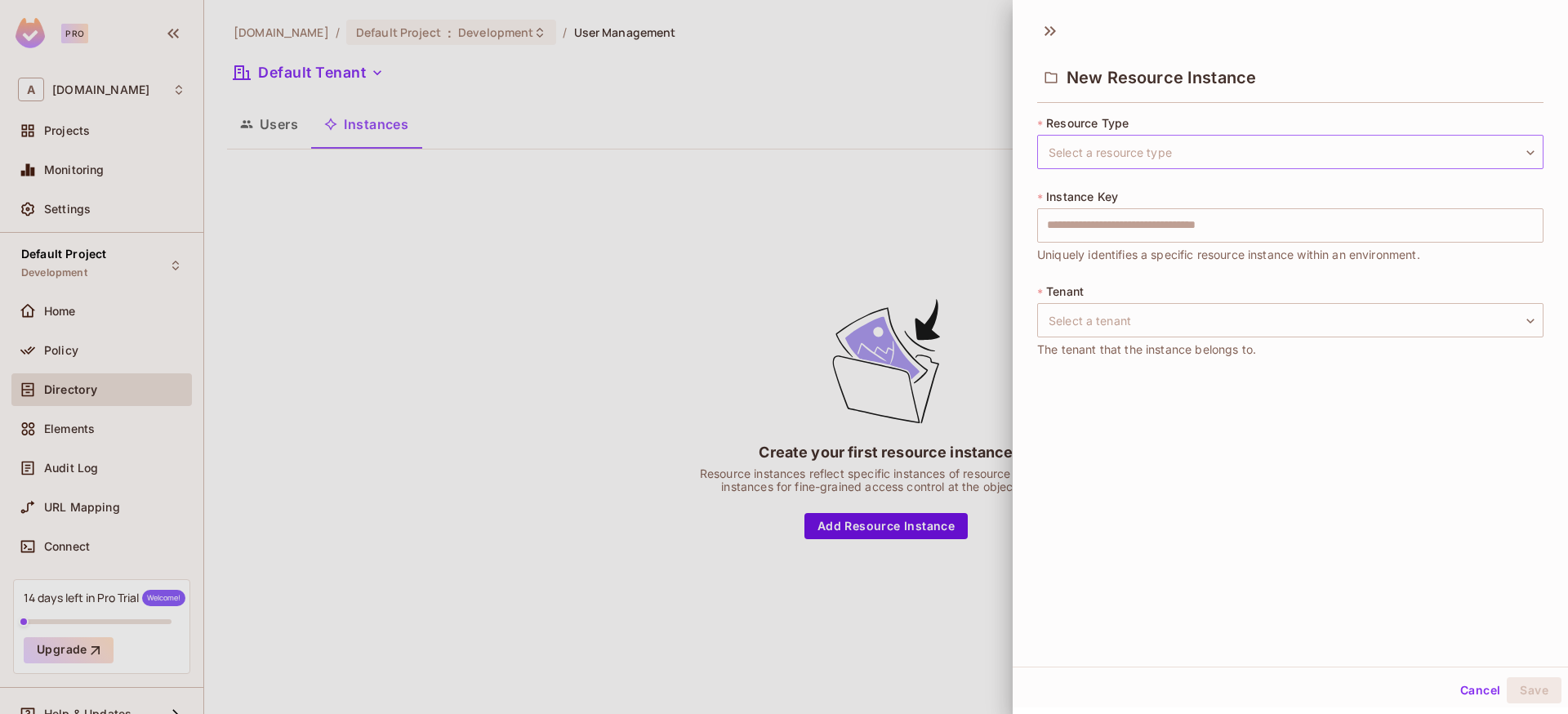
click at [1106, 144] on body "Pro A [DOMAIN_NAME] Projects Monitoring Settings Default Project Development Ho…" at bounding box center [784, 357] width 1568 height 714
click at [1087, 237] on li "polls" at bounding box center [1277, 229] width 481 height 29
type input "*****"
click at [1139, 226] on input "text" at bounding box center [1290, 225] width 506 height 34
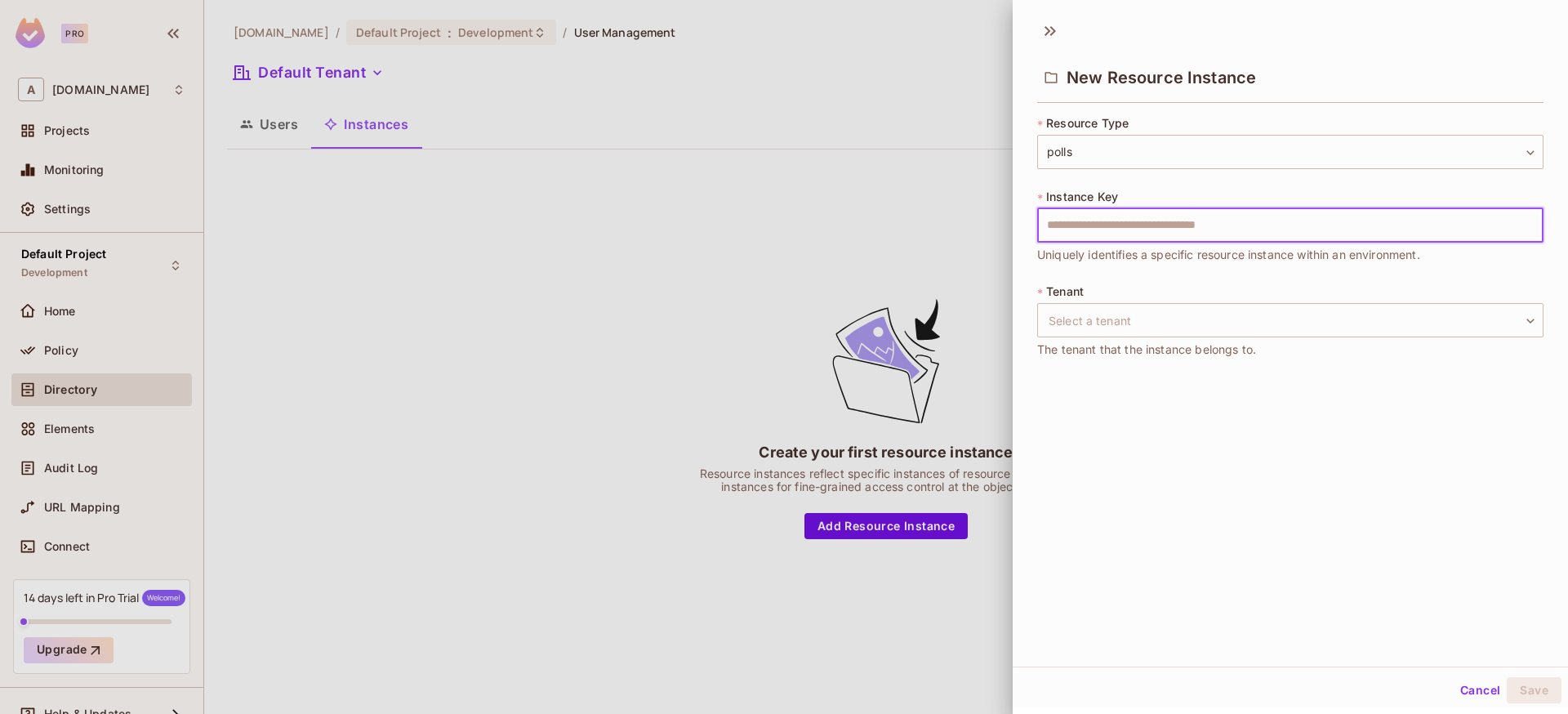
click at [1111, 381] on div "New Resource Instance * Resource Type polls ***** ​ * Instance Key ​ Uniquely i…" at bounding box center [1290, 339] width 555 height 655
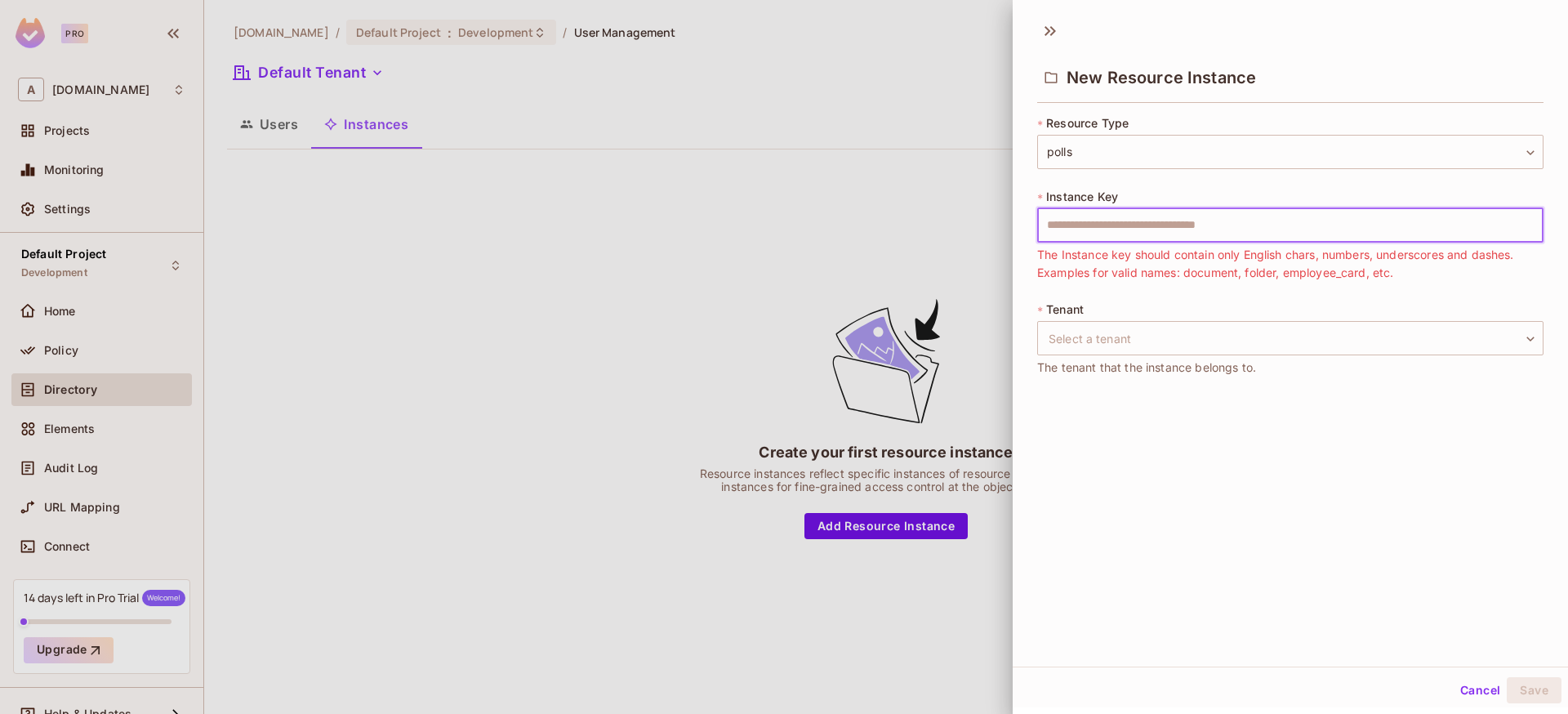
click at [1107, 228] on input "text" at bounding box center [1290, 225] width 506 height 34
click at [1261, 237] on input "text" at bounding box center [1290, 225] width 506 height 34
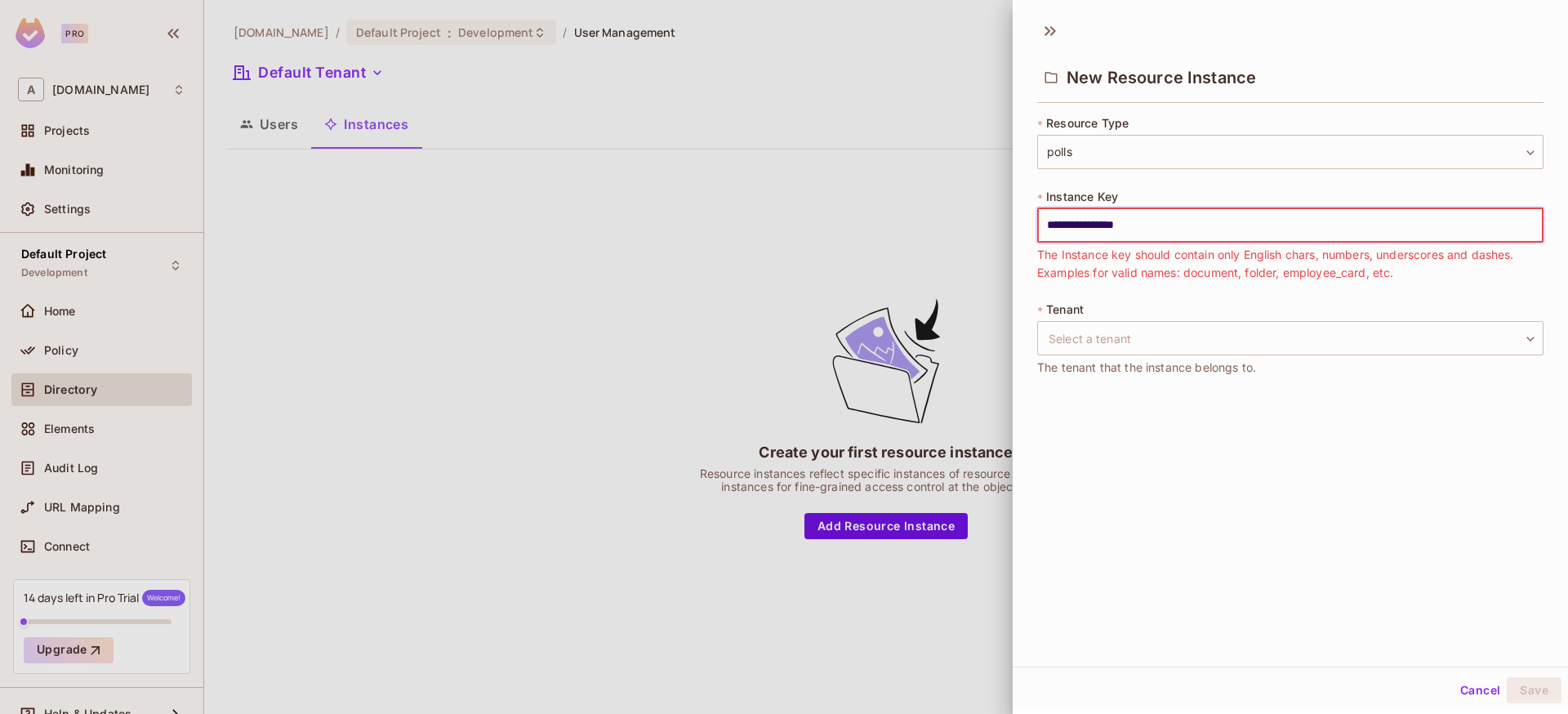
click at [1275, 496] on div "**********" at bounding box center [1290, 339] width 555 height 655
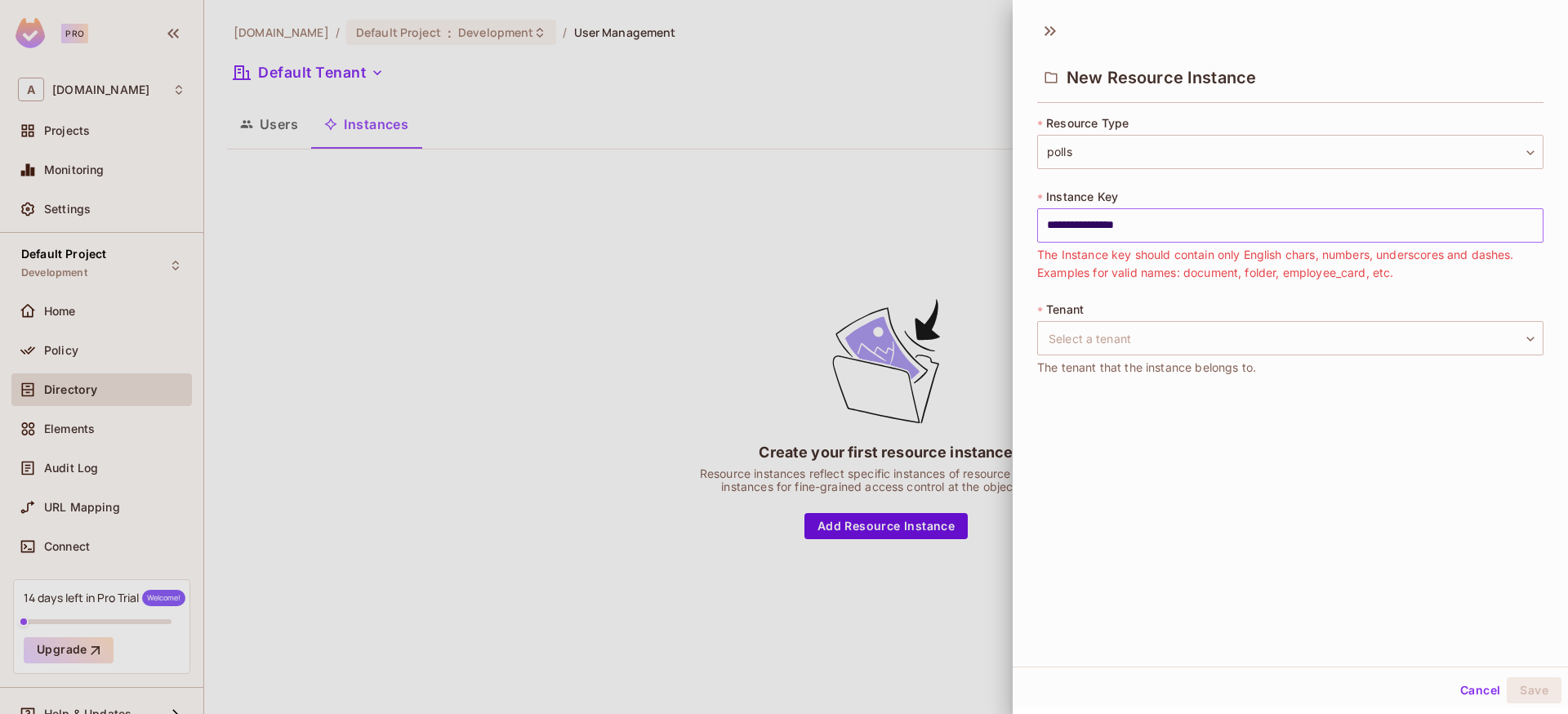
click at [1058, 222] on input "**********" at bounding box center [1290, 225] width 506 height 34
click at [1157, 480] on div "**********" at bounding box center [1290, 339] width 555 height 655
click at [1131, 226] on input "**********" at bounding box center [1290, 225] width 506 height 34
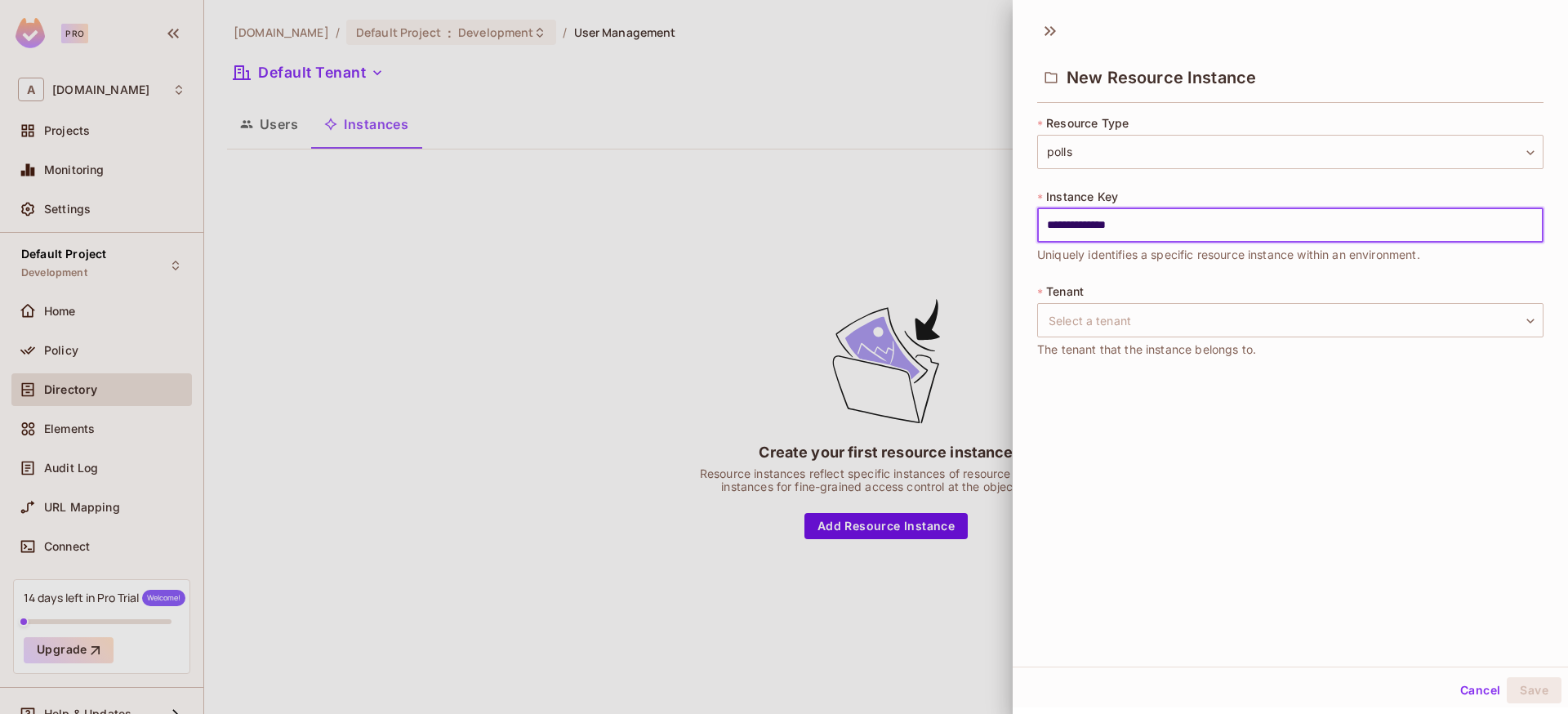
type input "**********"
click at [1118, 514] on div "**********" at bounding box center [1290, 339] width 555 height 655
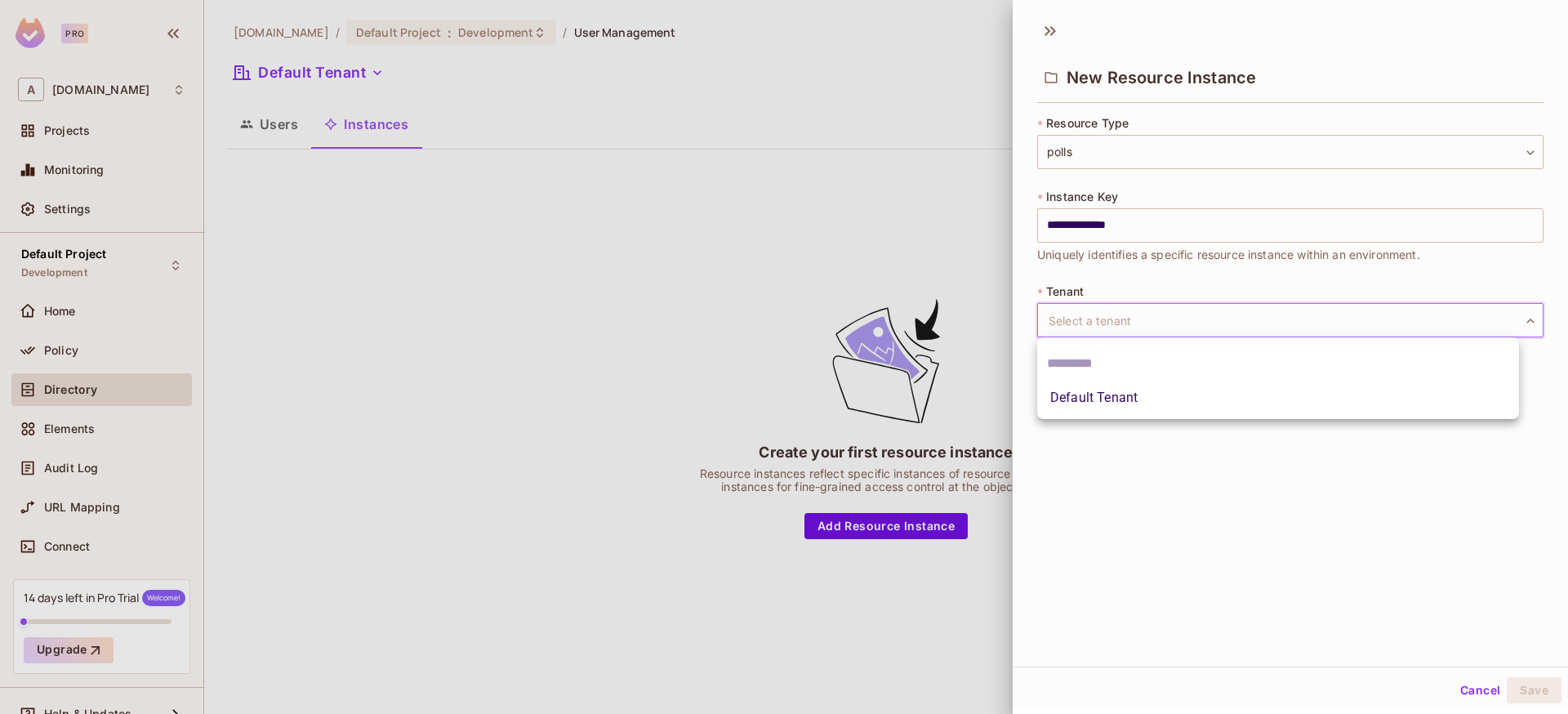
click at [1162, 322] on body "**********" at bounding box center [784, 357] width 1568 height 714
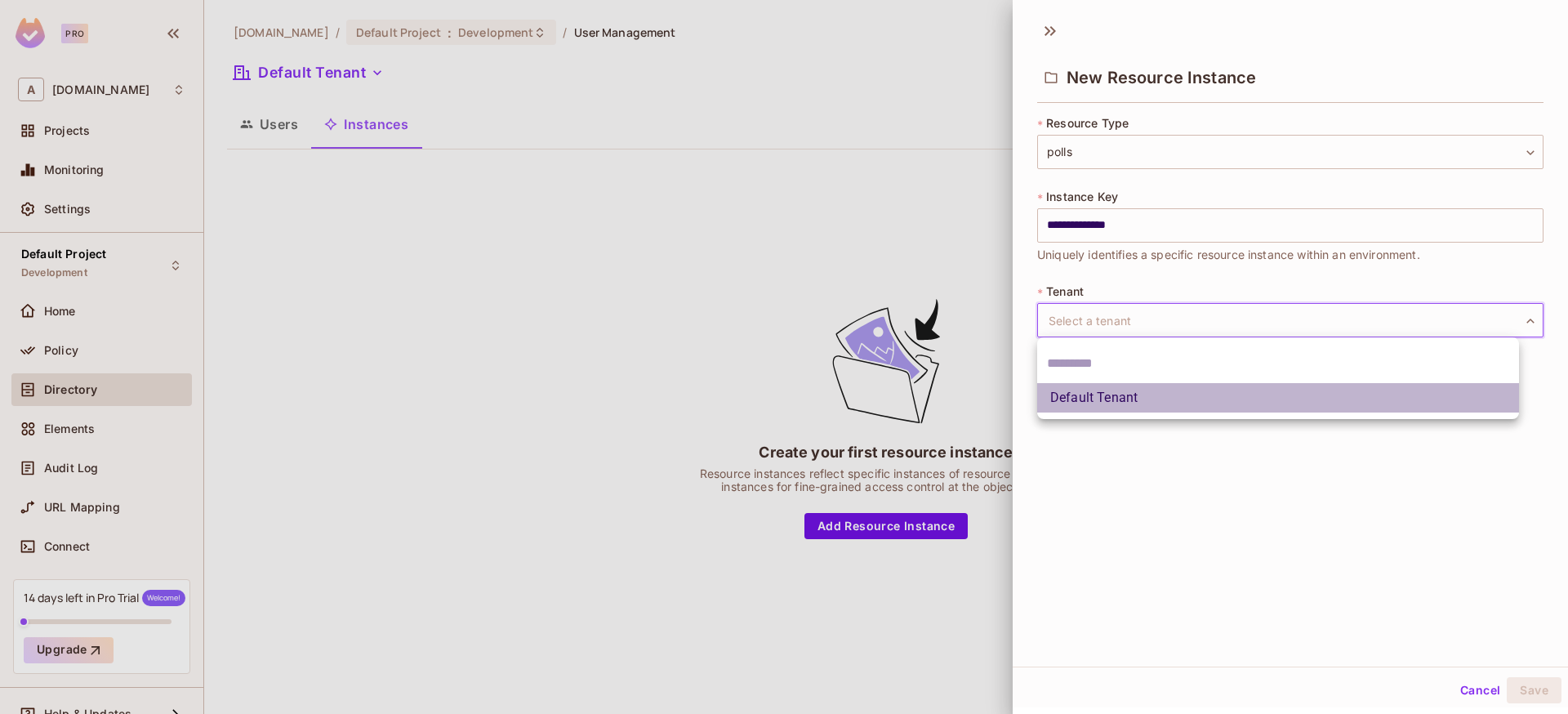
click at [1115, 404] on li "Default Tenant" at bounding box center [1277, 397] width 481 height 29
type input "*******"
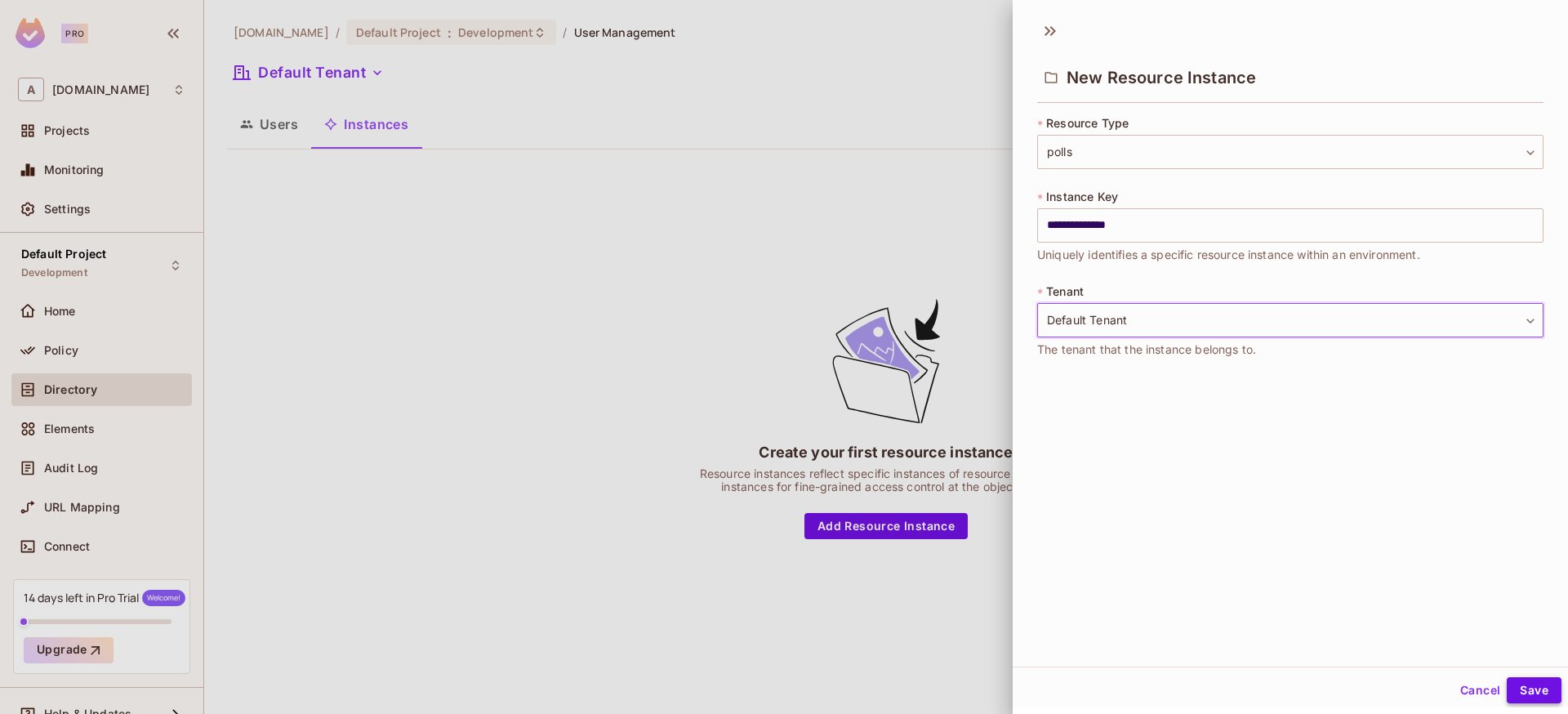
click at [1528, 686] on button "Save" at bounding box center [1534, 689] width 55 height 26
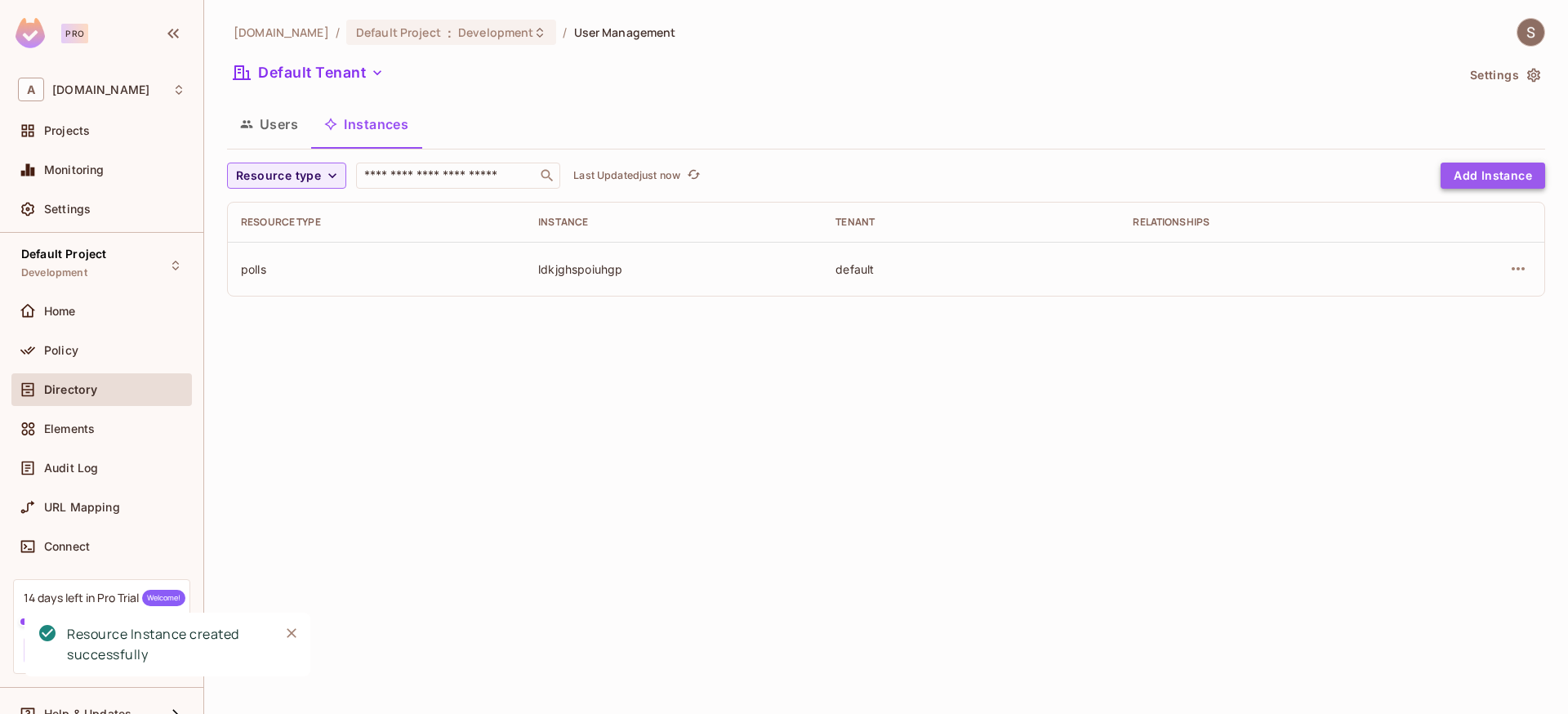
click at [1469, 175] on button "Add Instance" at bounding box center [1492, 175] width 105 height 26
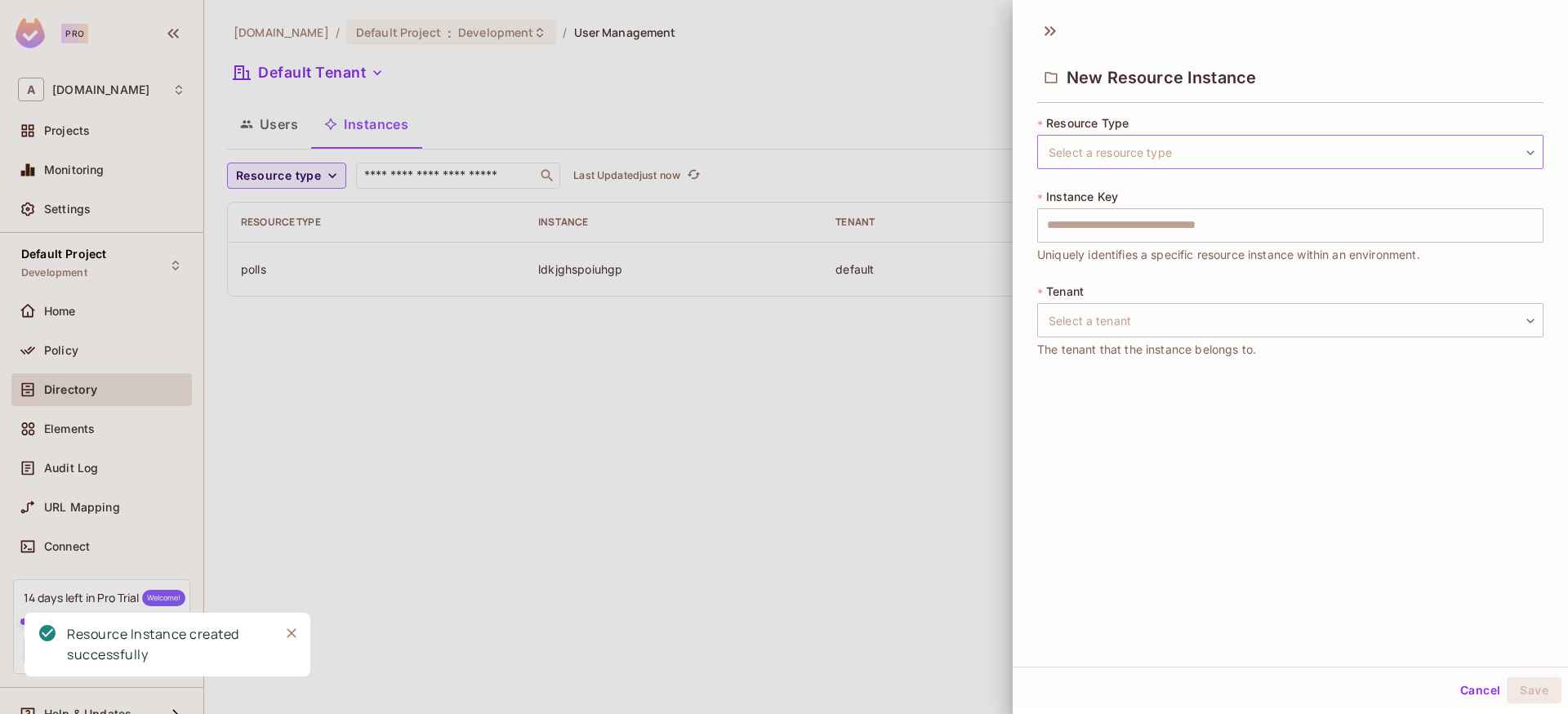
click at [1178, 151] on body "Pro A [DOMAIN_NAME] Projects Monitoring Settings Default Project Development Ho…" at bounding box center [784, 357] width 1568 height 714
click at [1093, 227] on li "polls" at bounding box center [1277, 229] width 481 height 29
type input "*****"
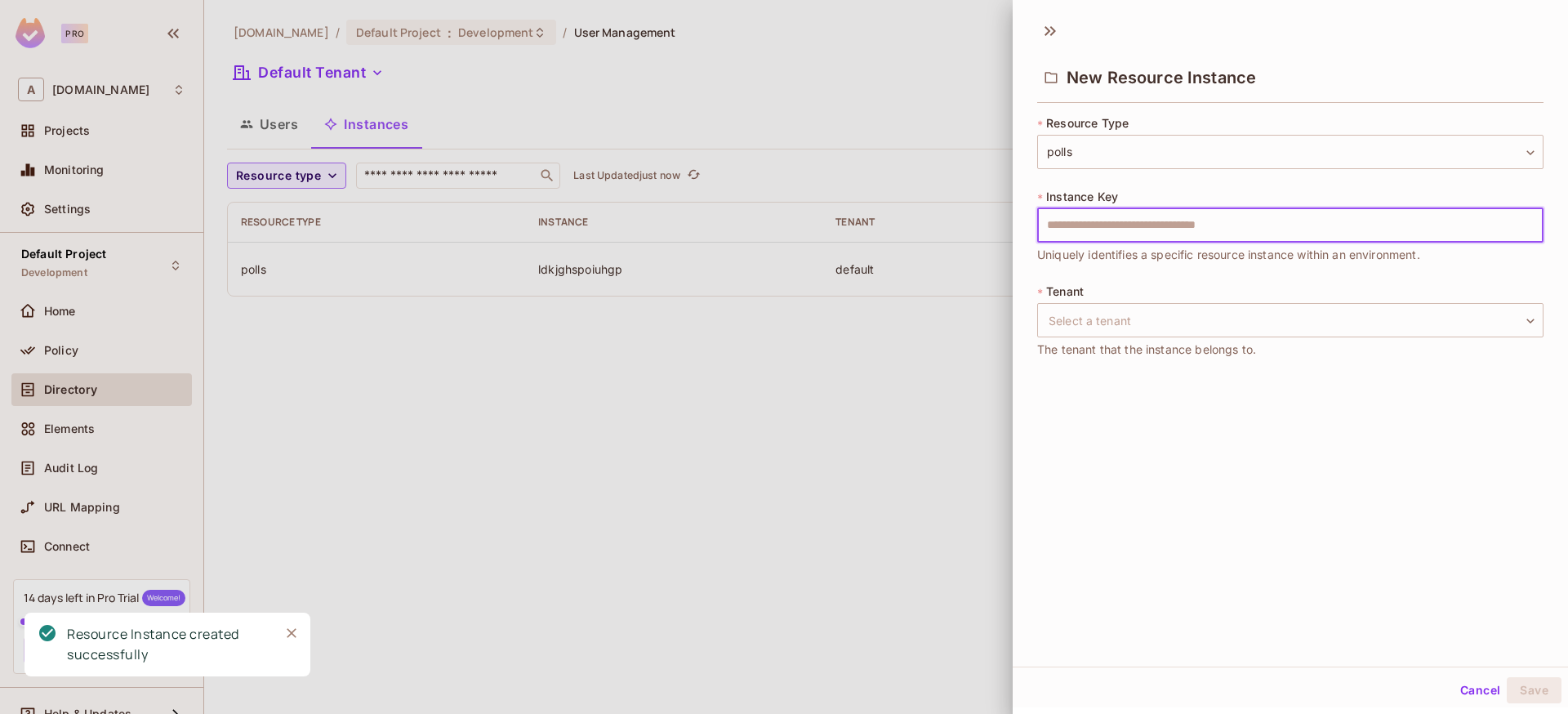
click at [1094, 225] on input "text" at bounding box center [1290, 225] width 506 height 34
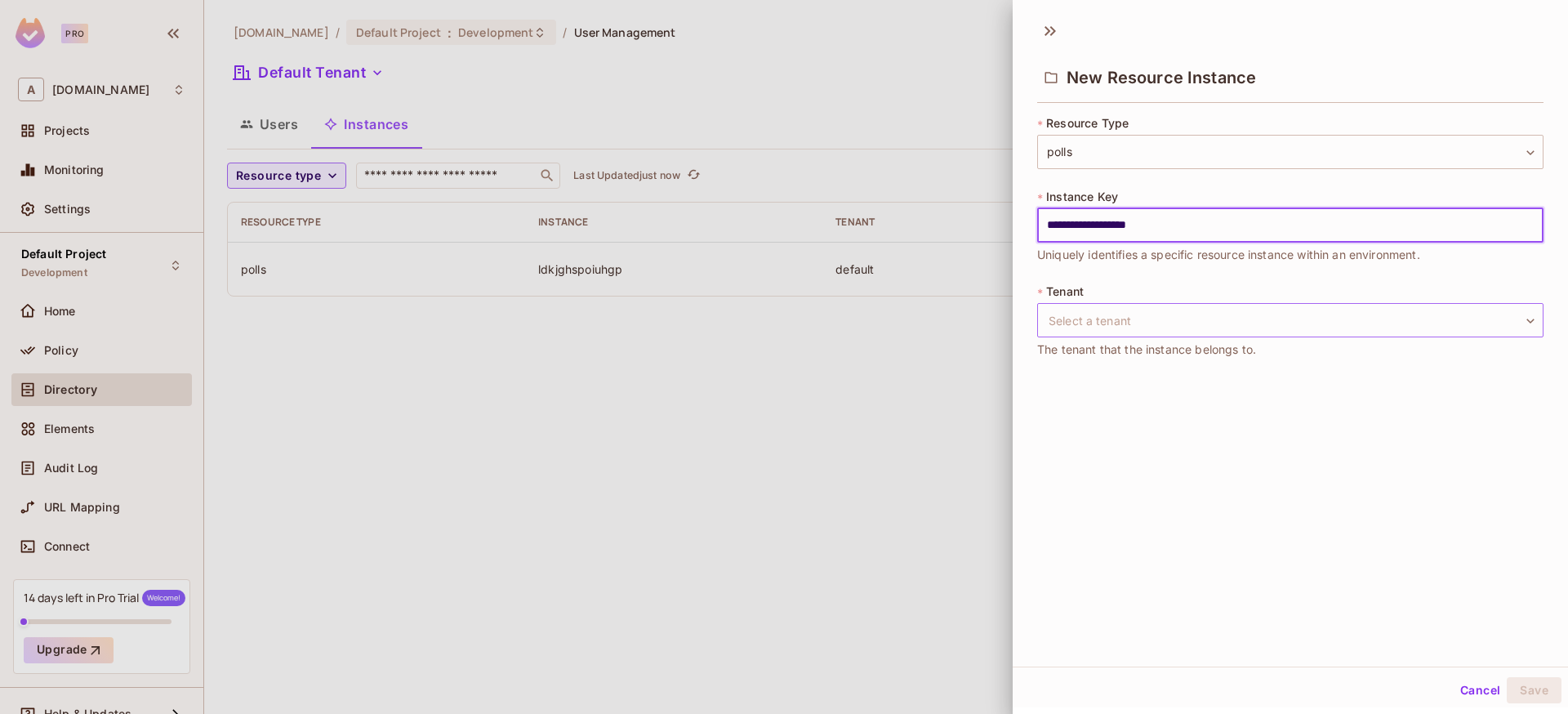
type input "**********"
click at [1074, 331] on body "**********" at bounding box center [784, 357] width 1568 height 714
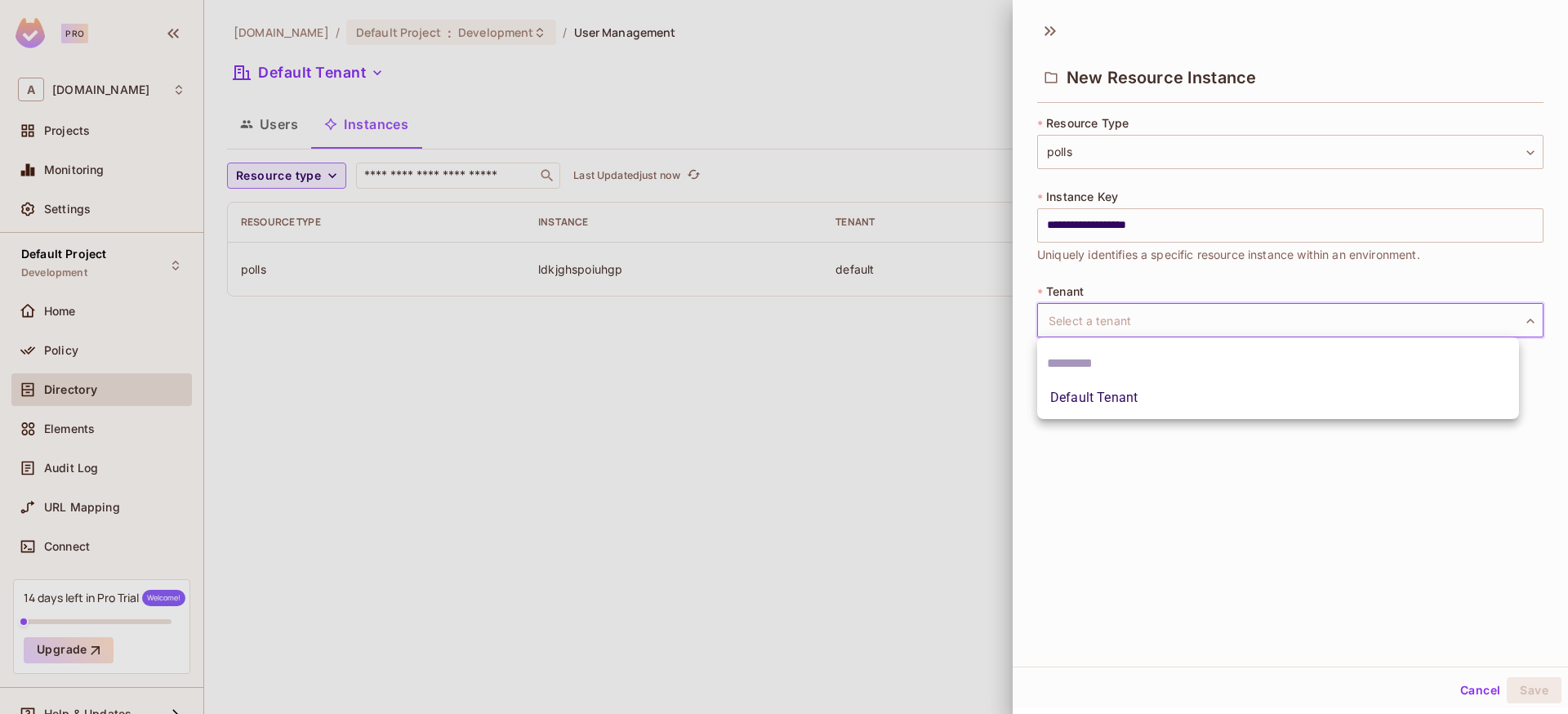
click at [1075, 407] on li "Default Tenant" at bounding box center [1277, 397] width 481 height 29
type input "*******"
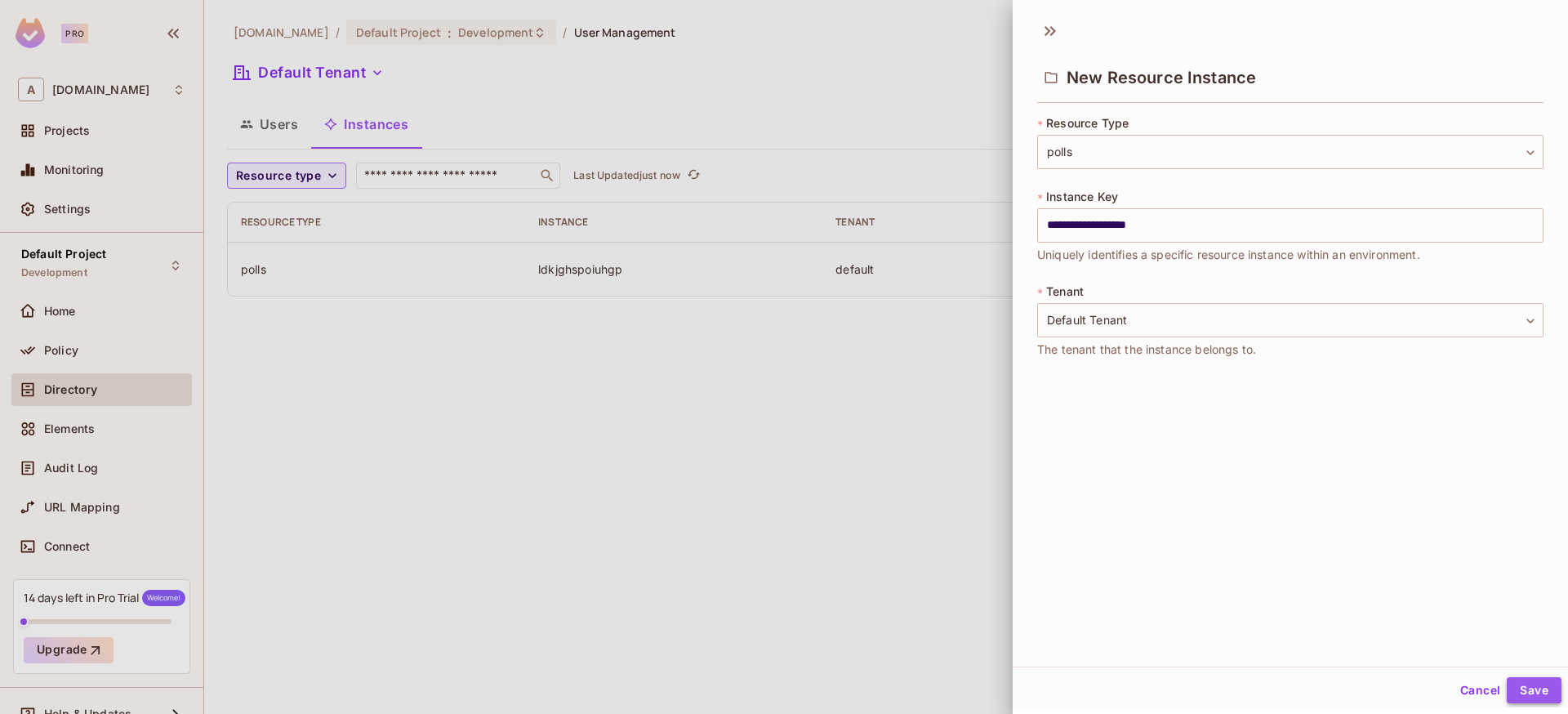
click at [1507, 684] on button "Save" at bounding box center [1534, 689] width 55 height 26
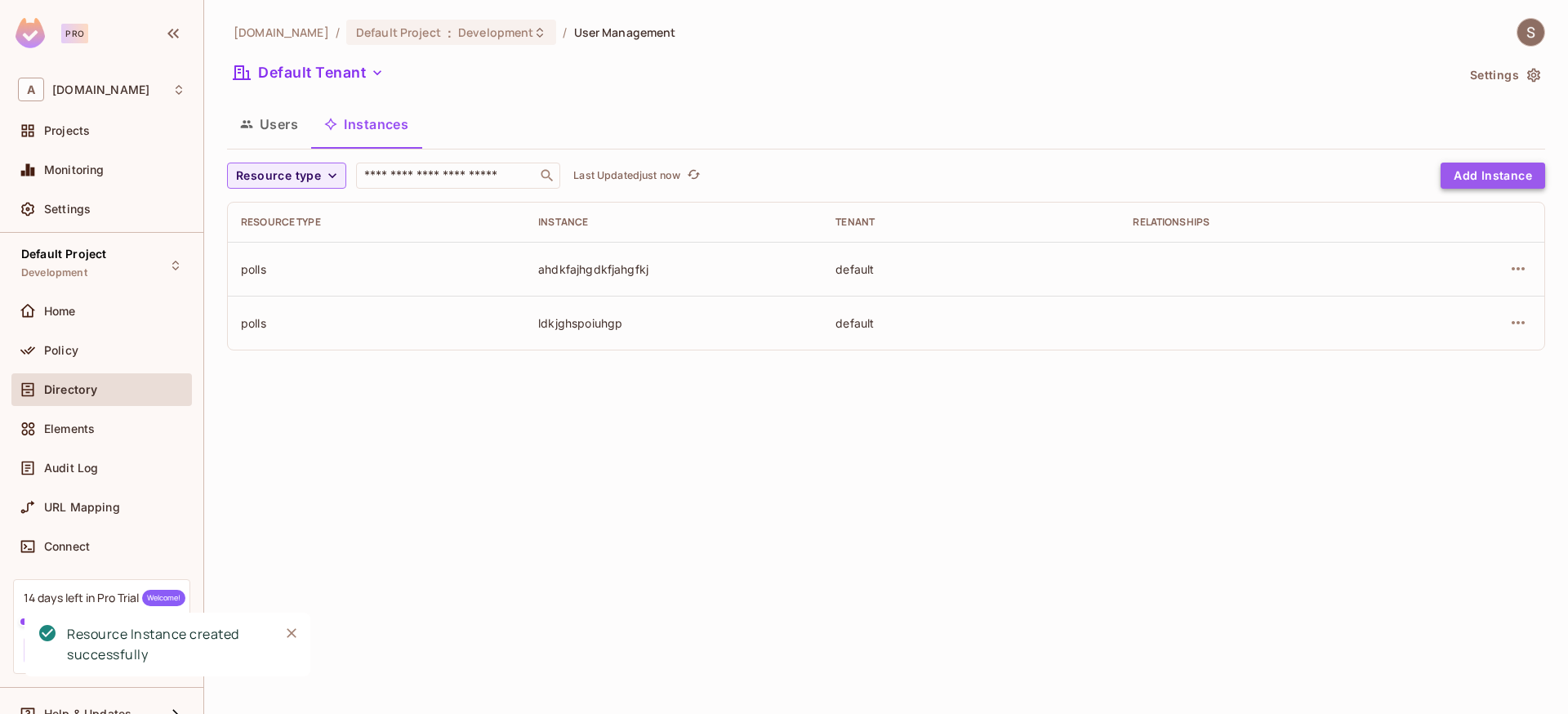
click at [1456, 177] on button "Add Instance" at bounding box center [1492, 175] width 105 height 26
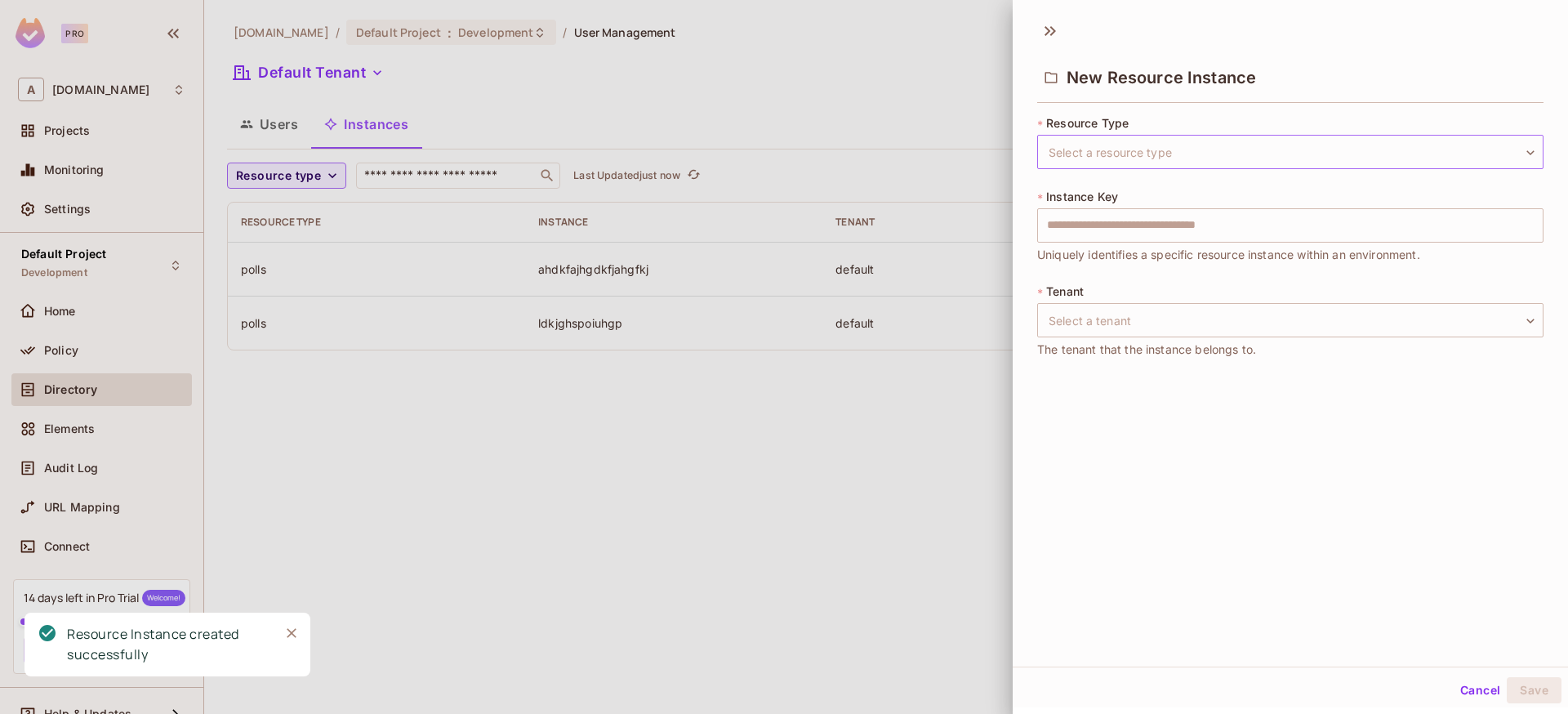
click at [1084, 148] on body "Pro A [DOMAIN_NAME] Projects Monitoring Settings Default Project Development Ho…" at bounding box center [784, 357] width 1568 height 714
click at [1076, 226] on li "polls" at bounding box center [1277, 229] width 481 height 29
type input "*****"
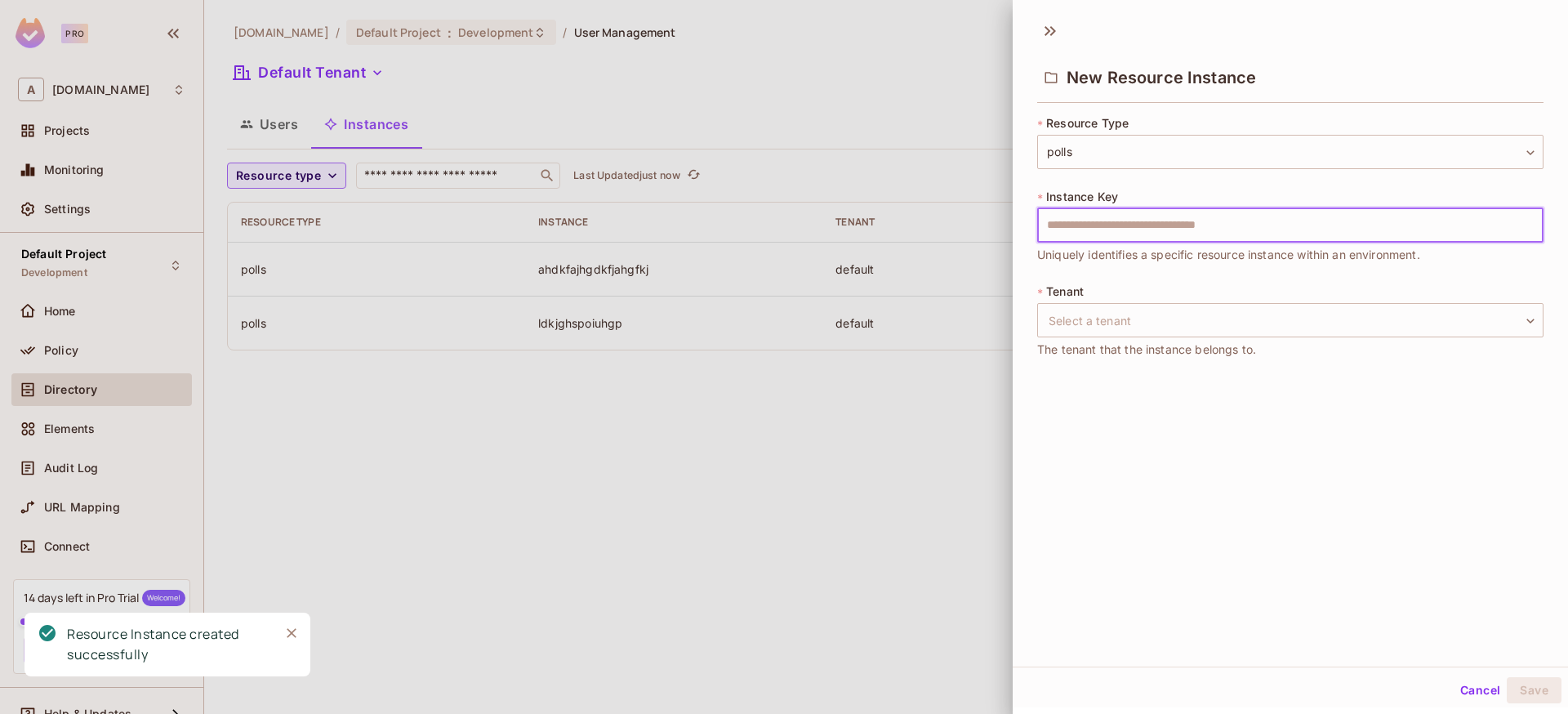
click at [1078, 226] on input "text" at bounding box center [1290, 225] width 506 height 34
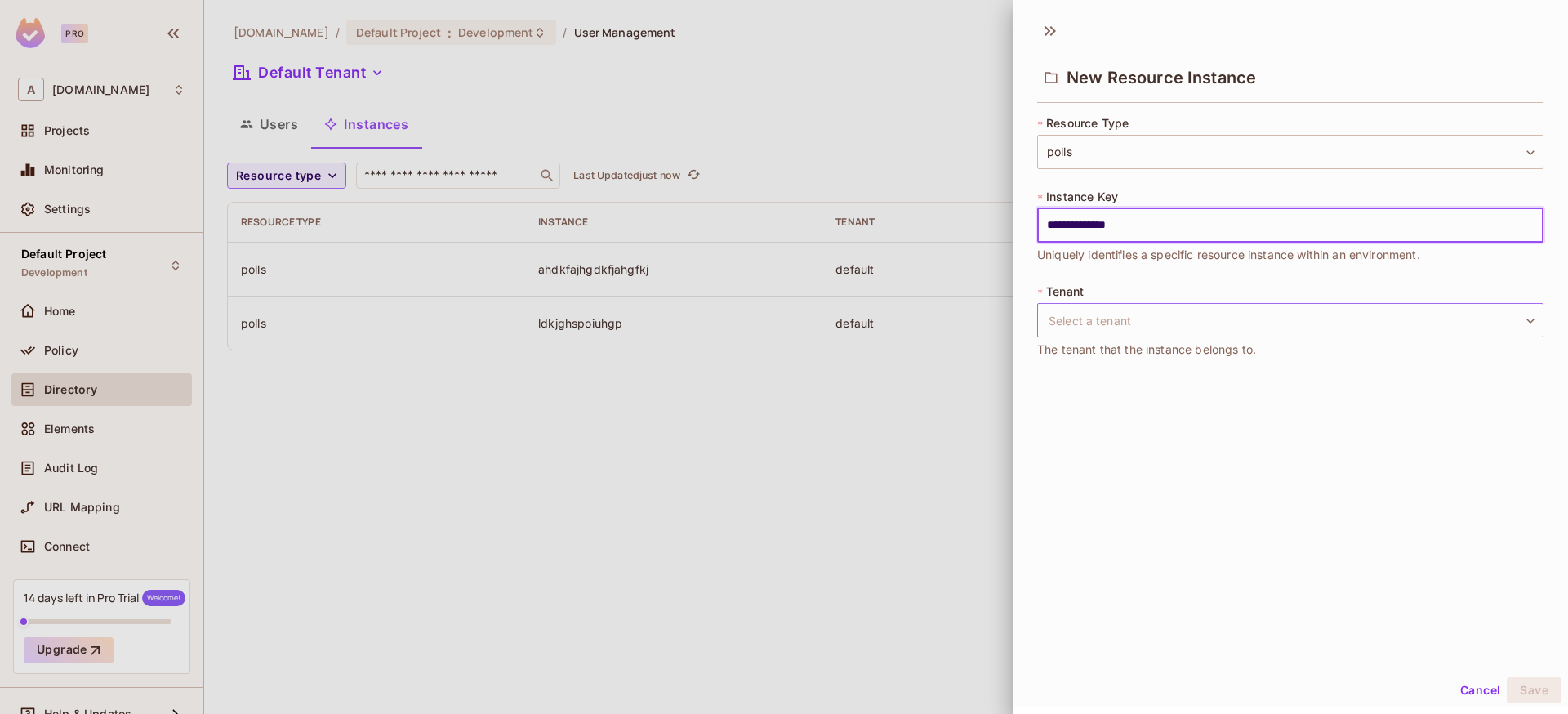
type input "**********"
click at [1112, 310] on body "**********" at bounding box center [784, 357] width 1568 height 714
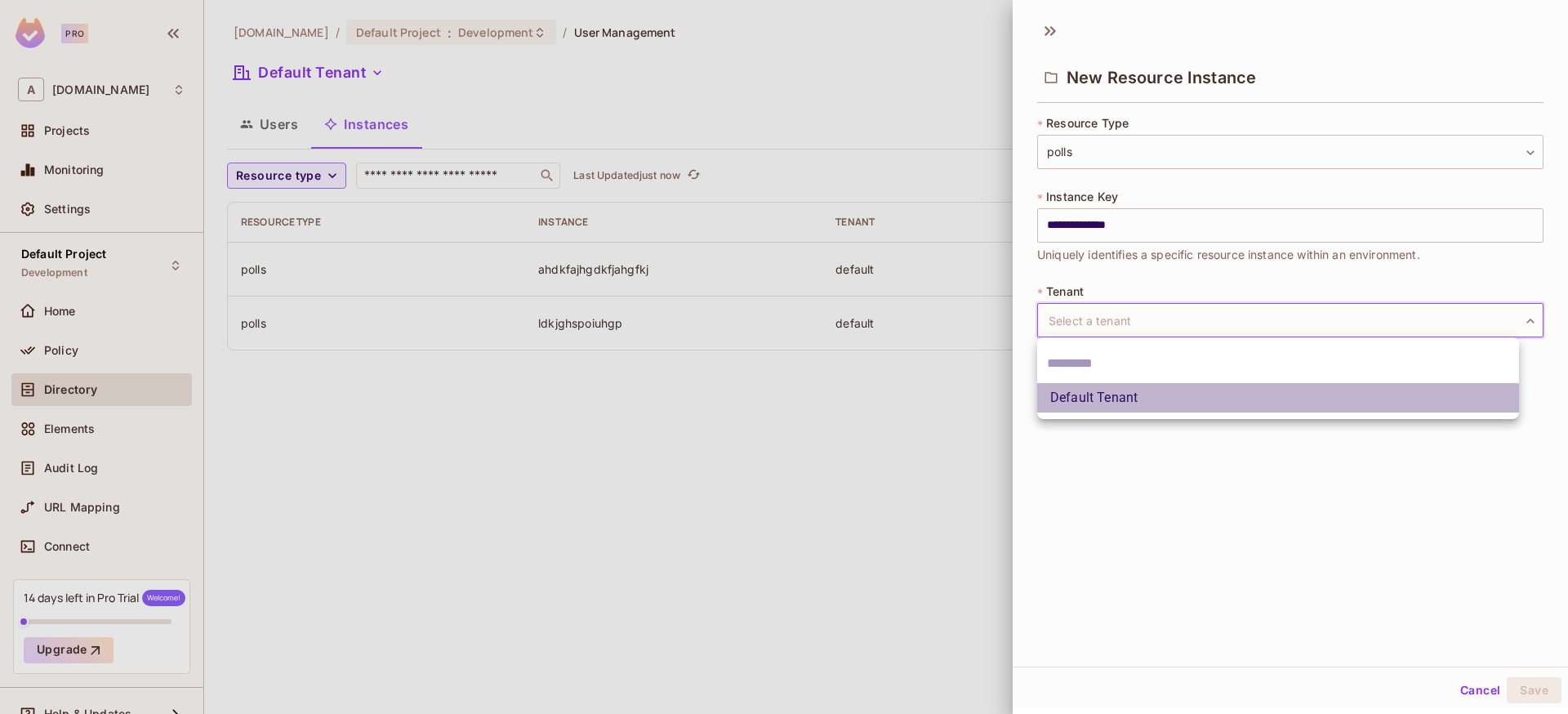
drag, startPoint x: 1111, startPoint y: 395, endPoint x: 1295, endPoint y: 532, distance: 229.4
click at [1111, 396] on li "Default Tenant" at bounding box center [1277, 397] width 481 height 29
type input "*******"
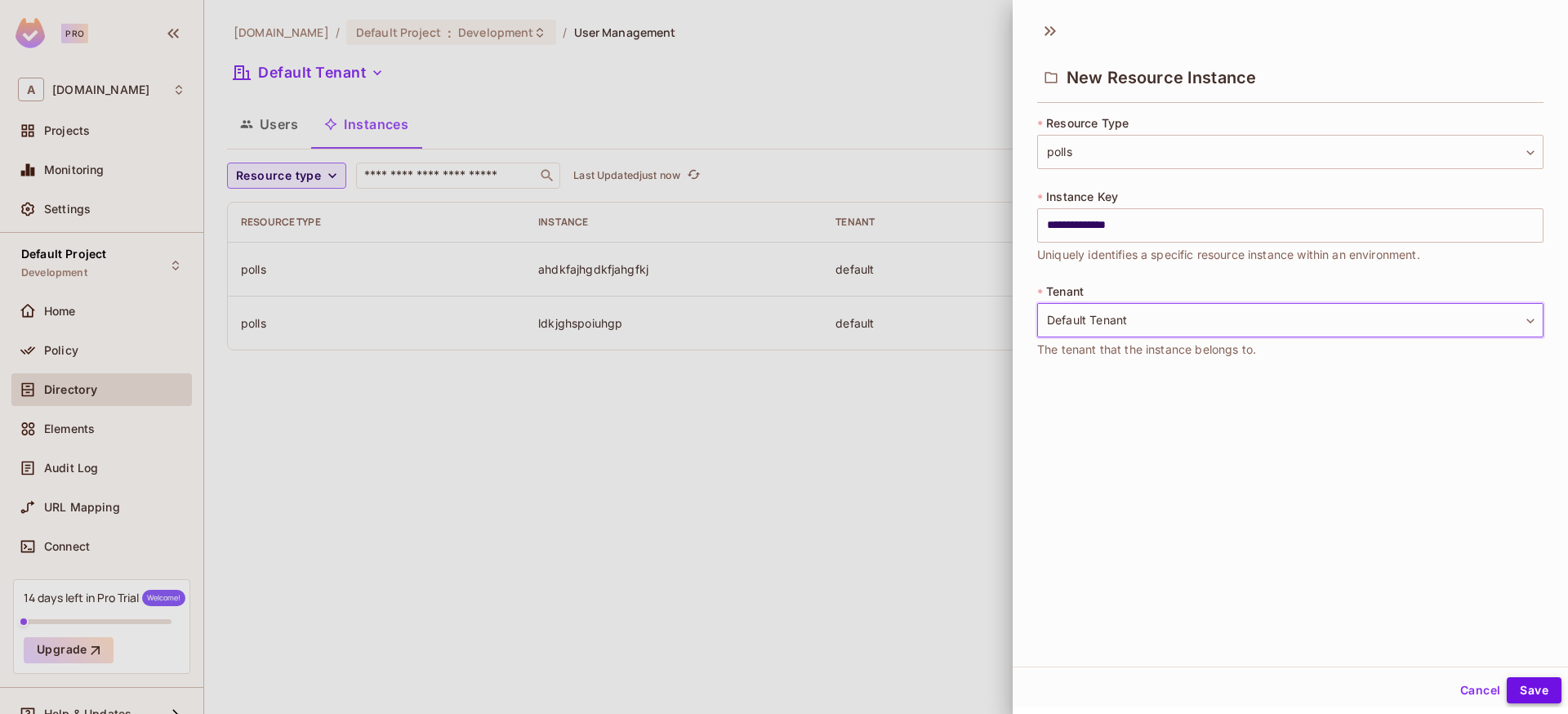
click at [1542, 698] on button "Save" at bounding box center [1534, 689] width 55 height 26
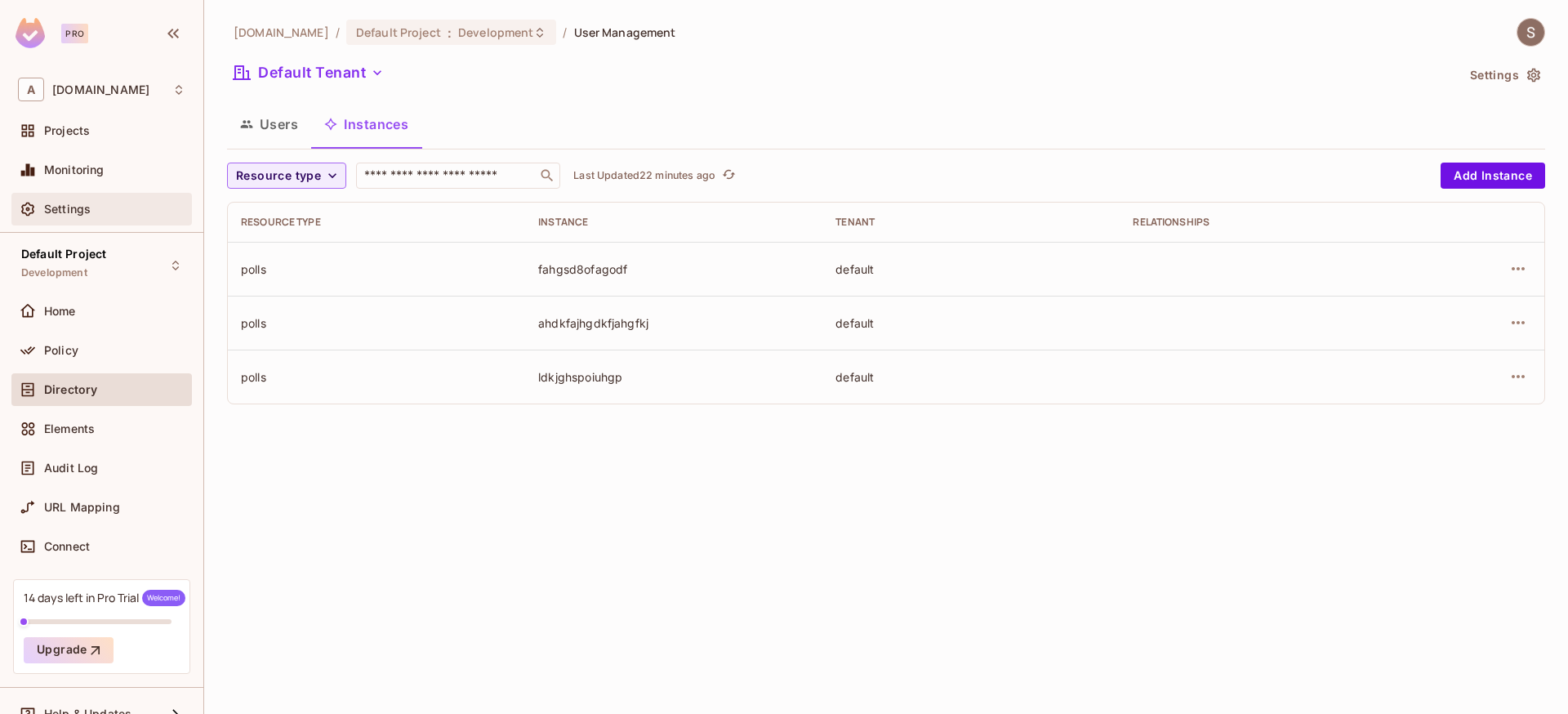
click at [120, 214] on div "Settings" at bounding box center [115, 209] width 141 height 13
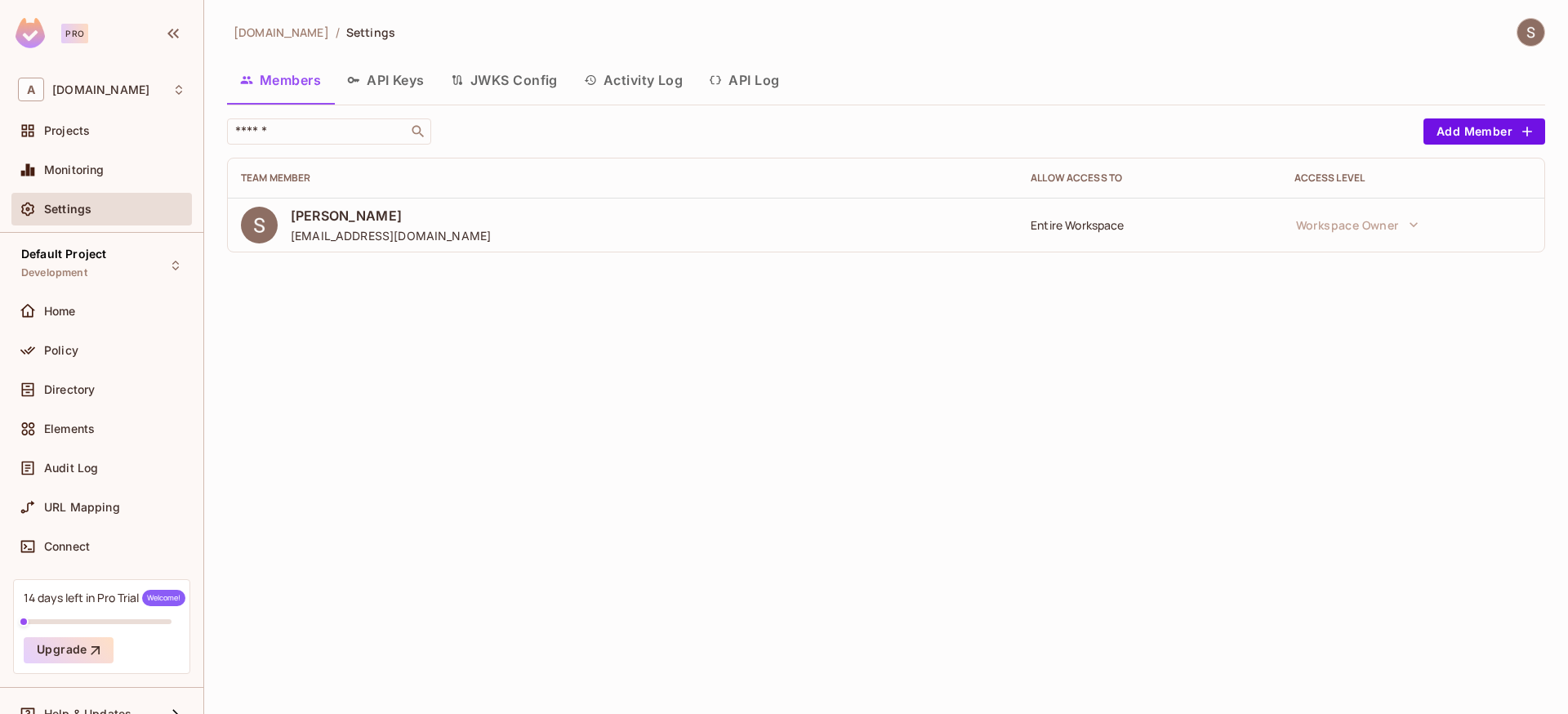
click at [391, 76] on button "API Keys" at bounding box center [385, 80] width 104 height 41
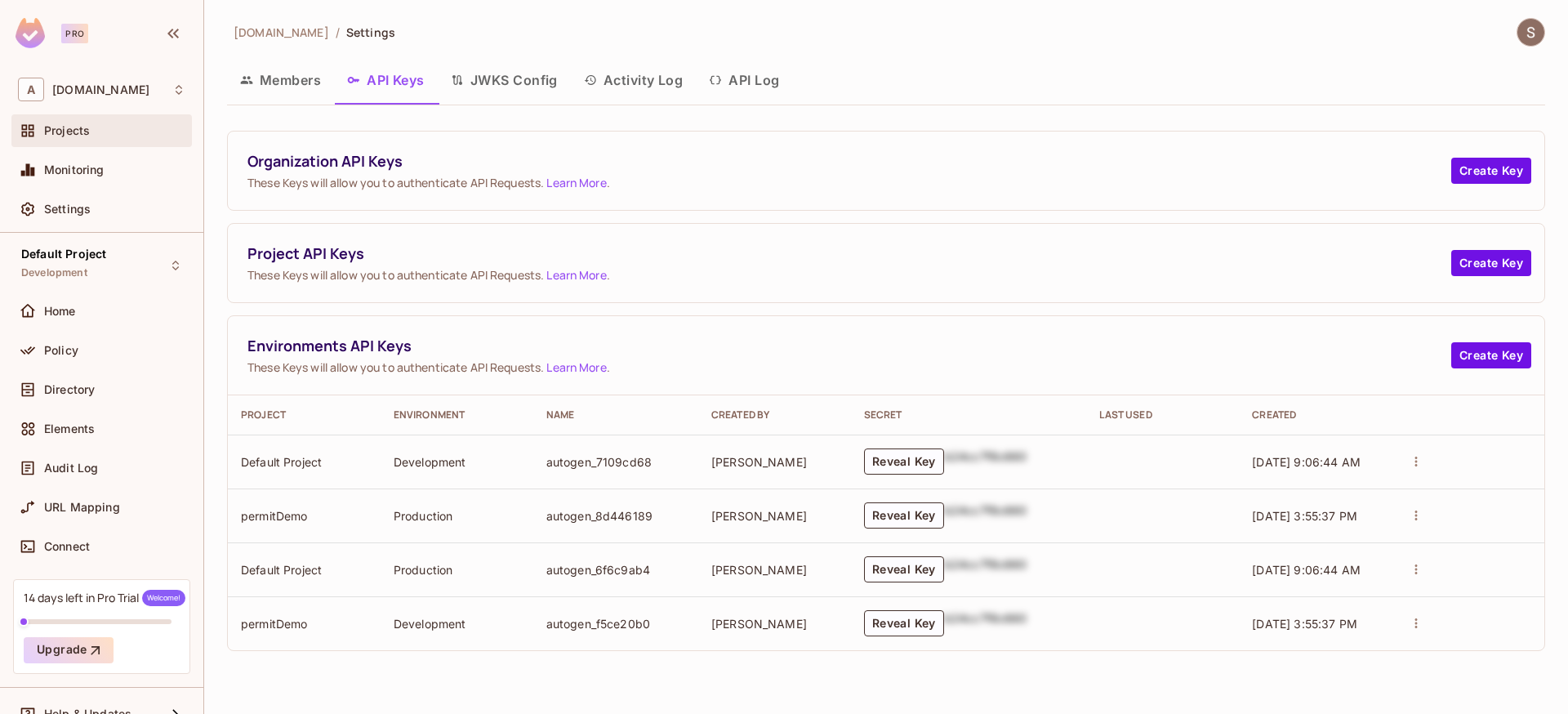
click at [54, 139] on div "Projects" at bounding box center [102, 131] width 168 height 20
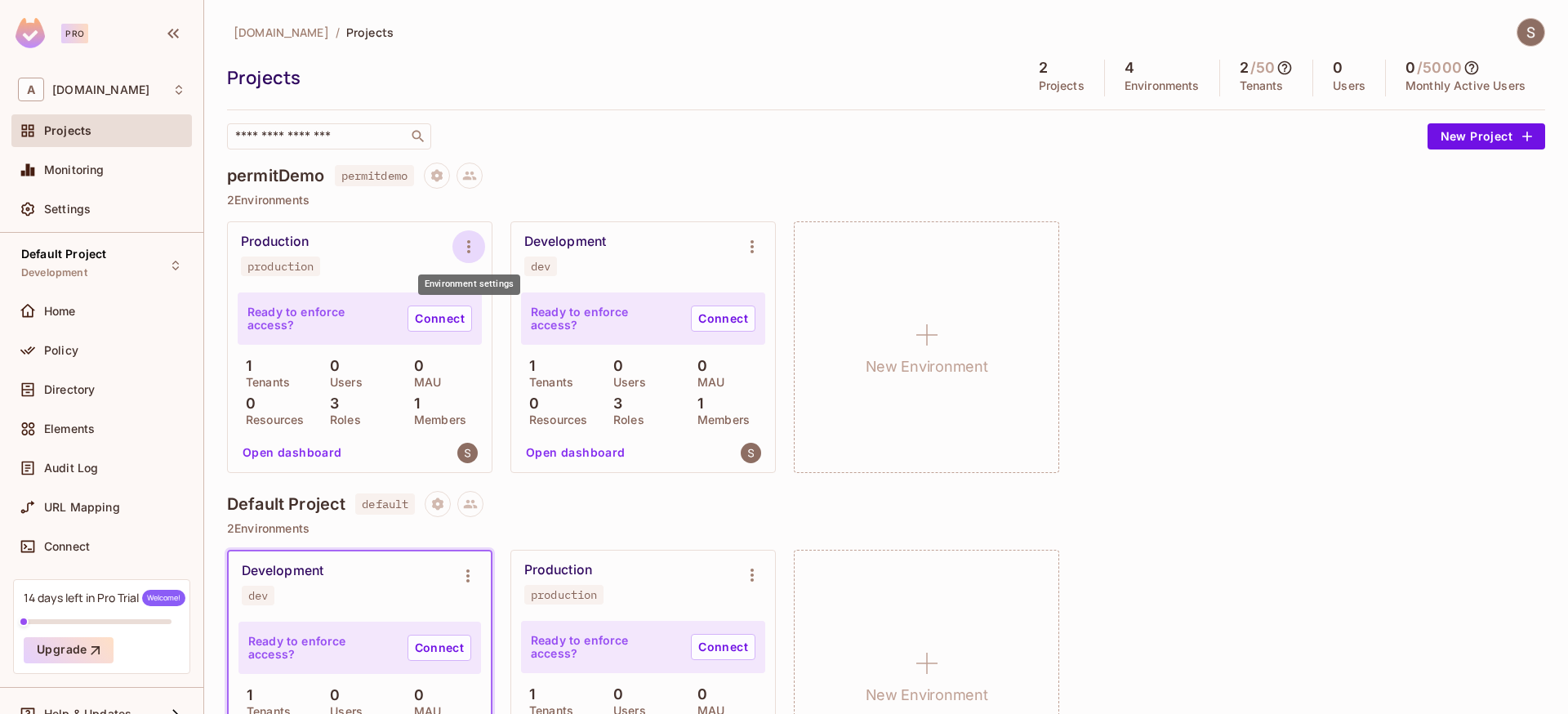
click at [468, 243] on icon "Environment settings" at bounding box center [469, 247] width 20 height 20
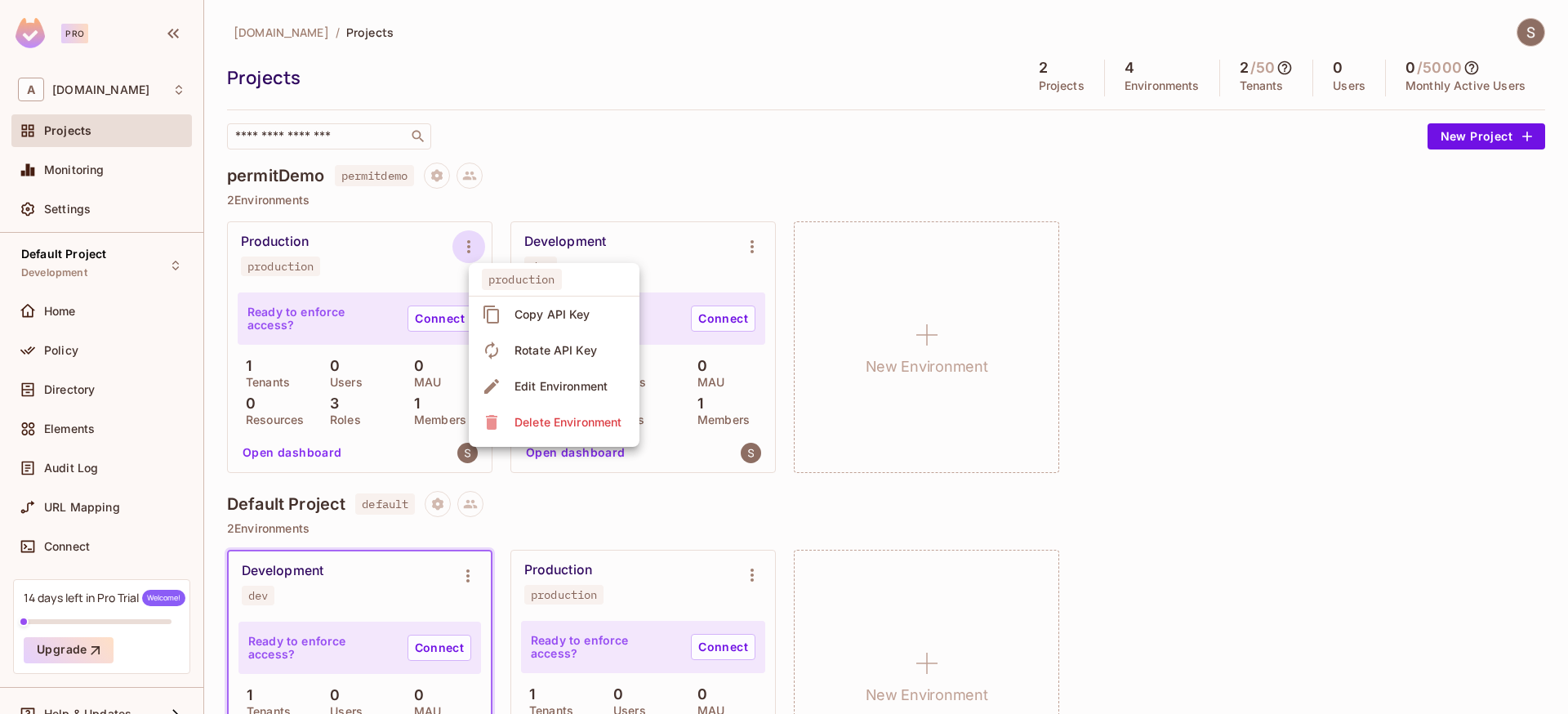
click at [580, 317] on div "Copy API Key" at bounding box center [552, 315] width 76 height 17
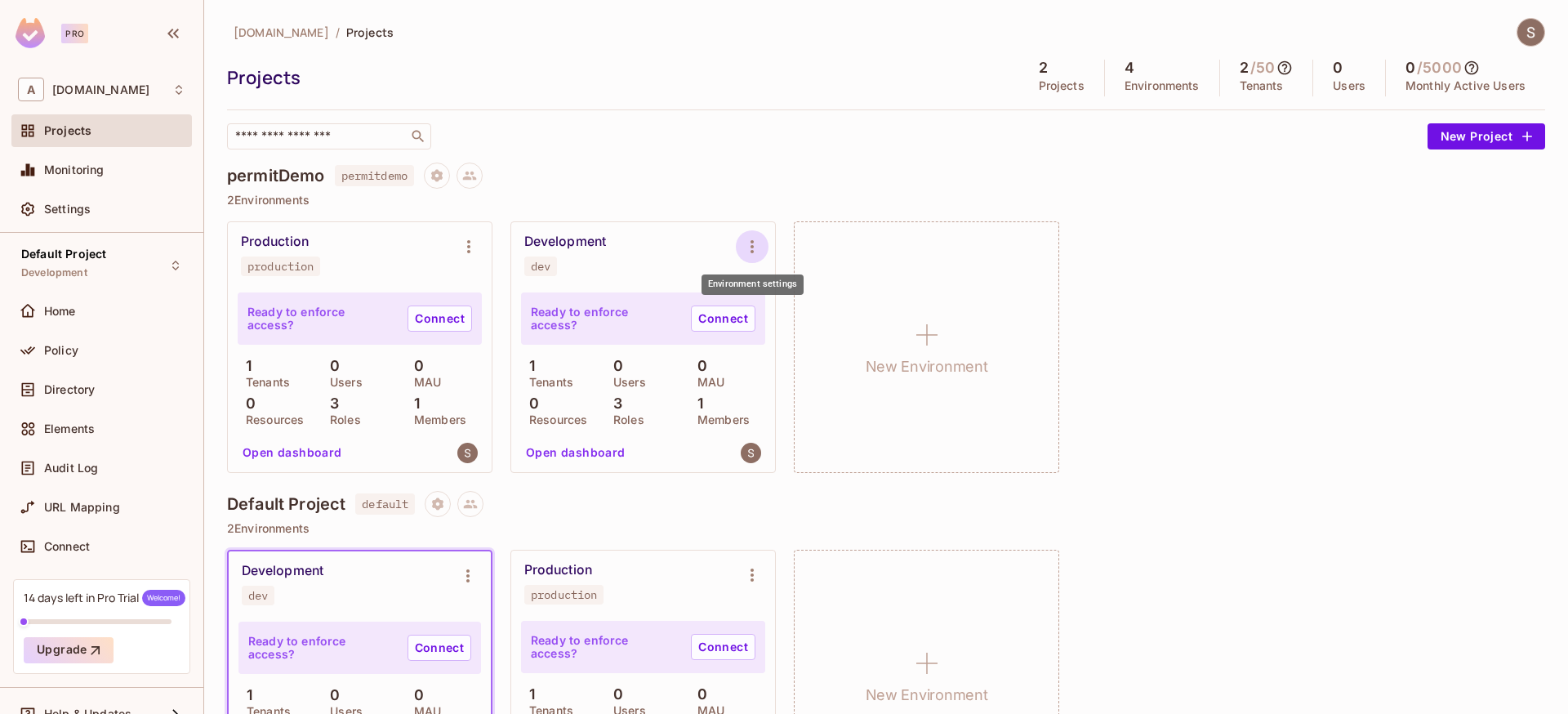
click at [757, 245] on icon "Environment settings" at bounding box center [752, 247] width 20 height 20
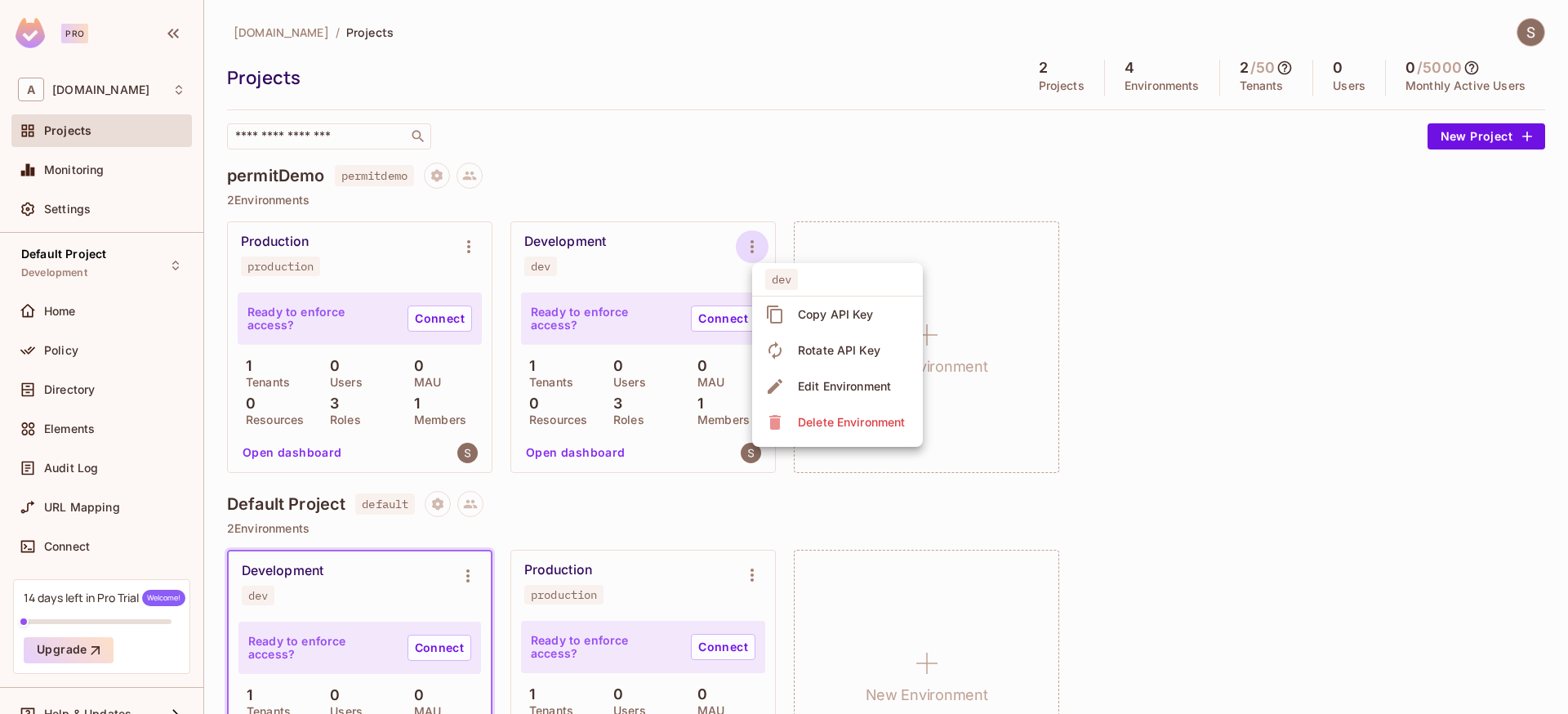
click at [860, 323] on span "Copy API Key" at bounding box center [835, 314] width 85 height 26
click at [1222, 456] on div "Production production Ready to enforce access? Connect 1 Tenants 0 Users 0 MAU …" at bounding box center [886, 347] width 1318 height 252
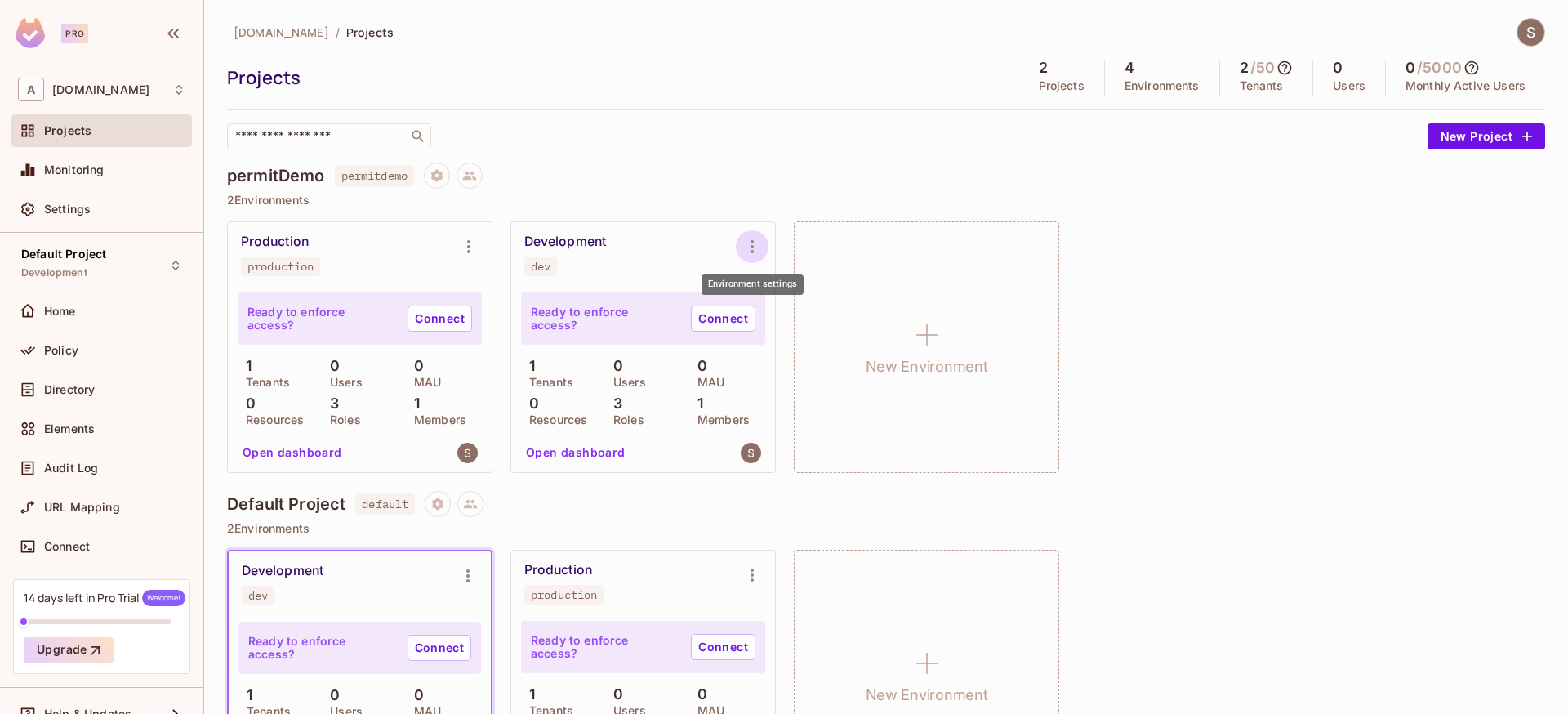
click at [753, 242] on icon "Environment settings" at bounding box center [752, 247] width 20 height 20
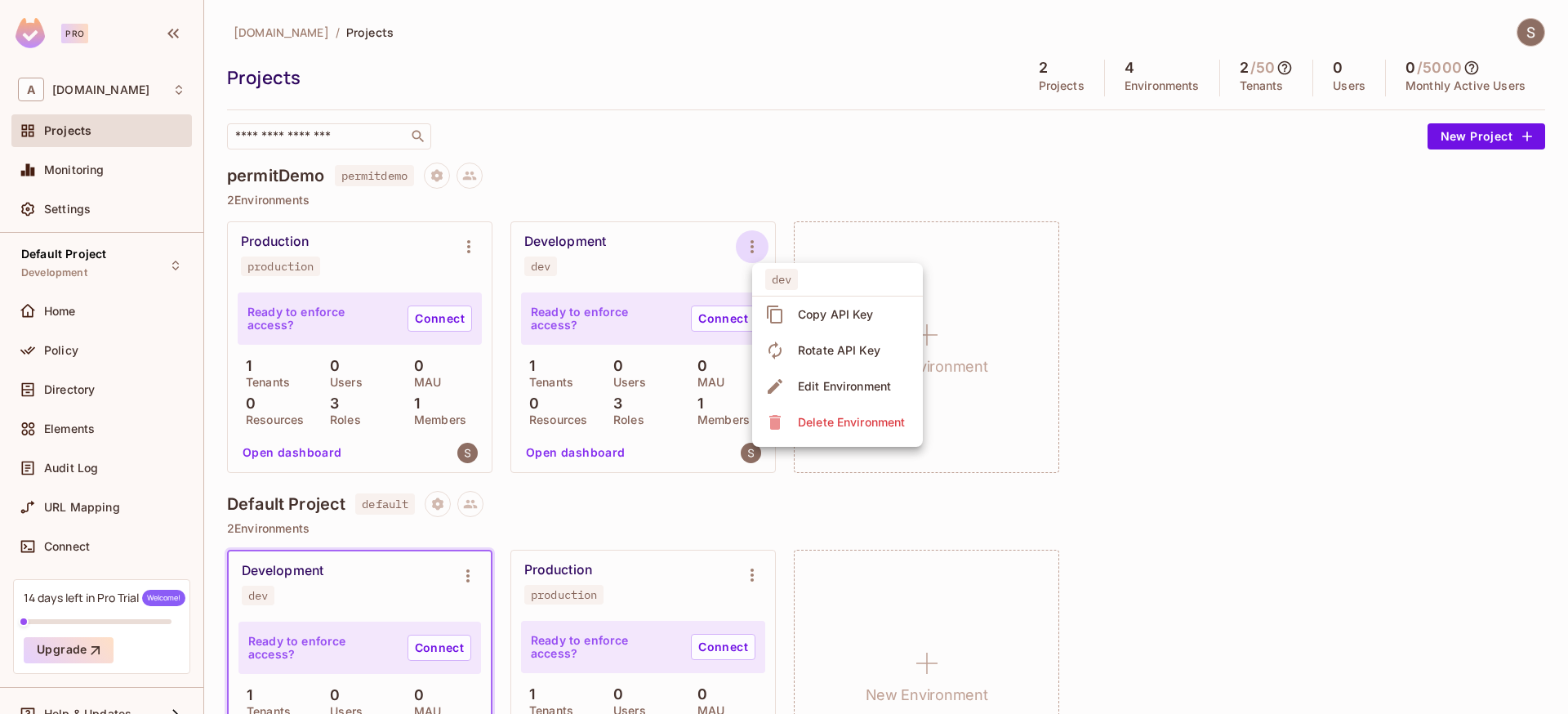
click at [859, 320] on div "Copy API Key" at bounding box center [835, 315] width 76 height 17
